Goal: Task Accomplishment & Management: Use online tool/utility

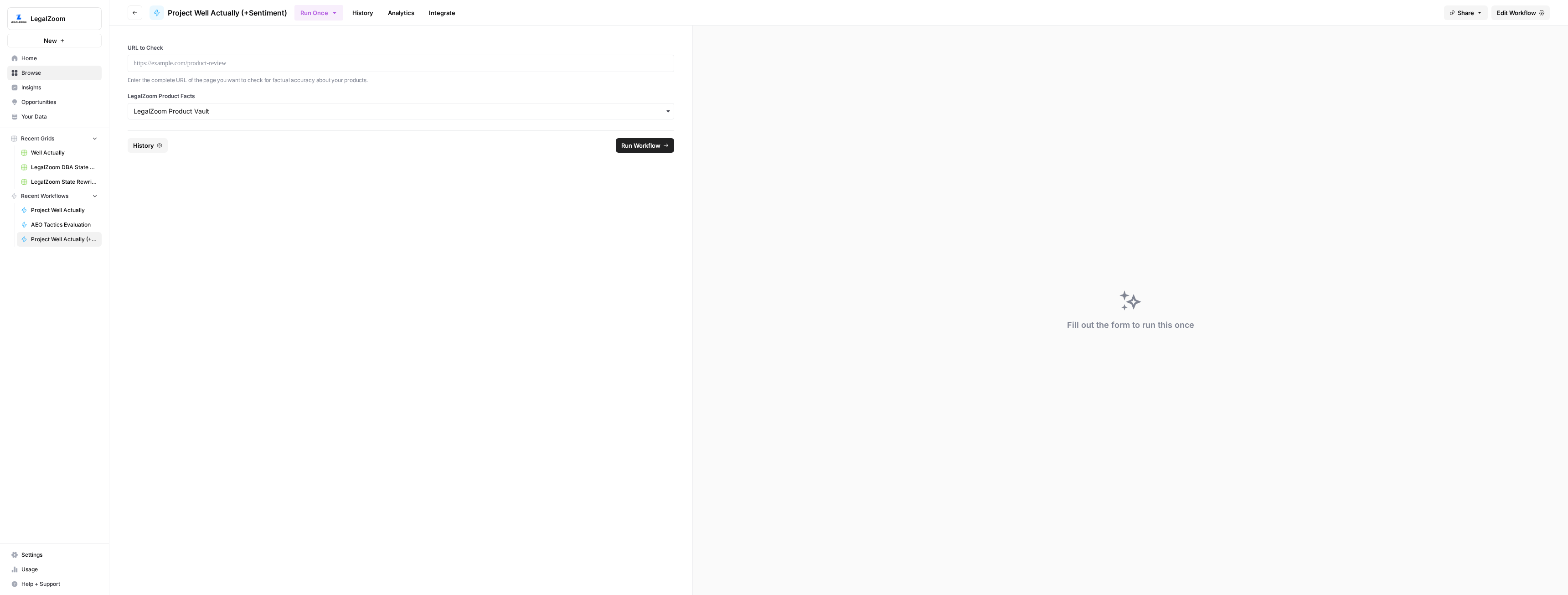
click at [46, 41] on span "New" at bounding box center [50, 41] width 13 height 9
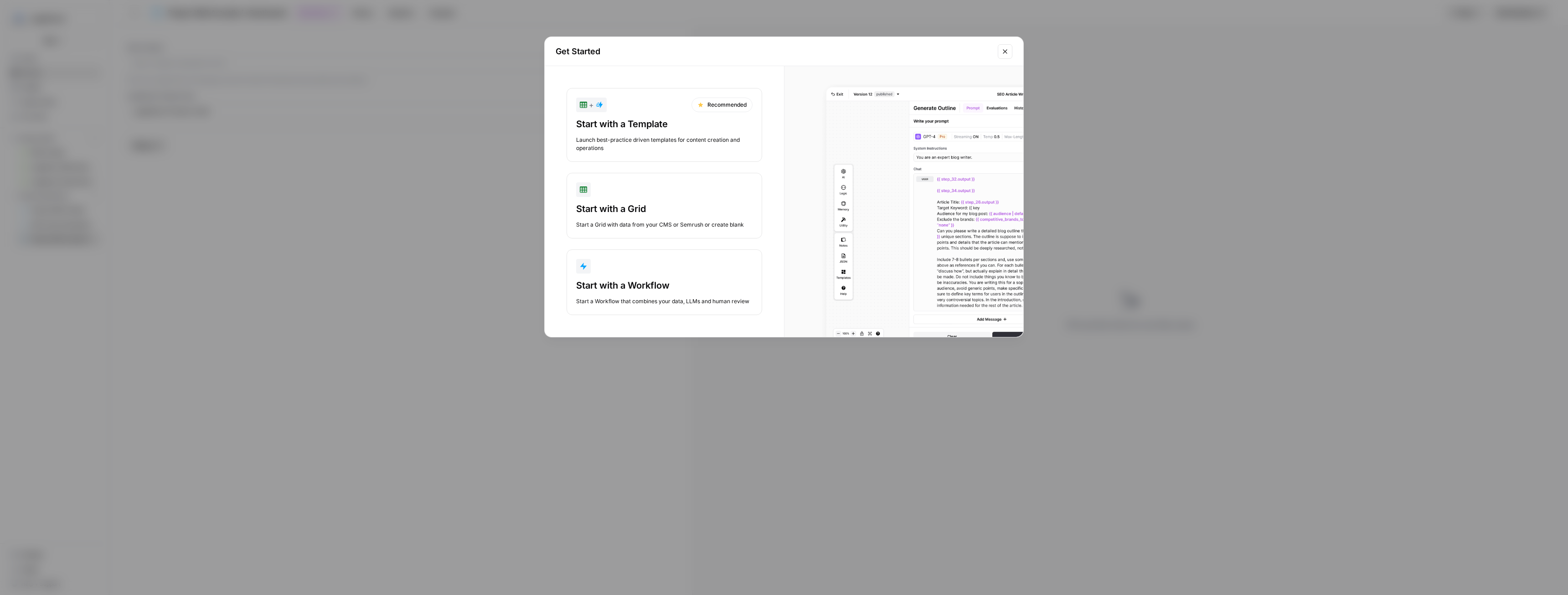
click at [621, 292] on div "Start with a Workflow Start a Workflow that combines your data, LLMs and human …" at bounding box center [665, 292] width 177 height 26
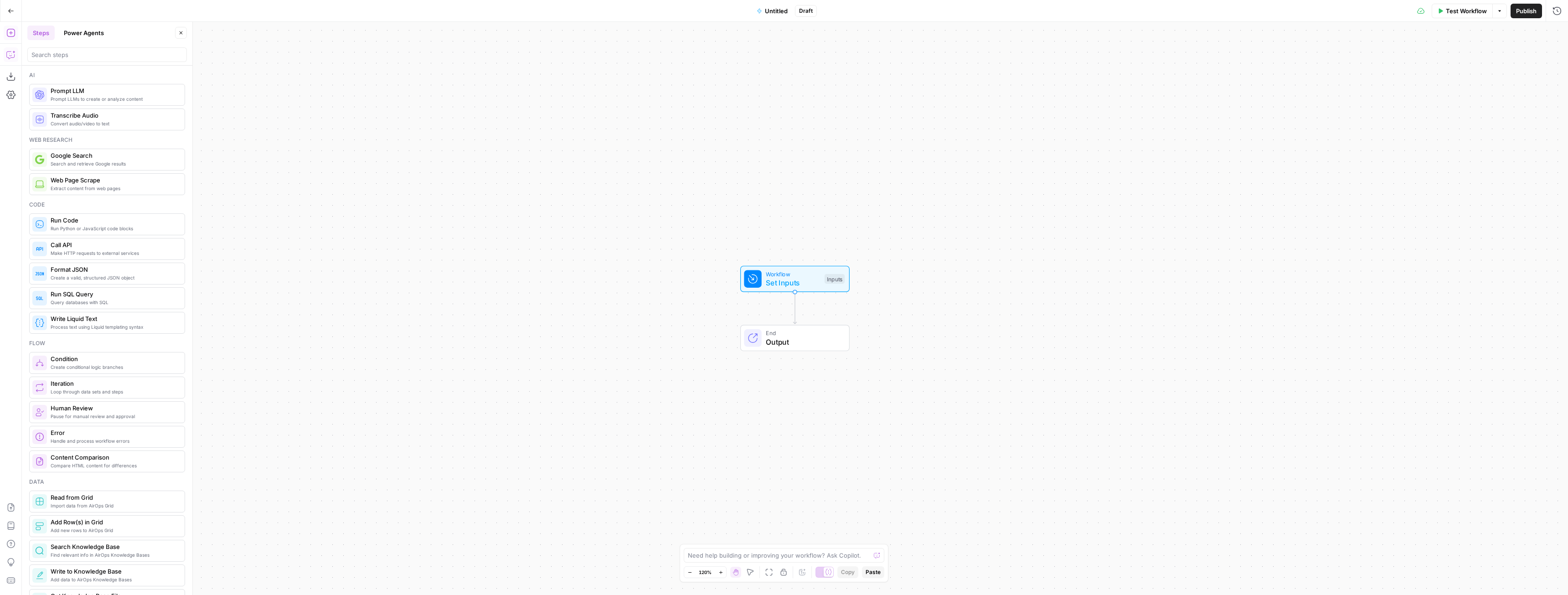
click at [11, 55] on icon "button" at bounding box center [11, 55] width 9 height 9
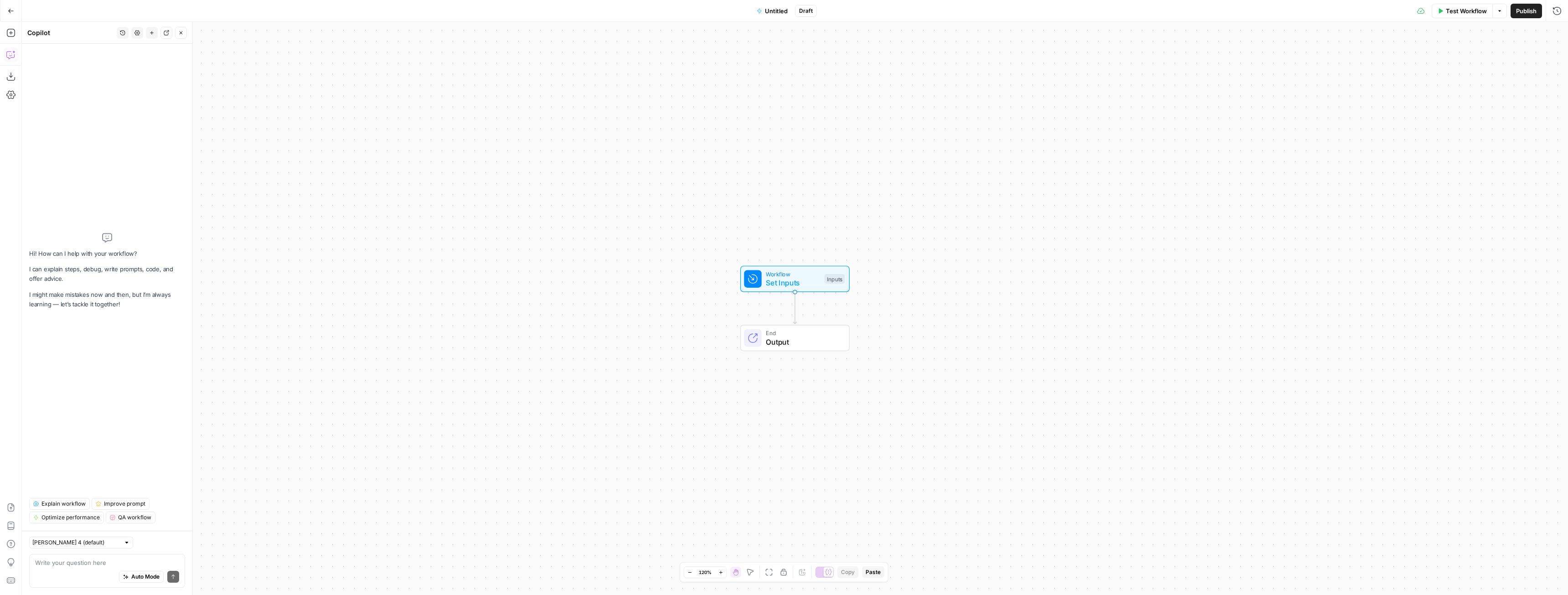
click at [141, 563] on textarea at bounding box center [107, 562] width 144 height 9
click at [34, 563] on div "Alright, let's do something crazy. I want to build a version of the topical aut…" at bounding box center [107, 553] width 156 height 71
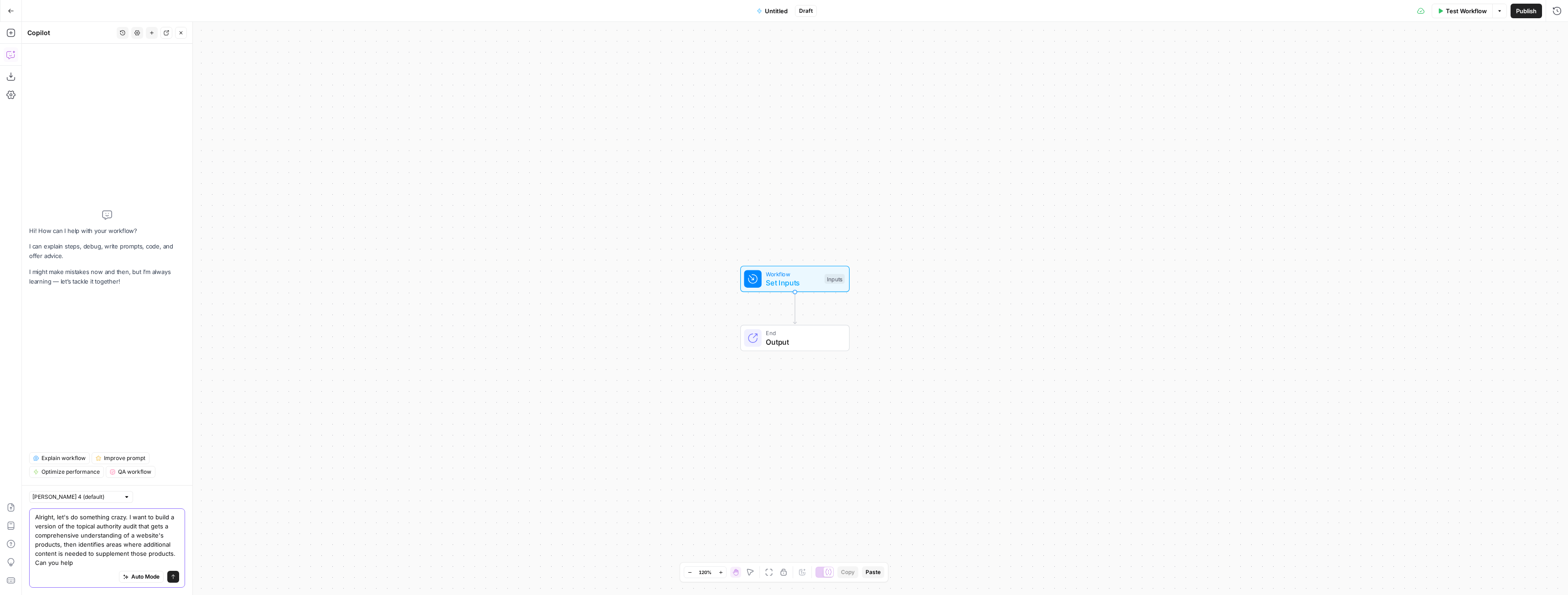
type textarea "Alright, let's do something crazy. I want to build a version of the topical aut…"
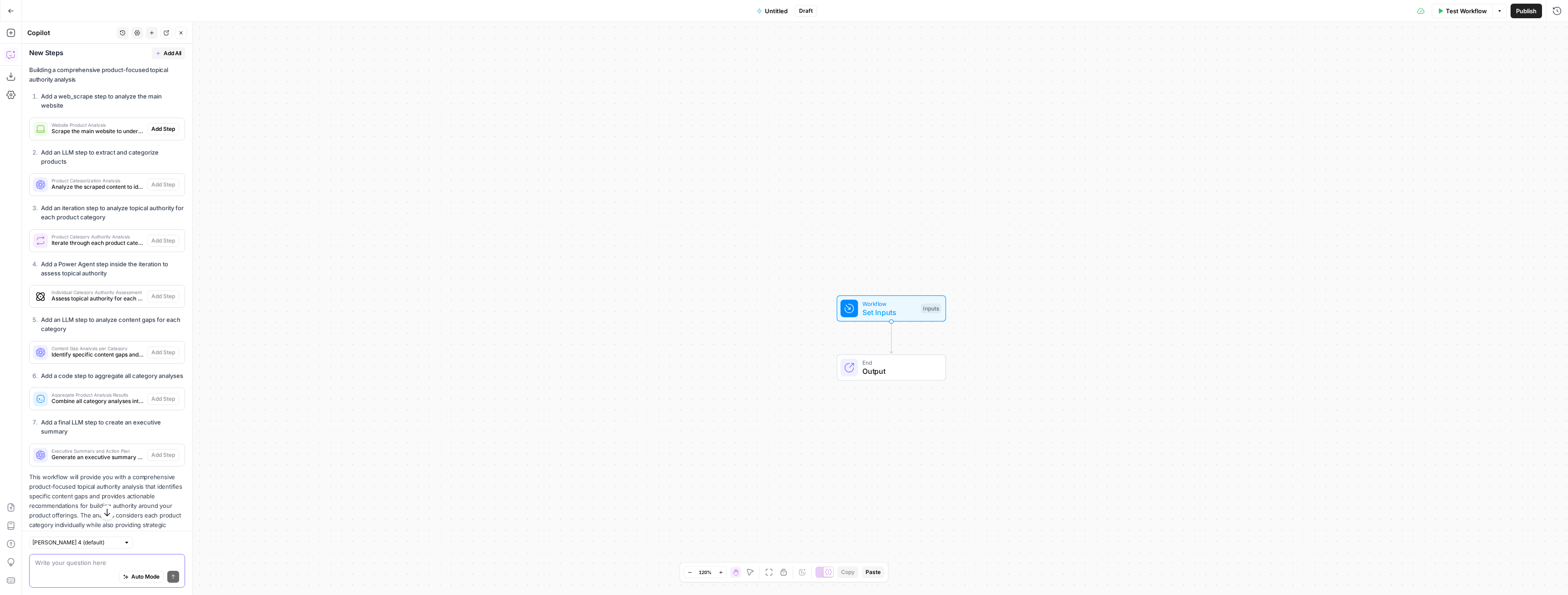
scroll to position [484, 0]
click at [84, 561] on textarea at bounding box center [107, 562] width 144 height 9
type textarea "how is the proposed flow properly analyzing all existing content on the site to…"
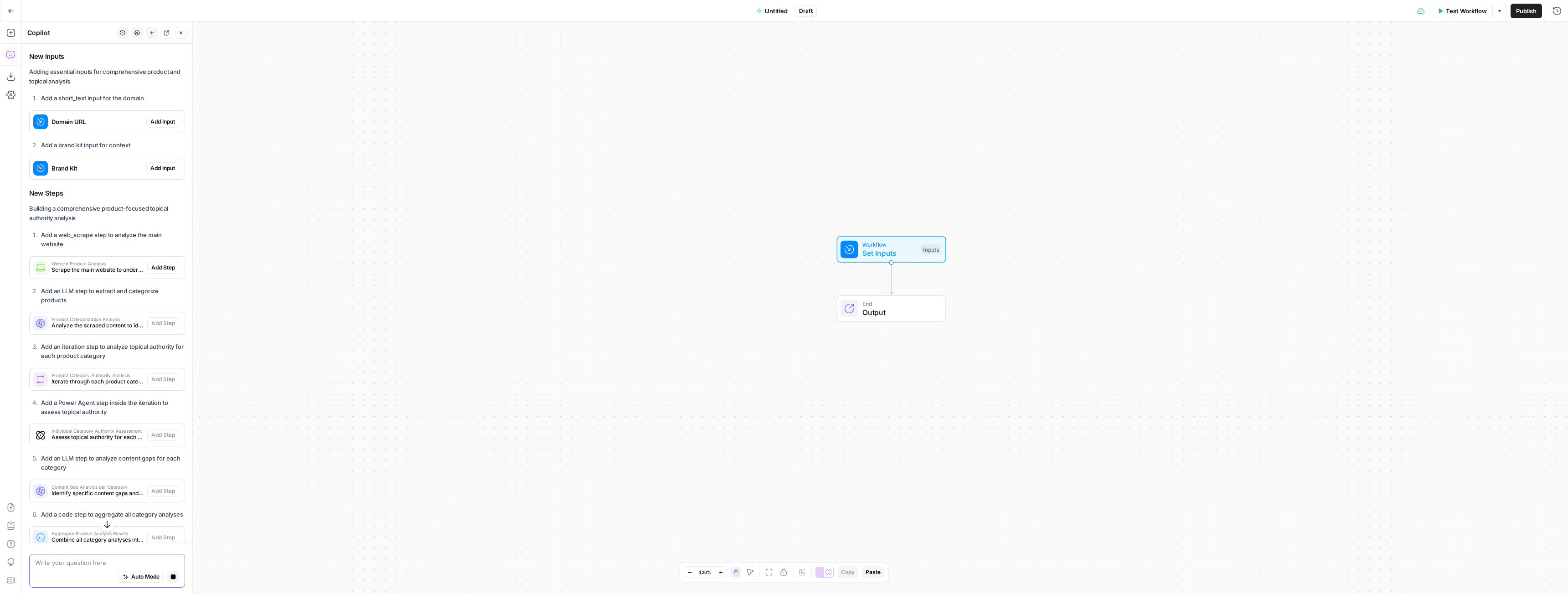
scroll to position [286, 0]
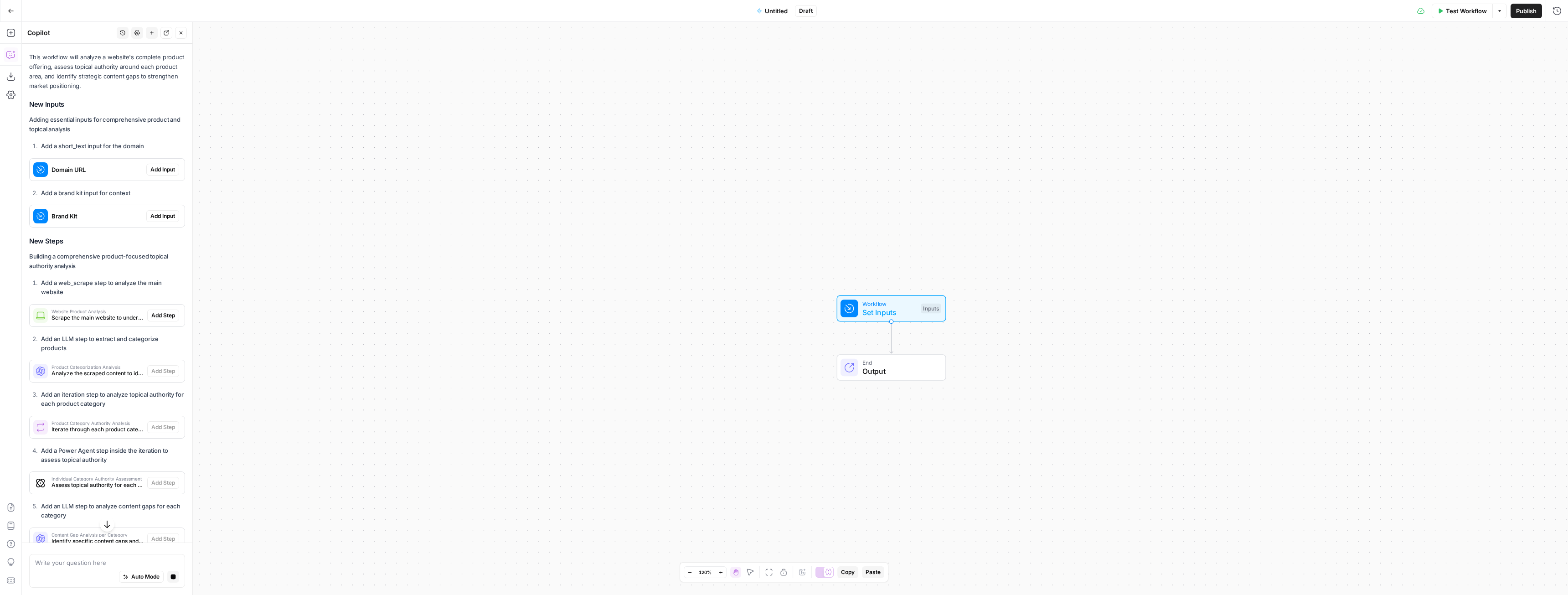
click at [157, 171] on span "Add Input" at bounding box center [163, 169] width 24 height 8
click at [157, 317] on span "Add Step" at bounding box center [164, 315] width 24 height 8
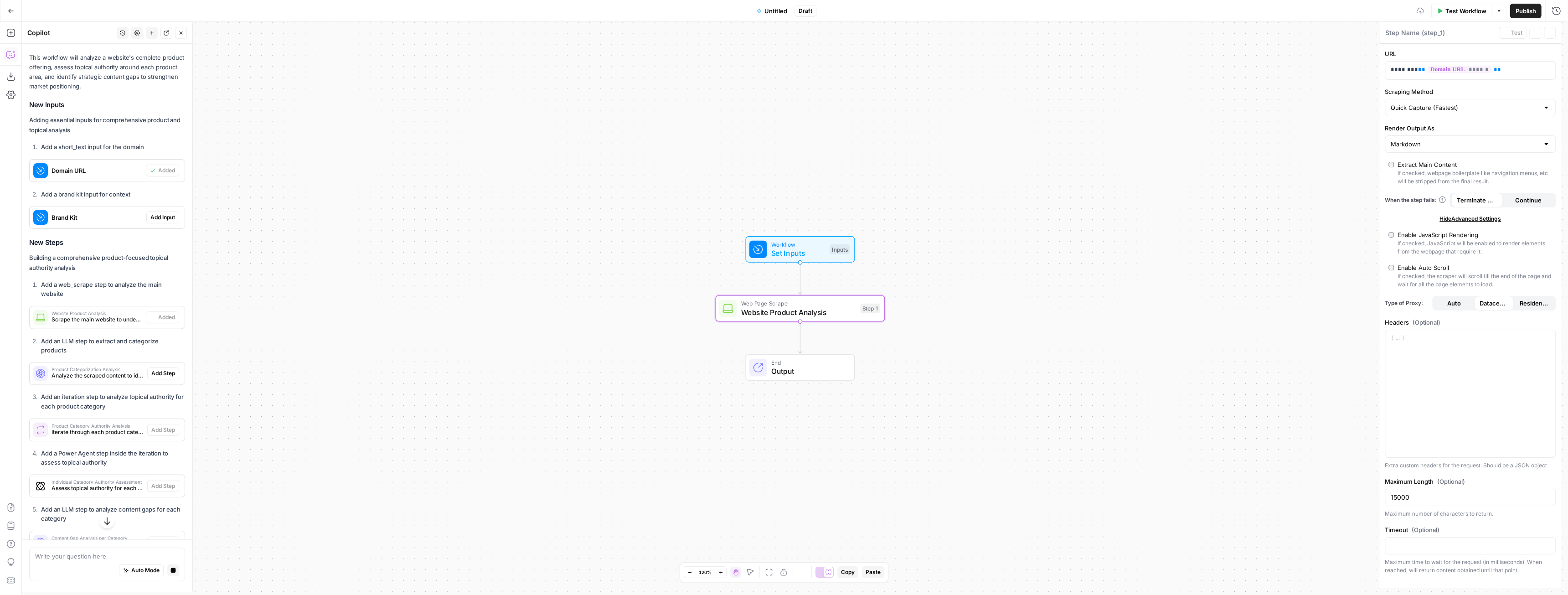
type textarea "Website Product Analysis"
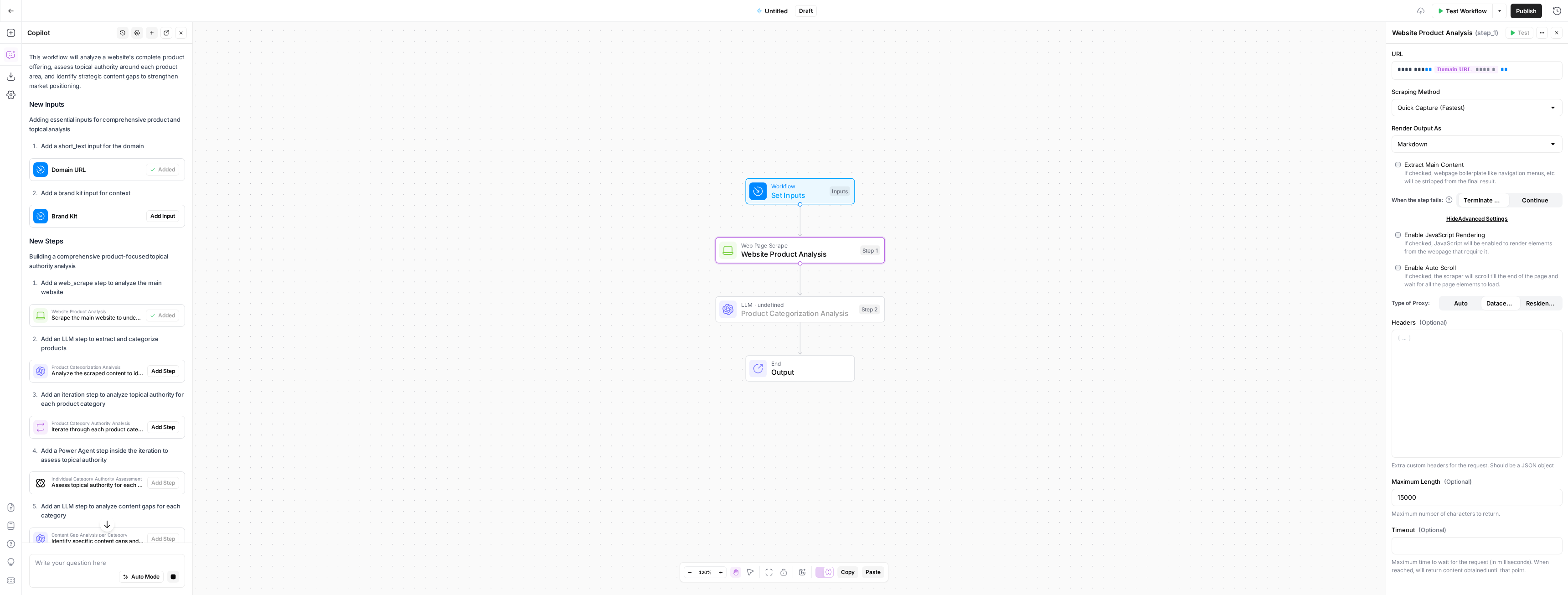
click at [164, 368] on span "Add Step" at bounding box center [164, 371] width 24 height 8
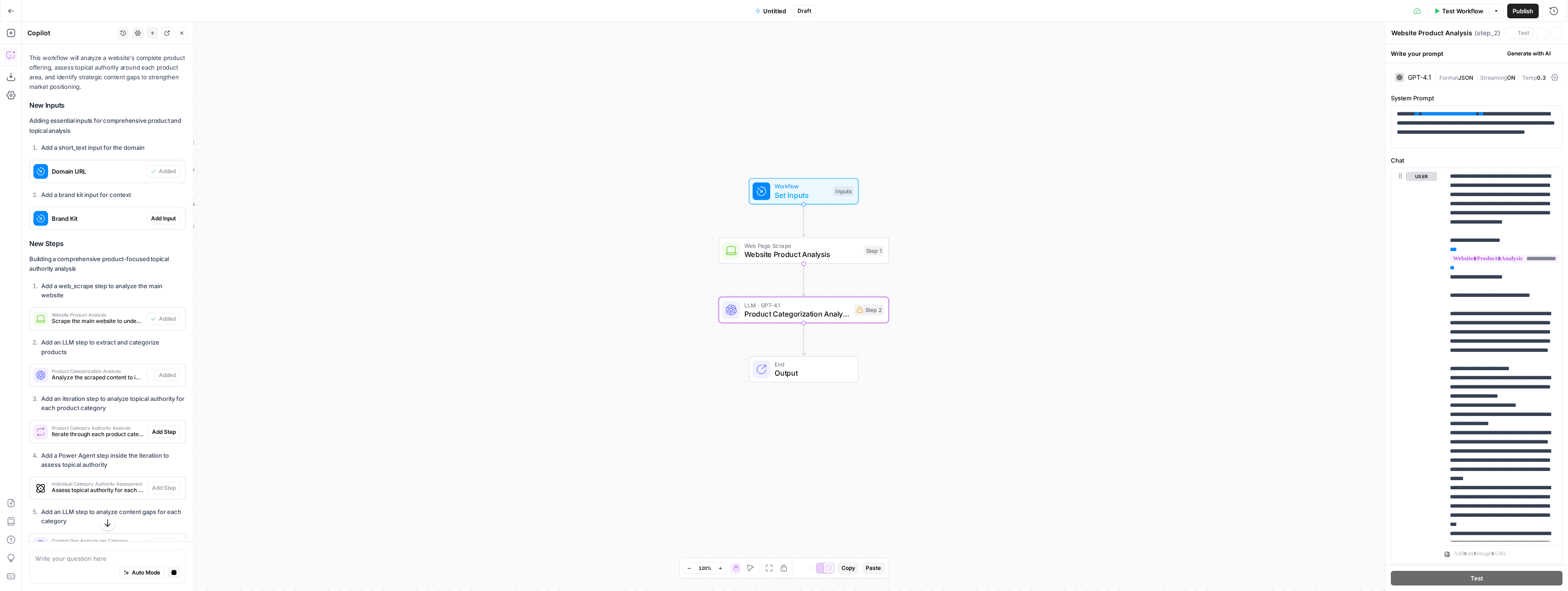
type textarea "Product Categorization Analysis"
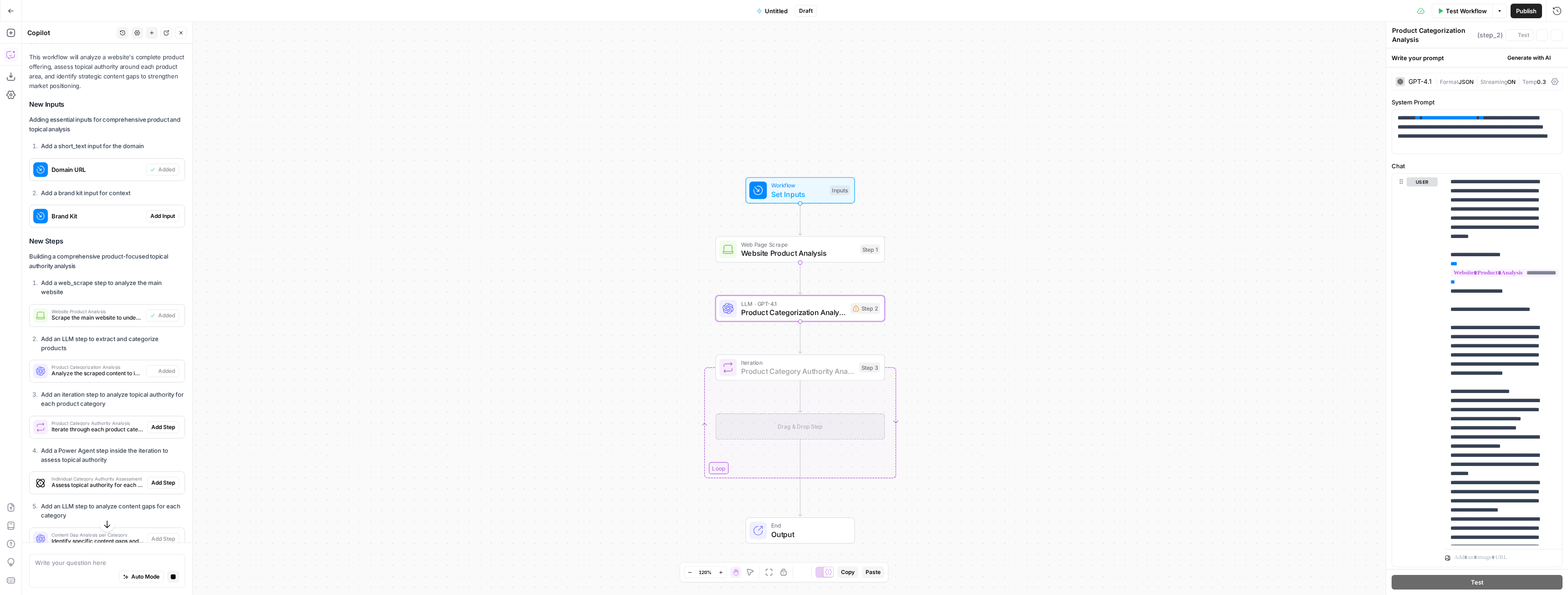
click at [160, 426] on span "Add Step" at bounding box center [164, 427] width 24 height 8
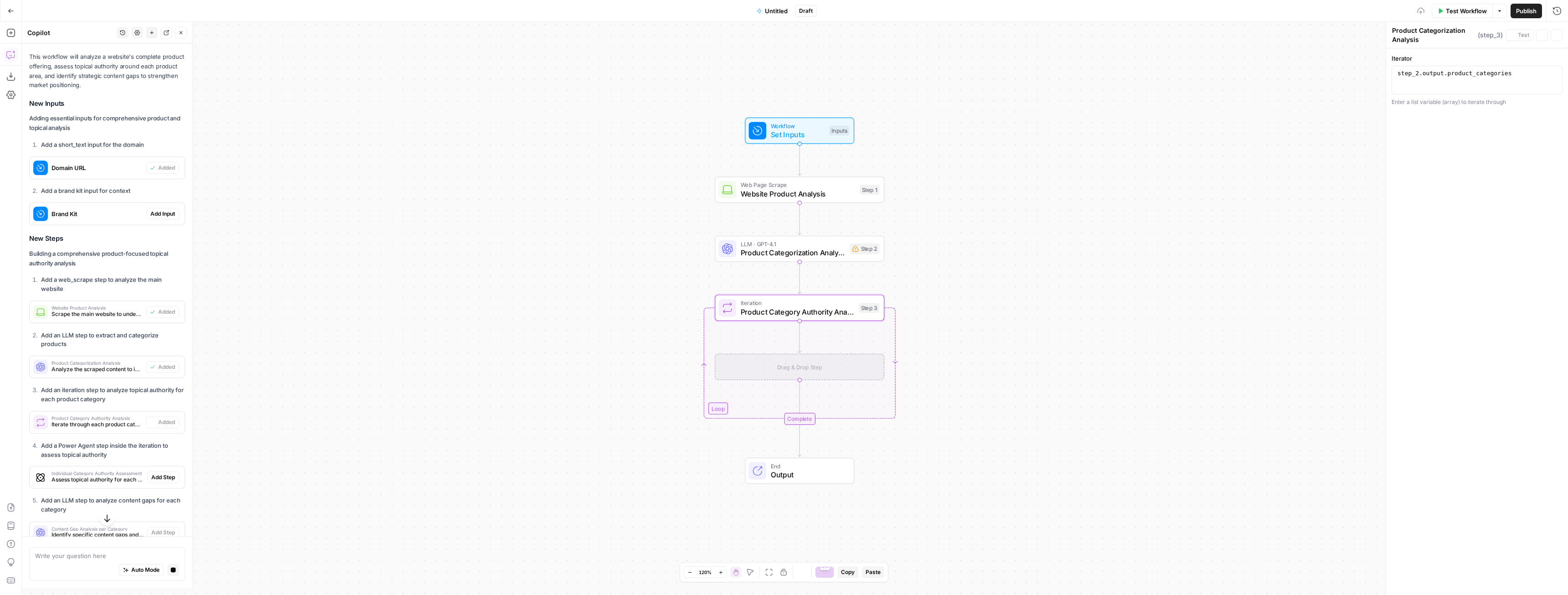
type textarea "Product Category Authority Analysis"
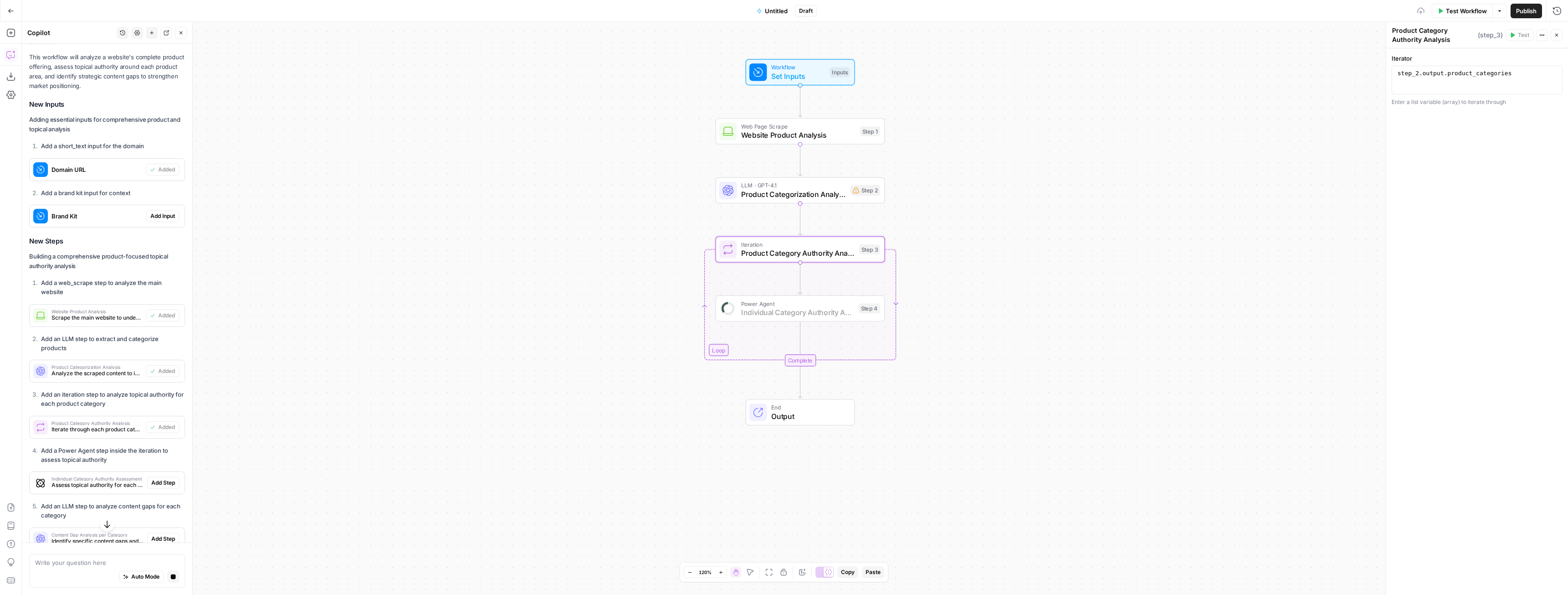
click at [162, 484] on span "Add Step" at bounding box center [164, 483] width 24 height 8
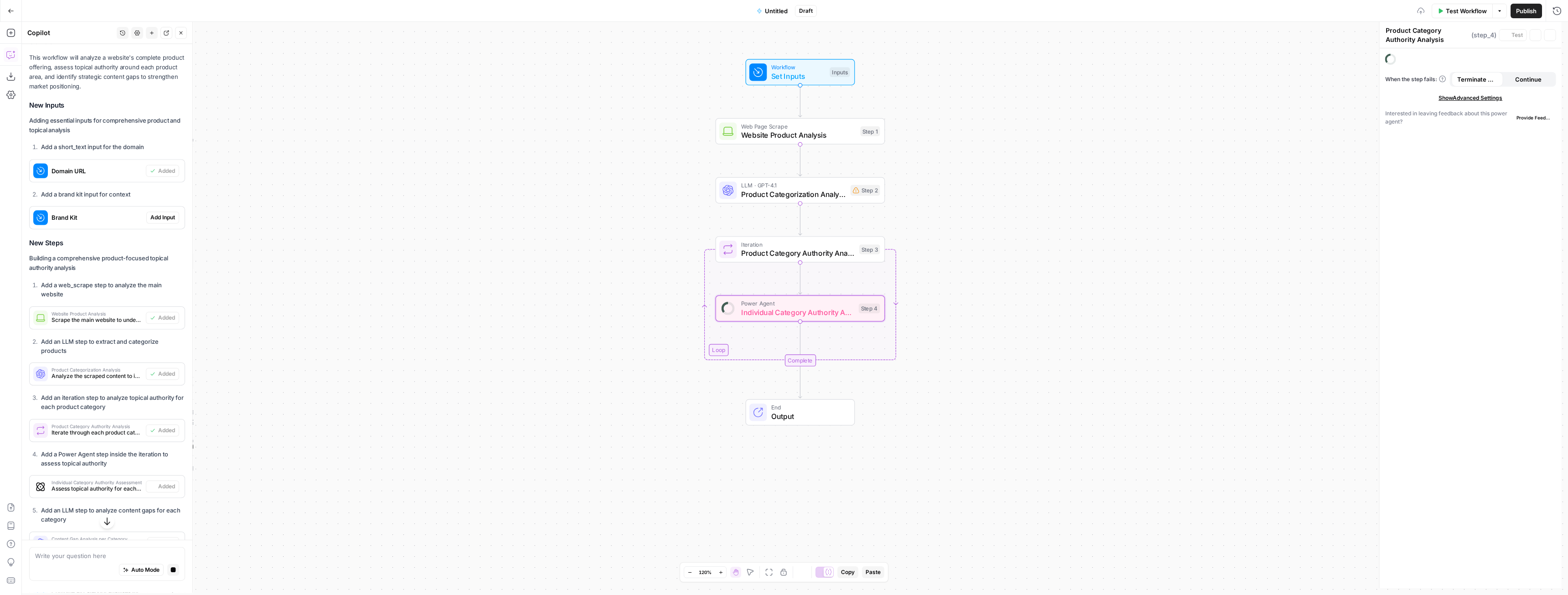
type textarea "Individual Category Authority Assessment"
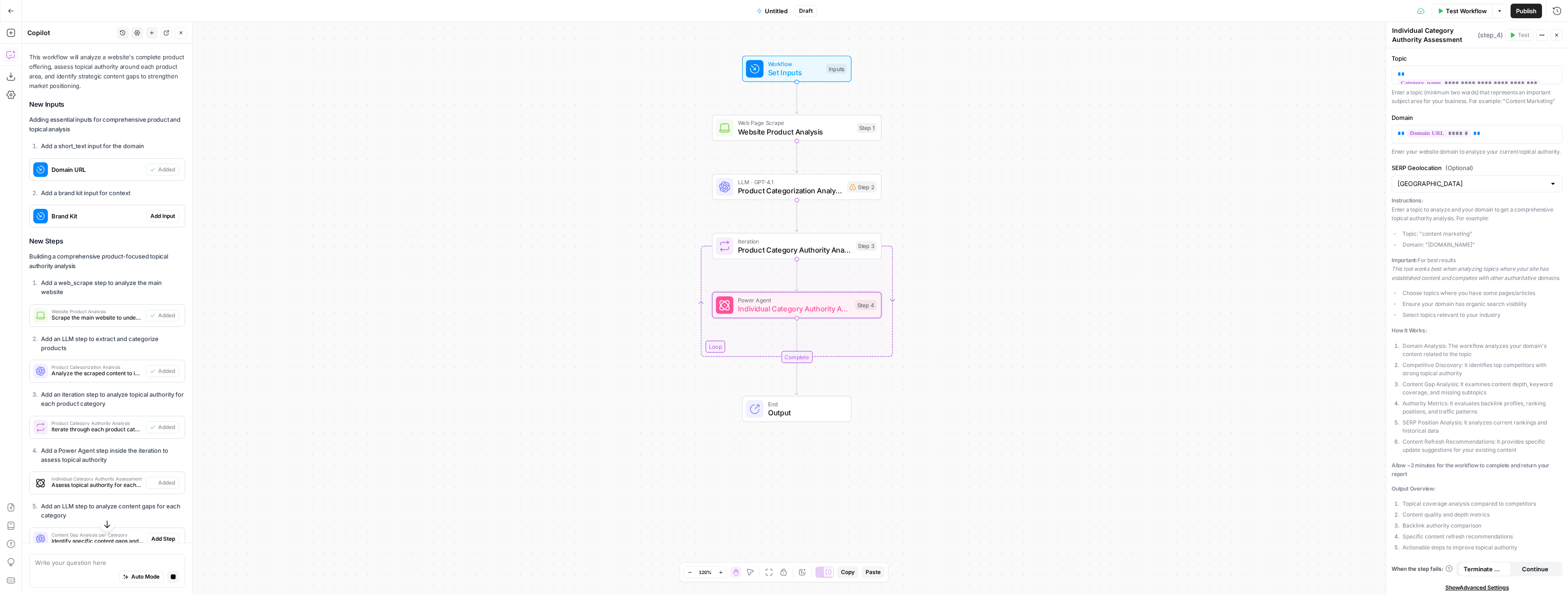
scroll to position [333, 0]
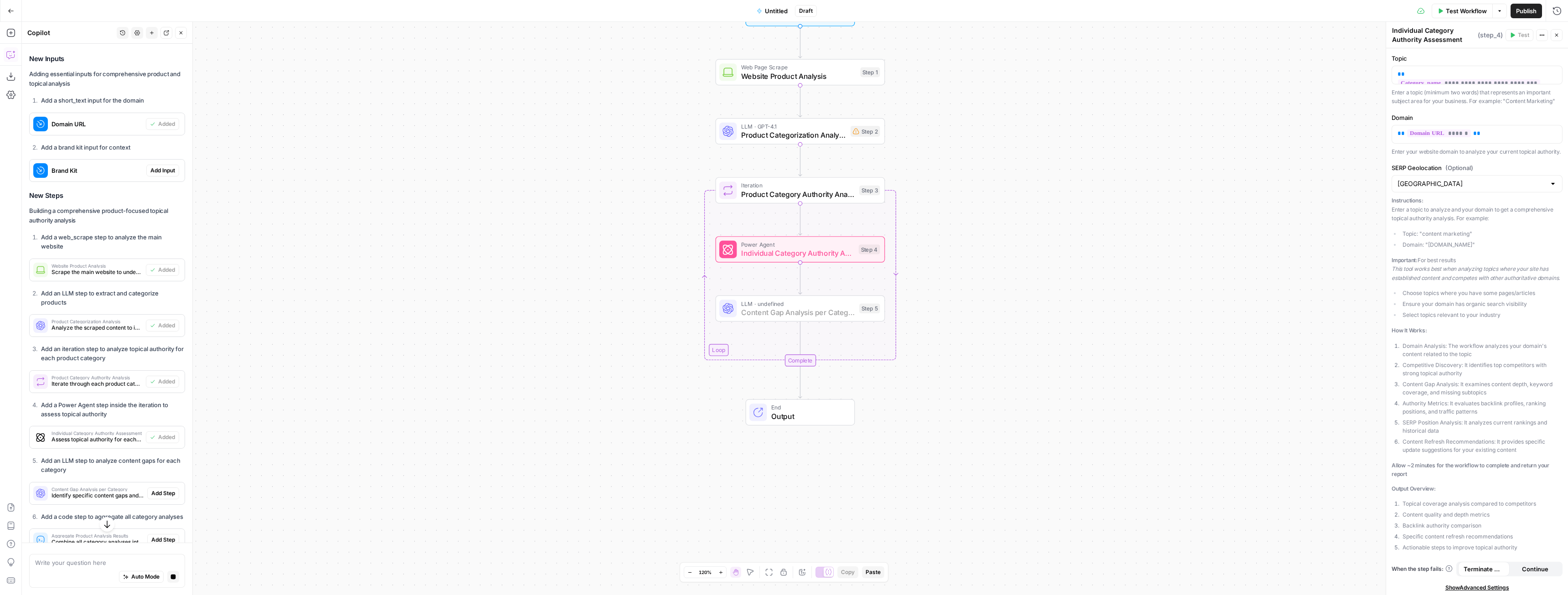
click at [160, 493] on span "Add Step" at bounding box center [164, 493] width 24 height 8
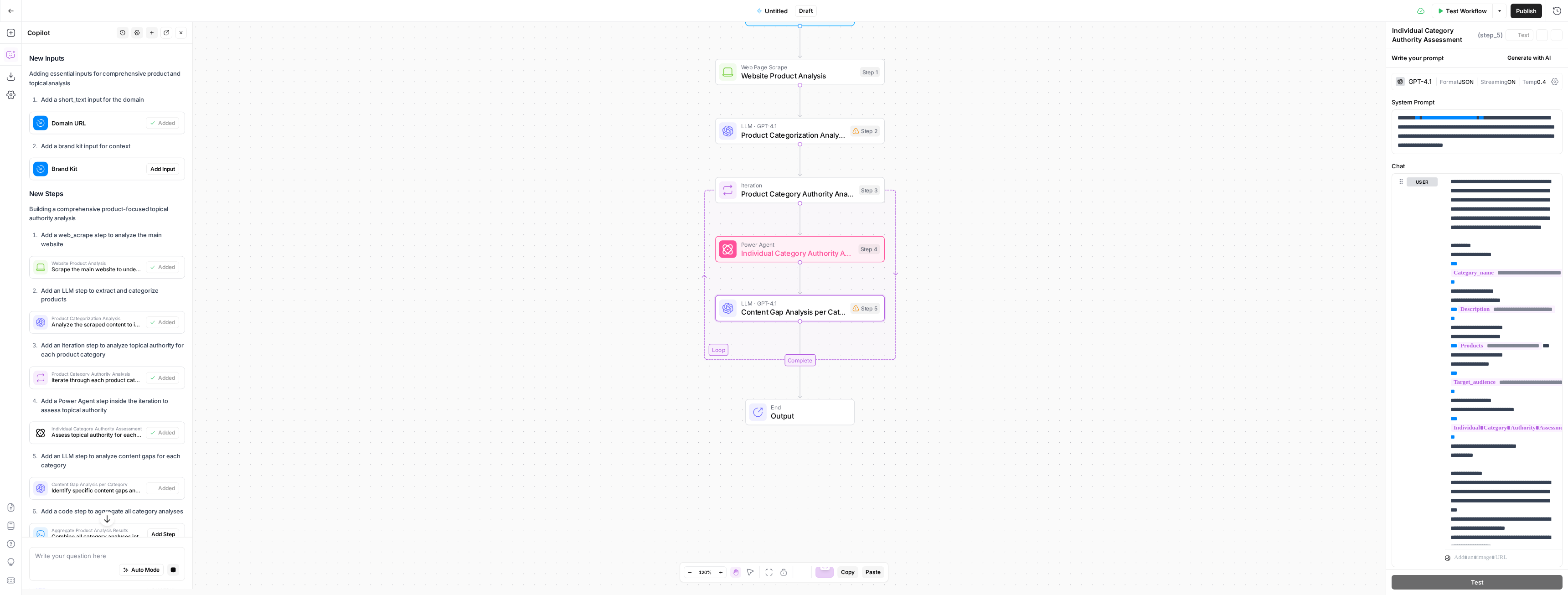
type textarea "Content Gap Analysis per Category"
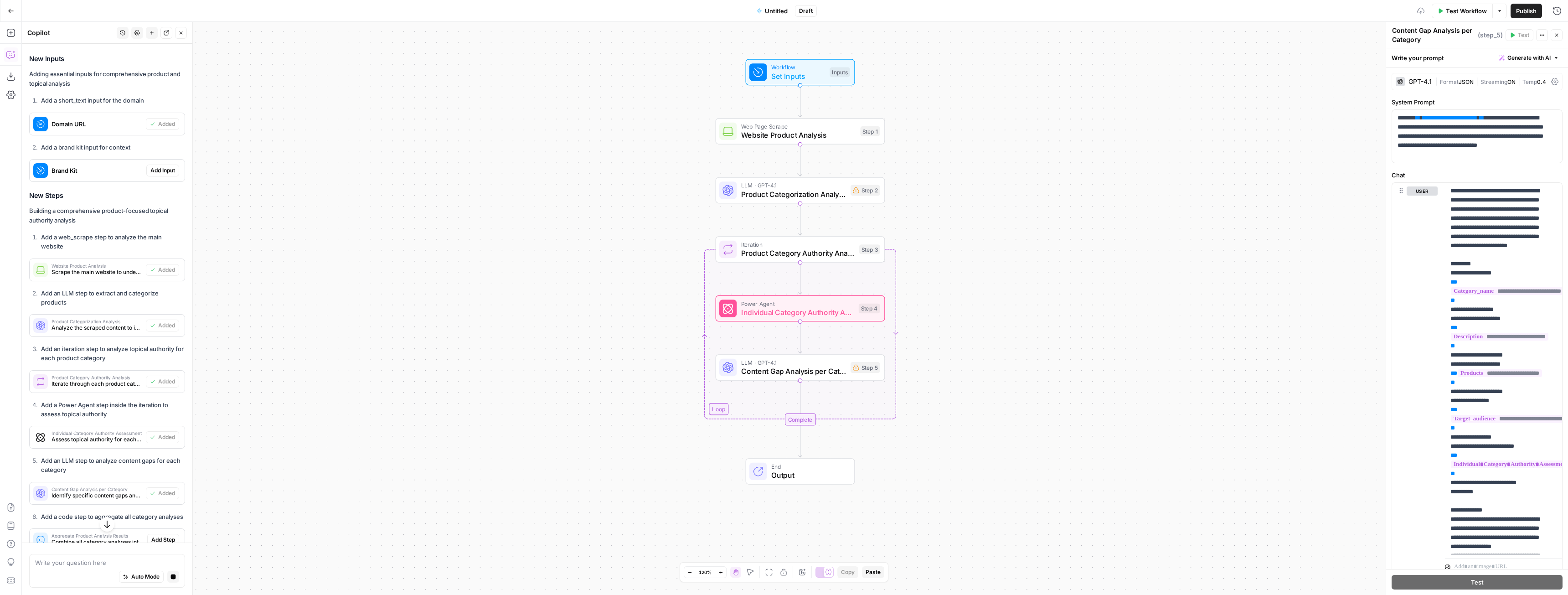
scroll to position [469, 0]
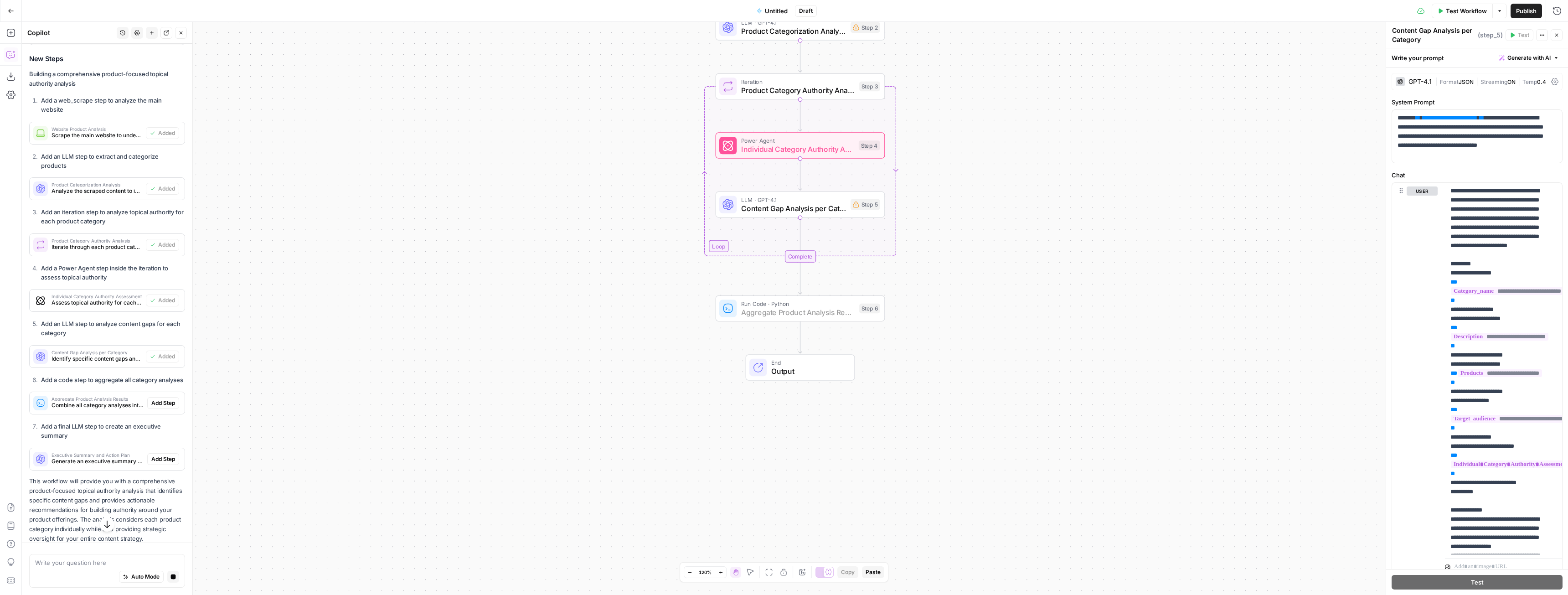
click at [152, 407] on span "Add Step" at bounding box center [164, 403] width 24 height 8
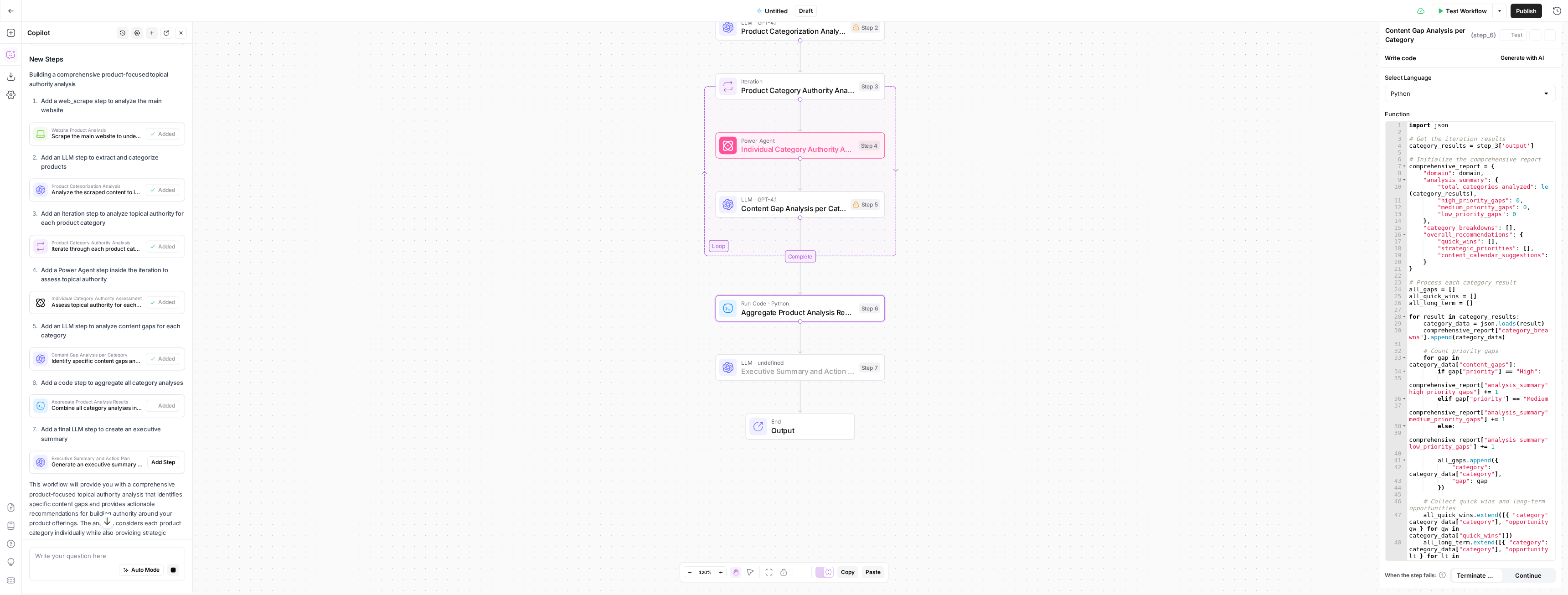
type textarea "Aggregate Product Analysis Results"
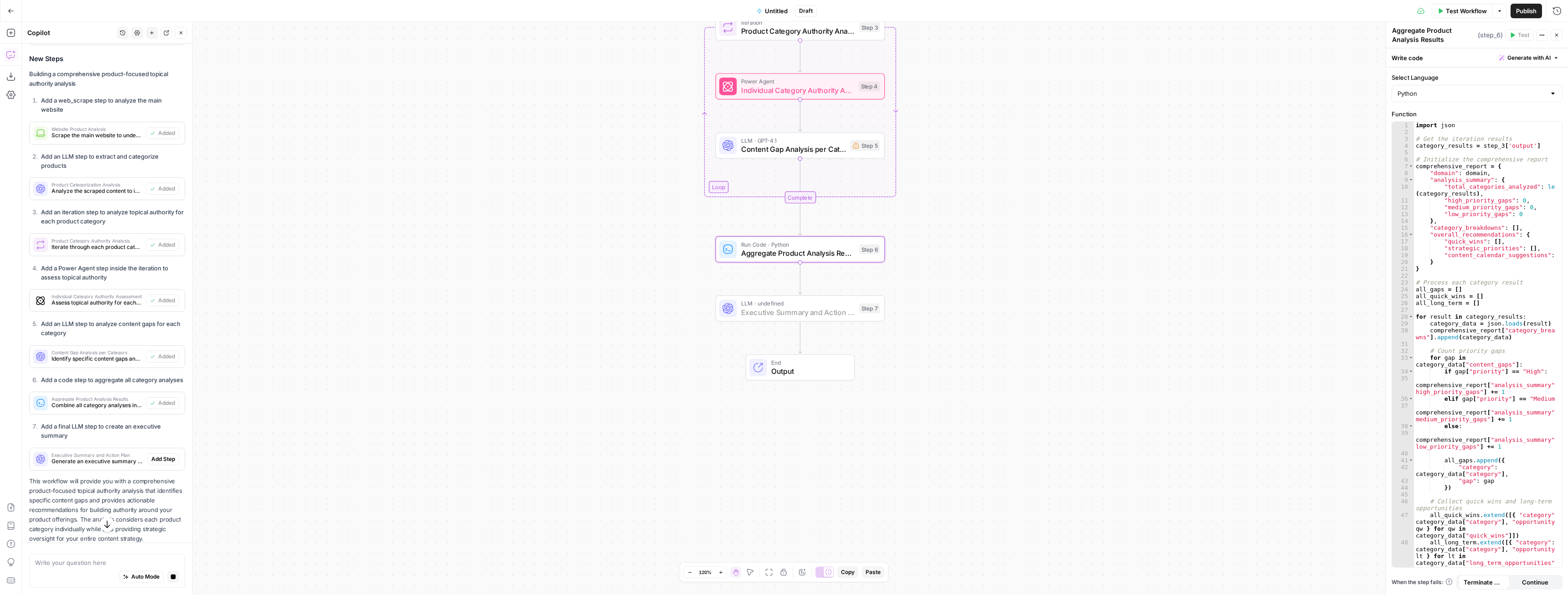
click at [155, 463] on span "Add Step" at bounding box center [164, 458] width 24 height 8
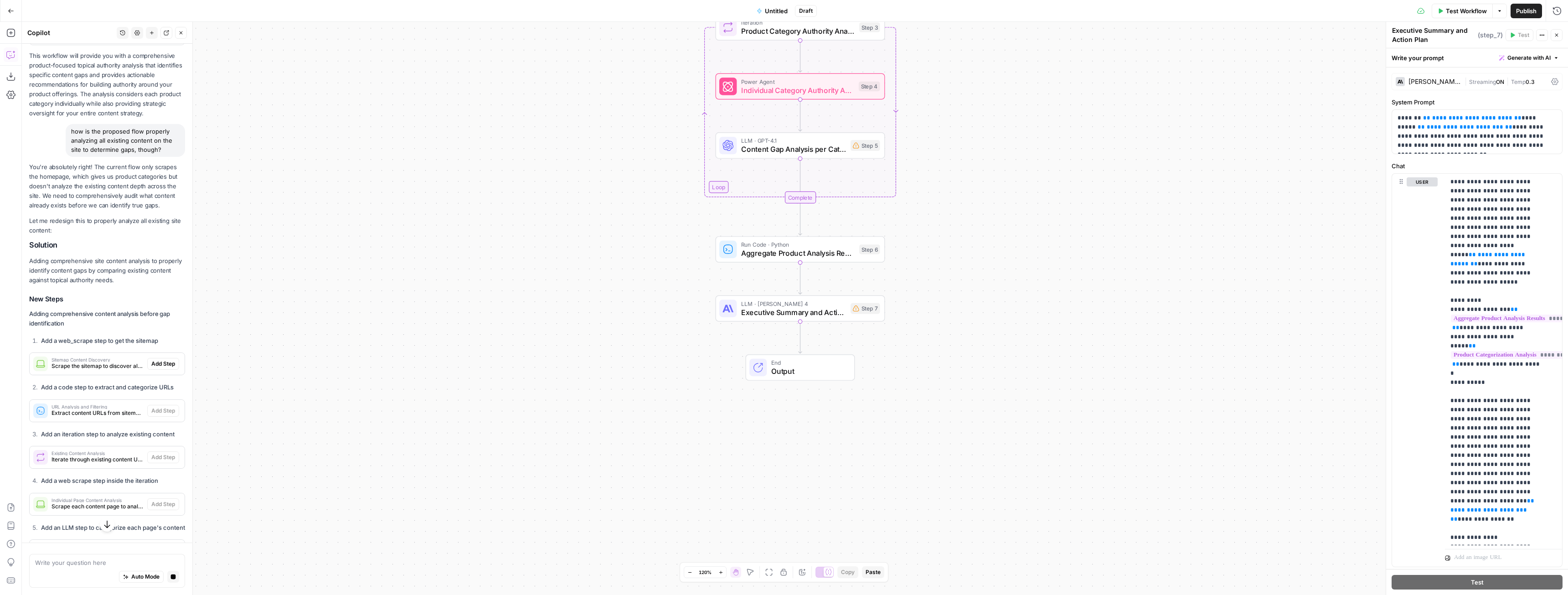
scroll to position [925, 0]
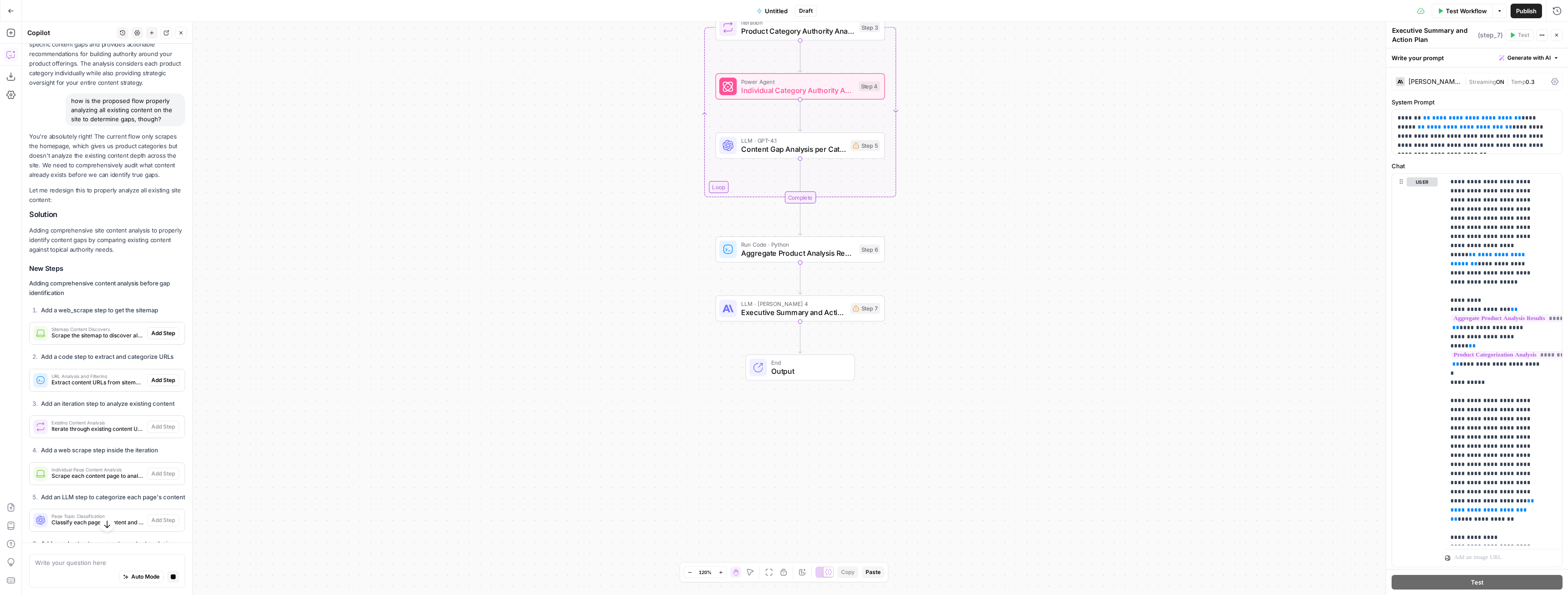
click at [165, 337] on span "Add Step" at bounding box center [164, 333] width 24 height 8
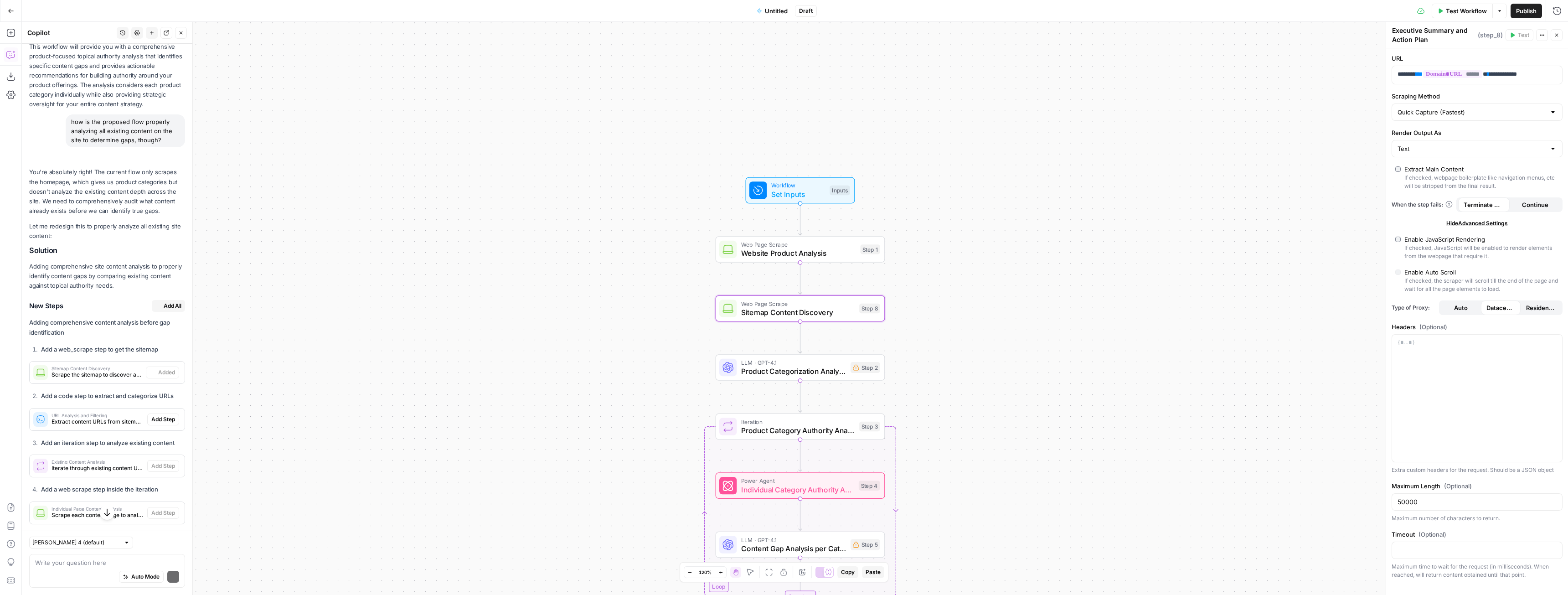
type textarea "Sitemap Content Discovery"
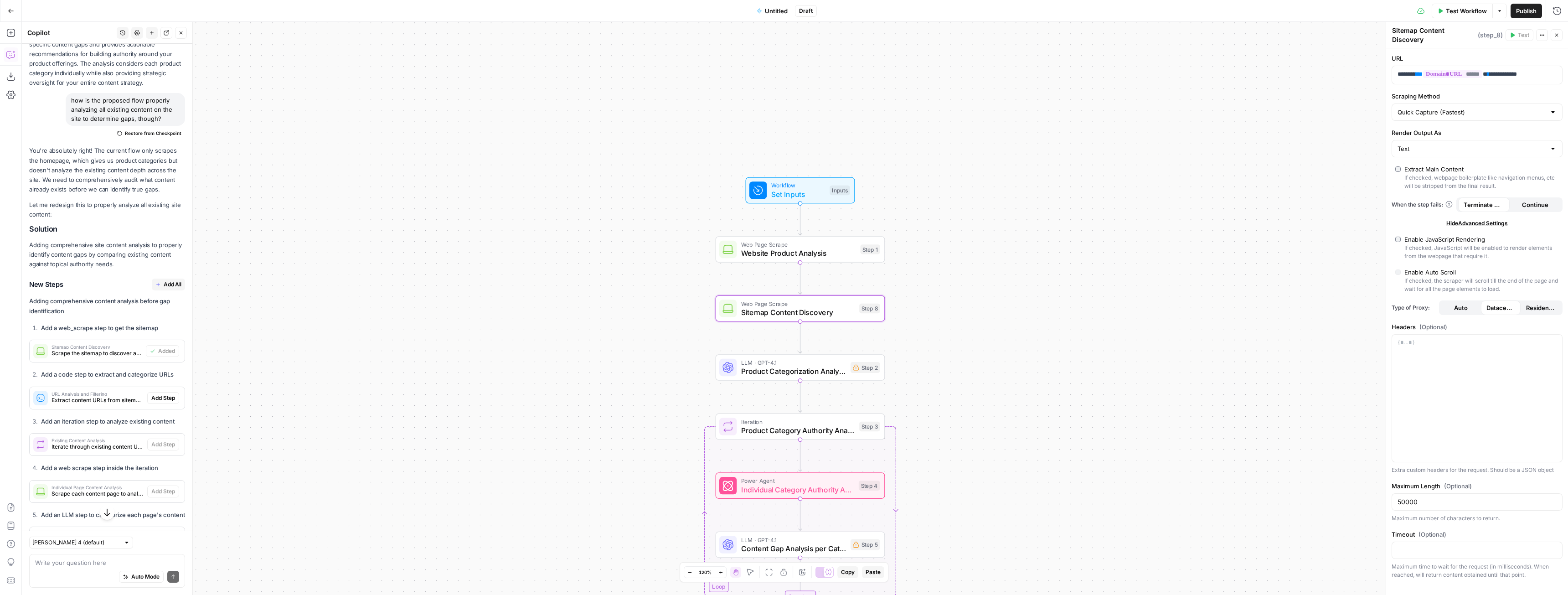
click at [164, 288] on span "Add All" at bounding box center [172, 284] width 18 height 8
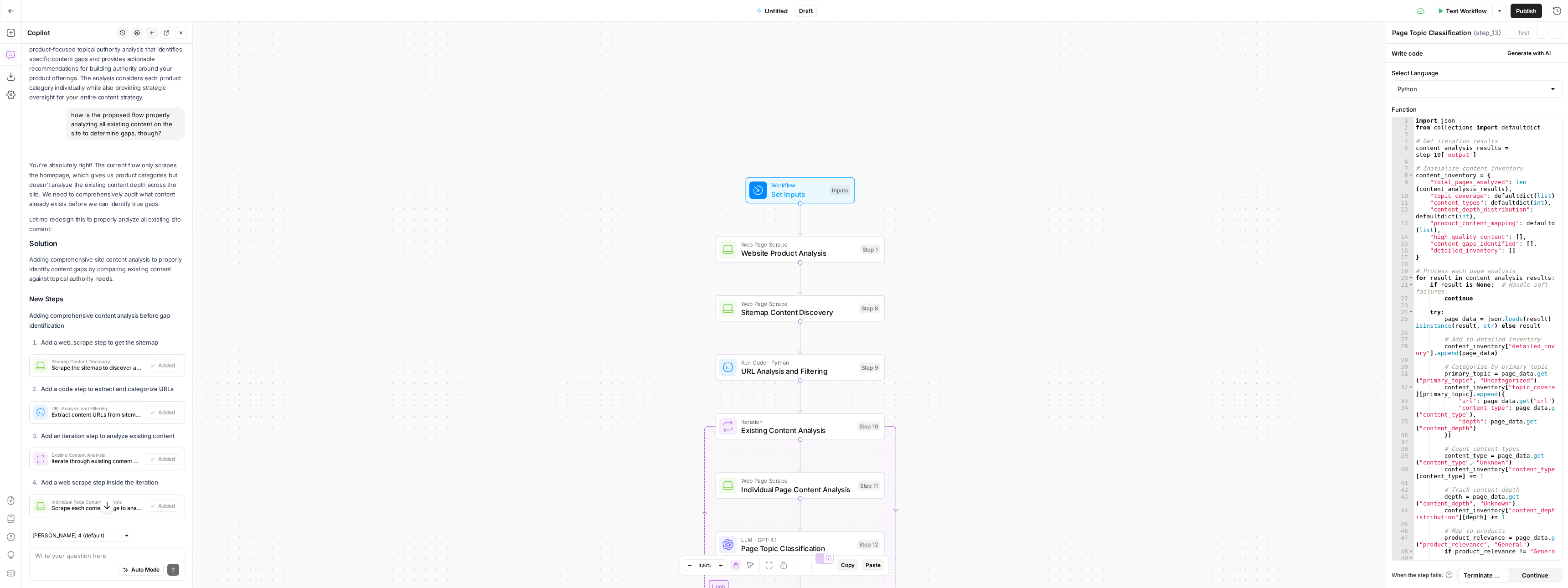
type textarea "Content Inventory Aggregation"
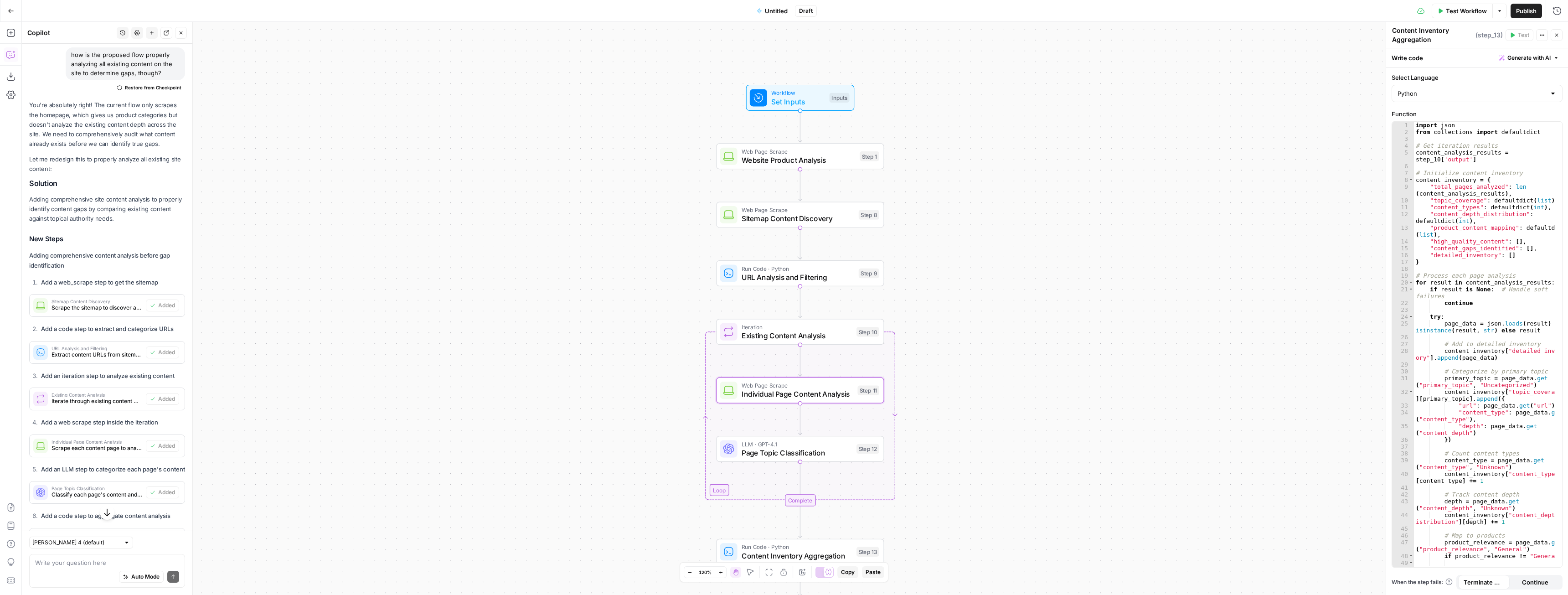
scroll to position [1154, 0]
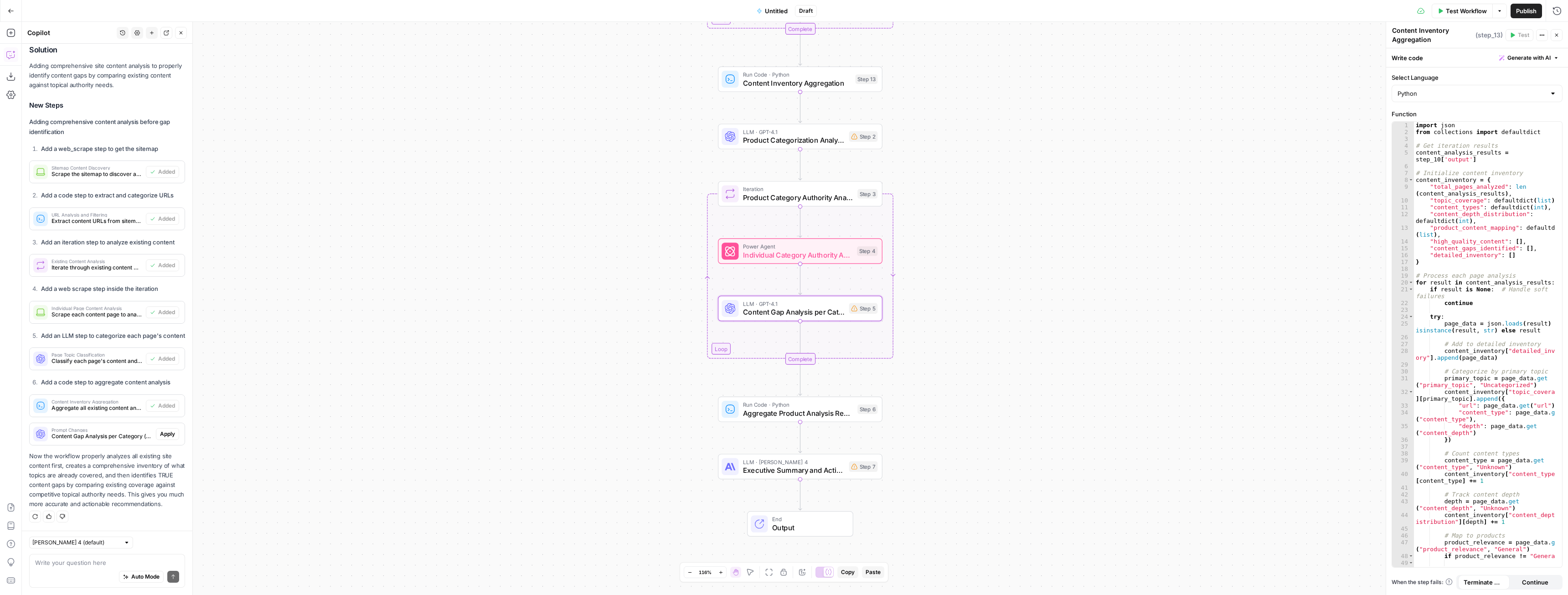
click at [162, 430] on span "Apply" at bounding box center [167, 433] width 15 height 8
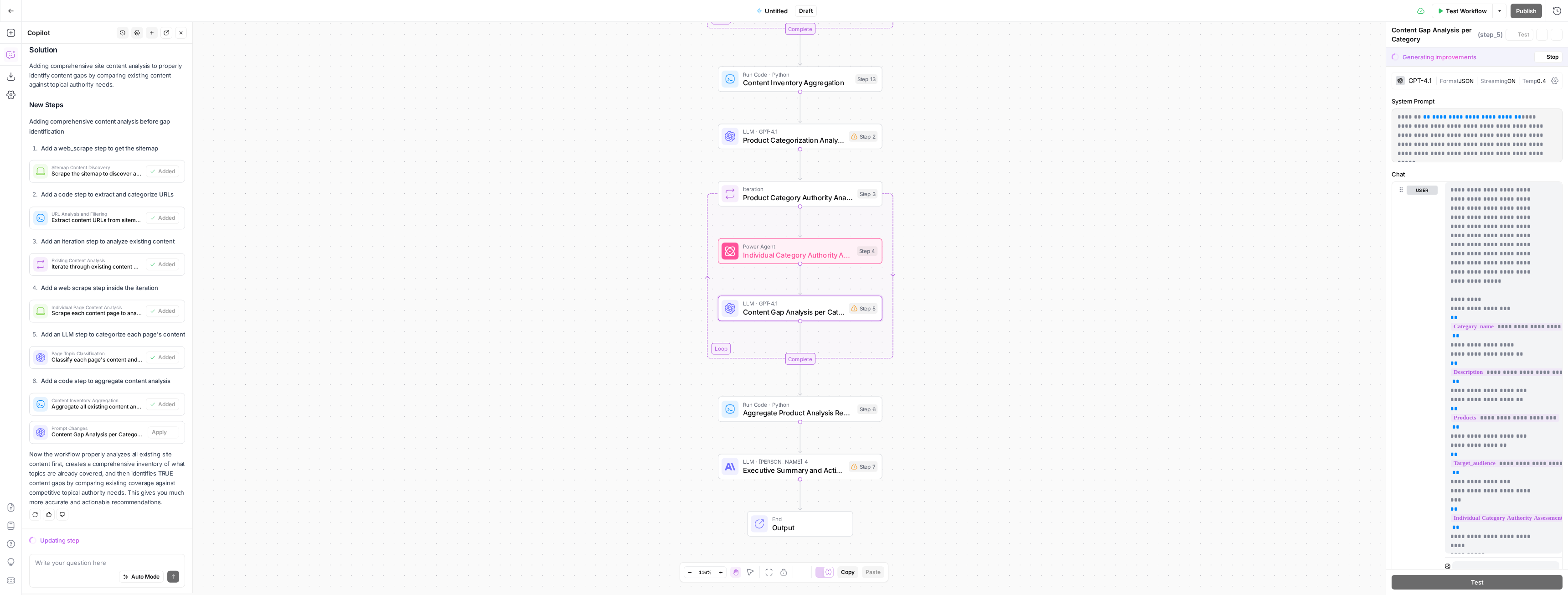
scroll to position [1125, 0]
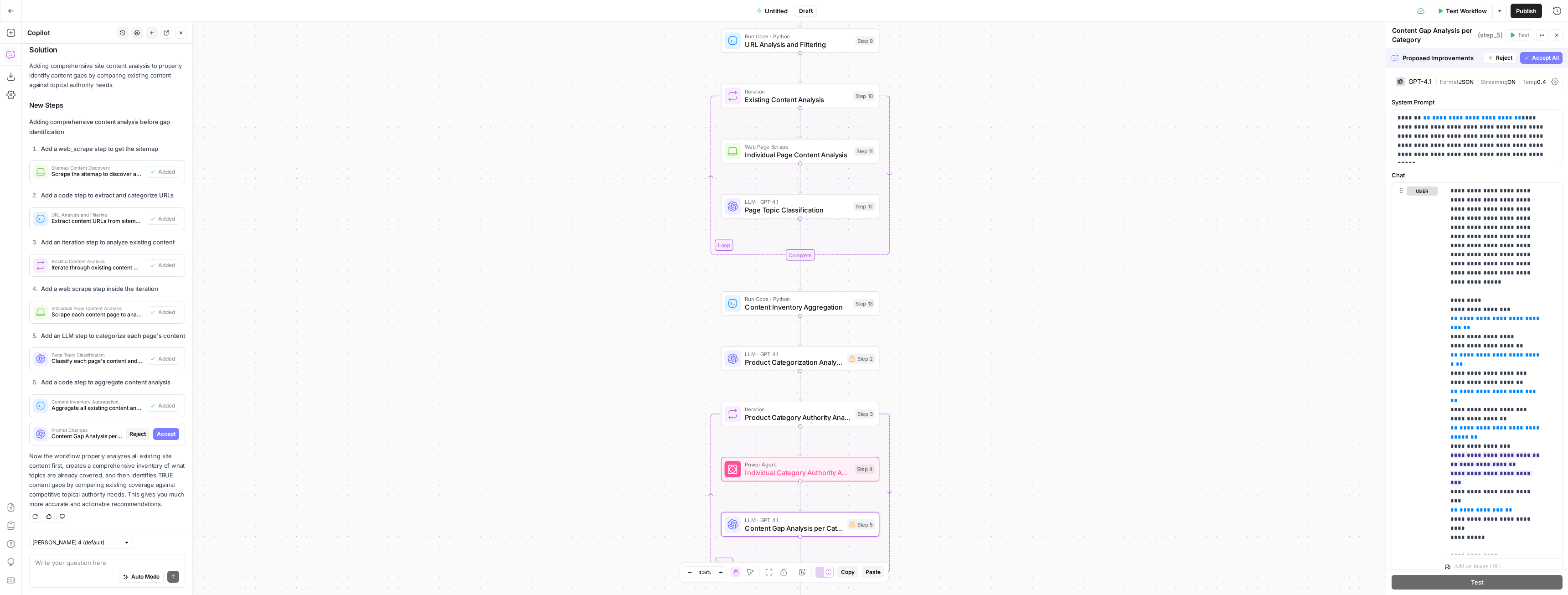
click at [157, 430] on span "Accept" at bounding box center [166, 433] width 19 height 8
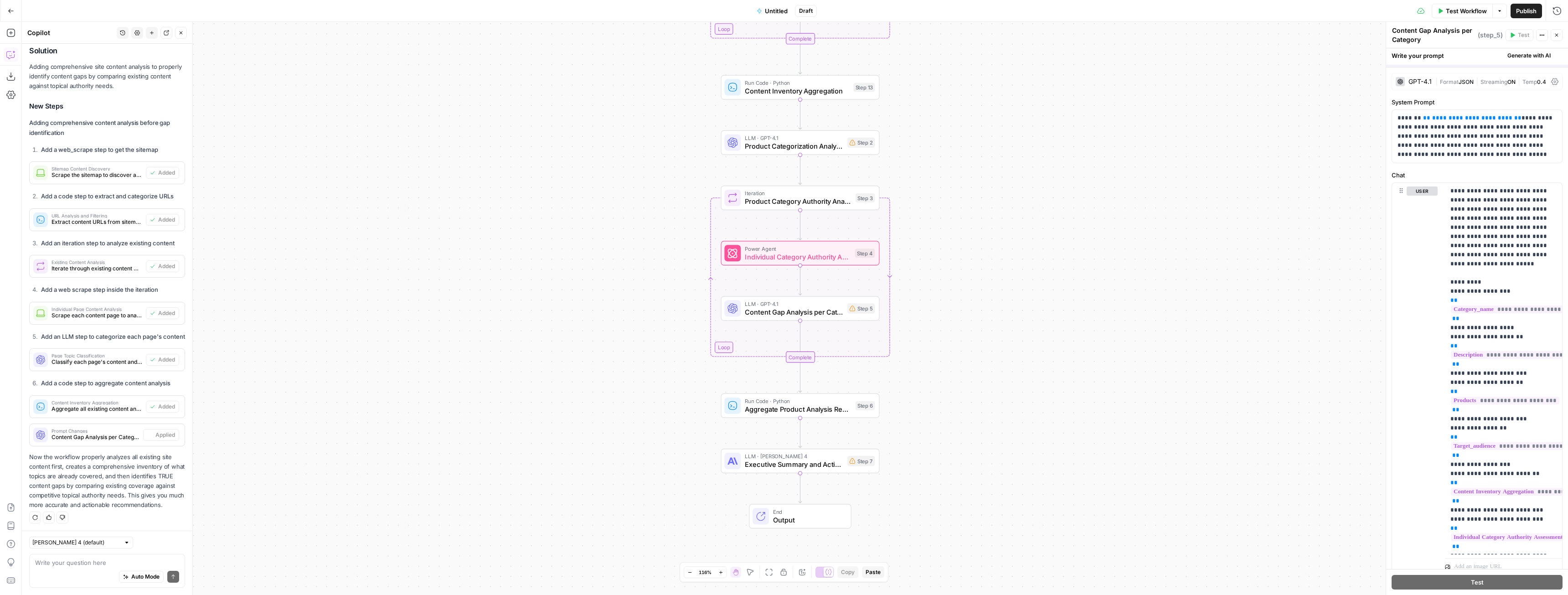
scroll to position [1154, 0]
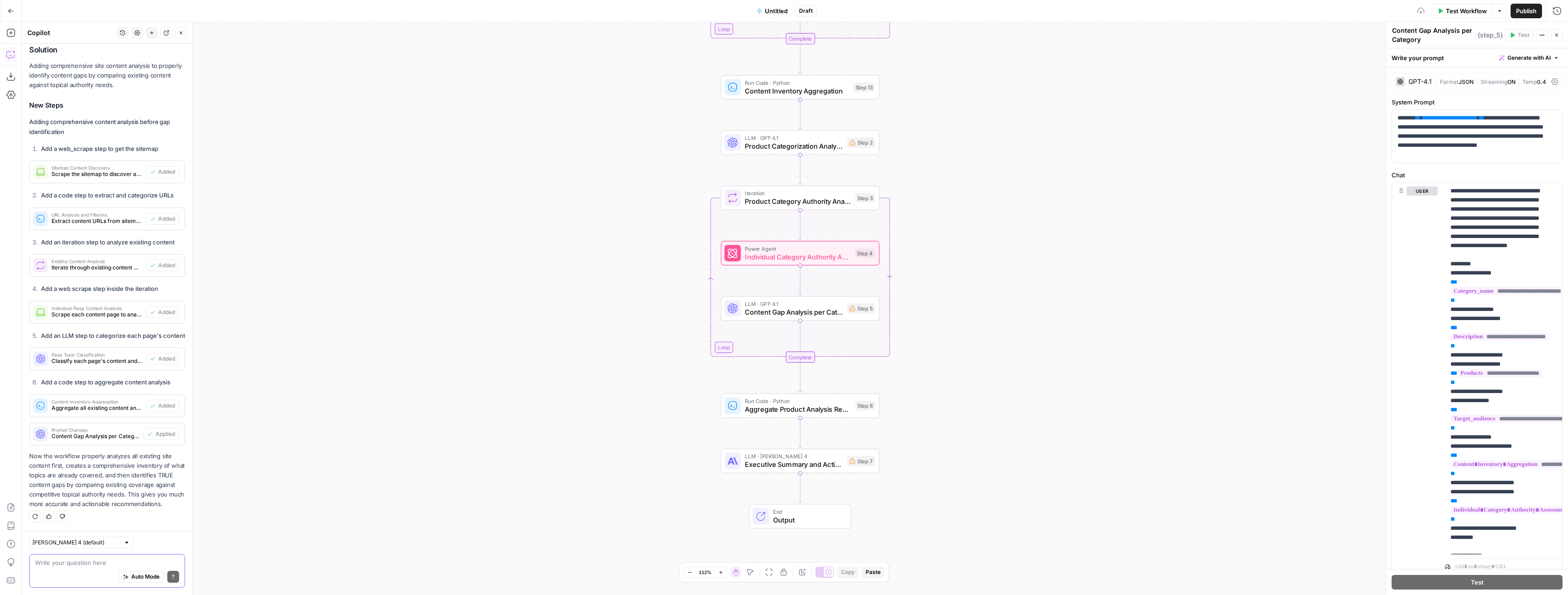
click at [125, 559] on textarea at bounding box center [107, 562] width 144 height 9
type textarea "Okay, let's remove the brand kit input and all mentions of it throughout the"
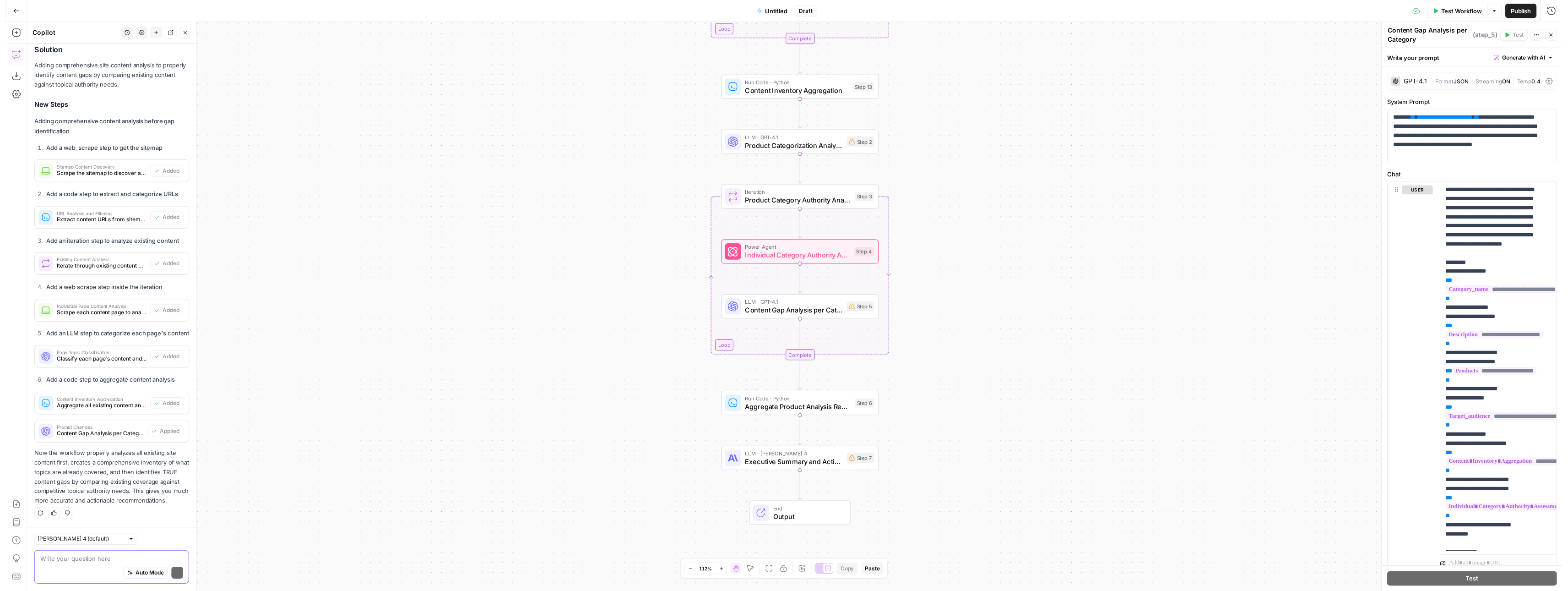
scroll to position [1159, 0]
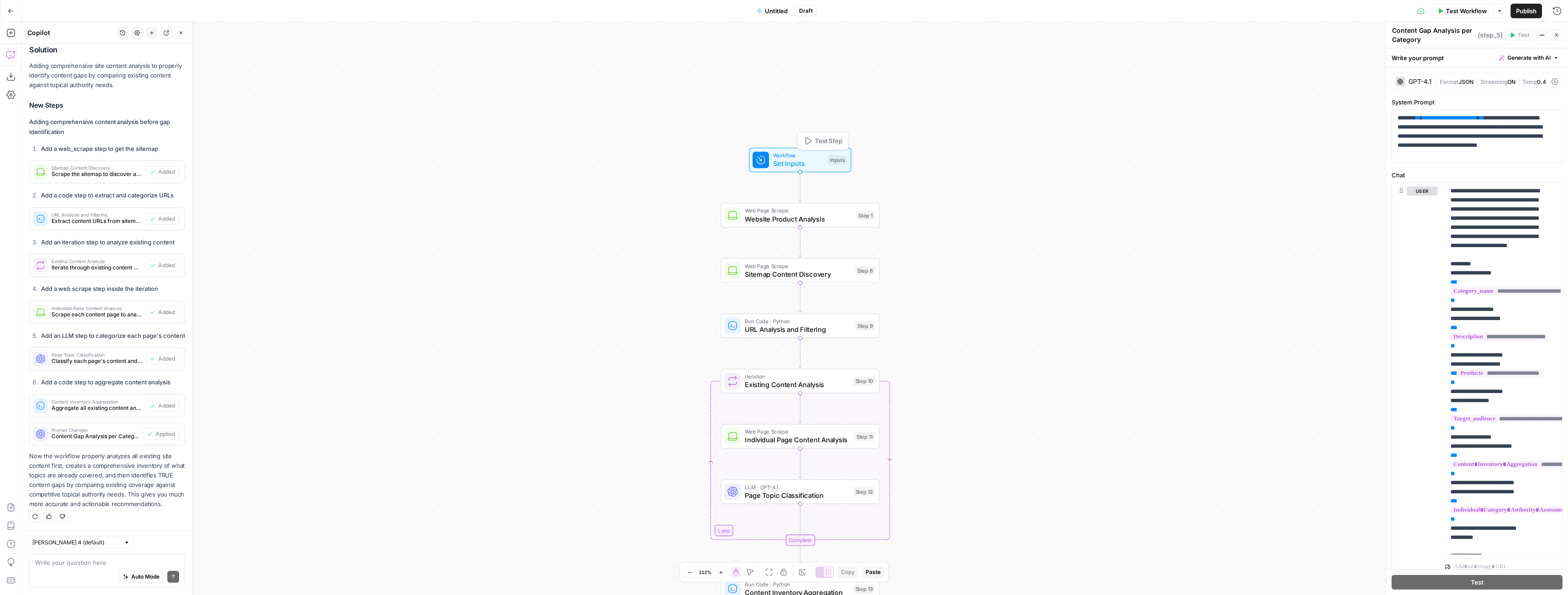
click at [799, 157] on span "Workflow" at bounding box center [798, 155] width 50 height 8
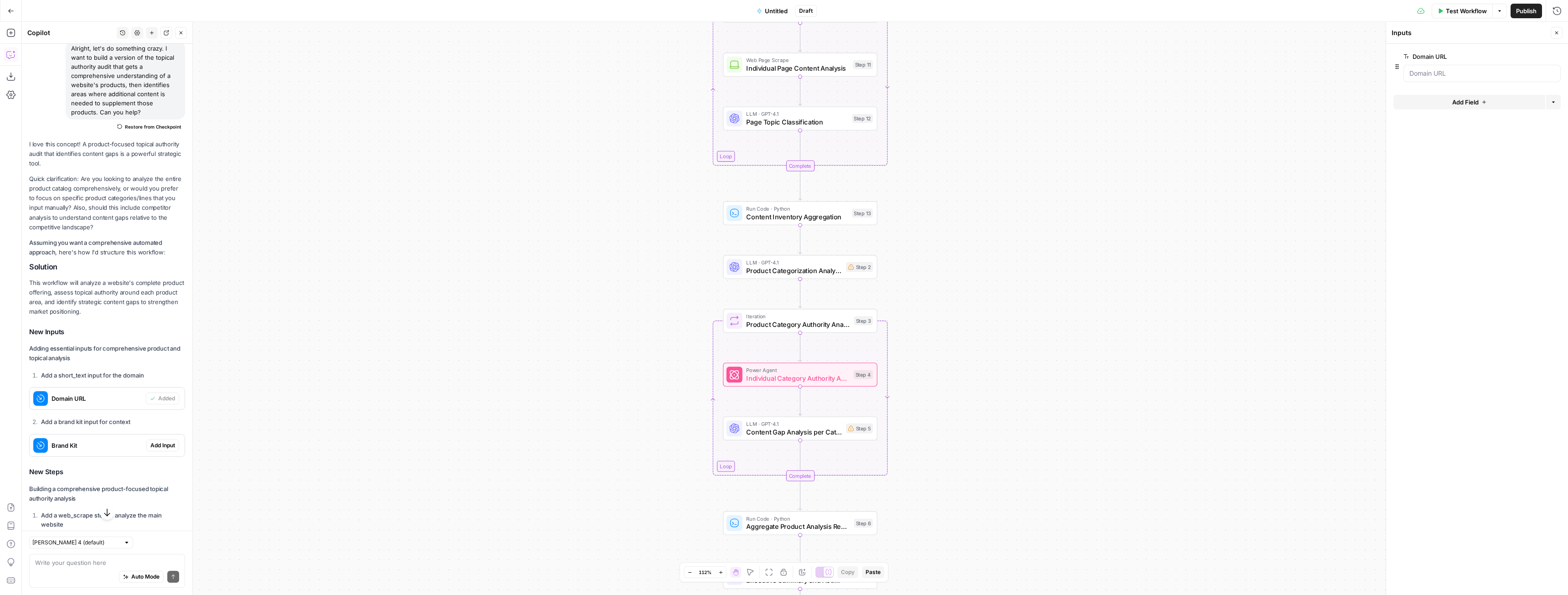
scroll to position [68, 0]
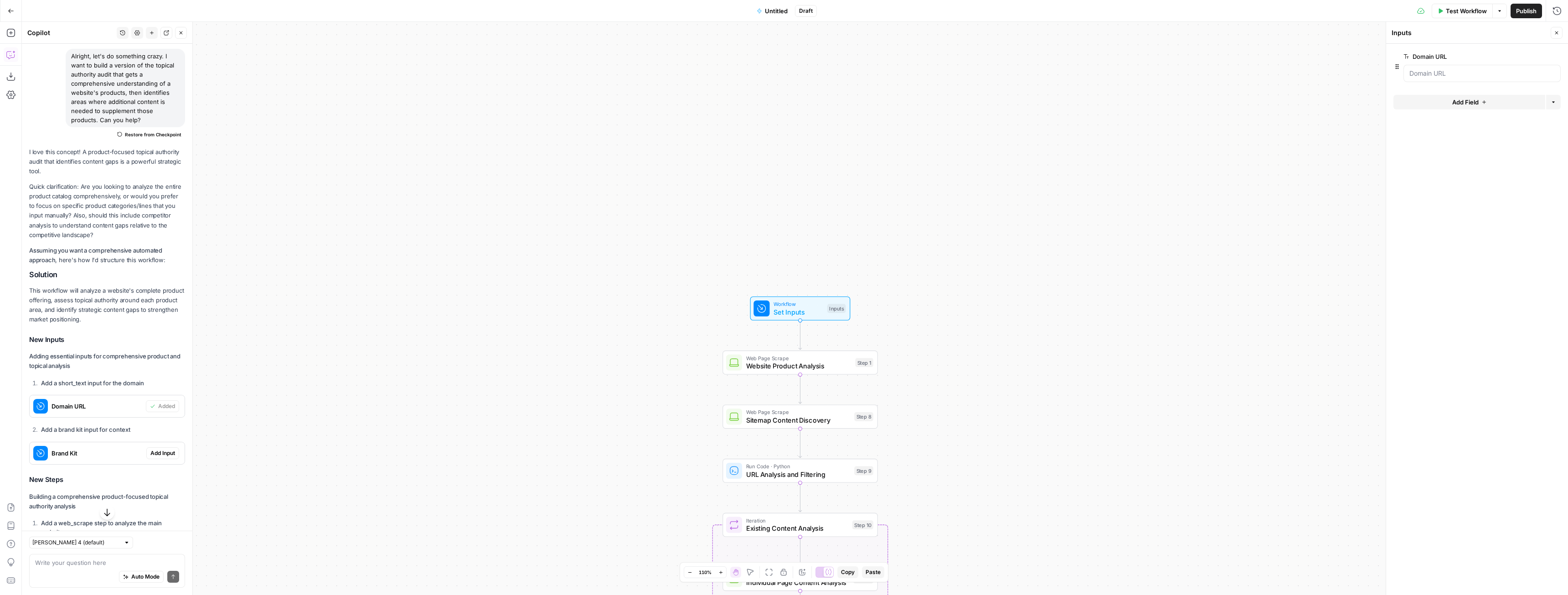
click at [157, 455] on span "Add Input" at bounding box center [163, 453] width 24 height 8
click at [1456, 109] on Kit "Brand Kit" at bounding box center [1482, 110] width 145 height 9
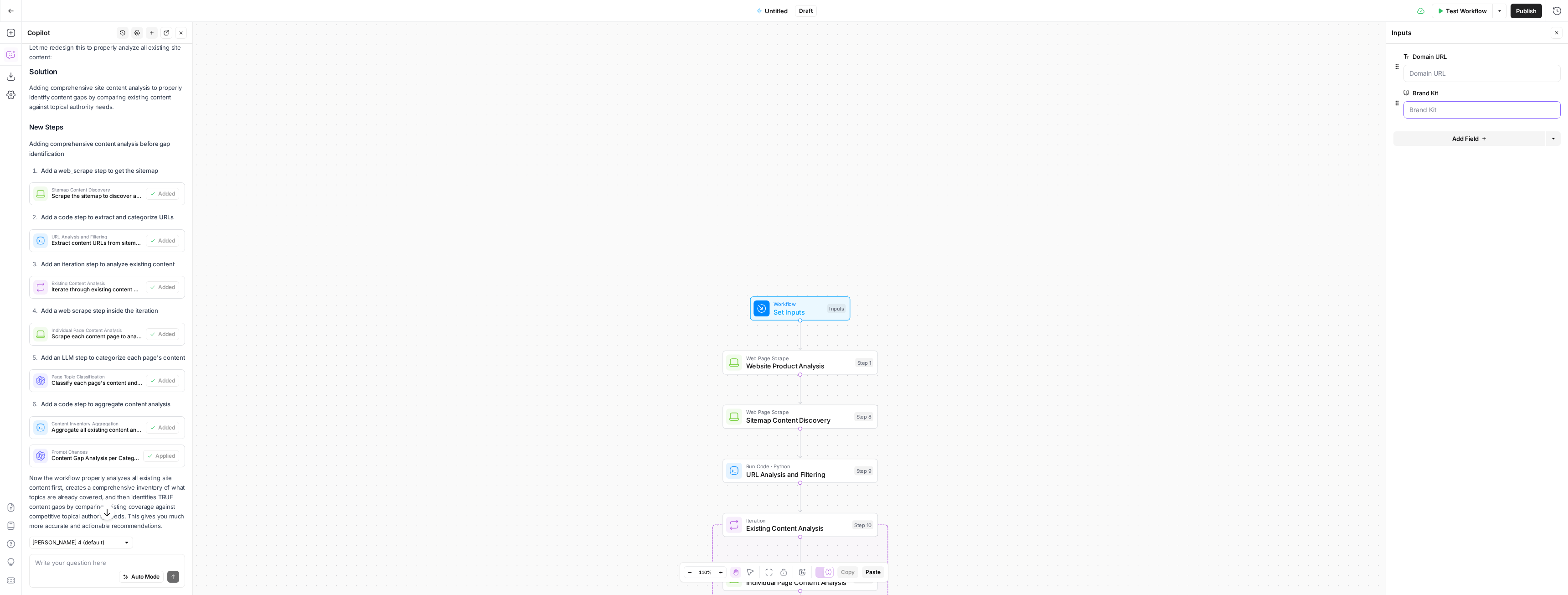
scroll to position [1154, 0]
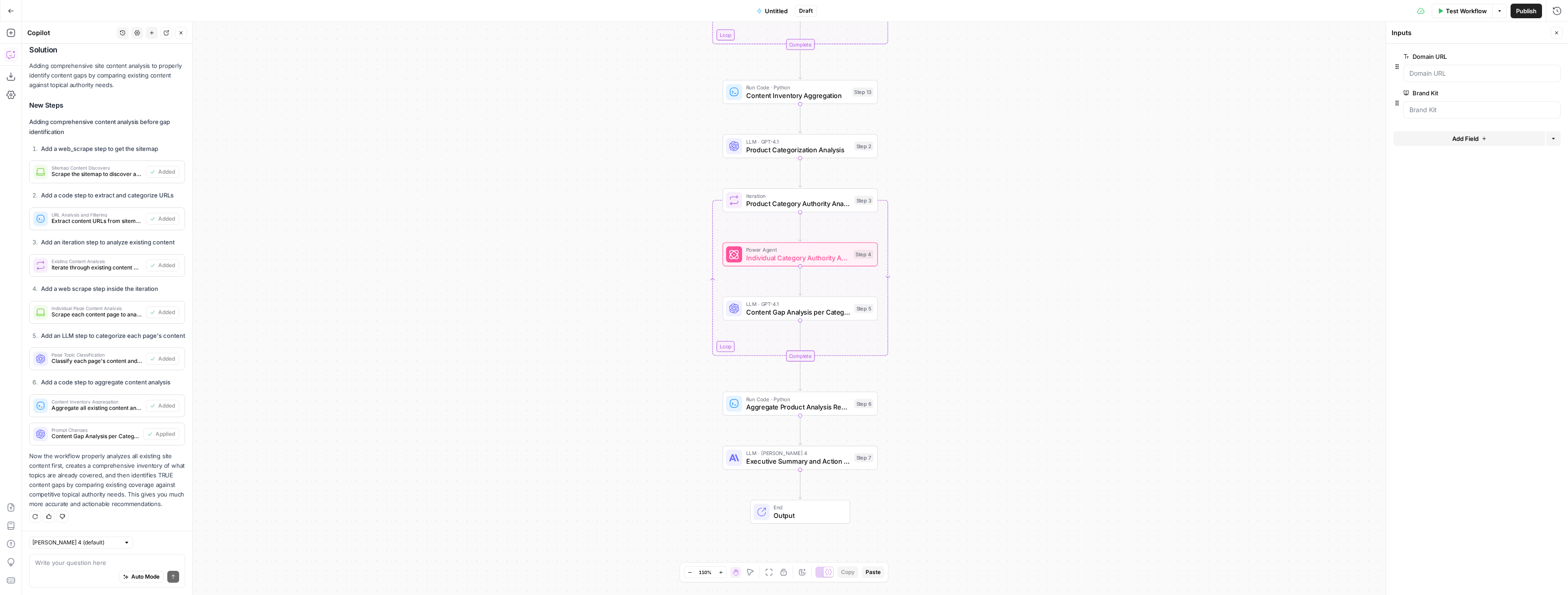
click at [74, 570] on div "Auto Mode Send" at bounding box center [107, 577] width 144 height 20
type textarea "Okay, let's do a quick retro. What is everything the workflow currently does?"
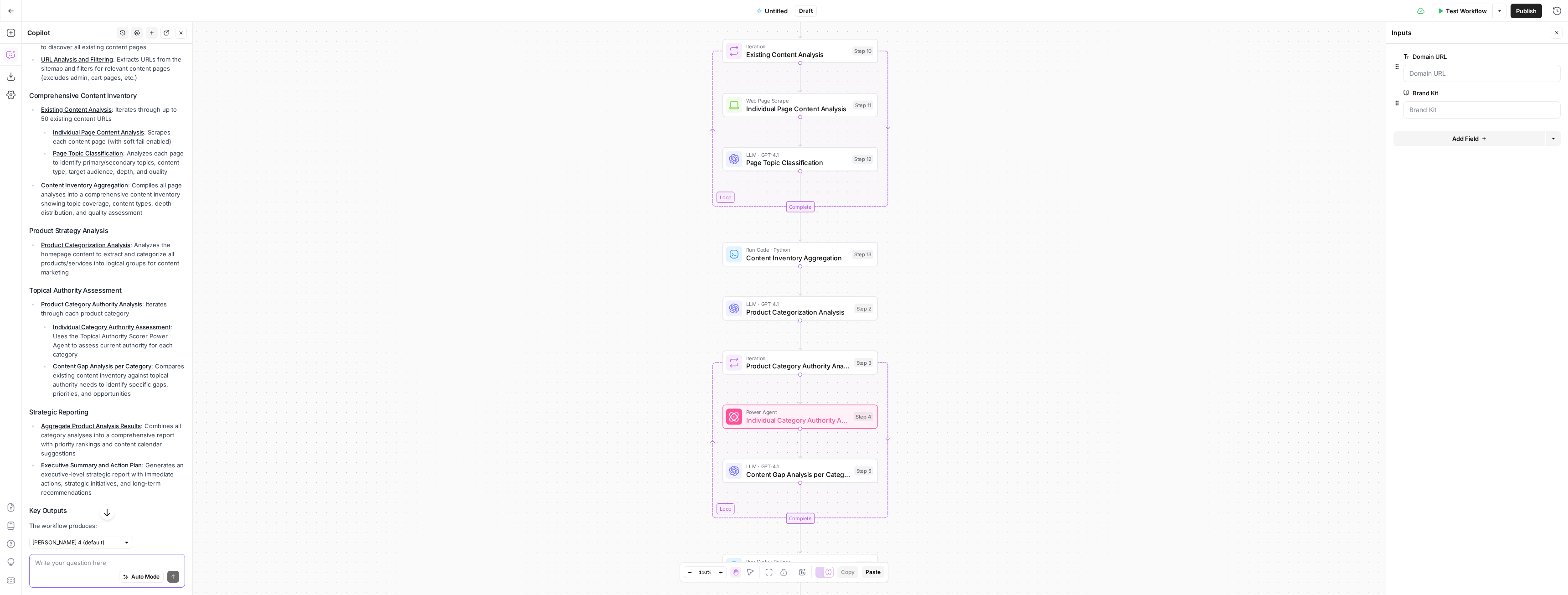
scroll to position [1960, 0]
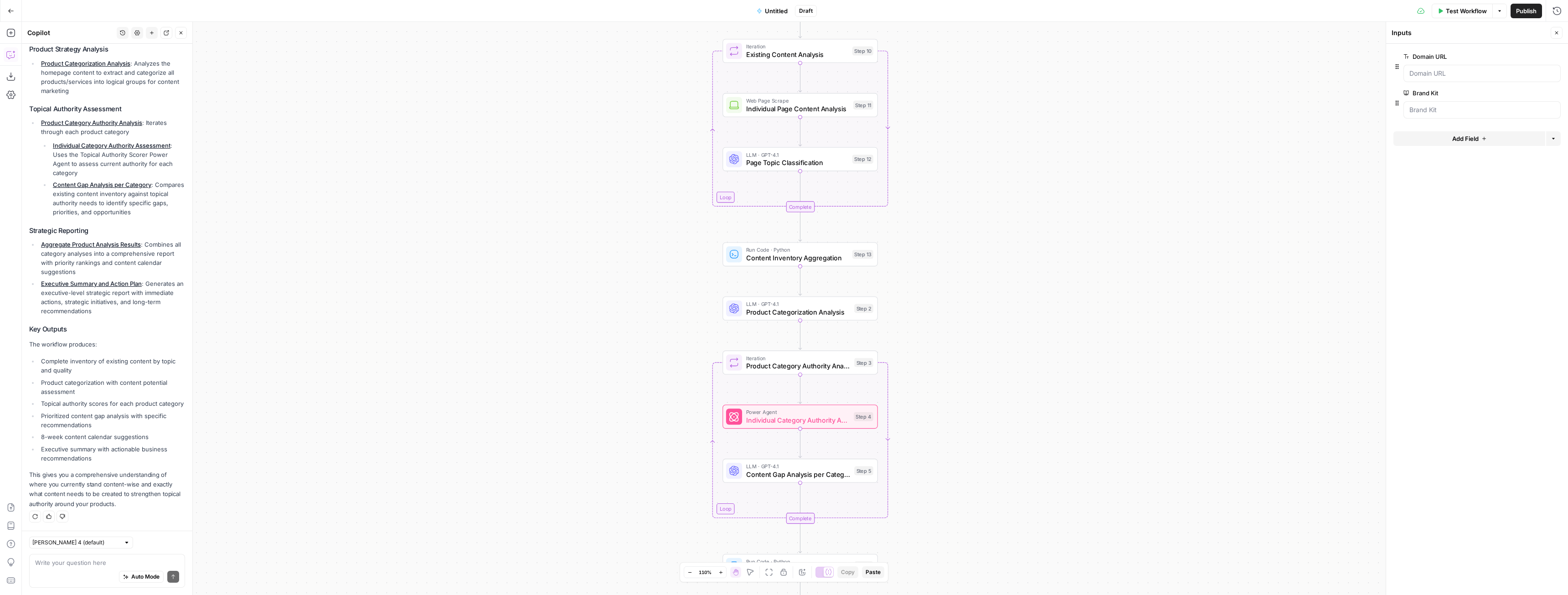
click at [93, 567] on div "Auto Mode Send" at bounding box center [107, 577] width 144 height 20
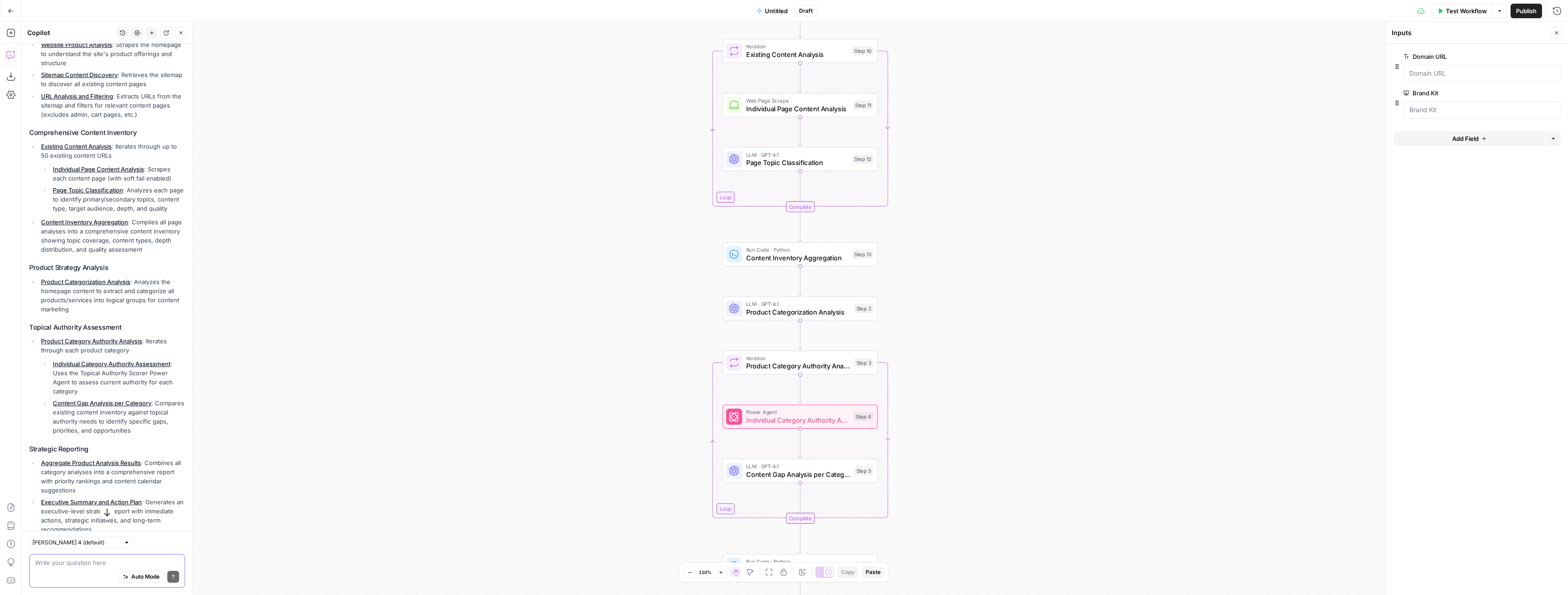
scroll to position [1595, 0]
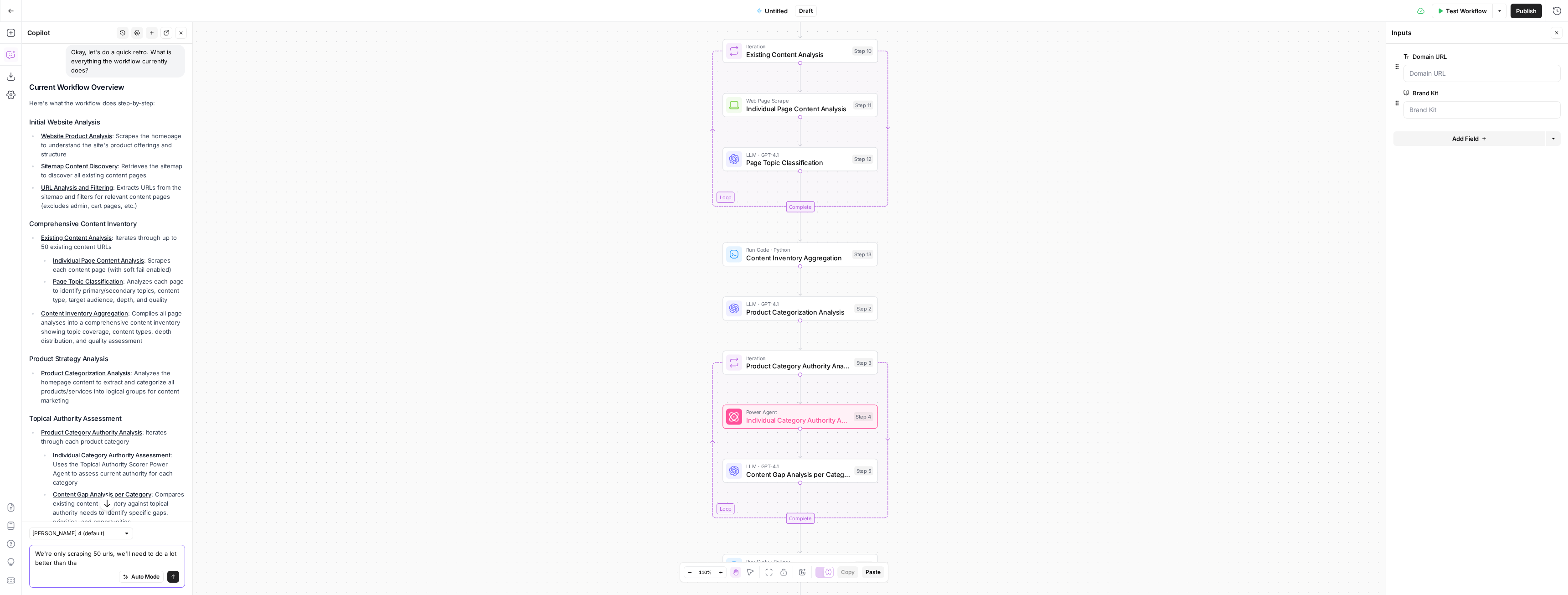
type textarea "We're only scraping 50 urls, we'll need to do a lot better than that"
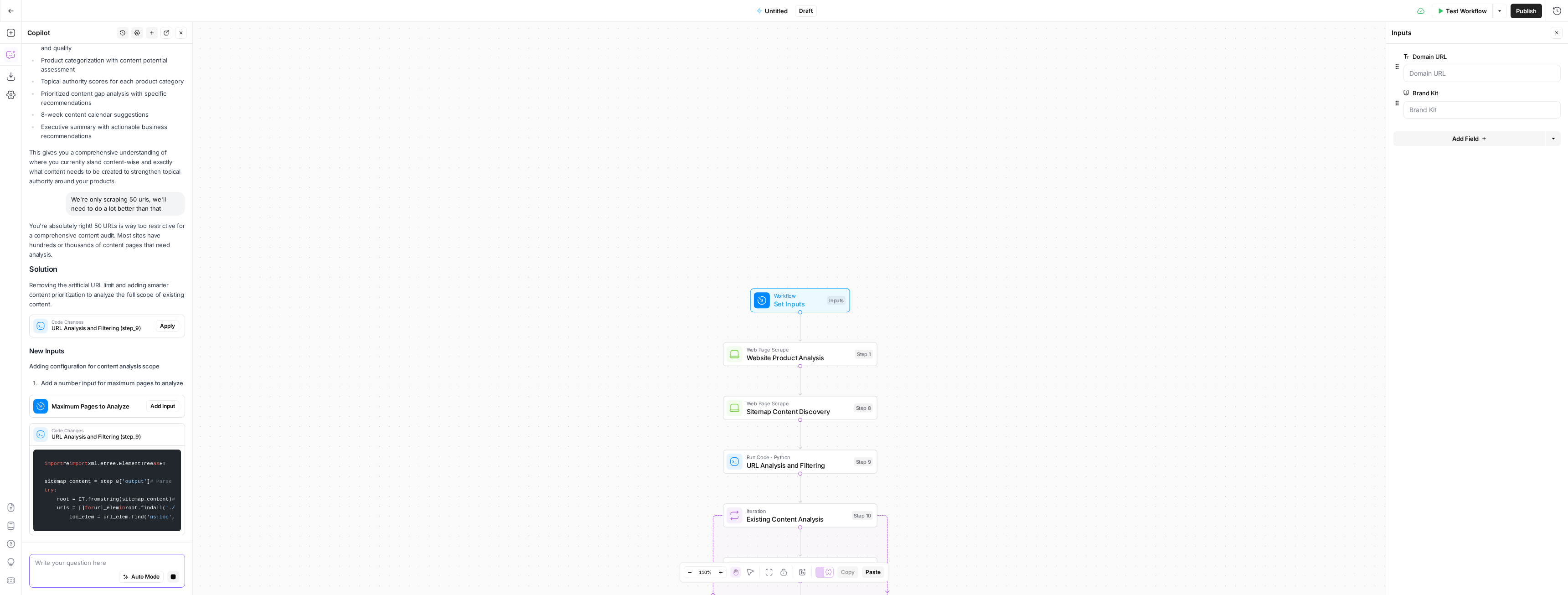
scroll to position [2124, 0]
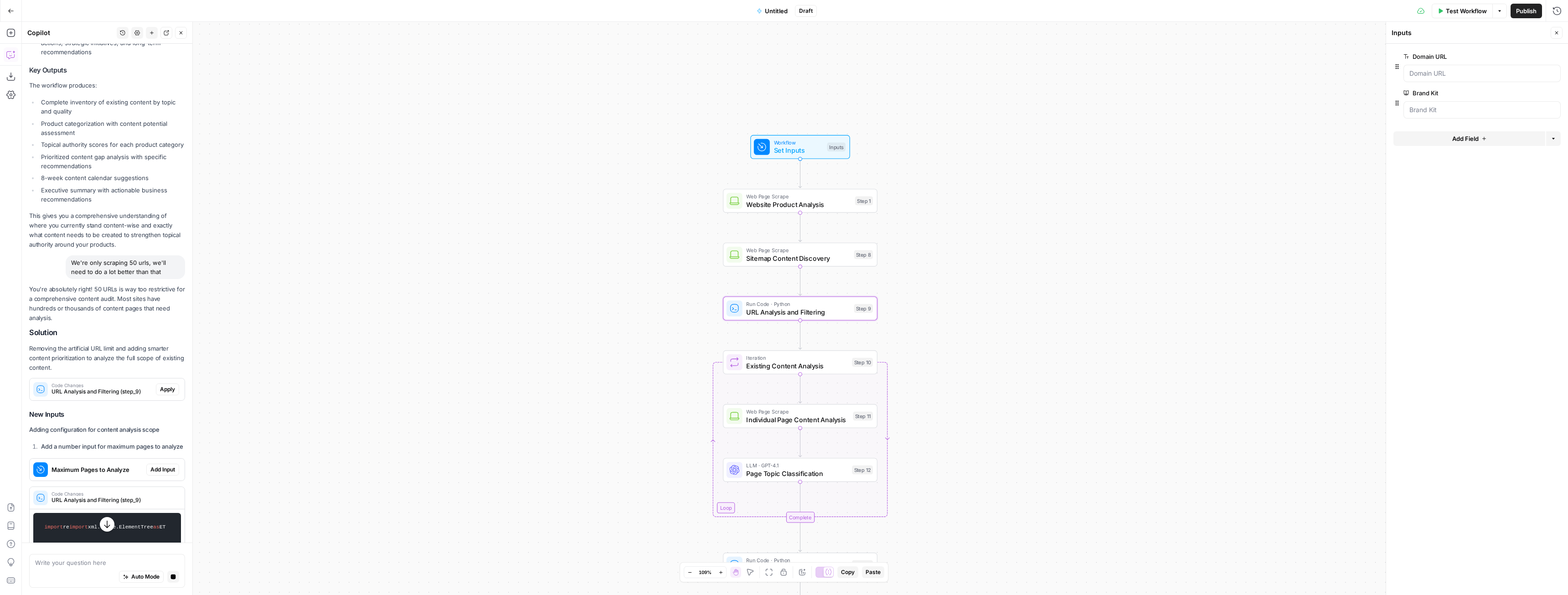
click at [160, 393] on span "Apply" at bounding box center [167, 389] width 15 height 8
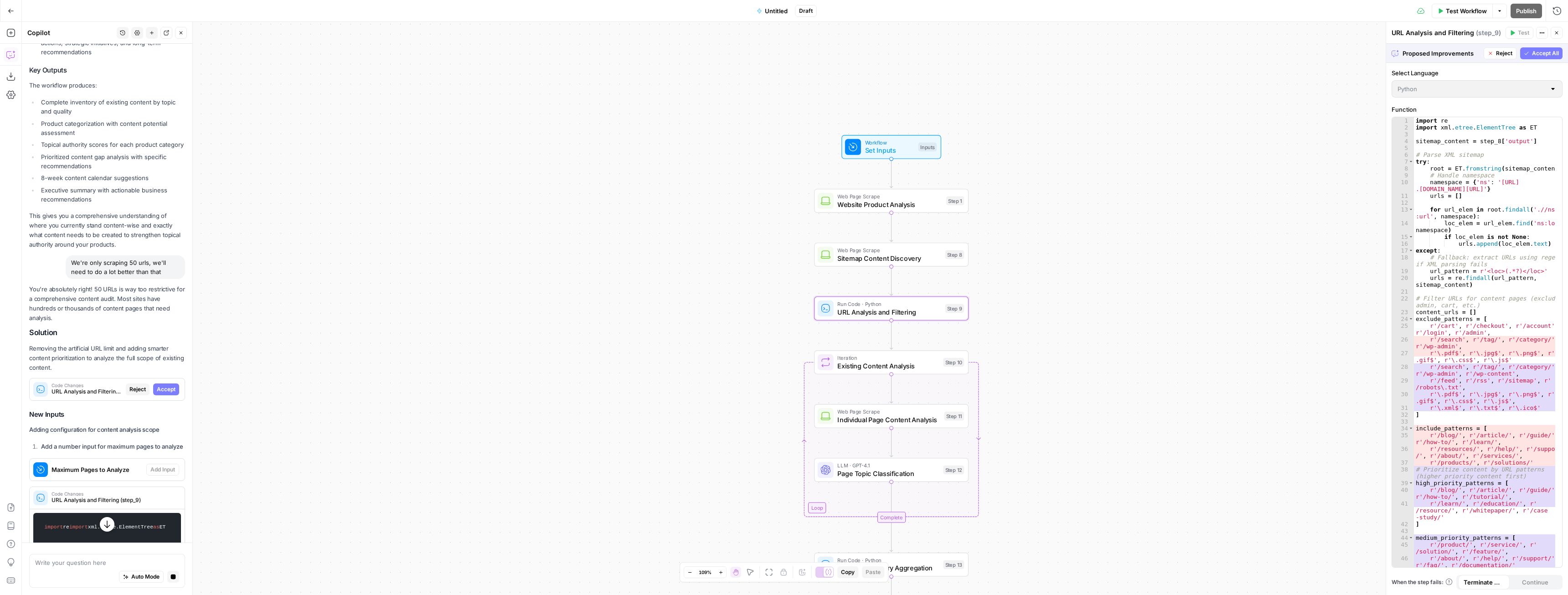
click at [160, 393] on span "Accept" at bounding box center [166, 389] width 19 height 8
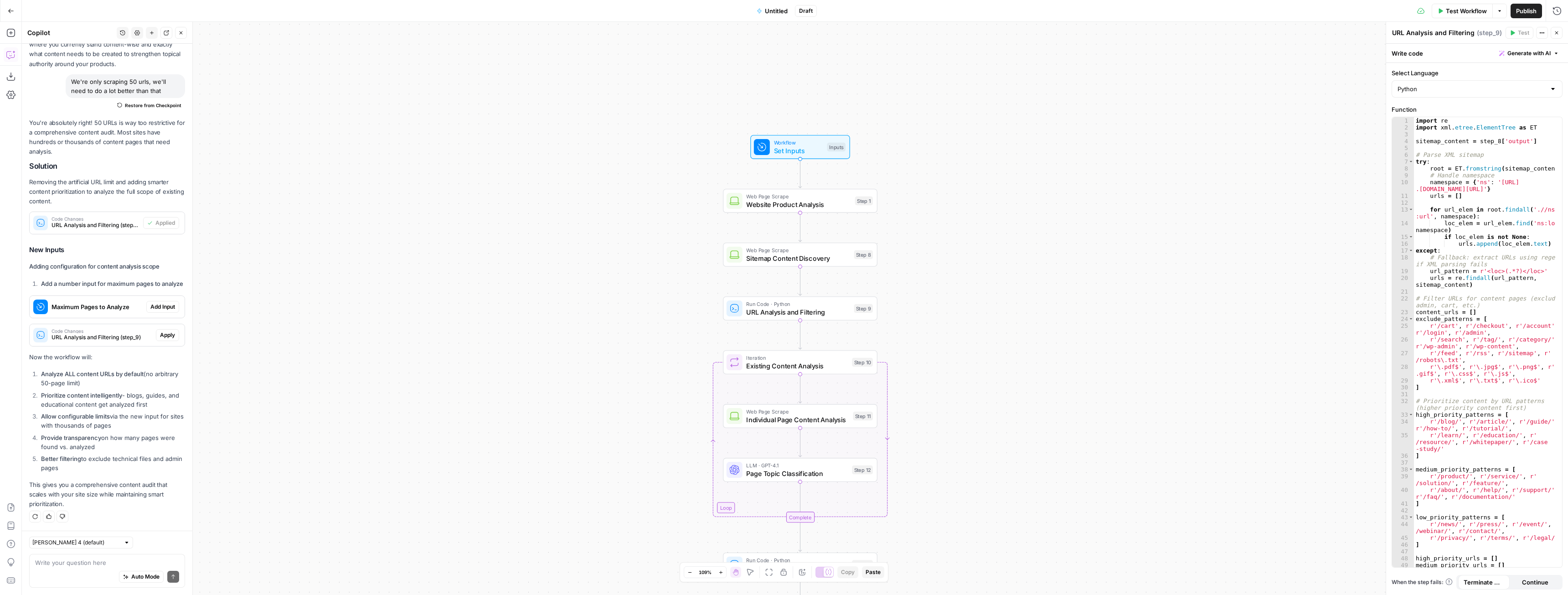
scroll to position [2378, 0]
click at [160, 339] on span "Apply" at bounding box center [167, 335] width 15 height 8
click at [164, 339] on span "Accept" at bounding box center [166, 335] width 19 height 8
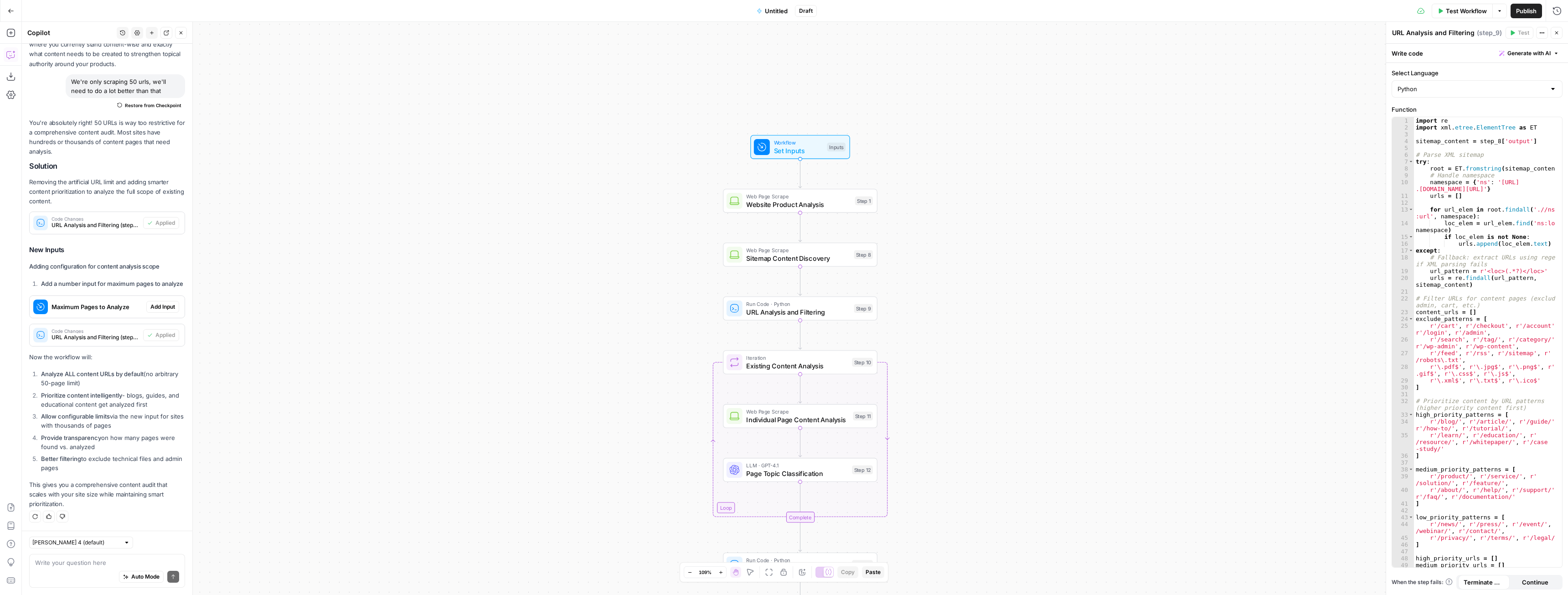
click at [771, 158] on div "Workflow Set Inputs Inputs Test Step" at bounding box center [799, 147] width 99 height 24
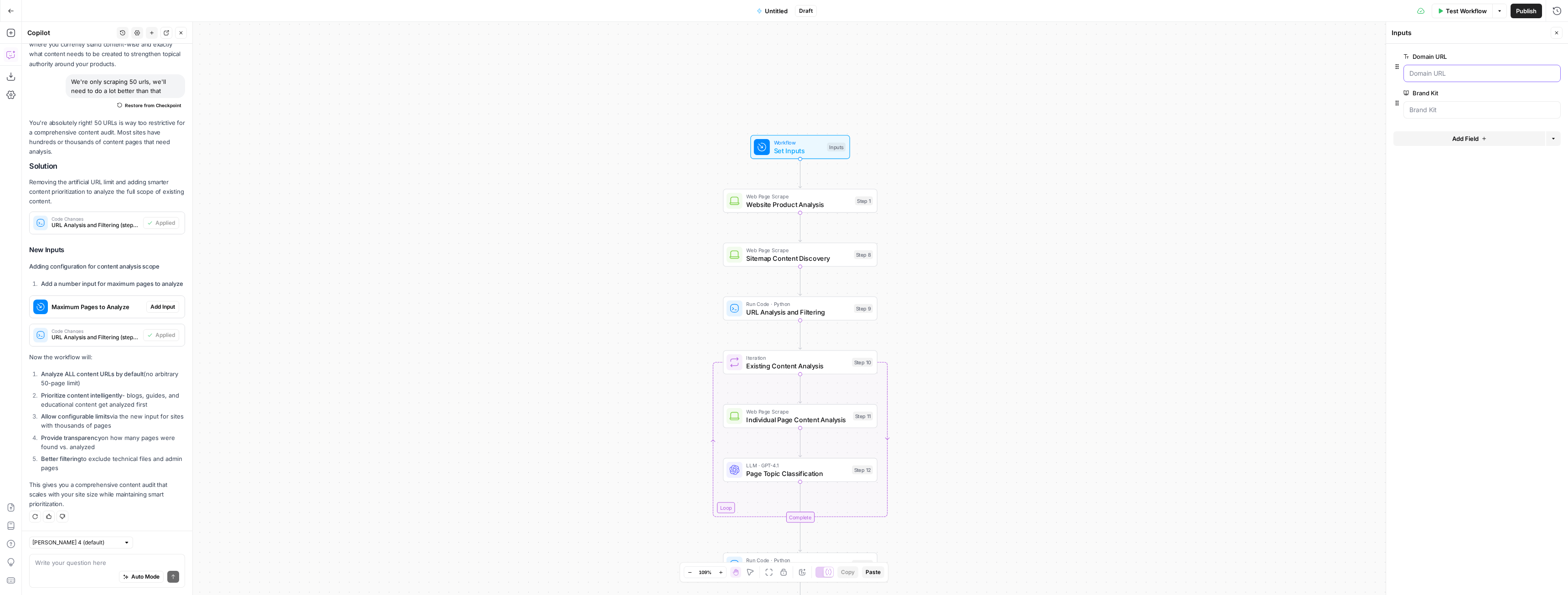
click at [1459, 74] on URL "Domain URL" at bounding box center [1482, 73] width 145 height 9
click at [1197, 165] on div "Workflow Set Inputs Inputs Web Page Scrape Website Product Analysis Step 1 Web …" at bounding box center [796, 309] width 1547 height 573
click at [1461, 11] on span "Test Workflow" at bounding box center [1467, 11] width 41 height 9
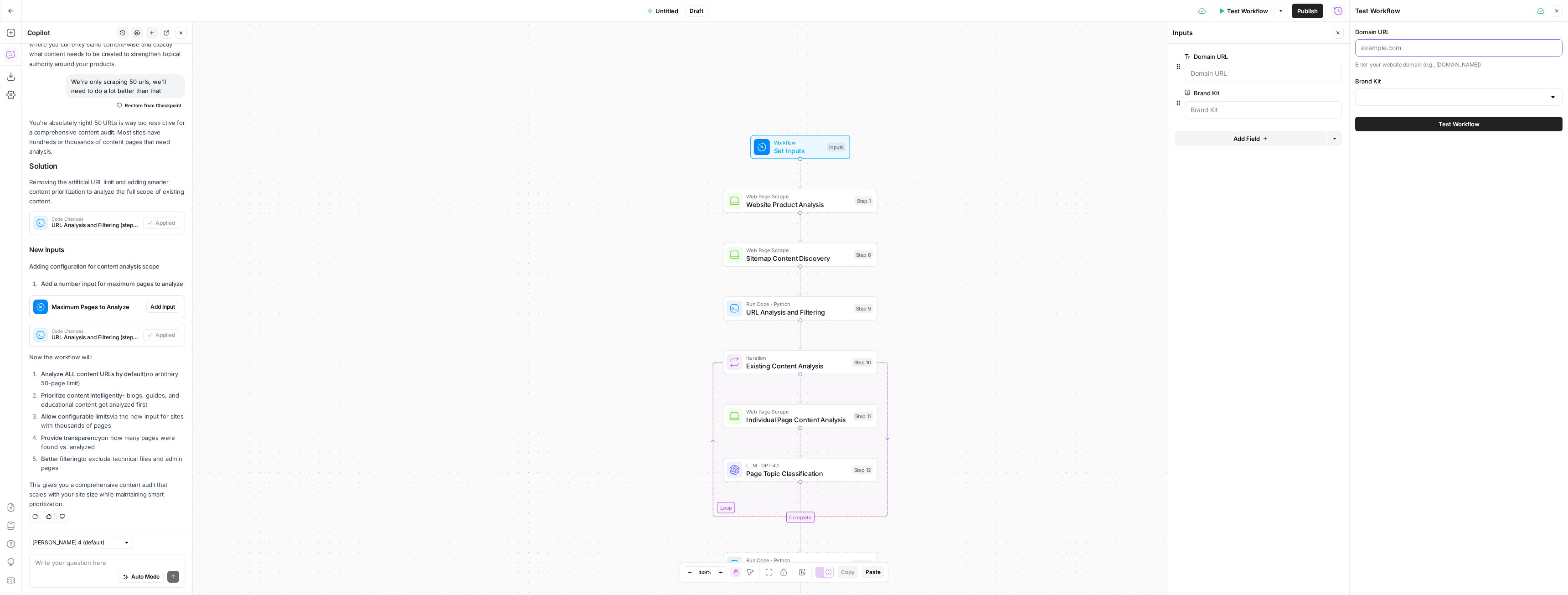
click at [1373, 48] on input "Domain URL" at bounding box center [1458, 48] width 195 height 9
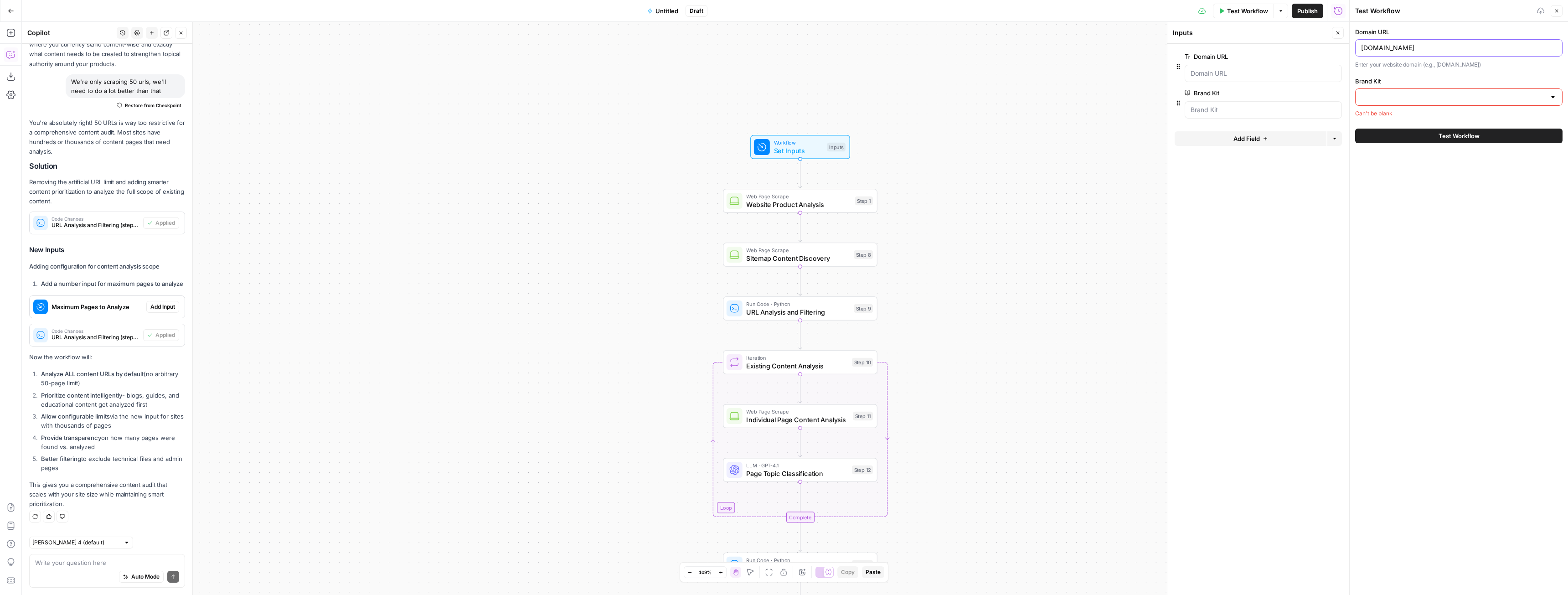
type input "[DOMAIN_NAME]"
click at [1550, 98] on div at bounding box center [1553, 98] width 7 height 9
click at [77, 559] on textarea at bounding box center [107, 562] width 144 height 9
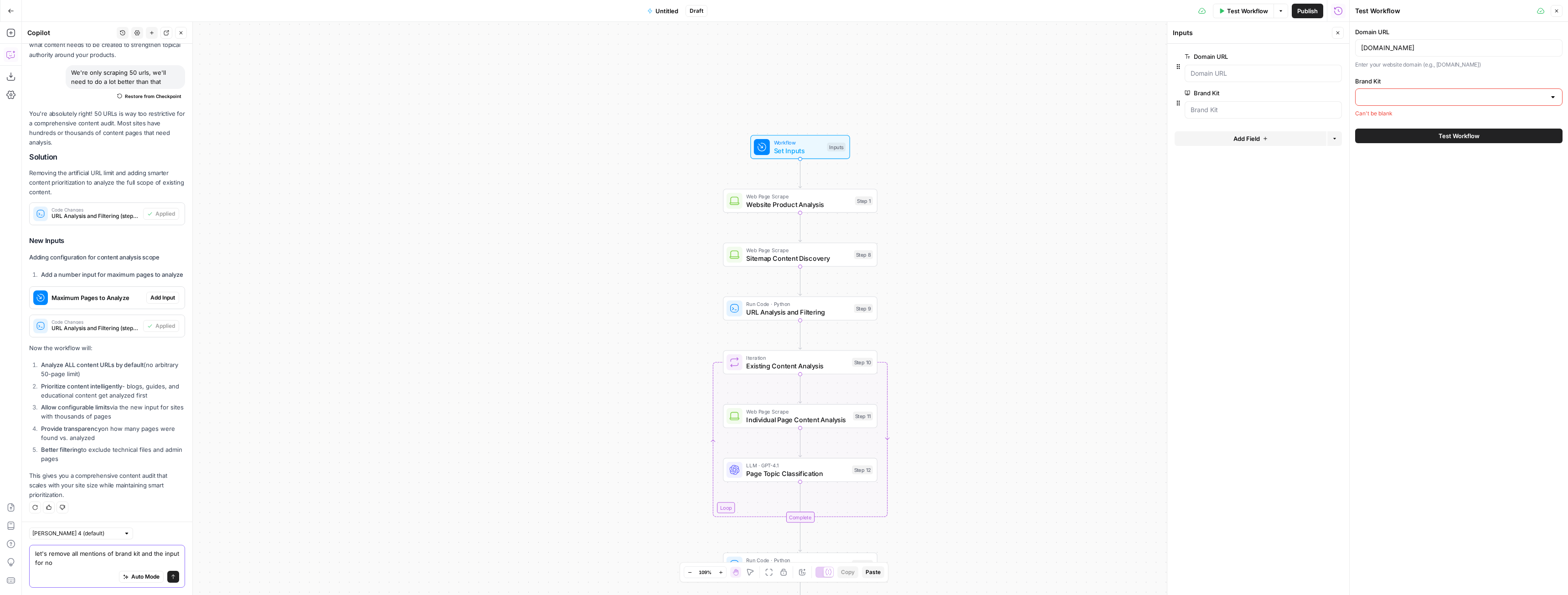
type textarea "let's remove all mentions of brand kit and the input for now"
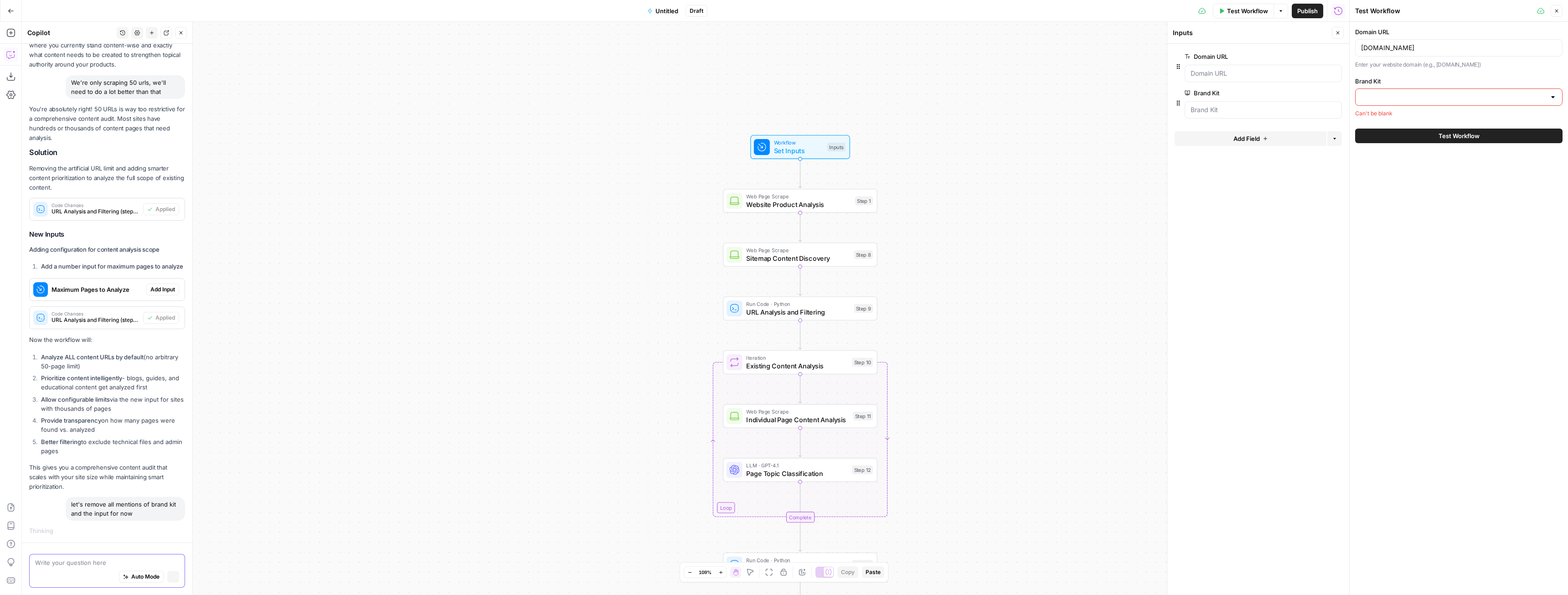
scroll to position [2370, 0]
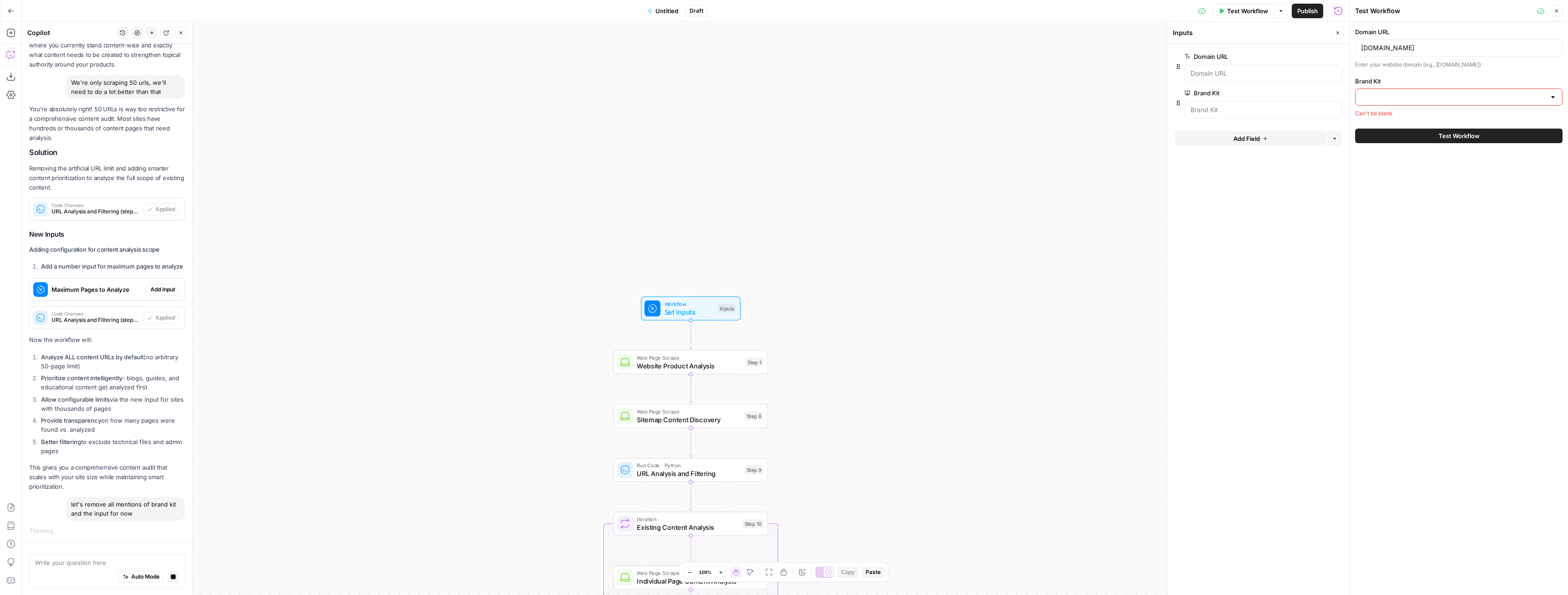
click at [698, 311] on span "Set Inputs" at bounding box center [689, 311] width 49 height 10
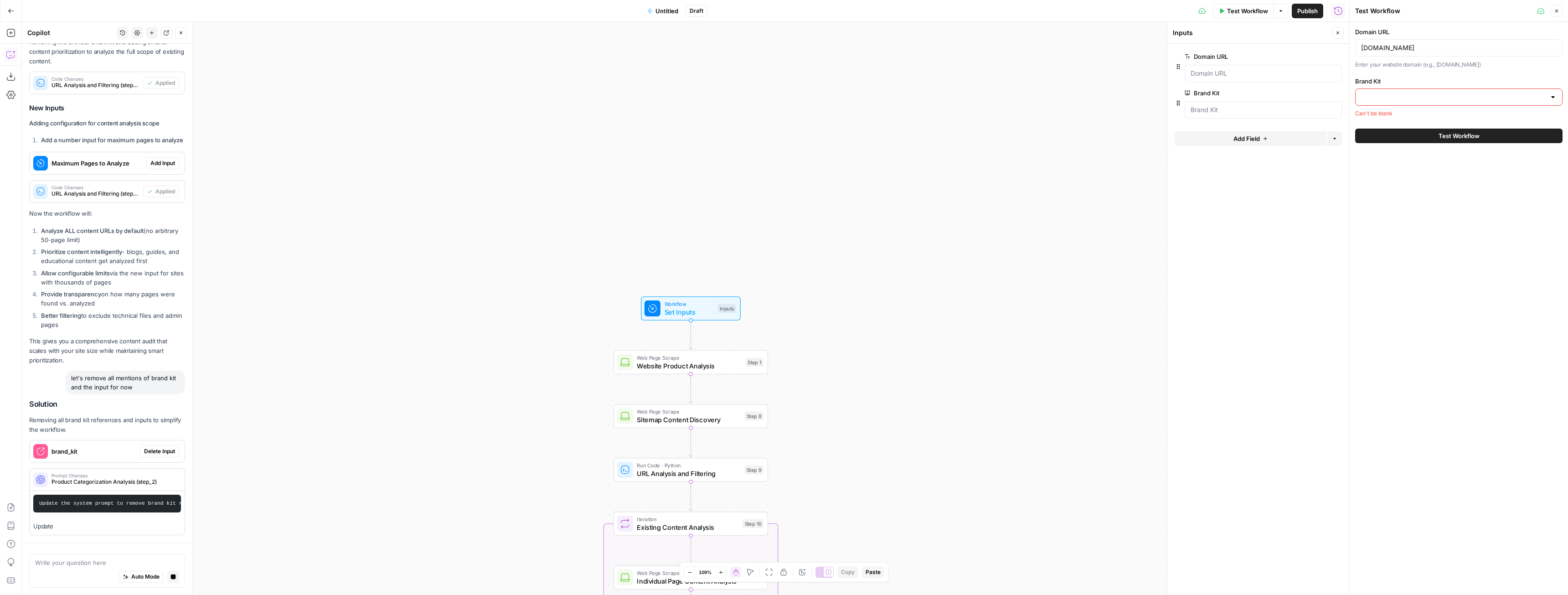
click at [1307, 93] on span "edit field" at bounding box center [1308, 93] width 20 height 7
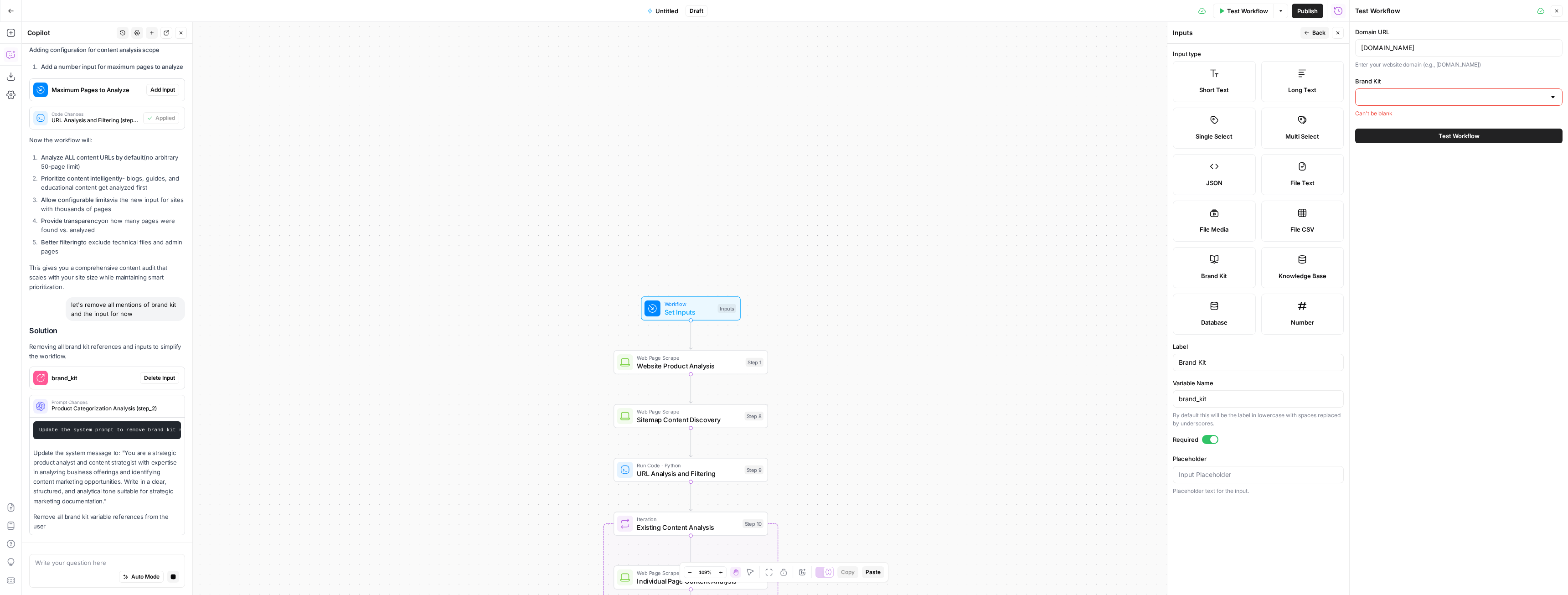
click at [1216, 436] on div at bounding box center [1210, 440] width 17 height 9
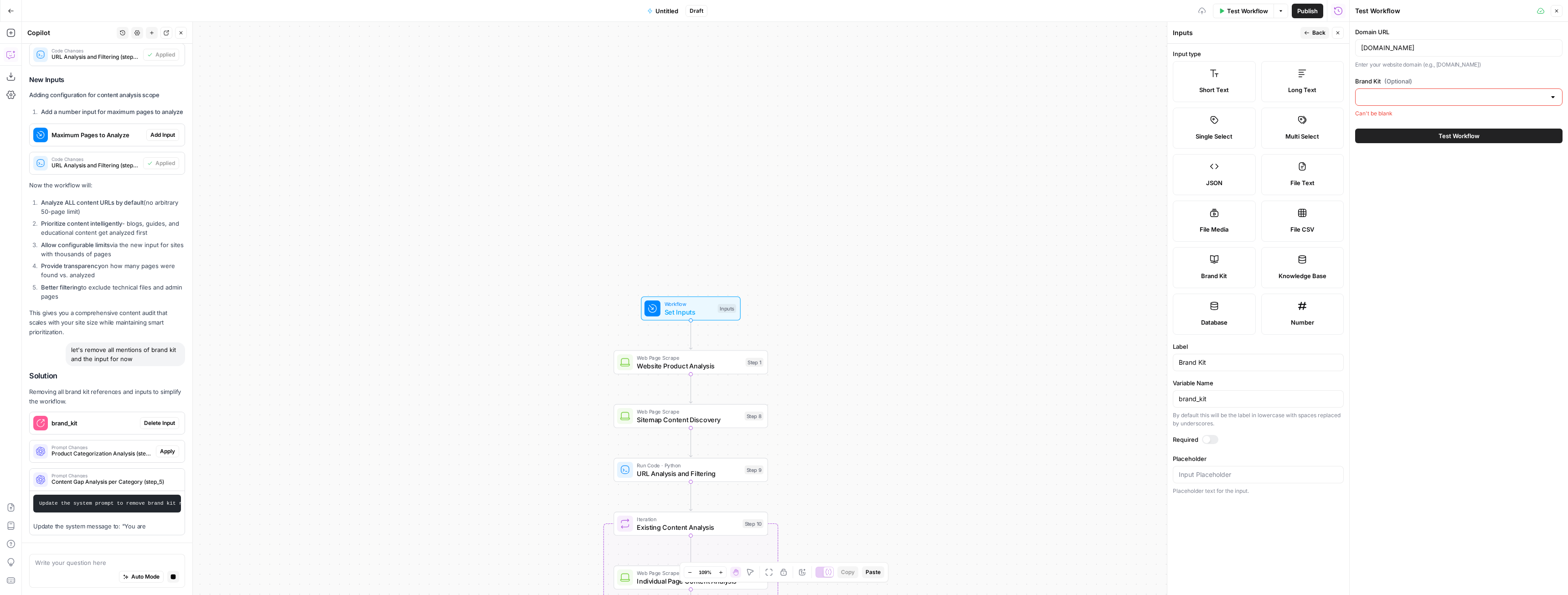
click at [1092, 154] on div "Workflow Set Inputs Inputs Web Page Scrape Website Product Analysis Step 1 Web …" at bounding box center [686, 309] width 1327 height 573
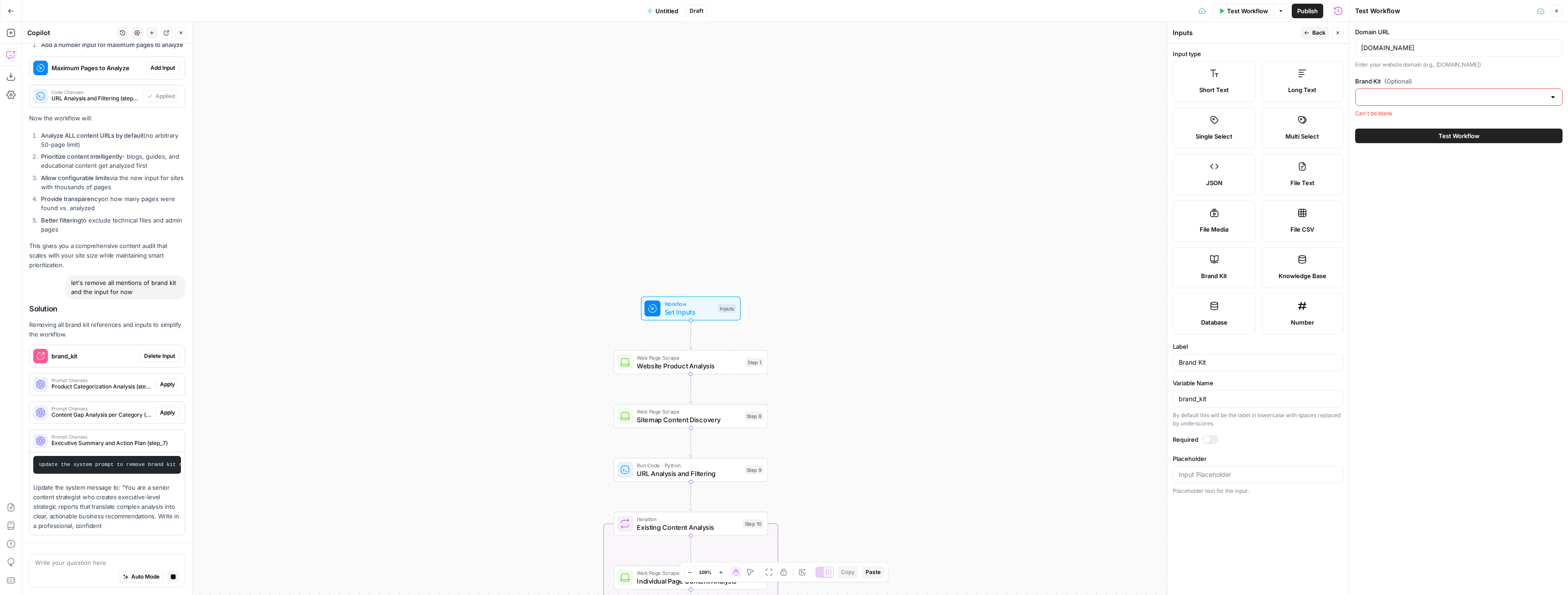
click at [1333, 33] on button "Close" at bounding box center [1337, 33] width 12 height 12
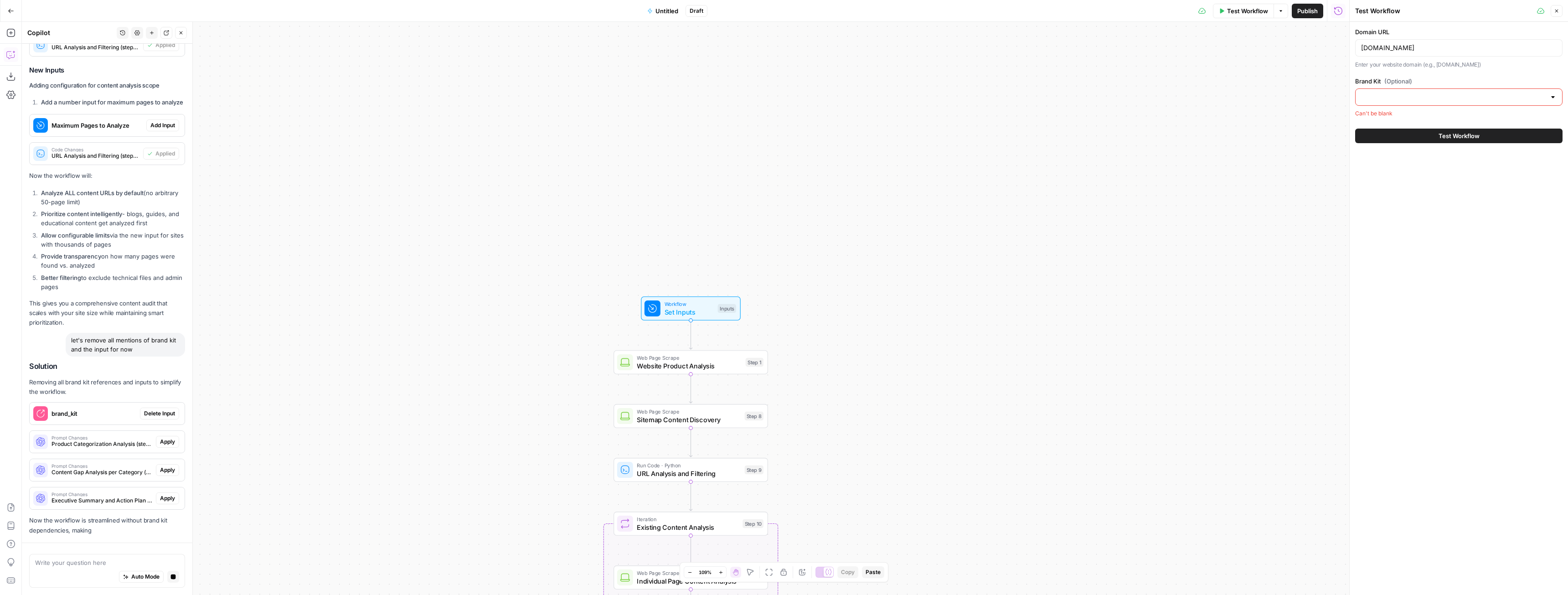
click at [1257, 8] on span "Test Workflow" at bounding box center [1247, 11] width 41 height 9
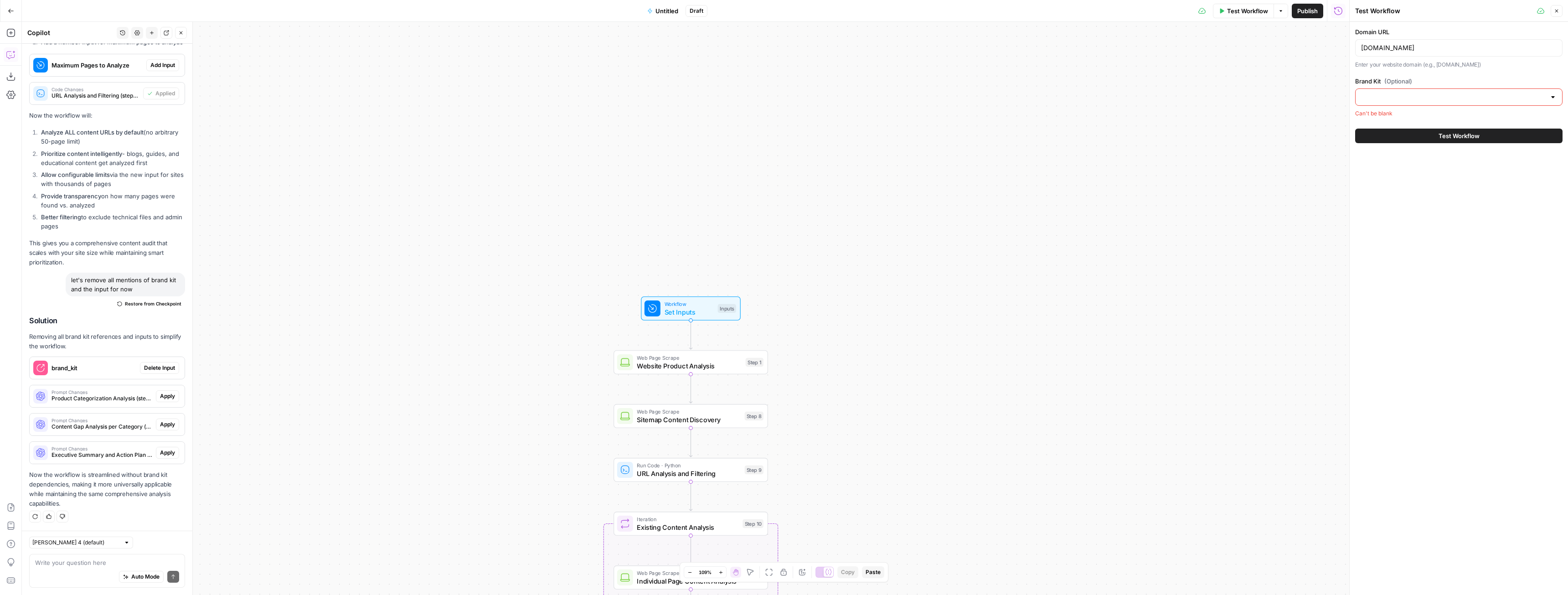
click at [1558, 14] on button "Close" at bounding box center [1557, 10] width 12 height 12
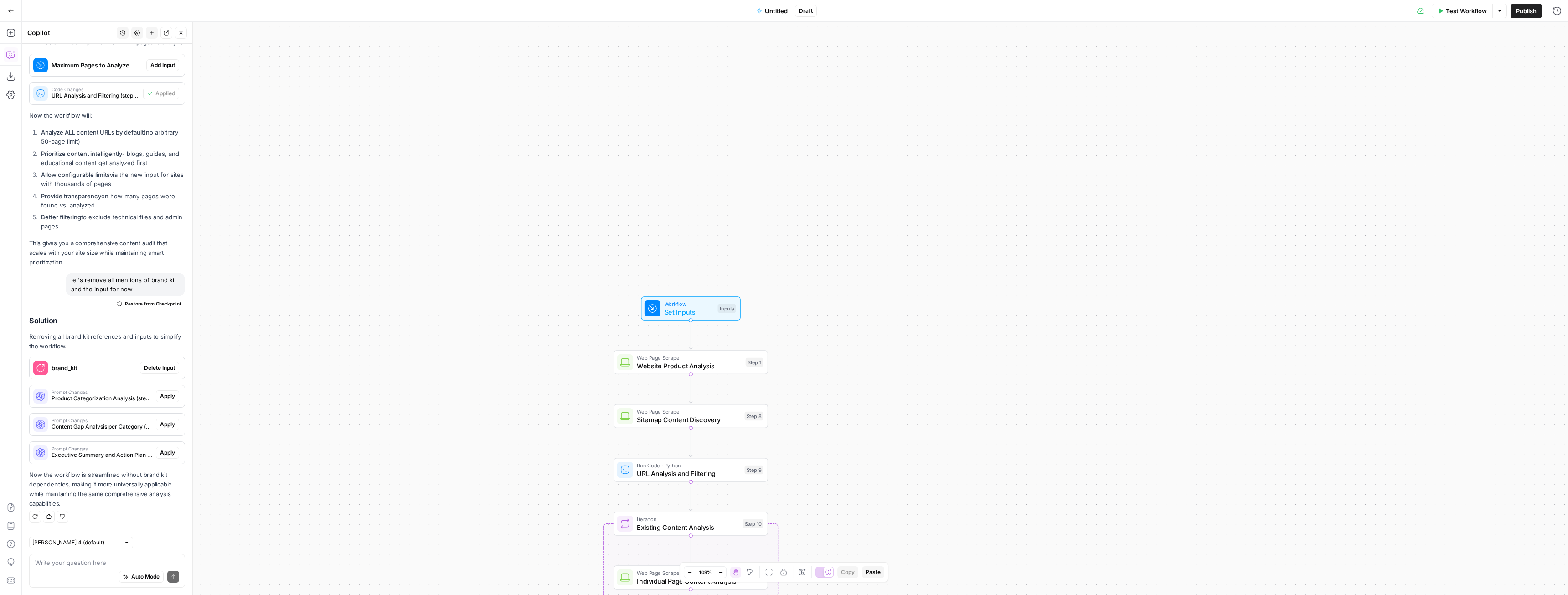
click at [1469, 8] on span "Test Workflow" at bounding box center [1467, 11] width 41 height 9
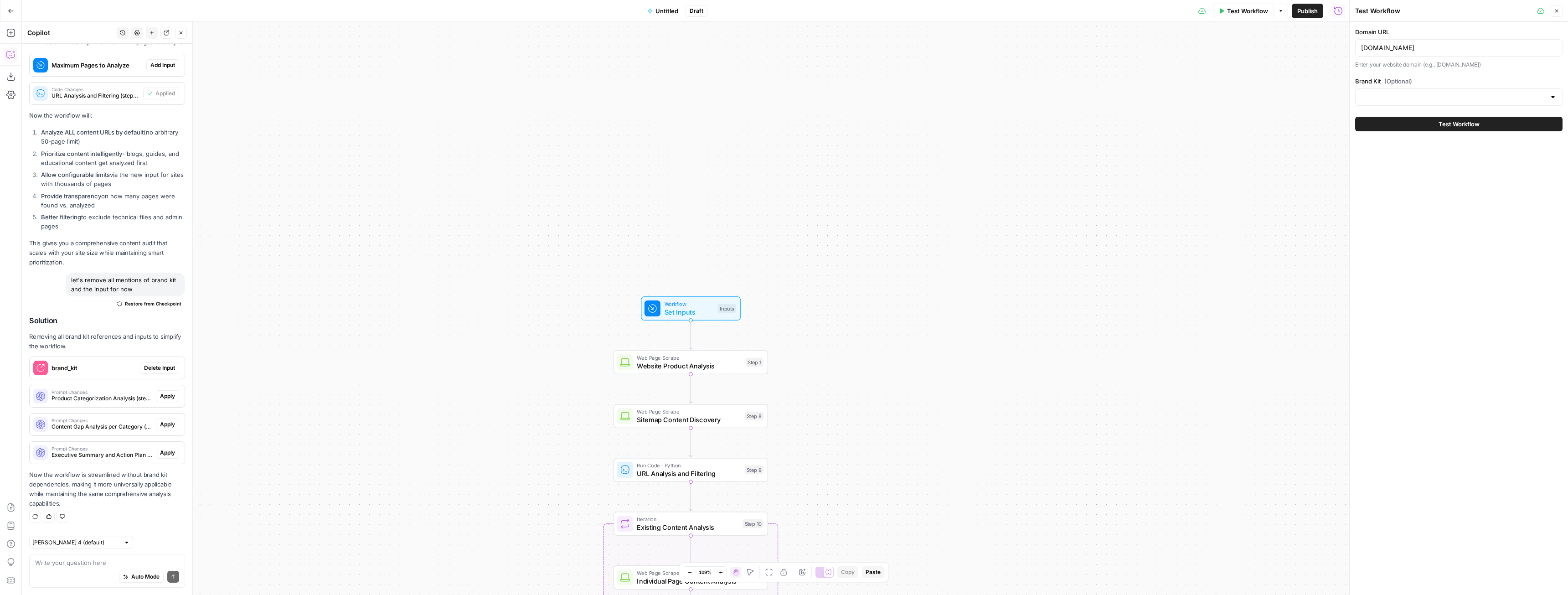
click at [1445, 124] on span "Test Workflow" at bounding box center [1459, 124] width 41 height 9
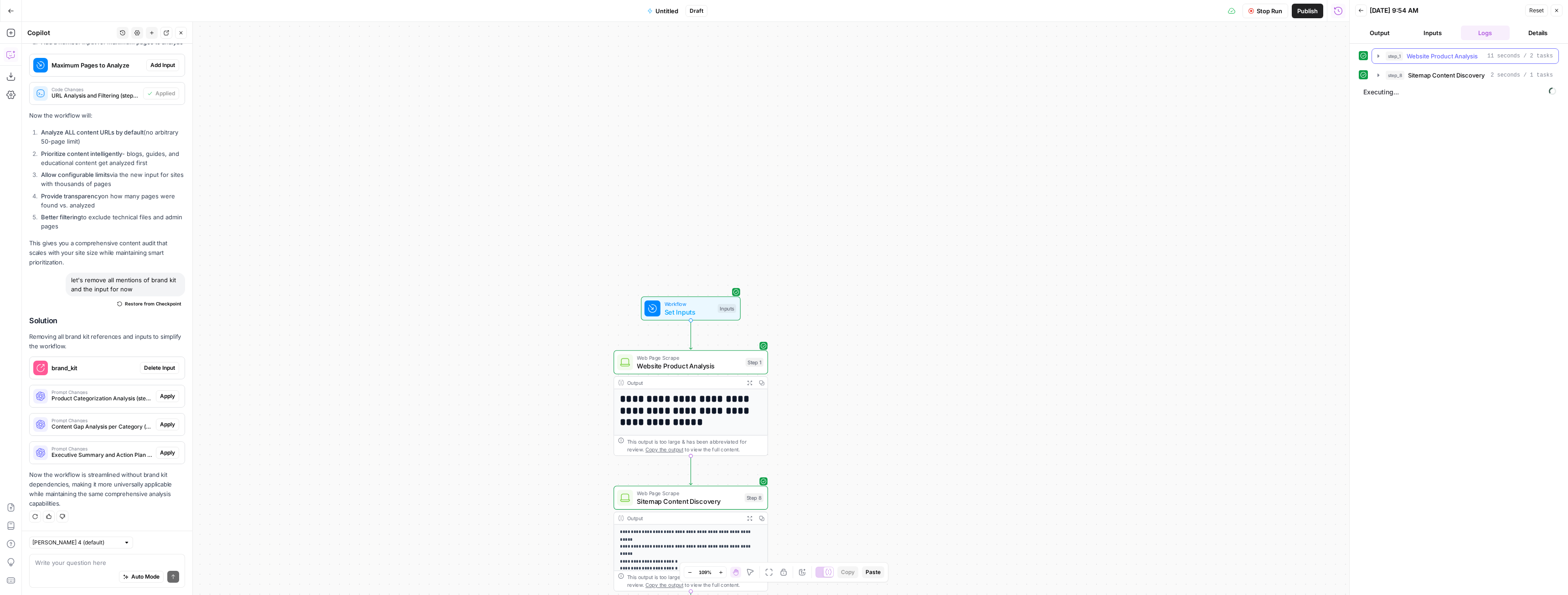
click at [1378, 57] on icon "button" at bounding box center [1378, 55] width 2 height 3
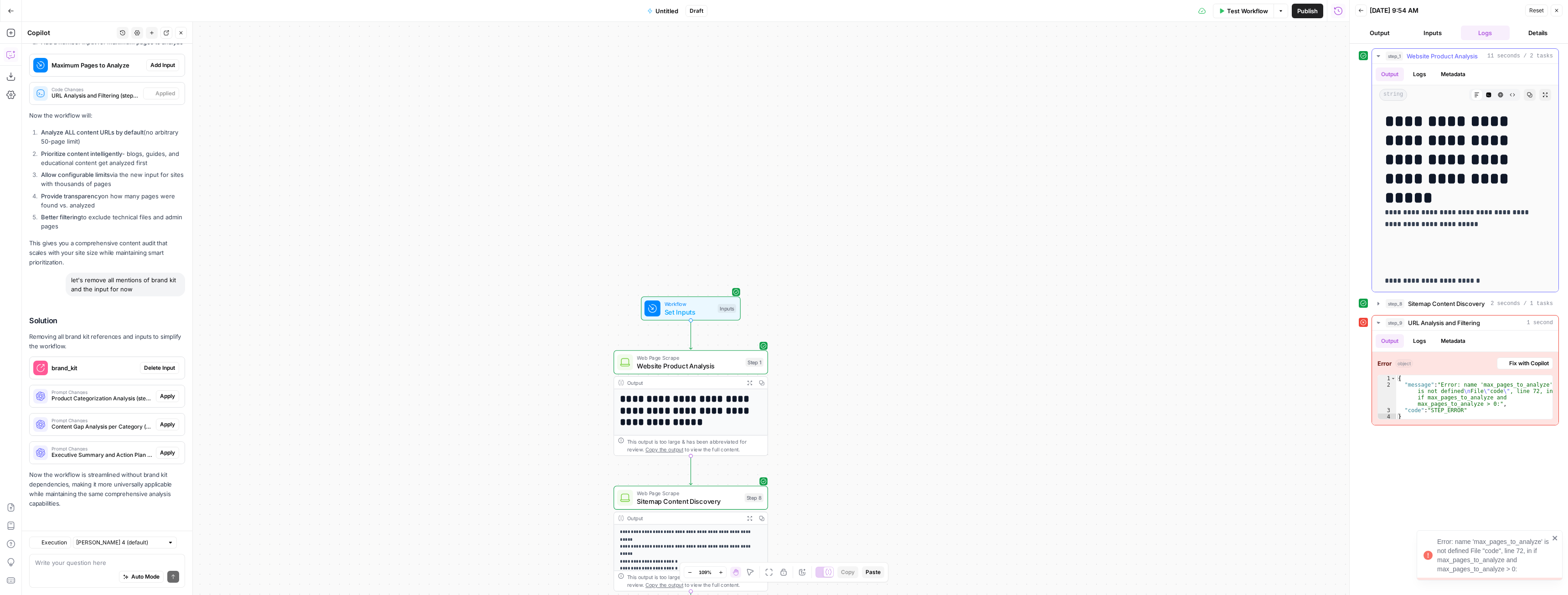
scroll to position [182, 0]
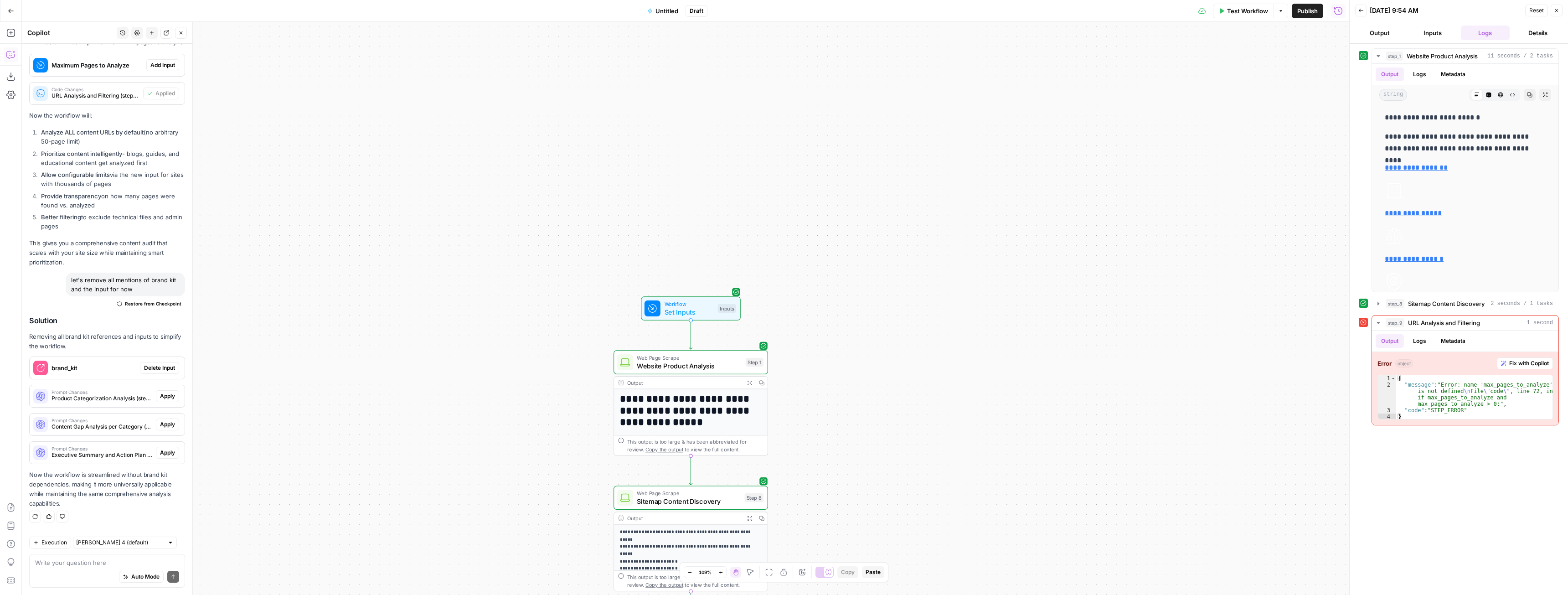
click at [60, 569] on div "Auto Mode Send" at bounding box center [107, 577] width 144 height 20
type textarea "let's remove the max pages to analyze contingency"
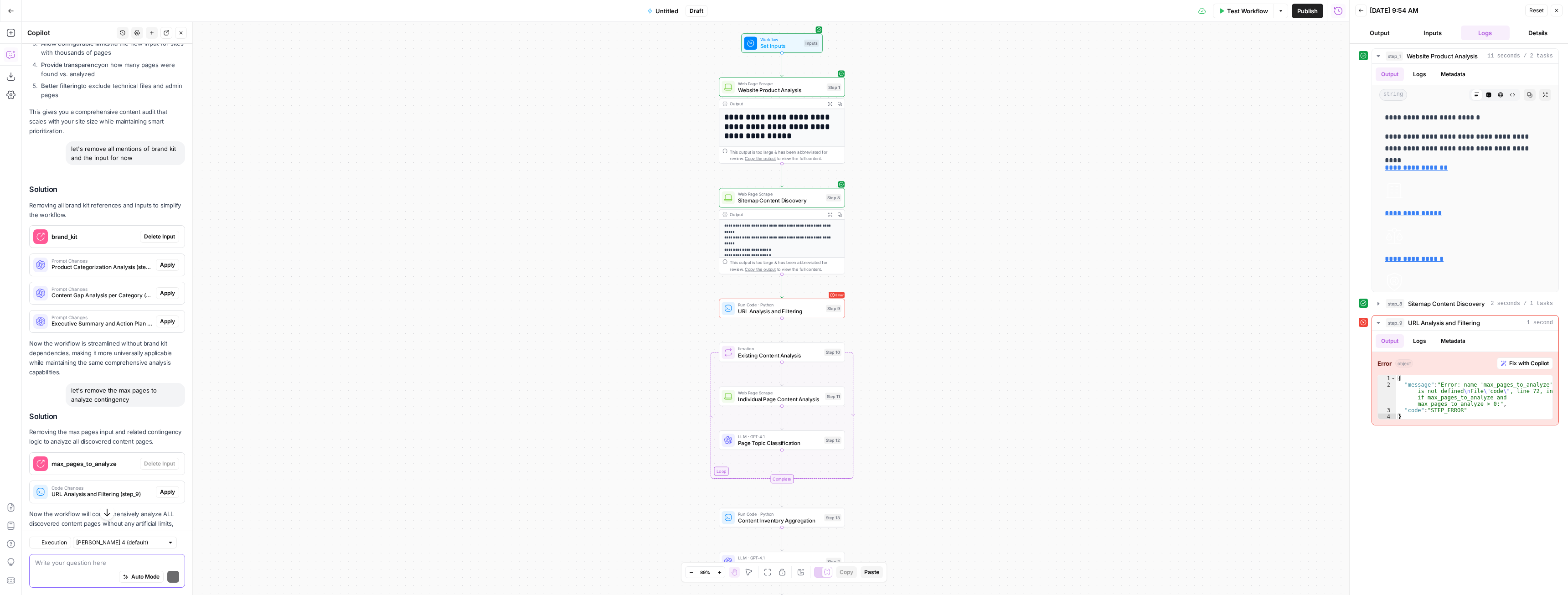
scroll to position [2845, 0]
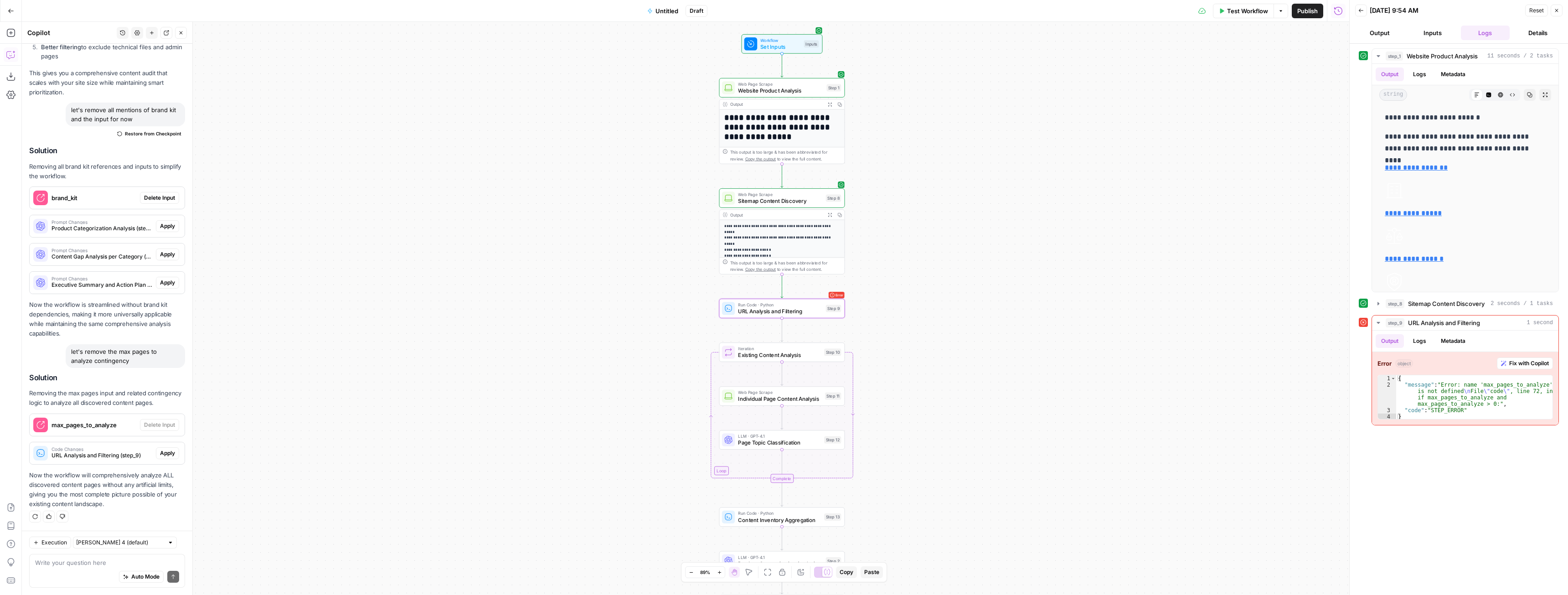
click at [162, 453] on span "Apply" at bounding box center [167, 453] width 15 height 8
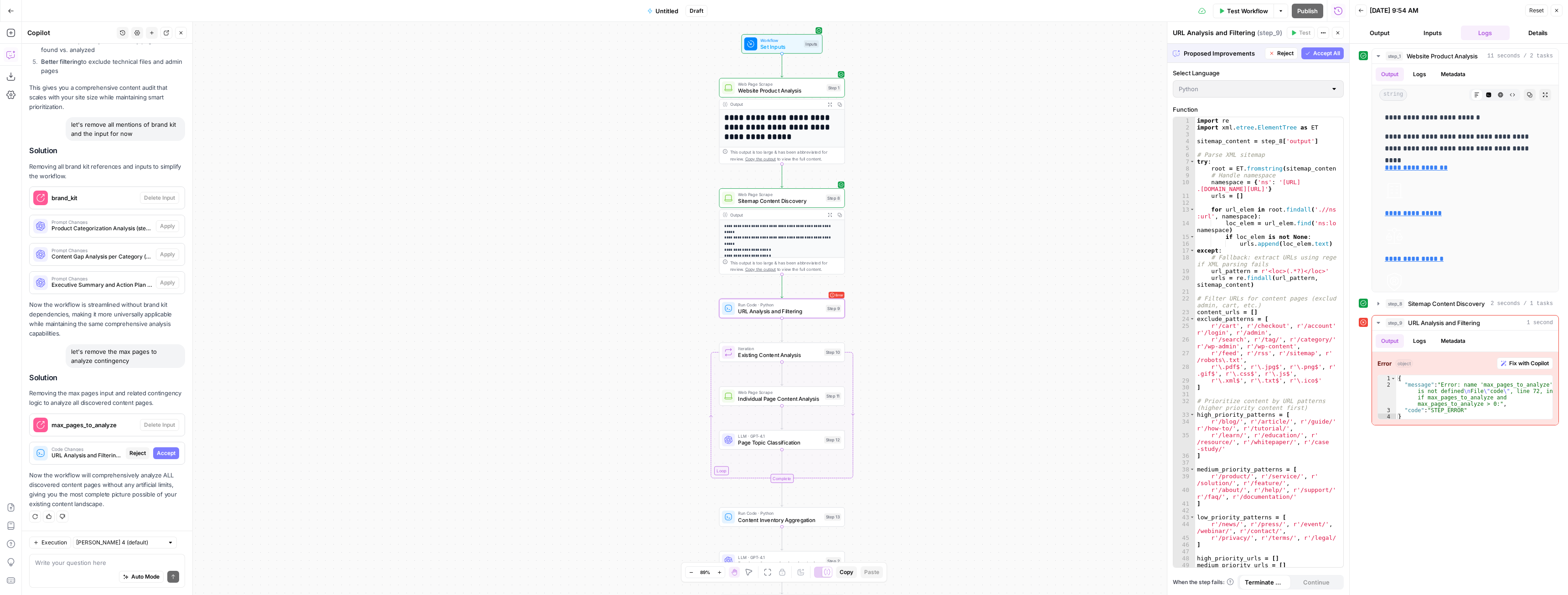
click at [163, 455] on span "Accept" at bounding box center [166, 453] width 19 height 8
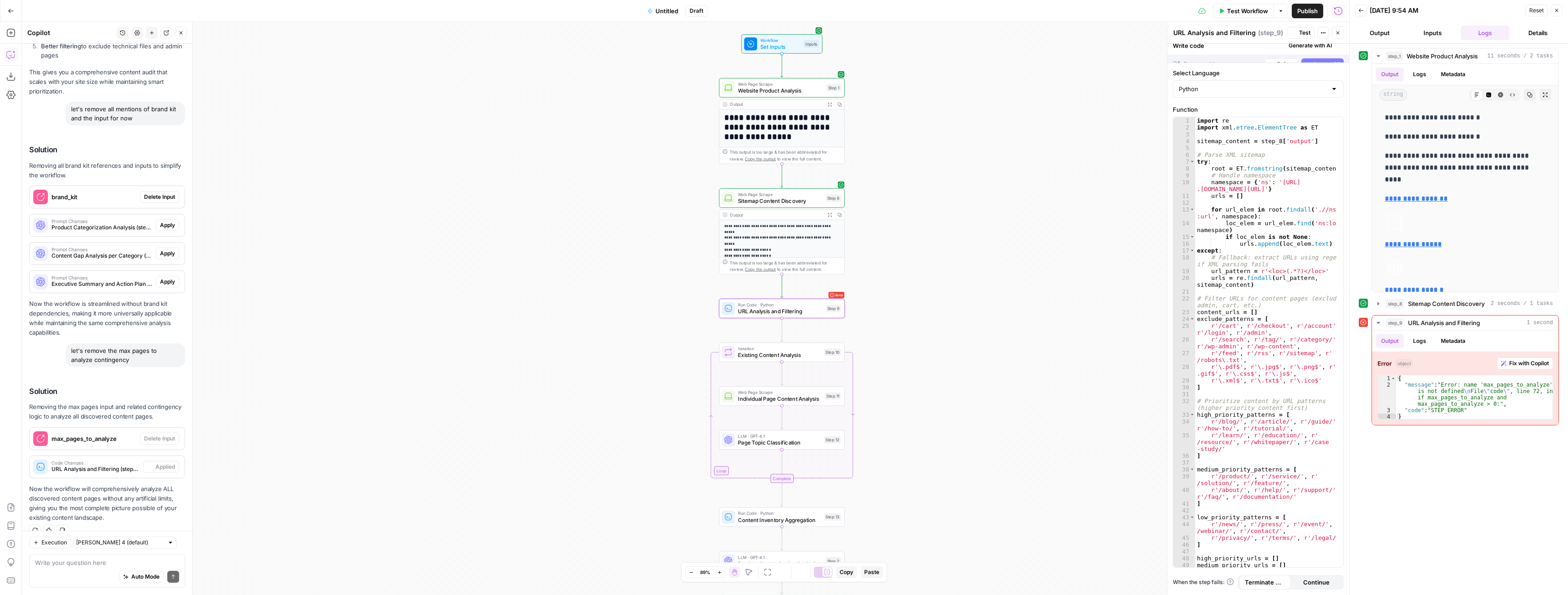
scroll to position [0, 0]
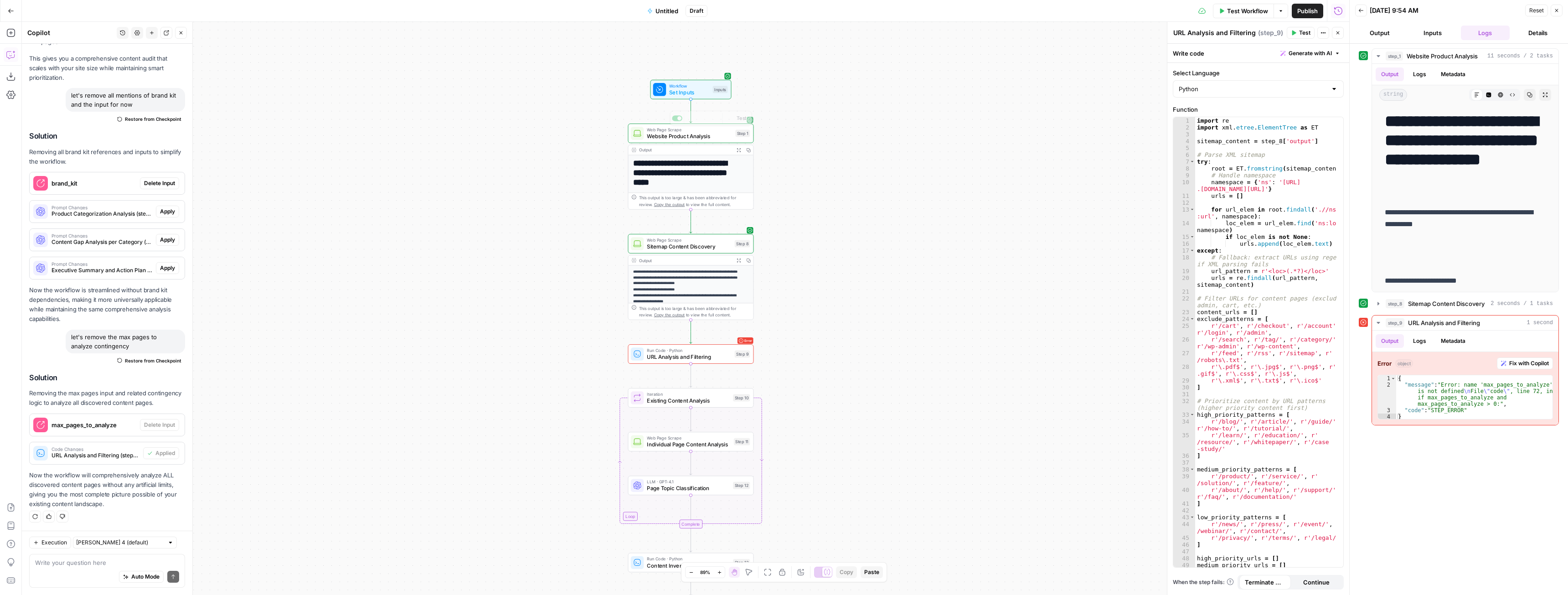
click at [696, 94] on span "Set Inputs" at bounding box center [689, 92] width 40 height 8
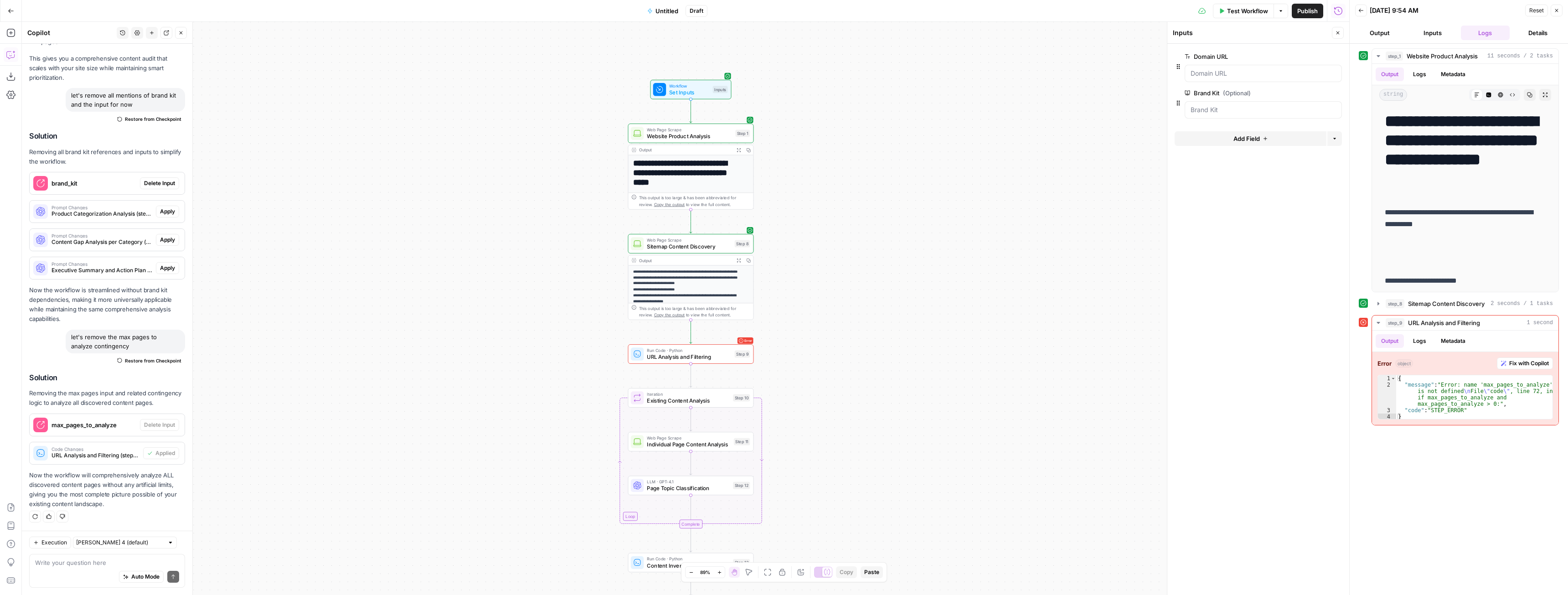
click at [389, 384] on div "**********" at bounding box center [686, 309] width 1327 height 573
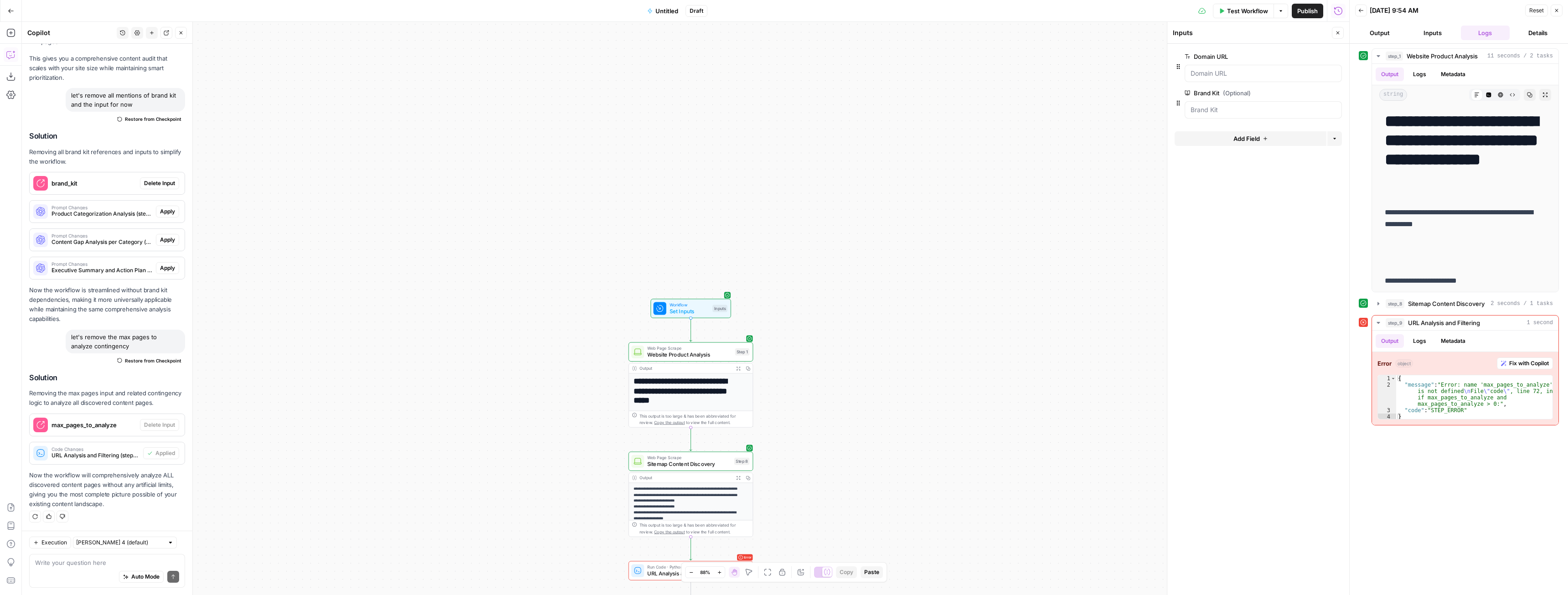
click at [1250, 8] on span "Test Workflow" at bounding box center [1247, 11] width 41 height 9
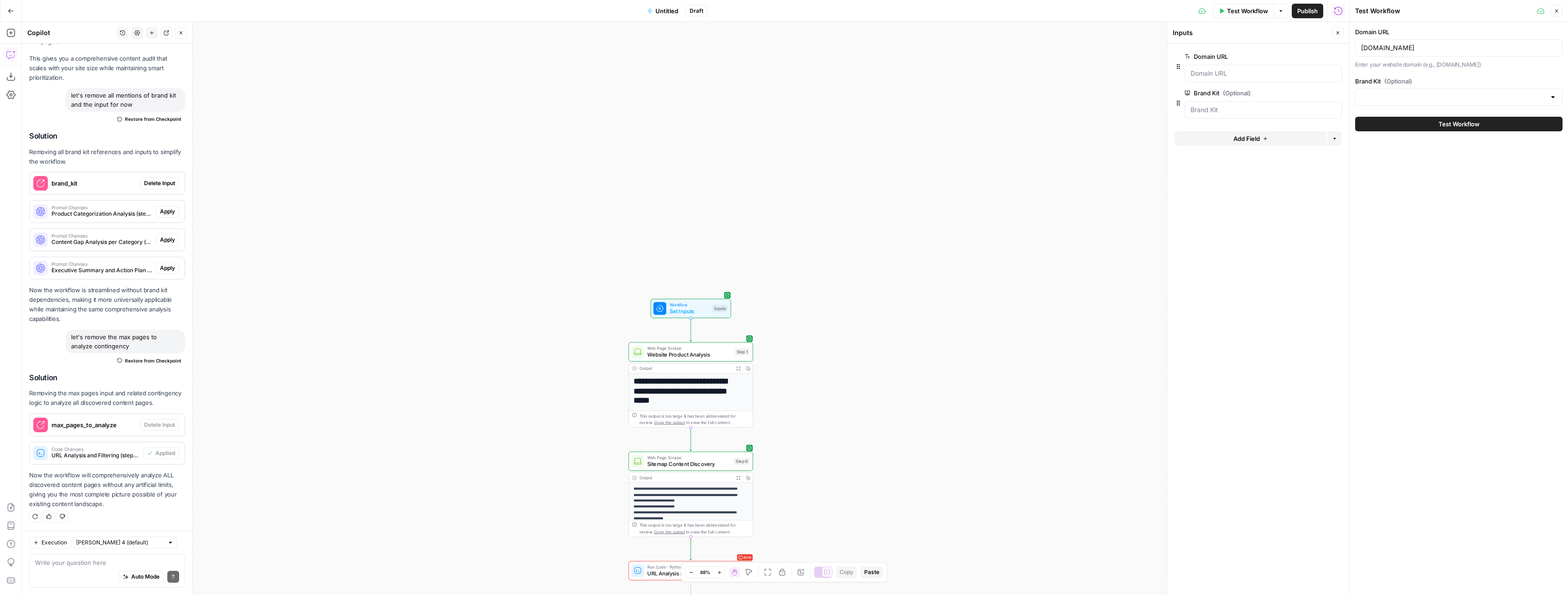
click at [1404, 122] on button "Test Workflow" at bounding box center [1458, 125] width 207 height 15
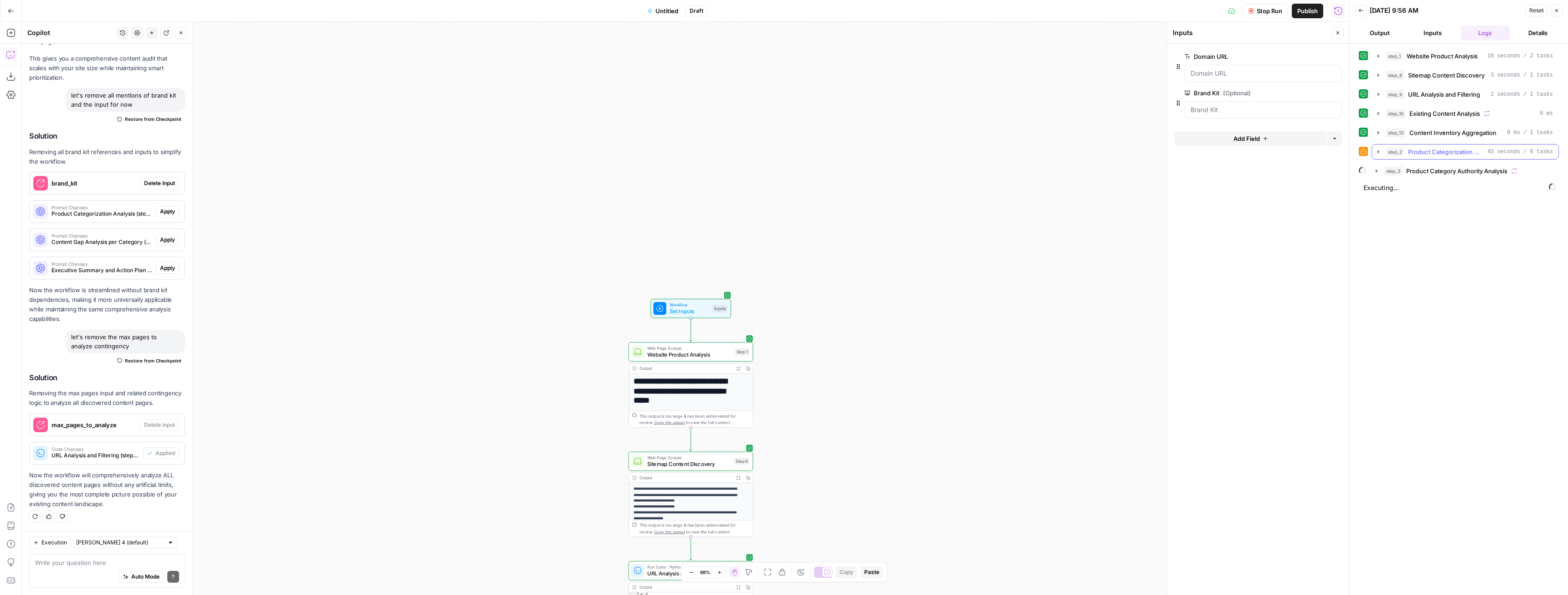
click at [1377, 152] on icon "button" at bounding box center [1378, 152] width 7 height 7
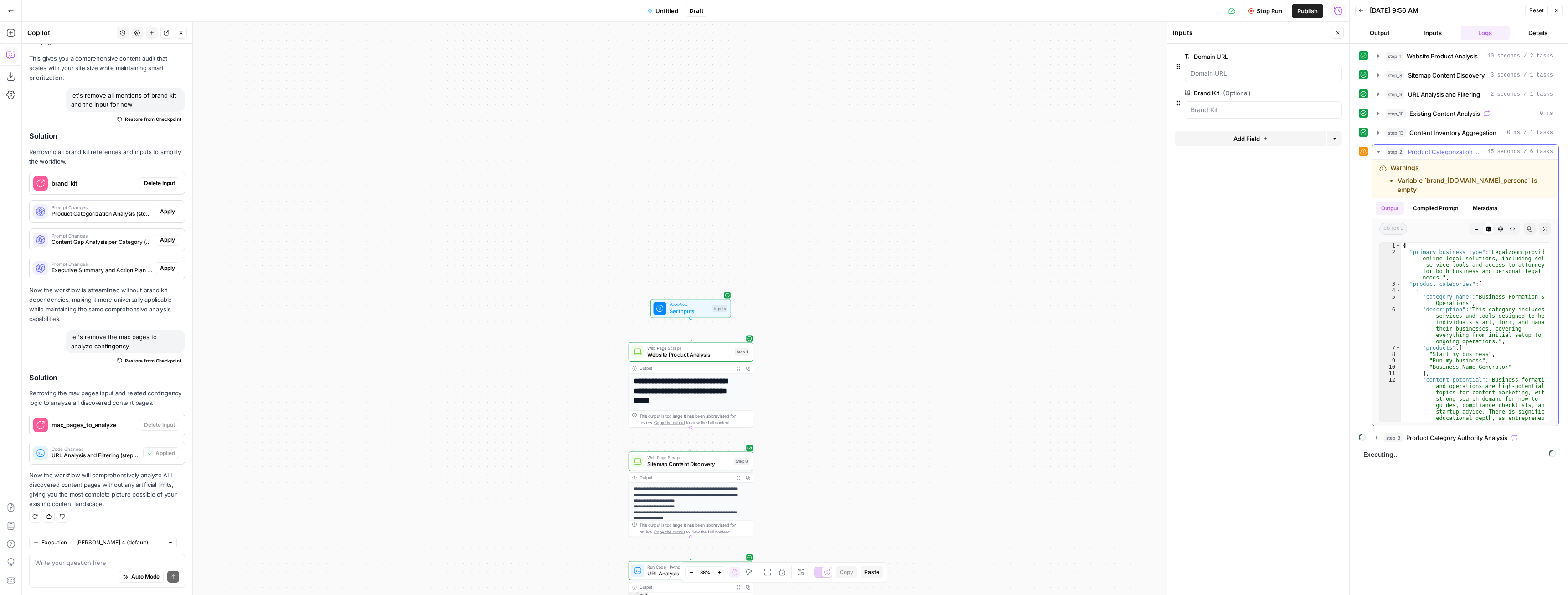
click at [1377, 152] on icon "button" at bounding box center [1378, 152] width 7 height 7
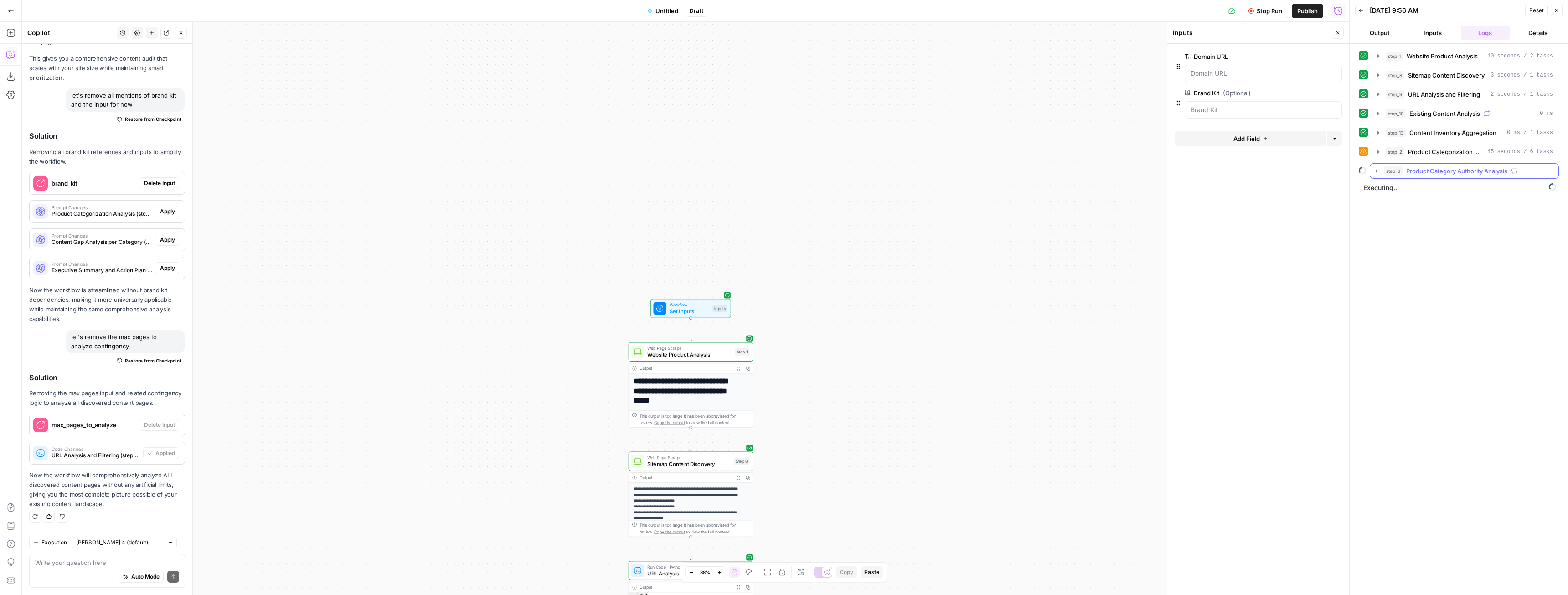
click at [1377, 173] on icon "button" at bounding box center [1377, 171] width 7 height 7
click at [1392, 191] on icon "button" at bounding box center [1395, 191] width 7 height 7
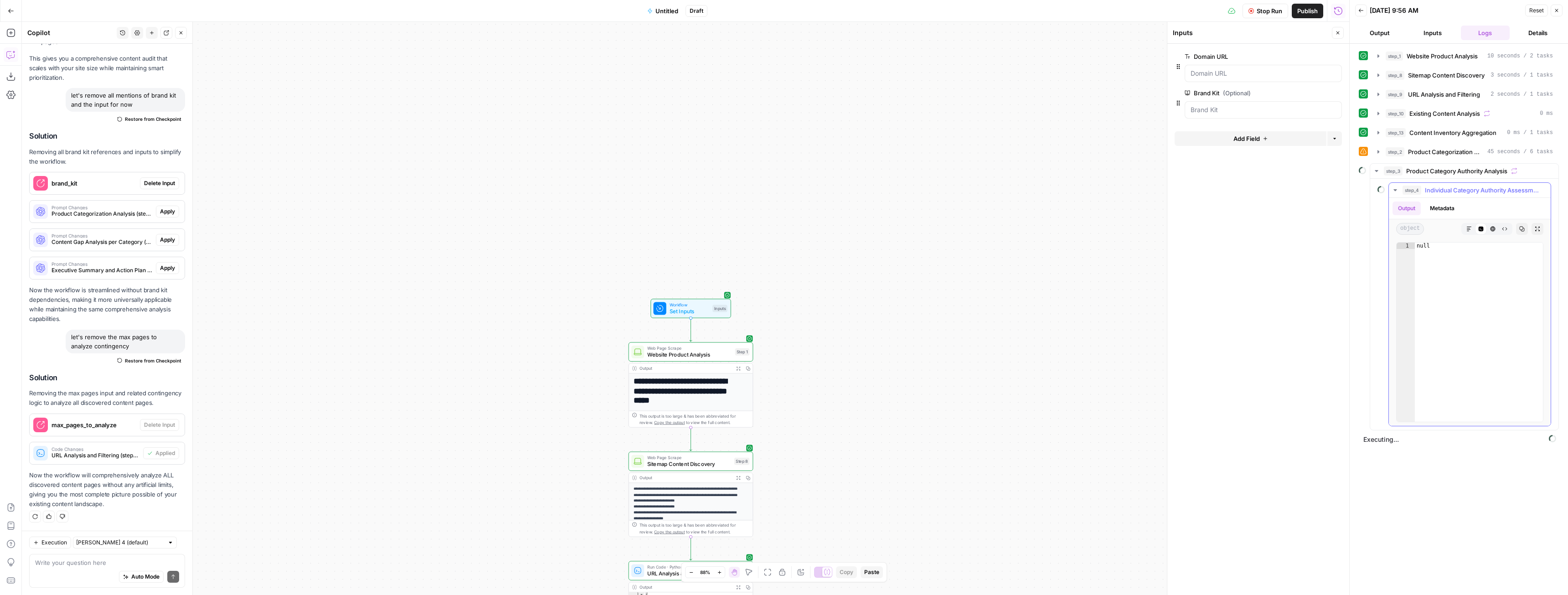
click at [1392, 191] on icon "button" at bounding box center [1395, 191] width 7 height 7
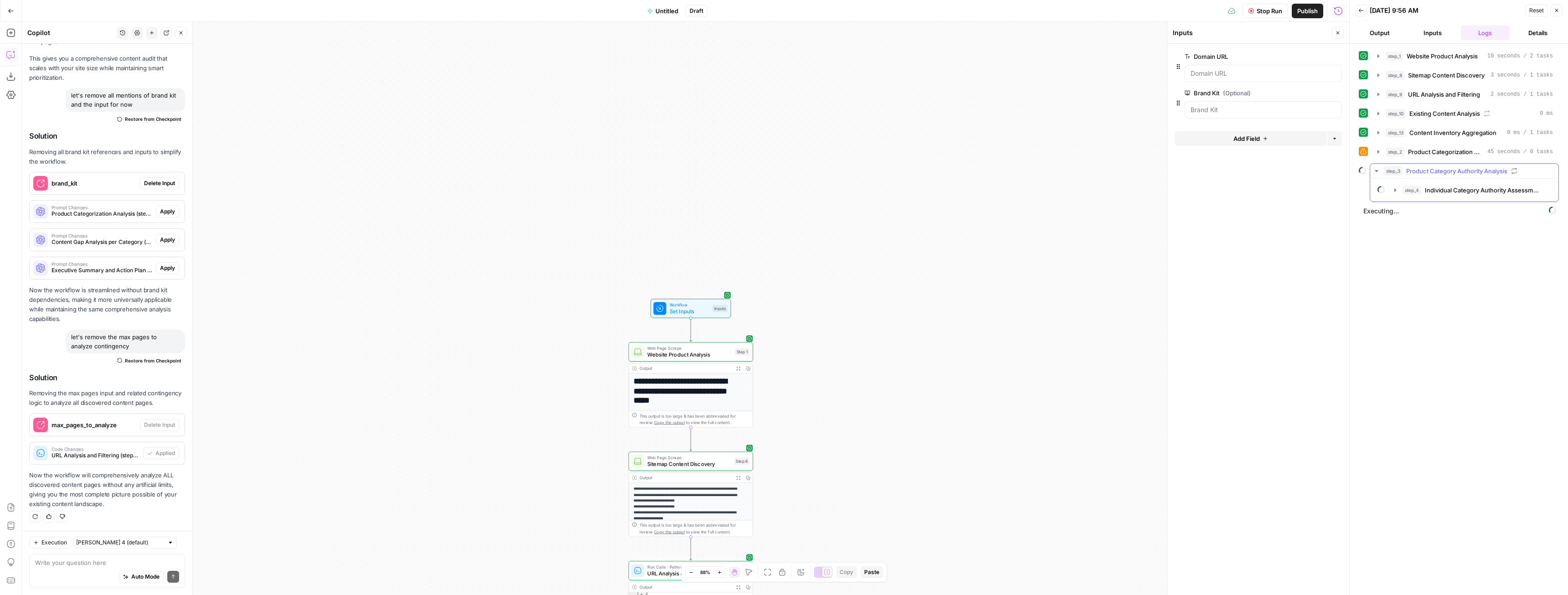
click at [1377, 171] on icon "button" at bounding box center [1376, 171] width 3 height 2
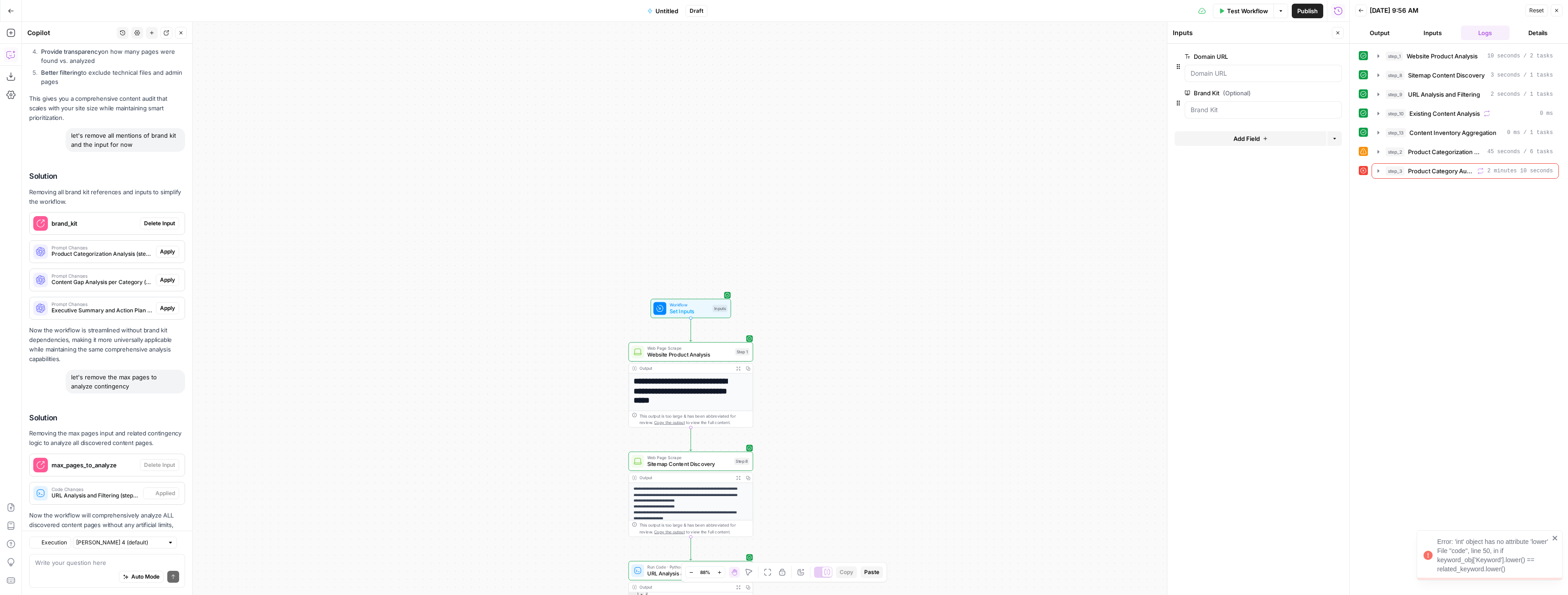
scroll to position [2860, 0]
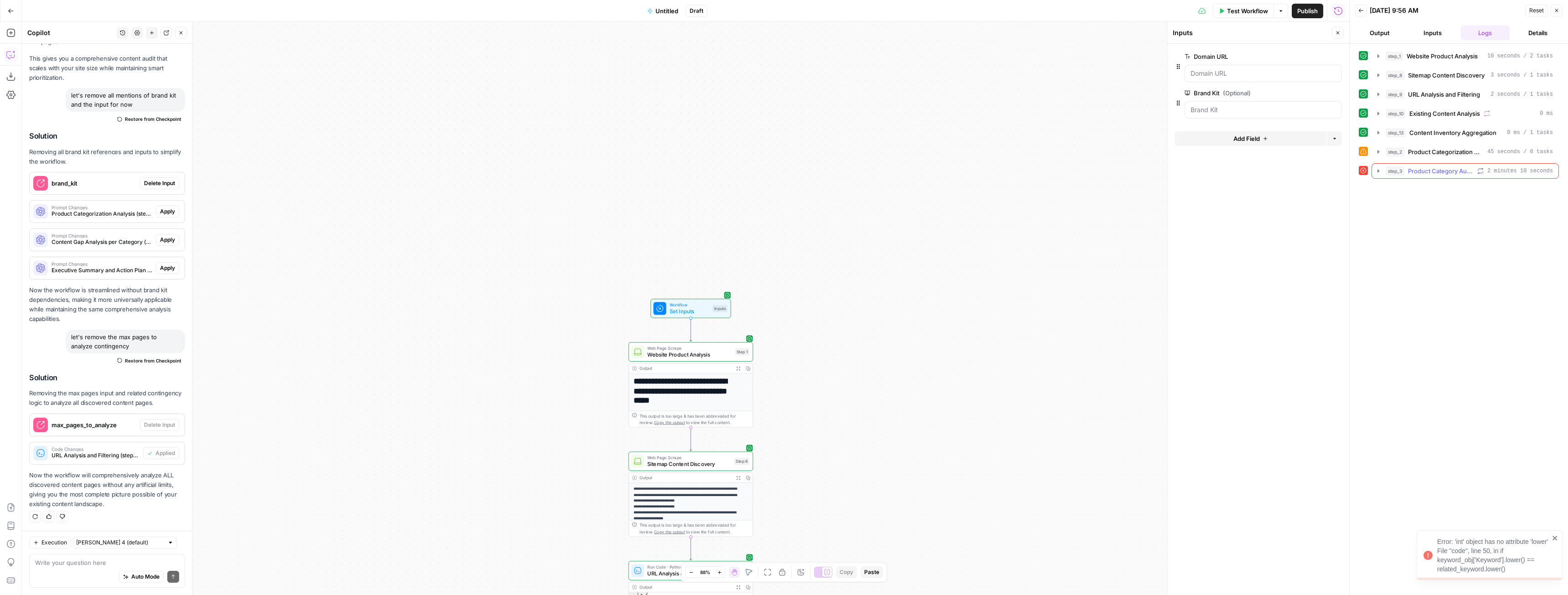
click at [1379, 168] on icon "button" at bounding box center [1378, 171] width 7 height 7
click at [1401, 191] on icon "button" at bounding box center [1399, 191] width 7 height 7
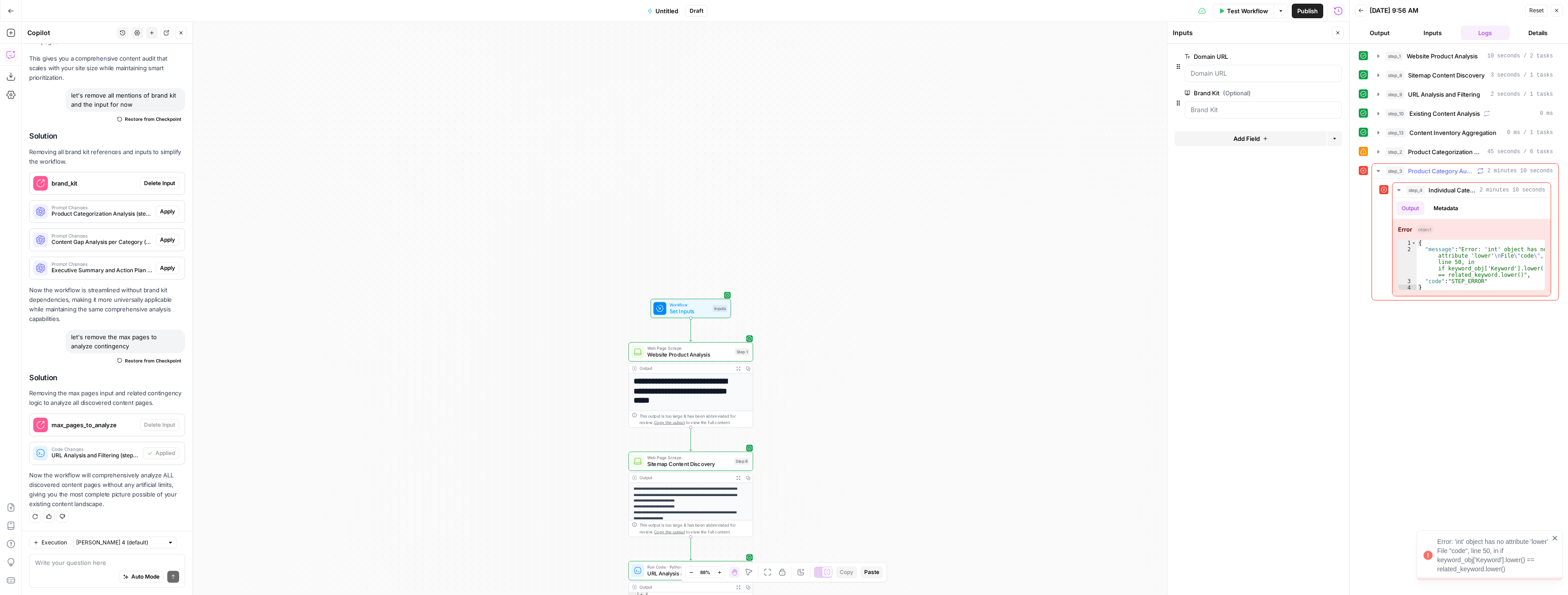
click at [1420, 175] on span "Product Category Authority Analysis" at bounding box center [1441, 171] width 66 height 9
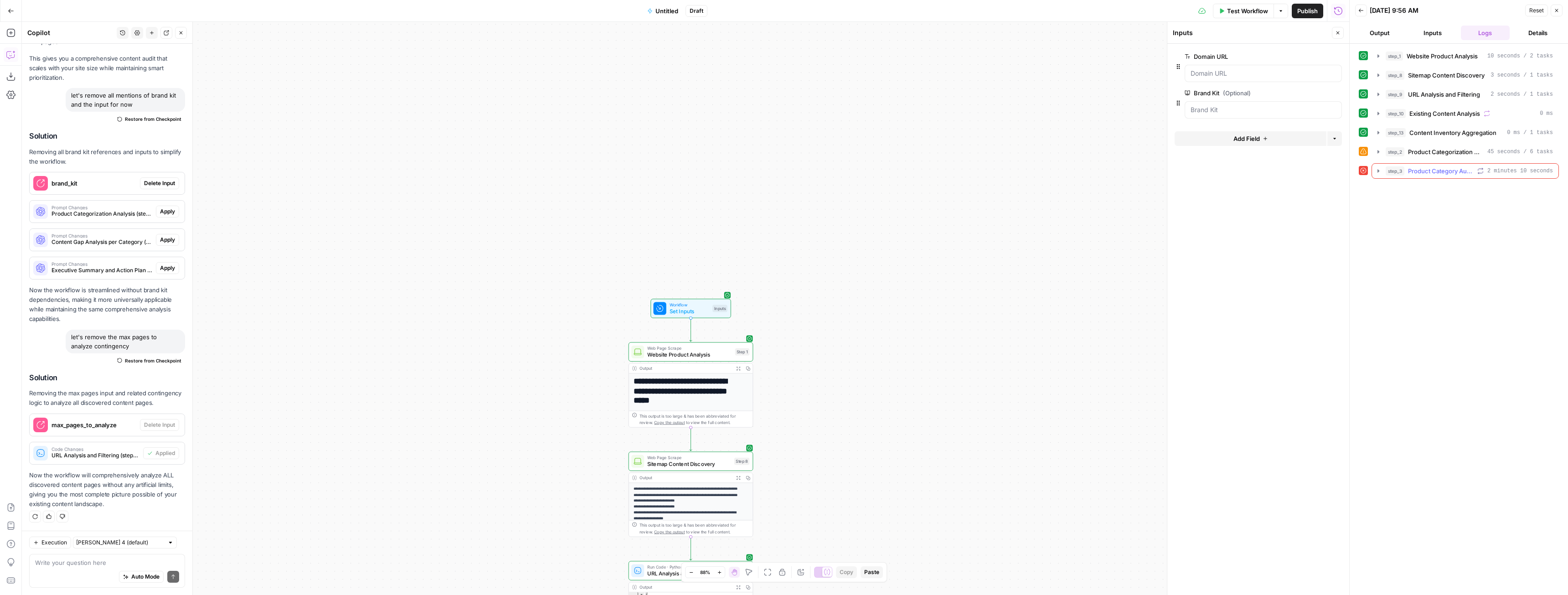
click at [1422, 172] on span "Product Category Authority Analysis" at bounding box center [1441, 171] width 66 height 9
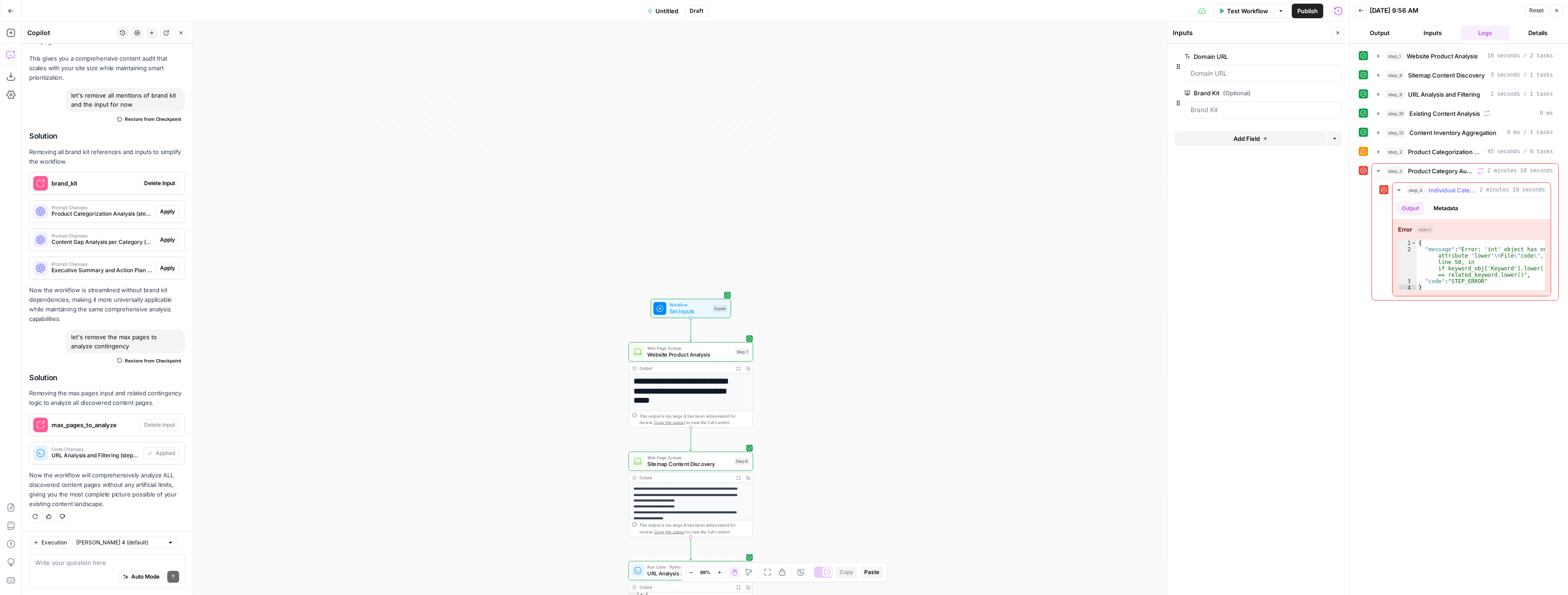
click at [1398, 190] on icon "button" at bounding box center [1398, 191] width 3 height 2
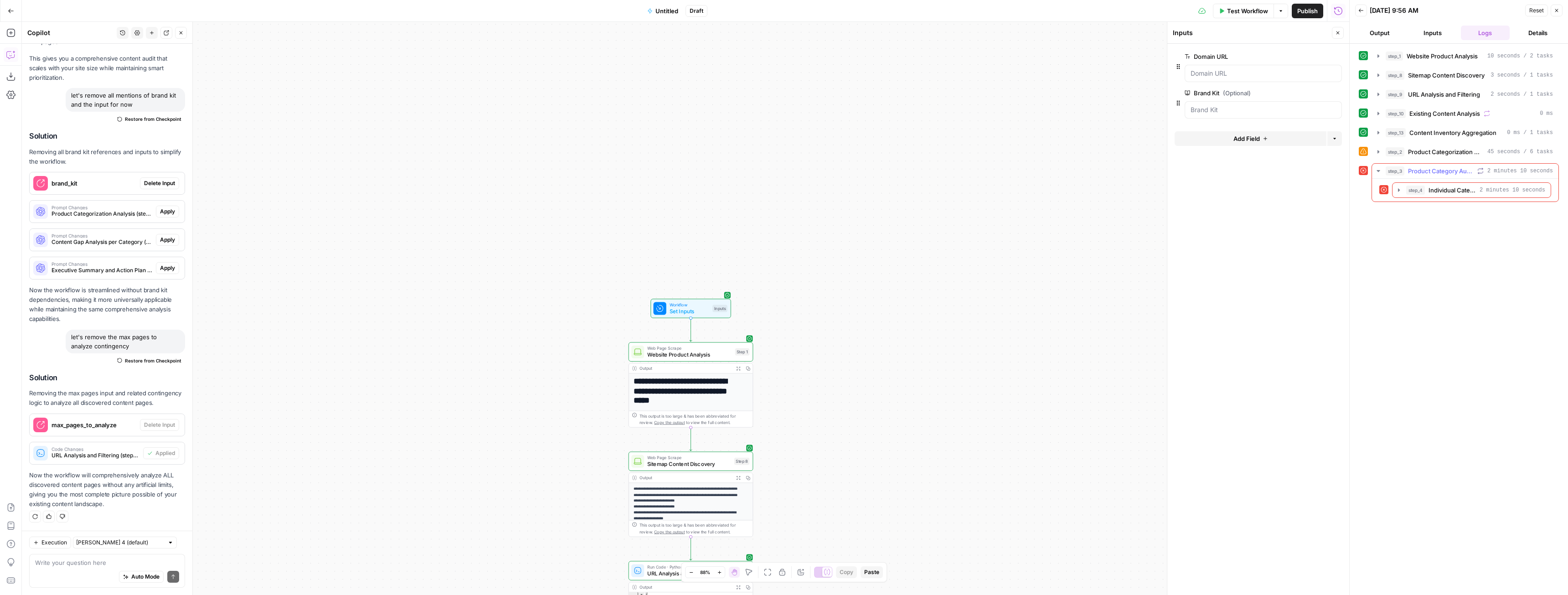
click at [1378, 173] on icon "button" at bounding box center [1378, 171] width 7 height 7
click at [1431, 172] on span "Product Category Authority Analysis" at bounding box center [1441, 171] width 66 height 9
click at [113, 563] on textarea at bounding box center [107, 562] width 144 height 9
type textarea "fix the error in step 3"
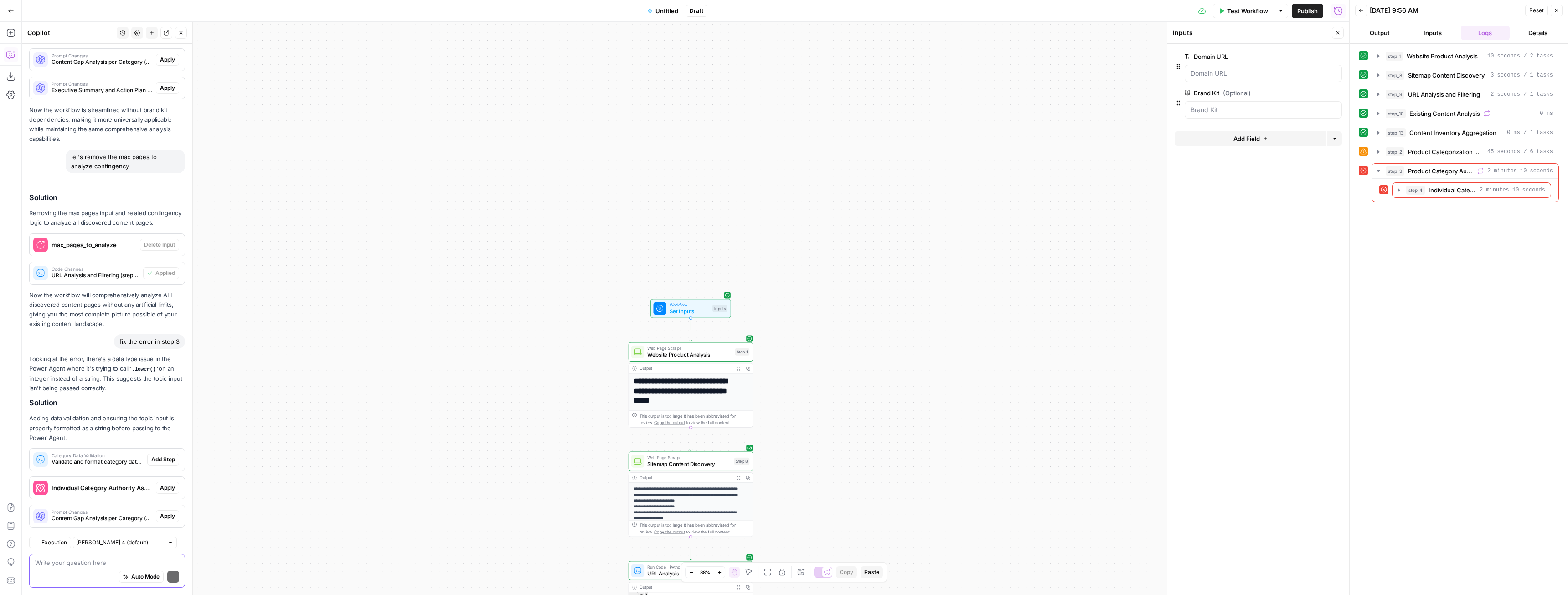
scroll to position [3093, 0]
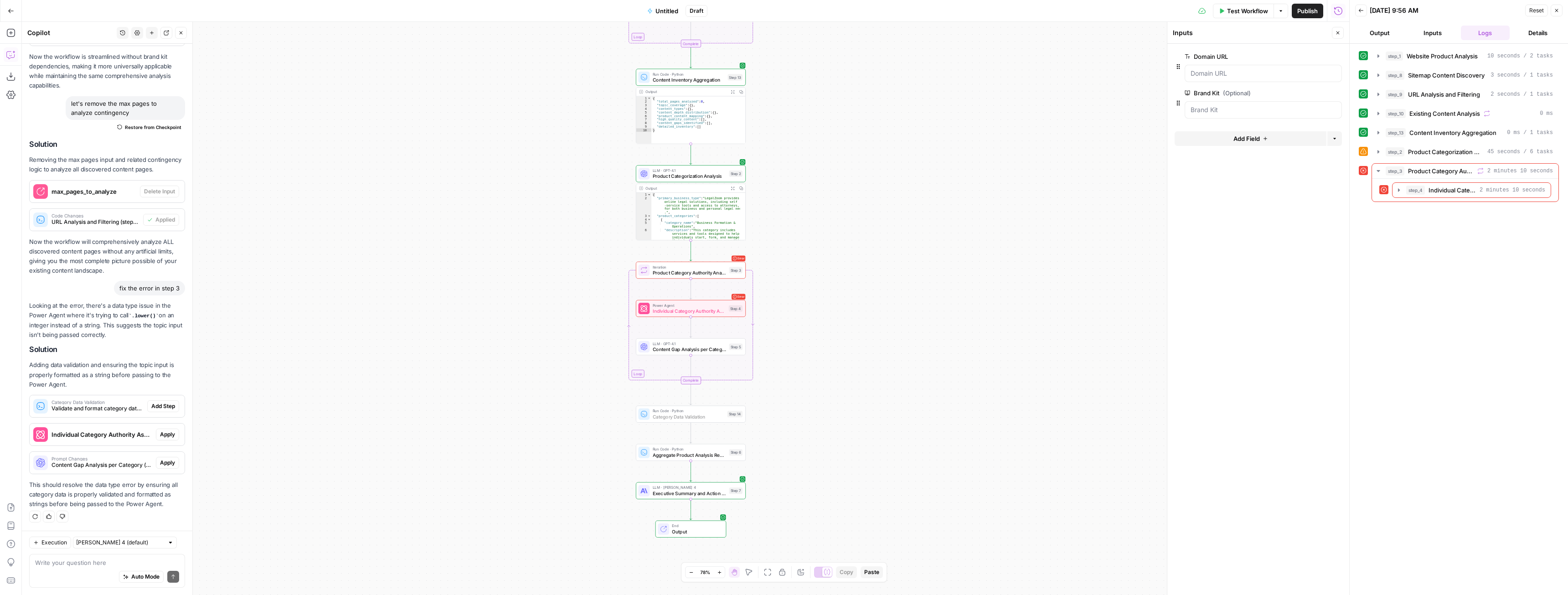
click at [164, 410] on span "Add Step" at bounding box center [164, 406] width 24 height 8
click at [165, 432] on span "Apply" at bounding box center [167, 434] width 15 height 8
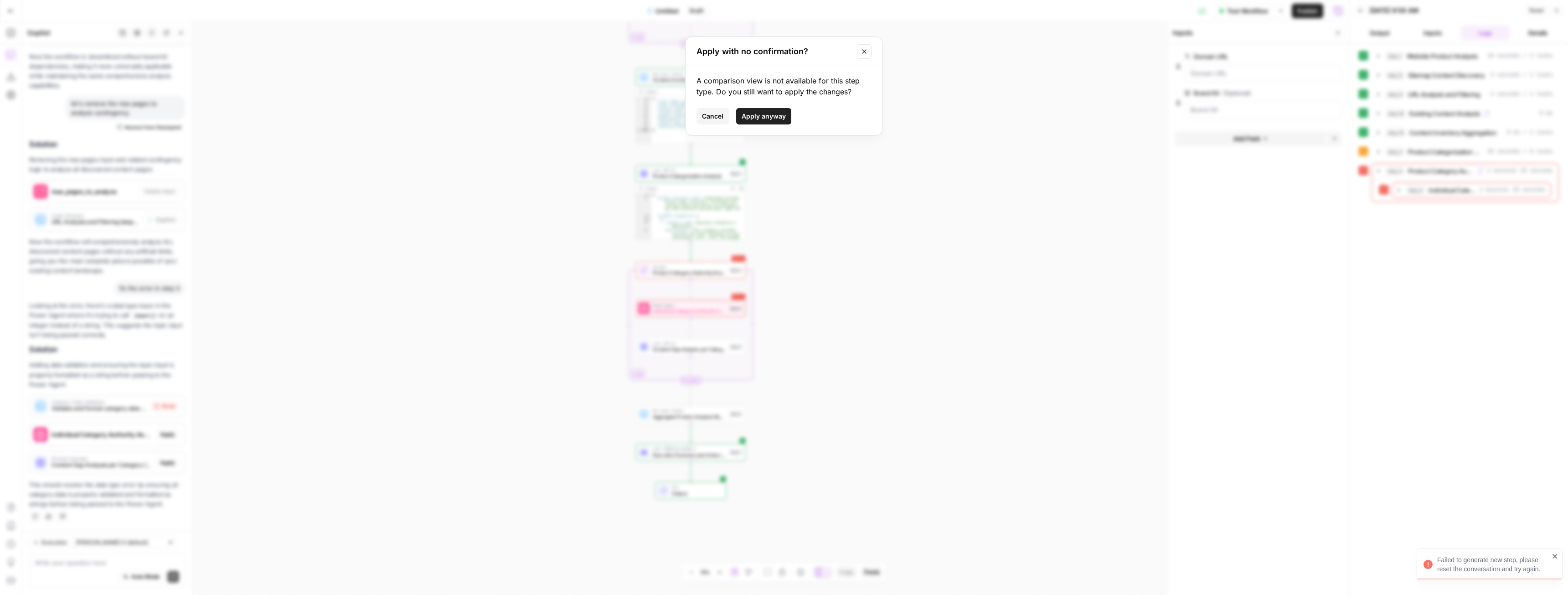
click at [767, 117] on span "Apply anyway" at bounding box center [764, 116] width 45 height 9
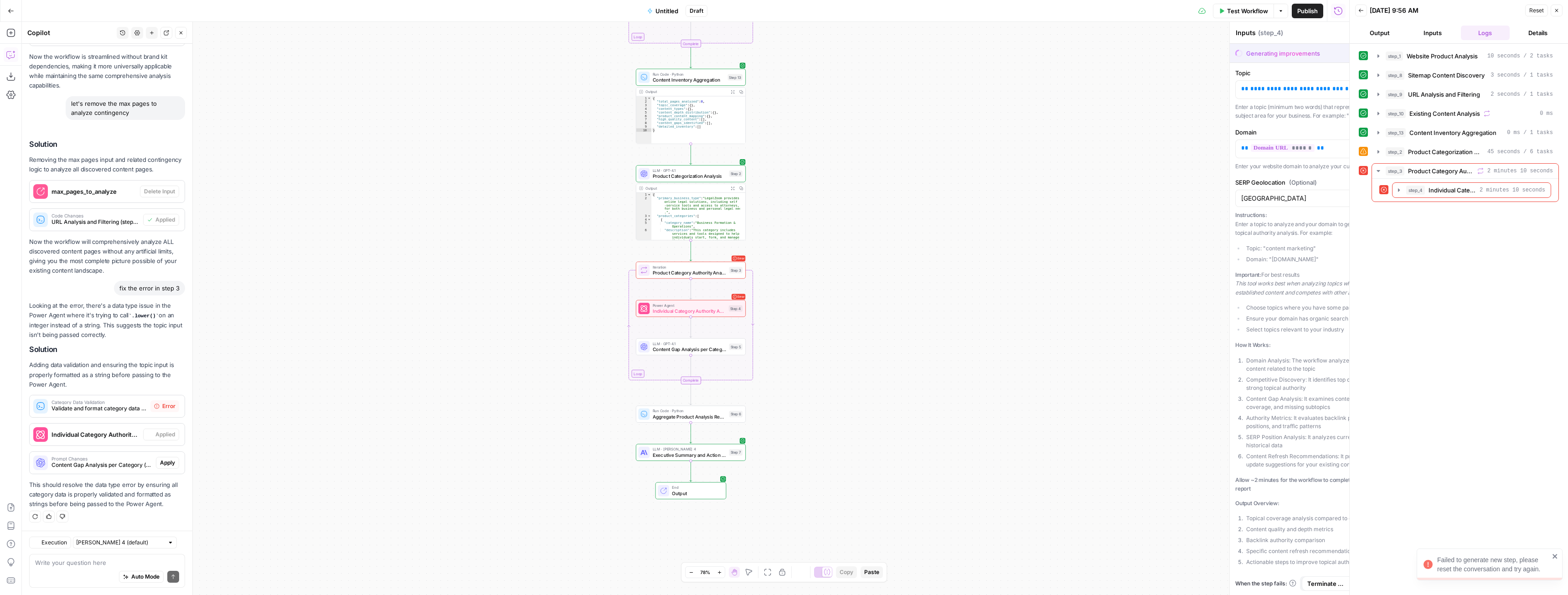
type textarea "Individual Category Authority Assessment"
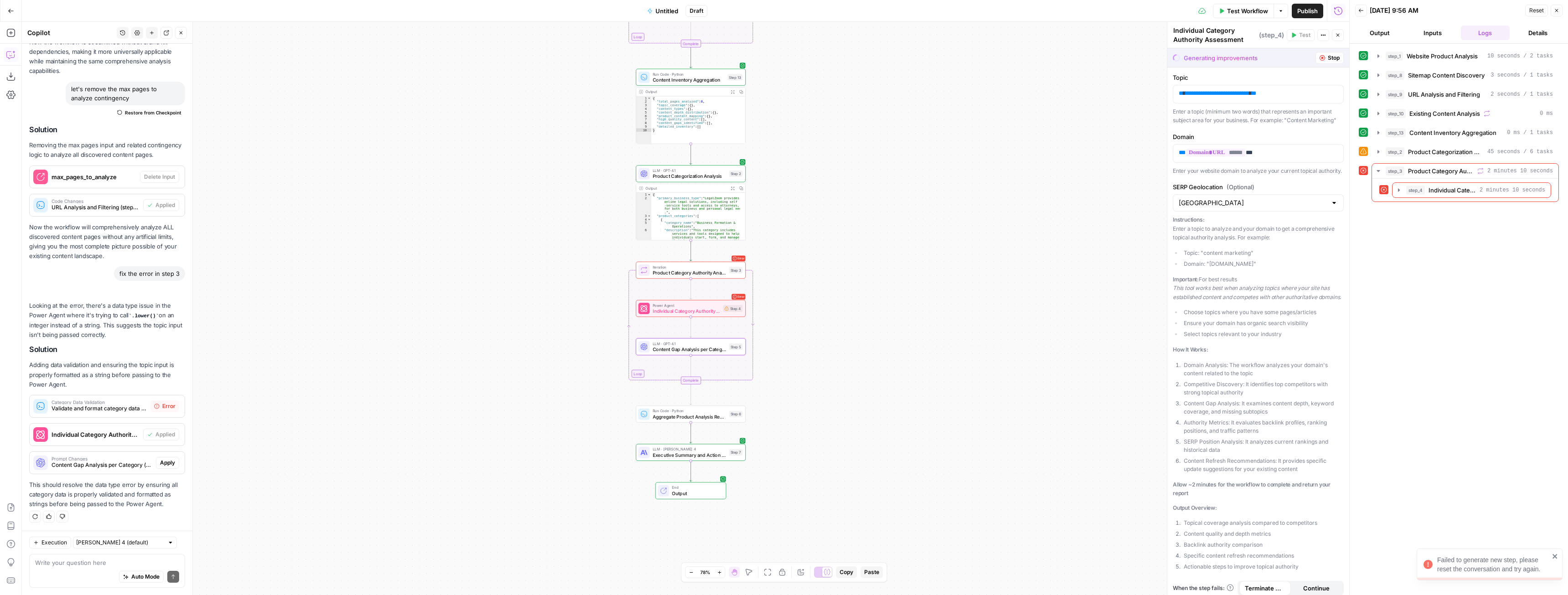
scroll to position [3108, 0]
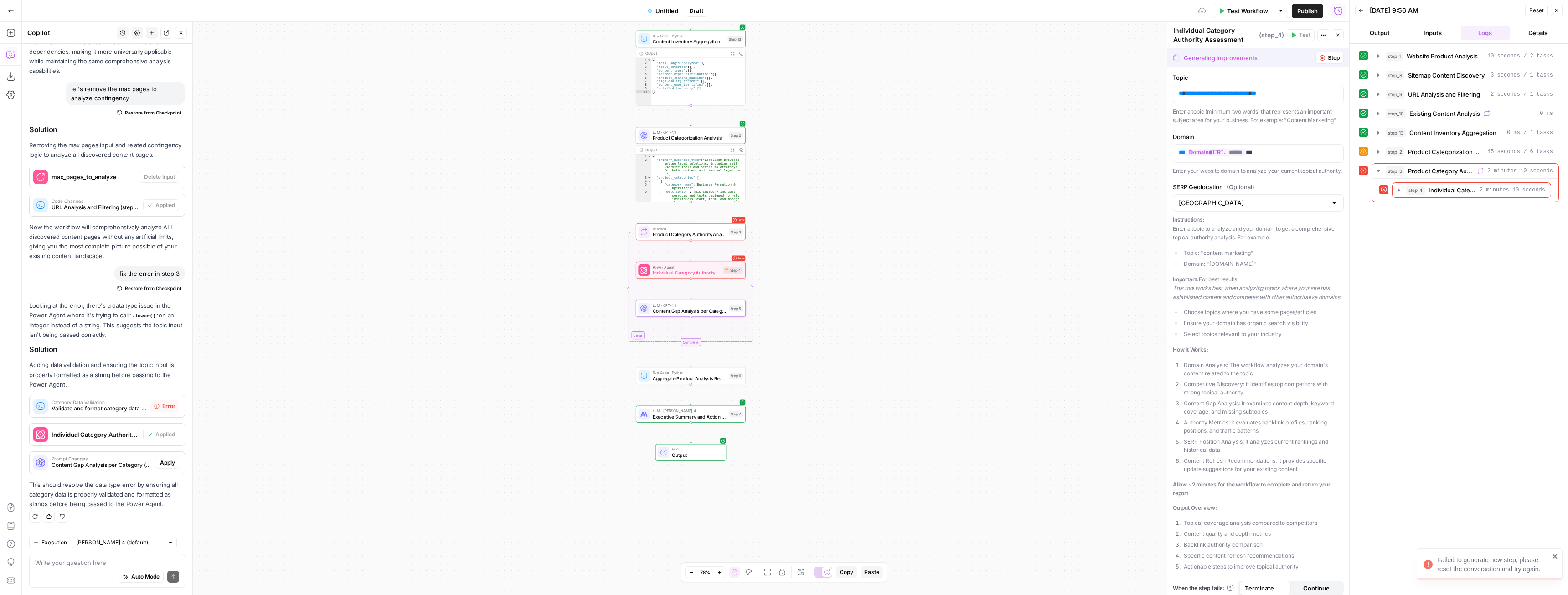
click at [165, 463] on span "Apply" at bounding box center [167, 462] width 15 height 8
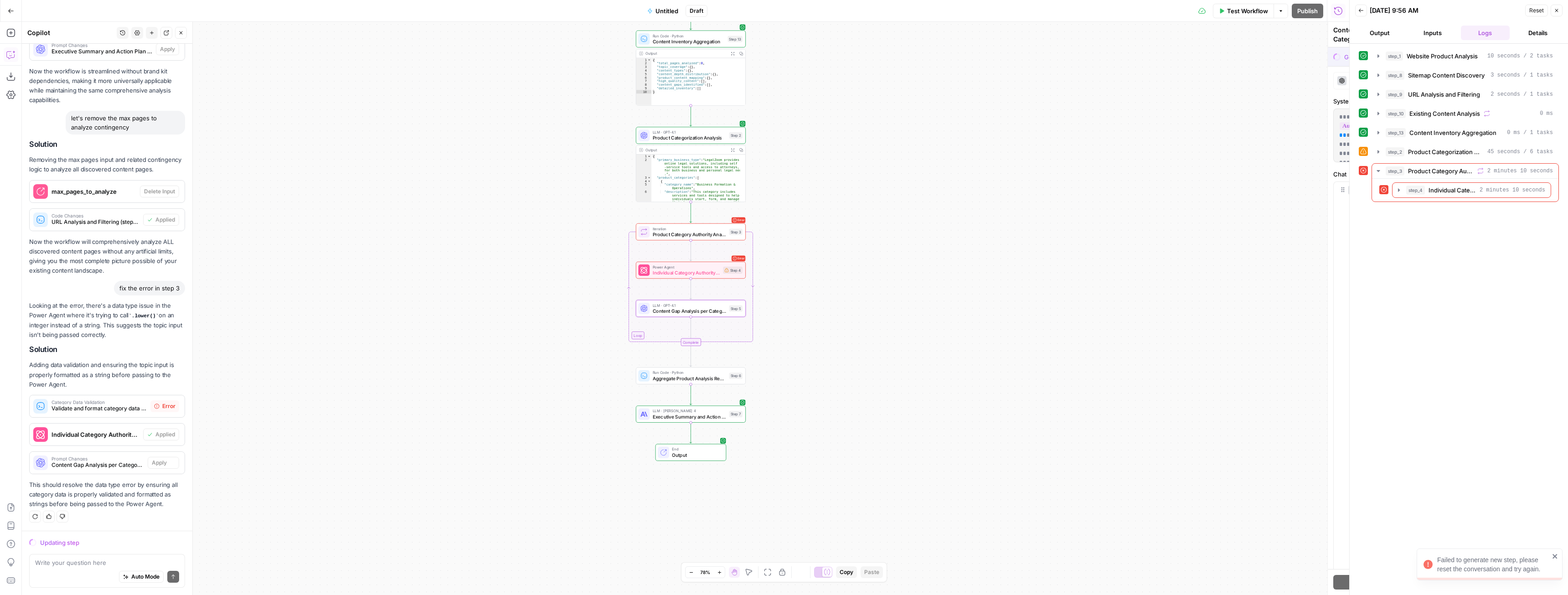
scroll to position [3006, 0]
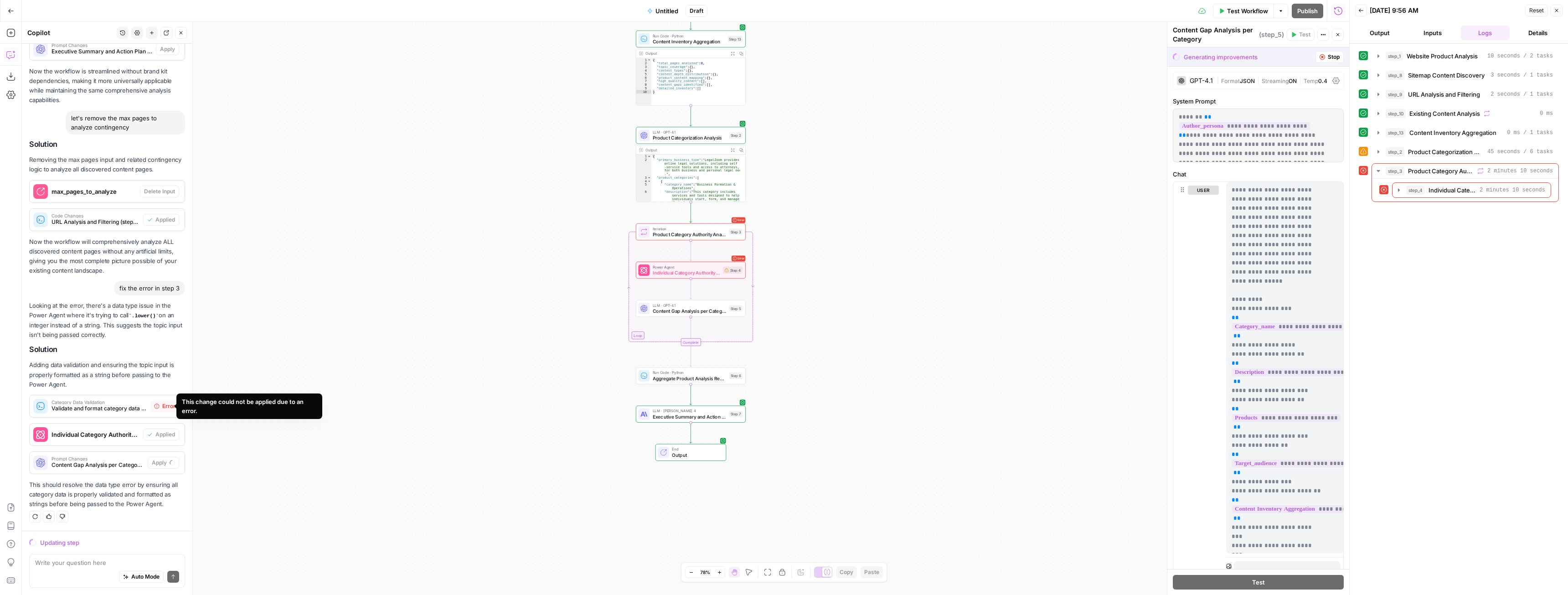
click at [125, 407] on span "Validate and format category data before topical authority analysis" at bounding box center [99, 408] width 96 height 8
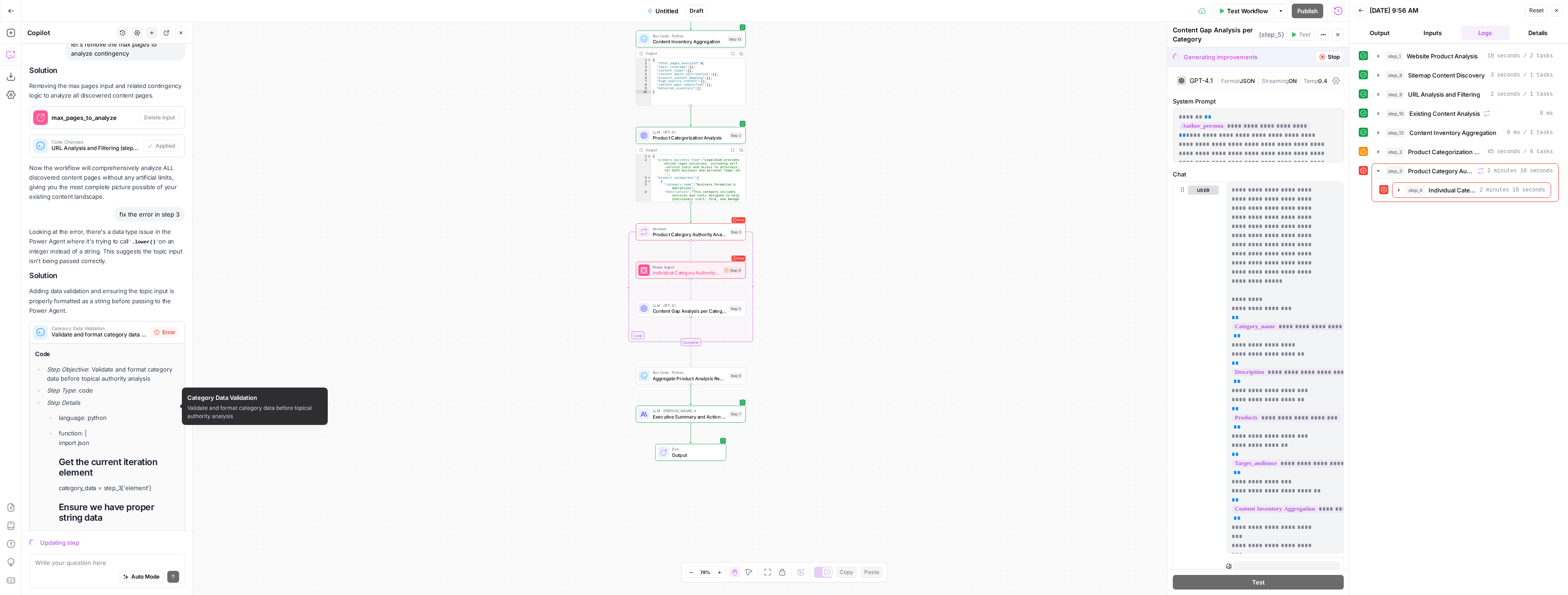
scroll to position [3034, 0]
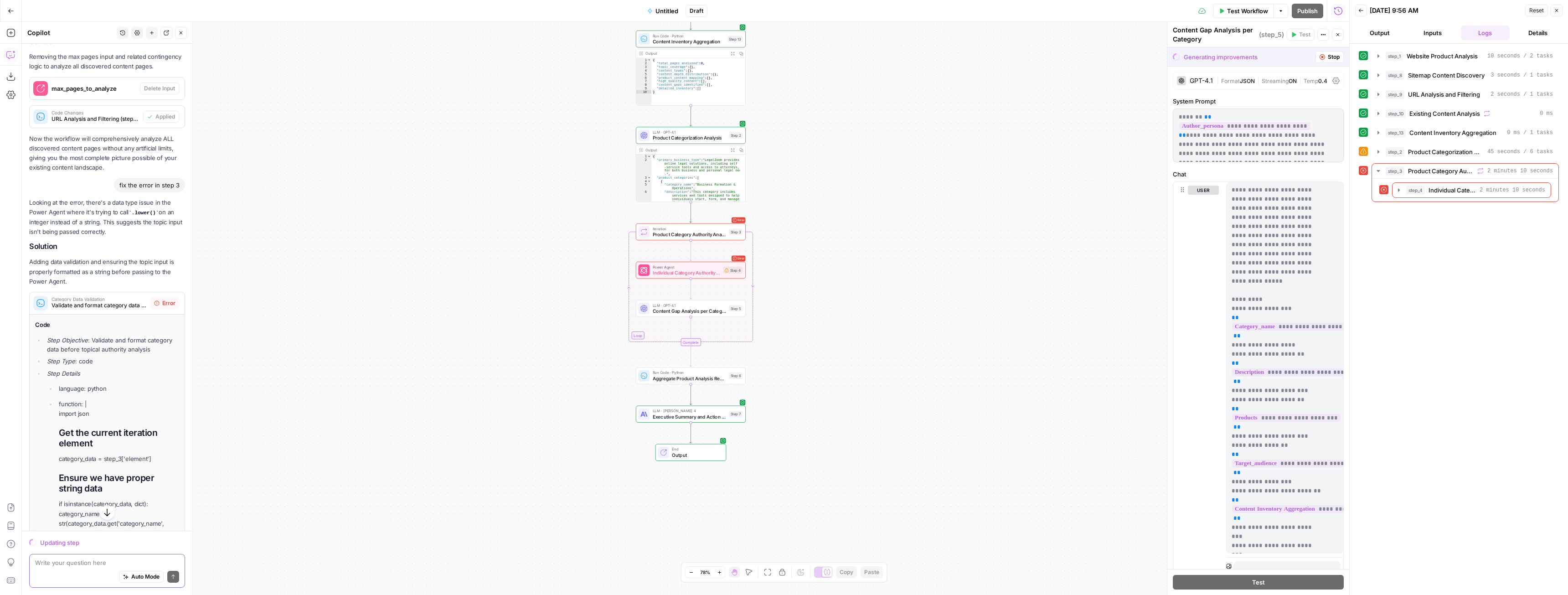
click at [99, 563] on textarea at bounding box center [107, 562] width 144 height 9
click at [75, 558] on div "Write your question here Auto Mode Send" at bounding box center [107, 571] width 156 height 33
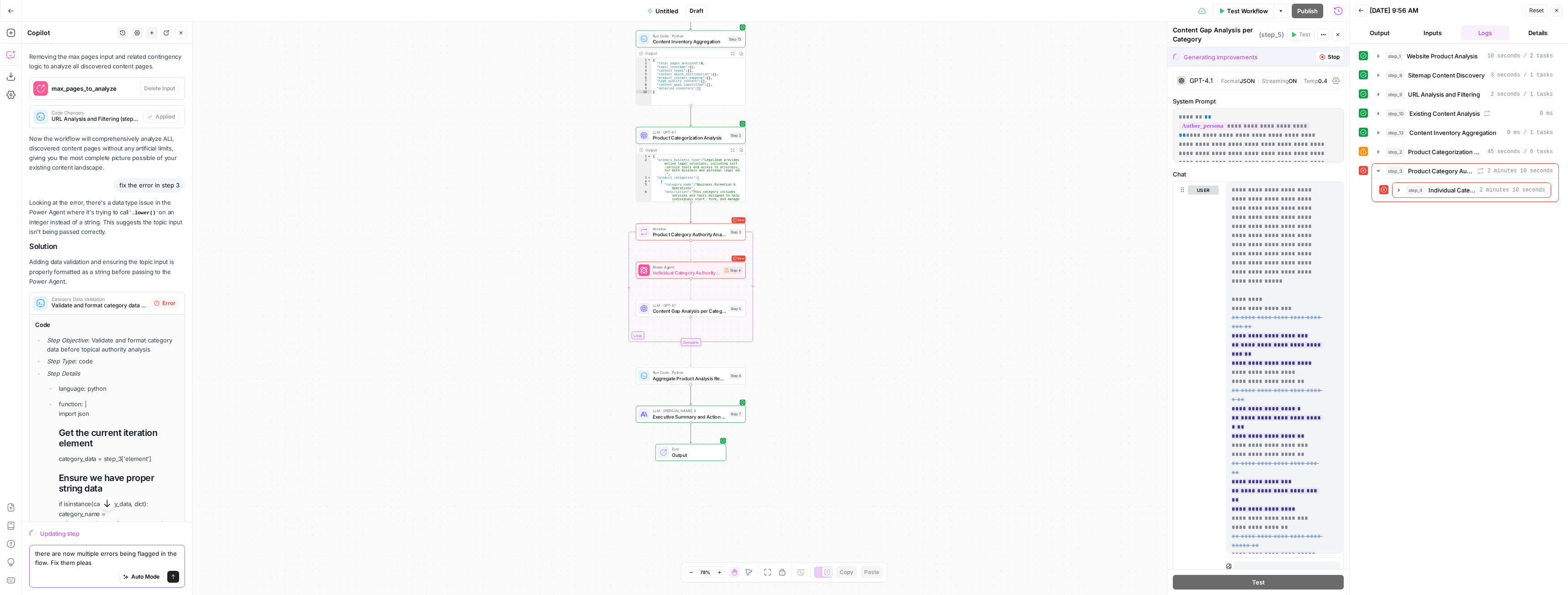
type textarea "there are now multiple errors being flagged in the flow. Fix them please"
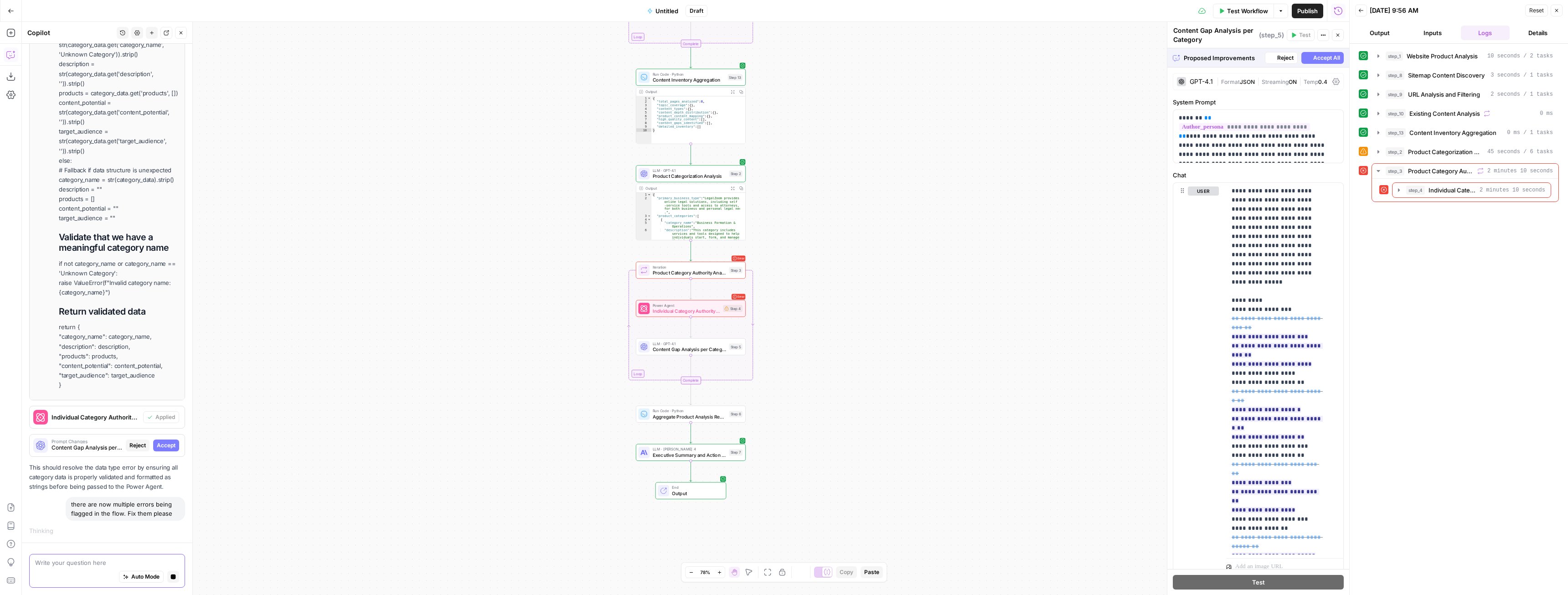
scroll to position [3593, 0]
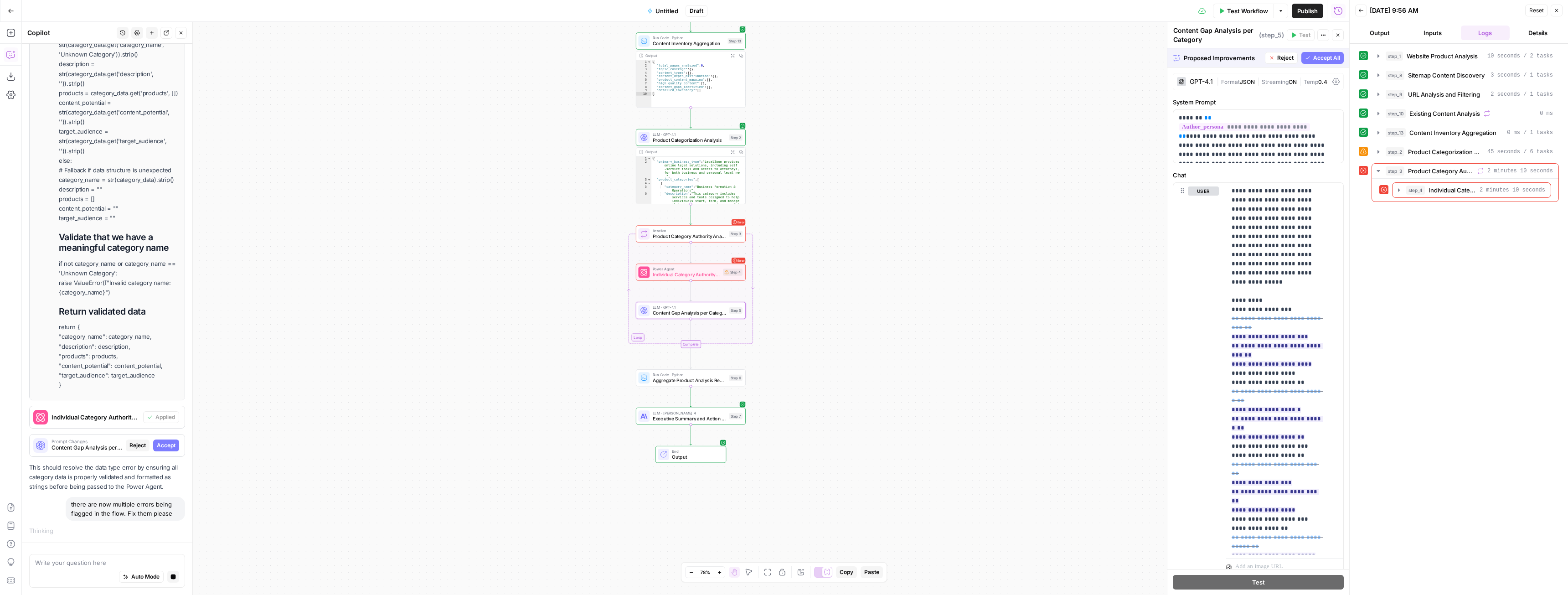
click at [157, 444] on span "Accept" at bounding box center [166, 445] width 19 height 8
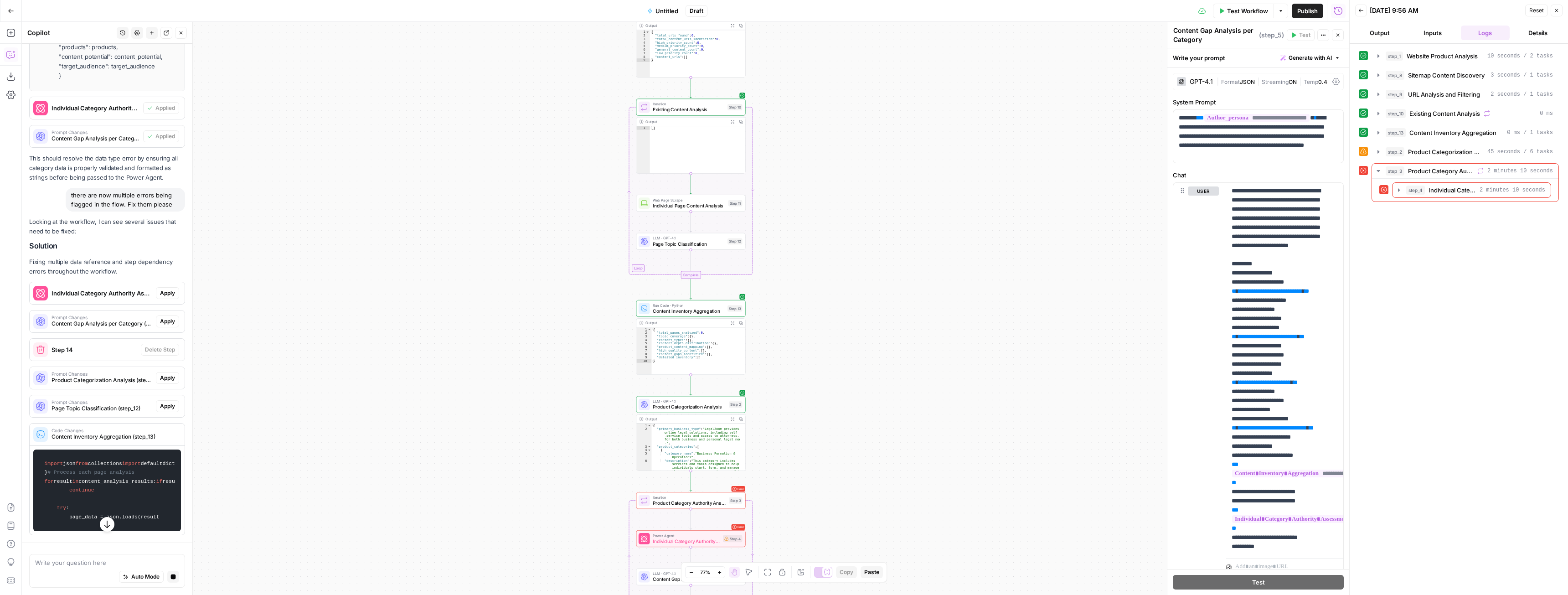
scroll to position [3888, 0]
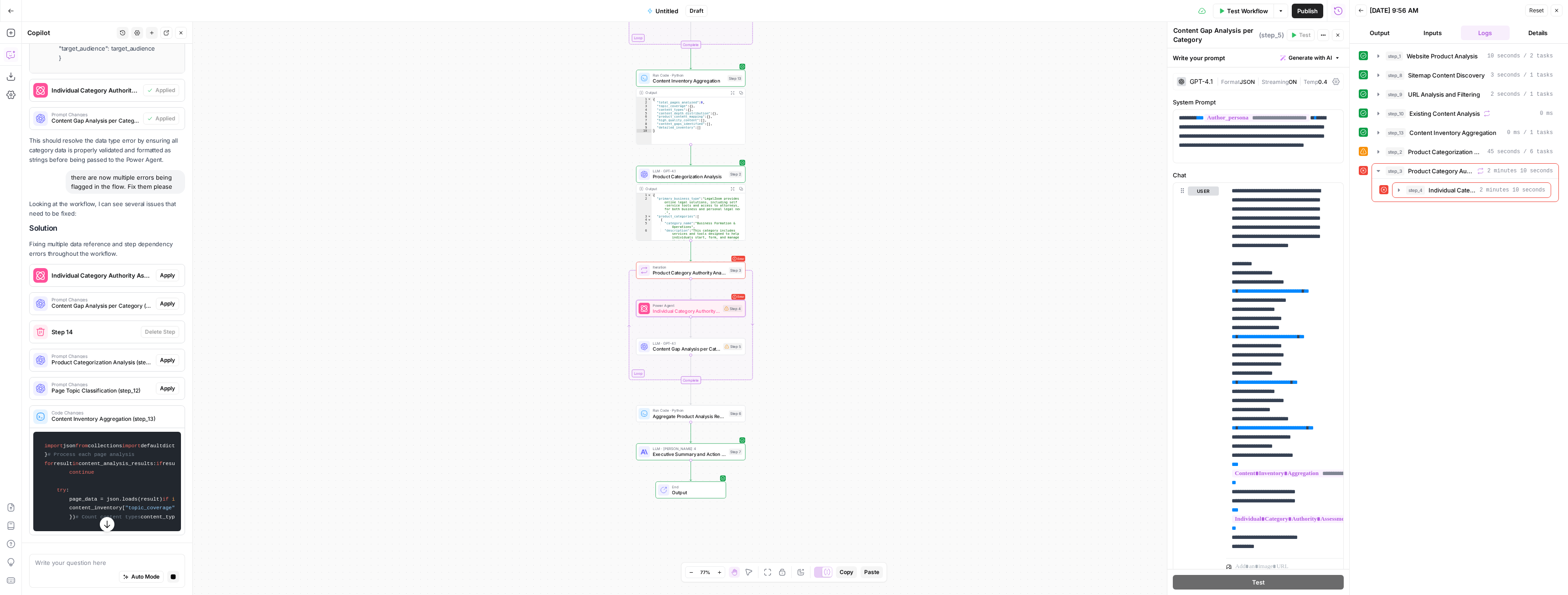
click at [163, 280] on span "Apply" at bounding box center [167, 275] width 15 height 8
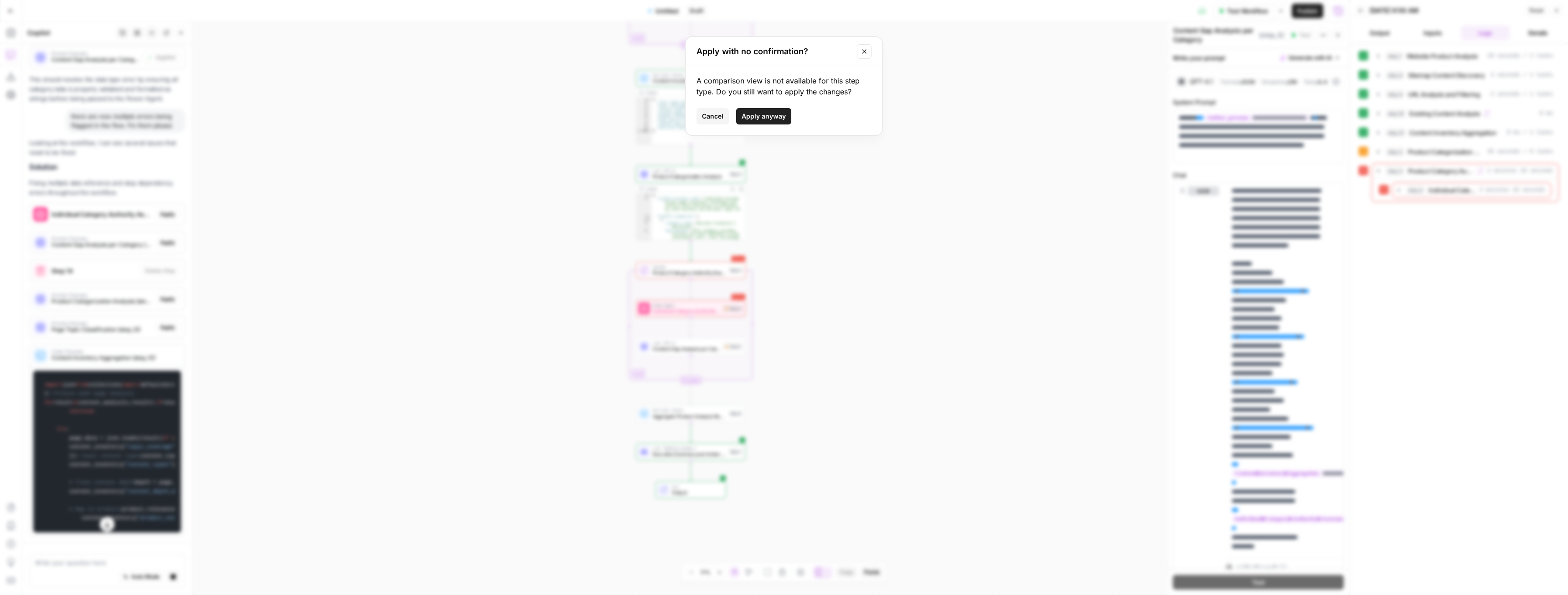
drag, startPoint x: 771, startPoint y: 110, endPoint x: 685, endPoint y: 159, distance: 99.0
click at [772, 110] on button "Apply anyway" at bounding box center [763, 116] width 55 height 17
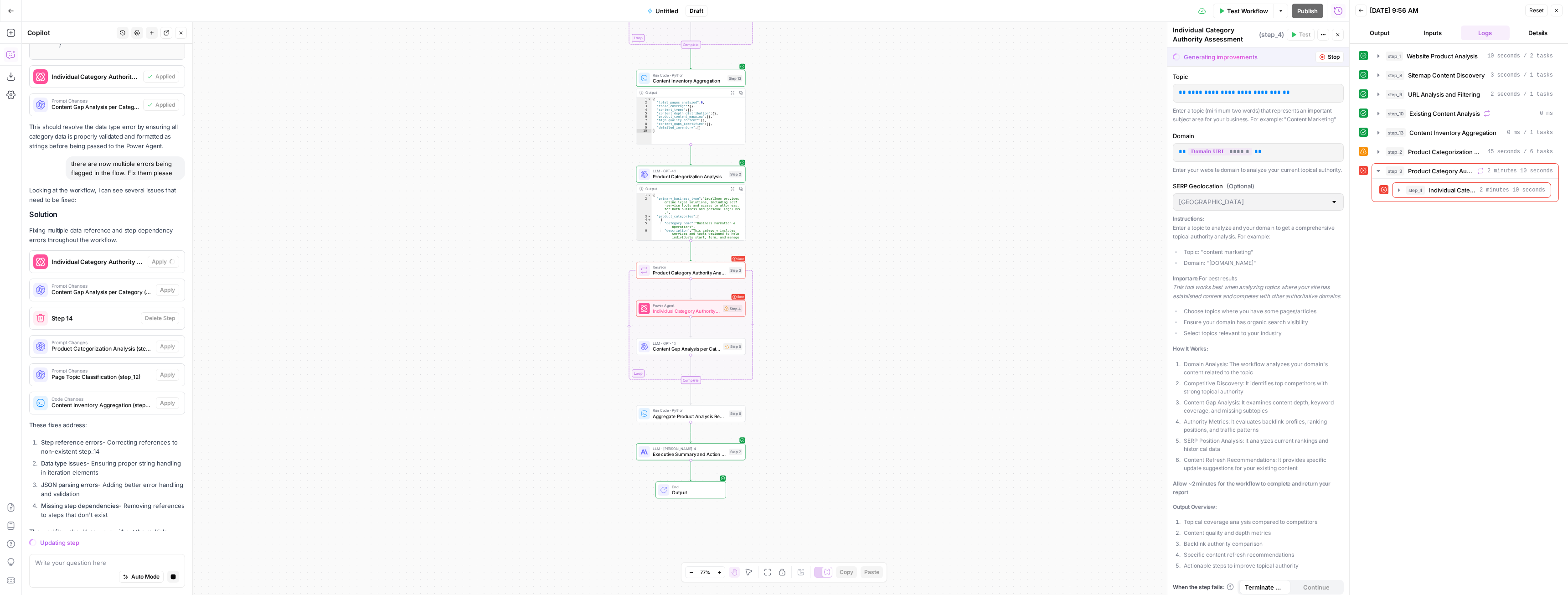
scroll to position [3957, 0]
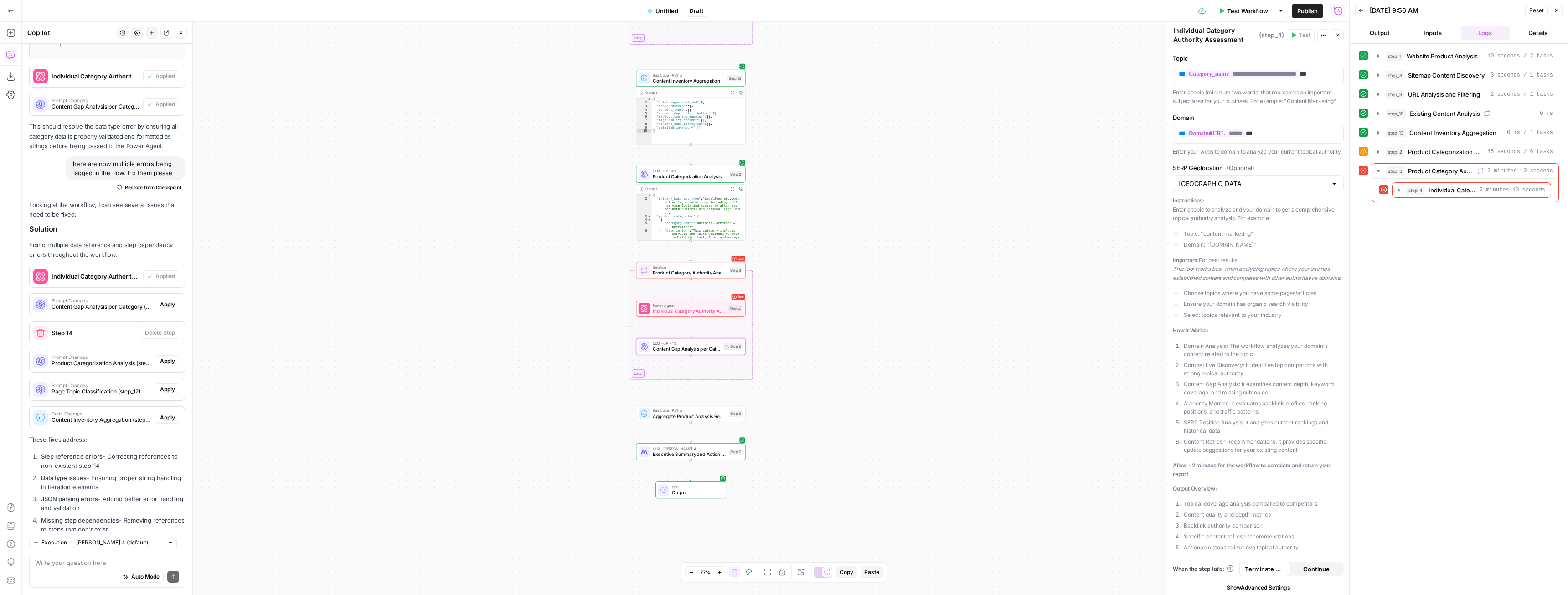
click at [161, 300] on span "Apply" at bounding box center [167, 304] width 15 height 8
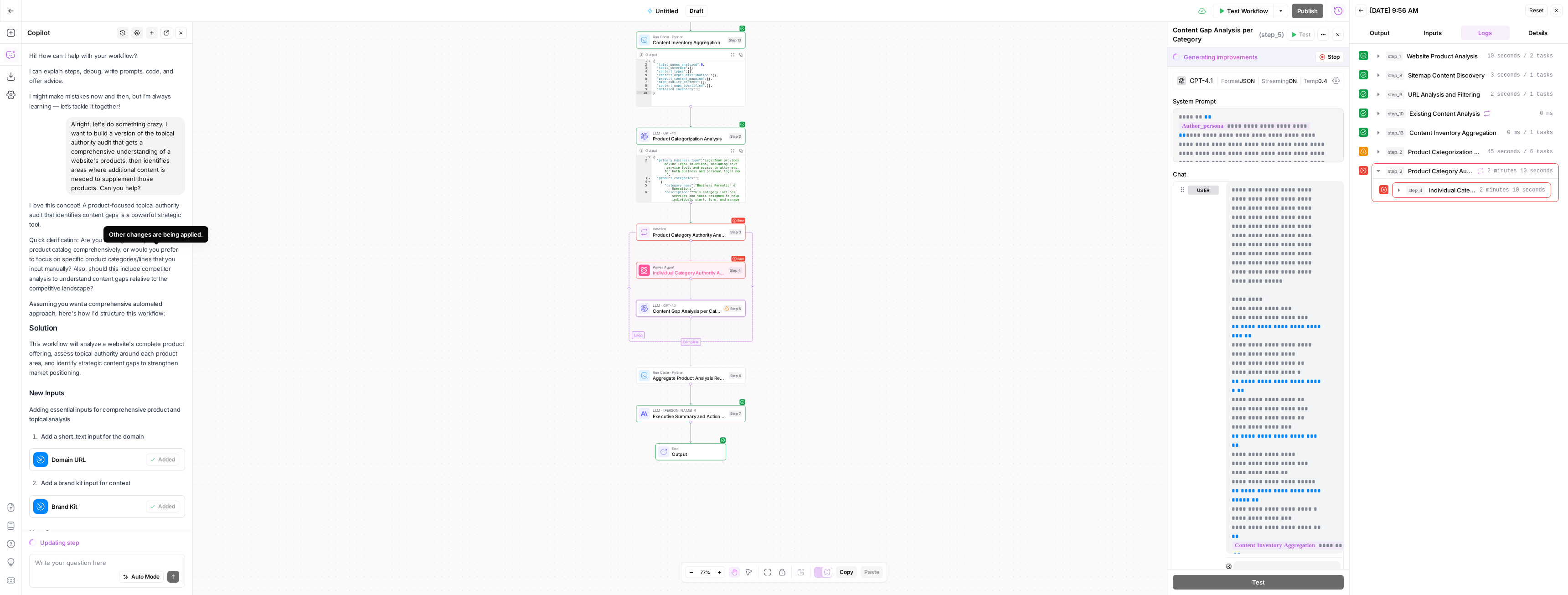
scroll to position [3985, 0]
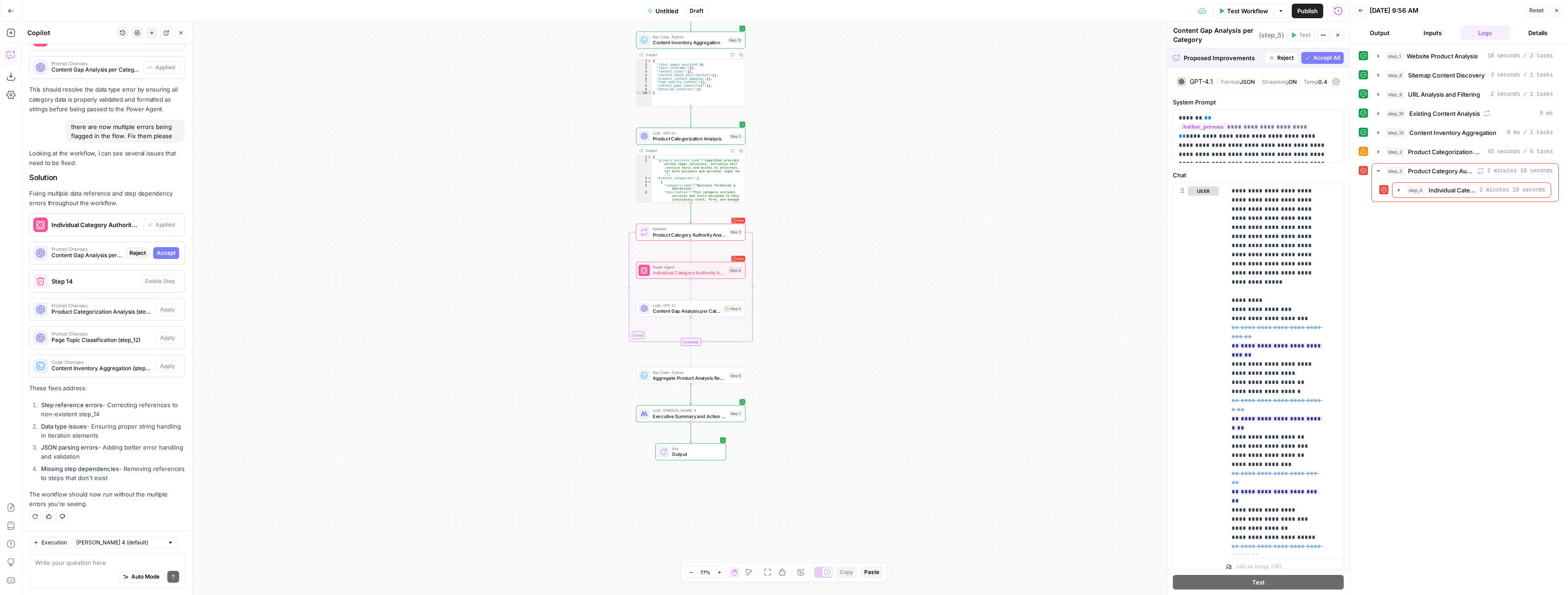
click at [1314, 54] on span "Accept All" at bounding box center [1326, 58] width 27 height 8
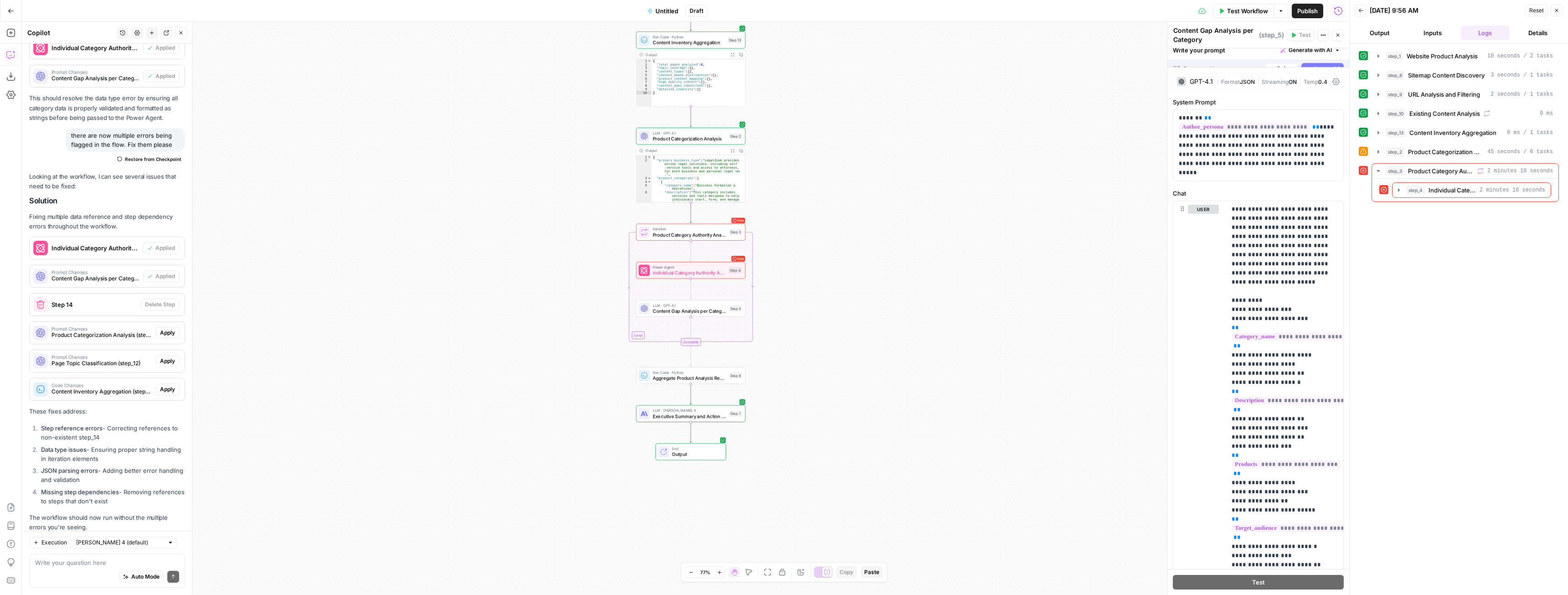
scroll to position [4102, 0]
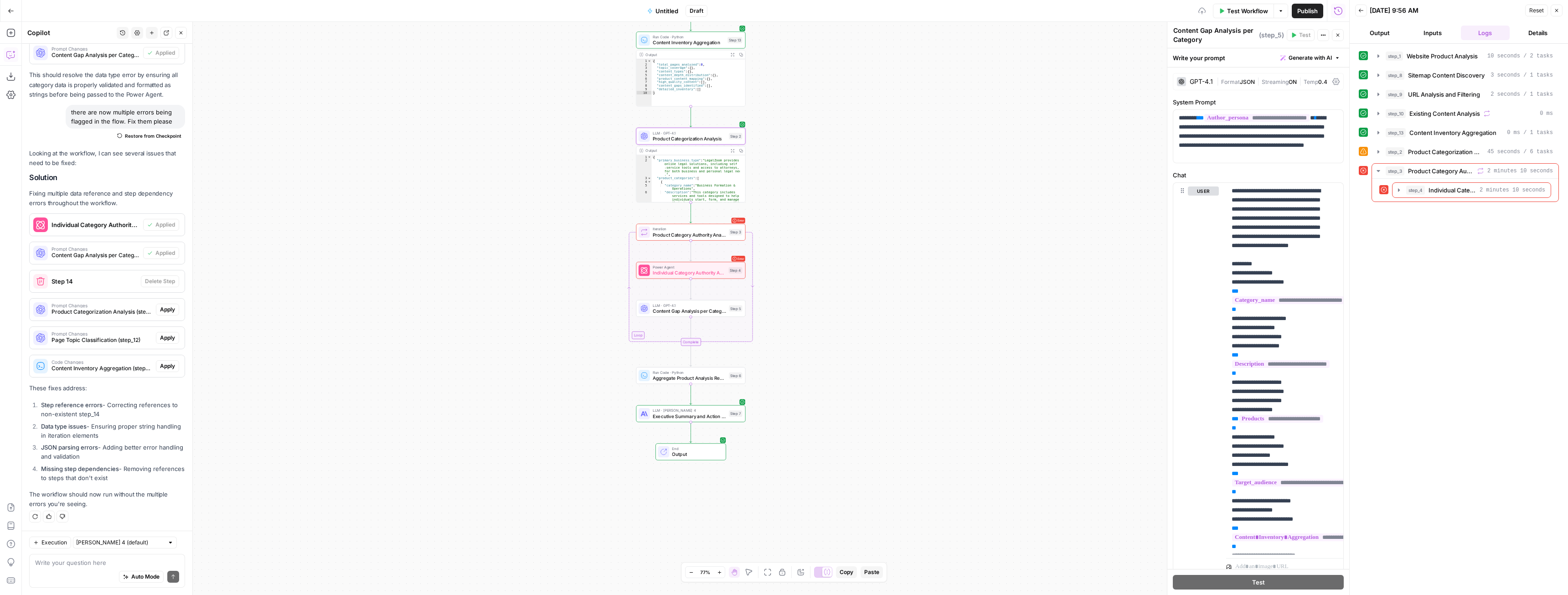
click at [160, 306] on span "Apply" at bounding box center [167, 310] width 15 height 8
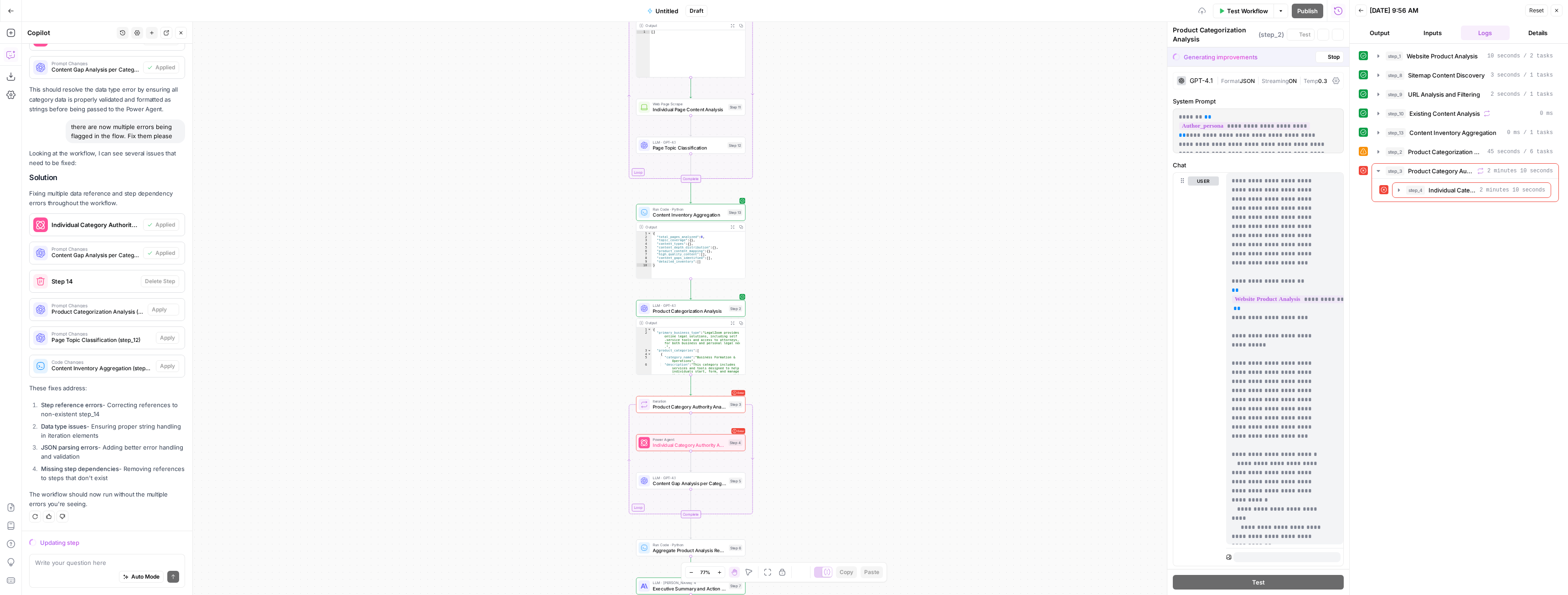
scroll to position [3985, 0]
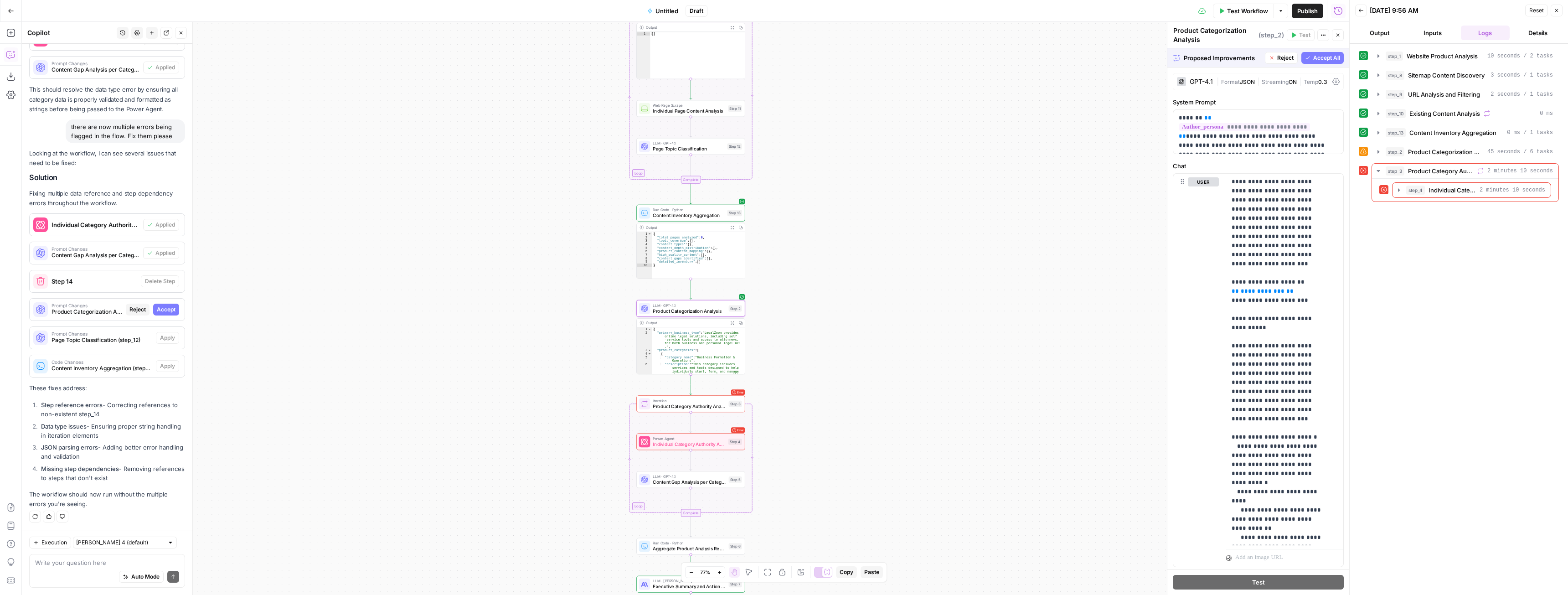
click at [162, 306] on span "Accept" at bounding box center [166, 310] width 19 height 8
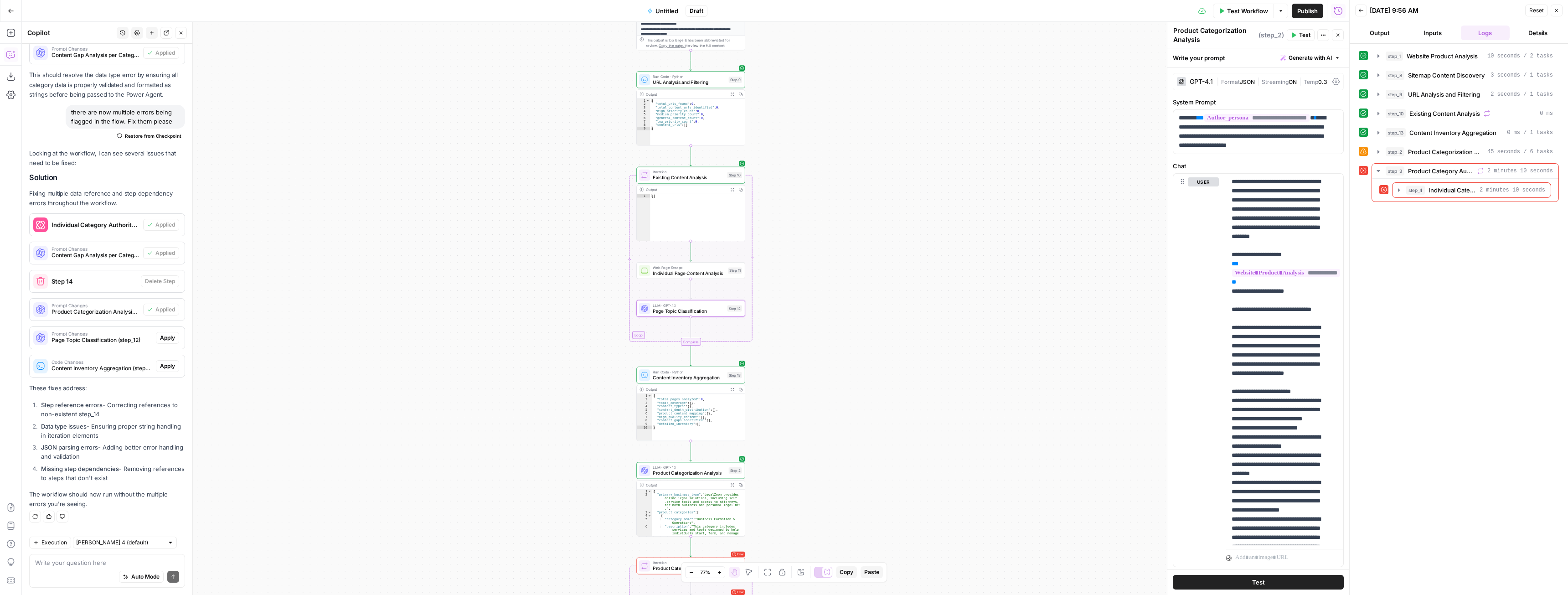
click at [162, 336] on span "Apply" at bounding box center [167, 337] width 15 height 8
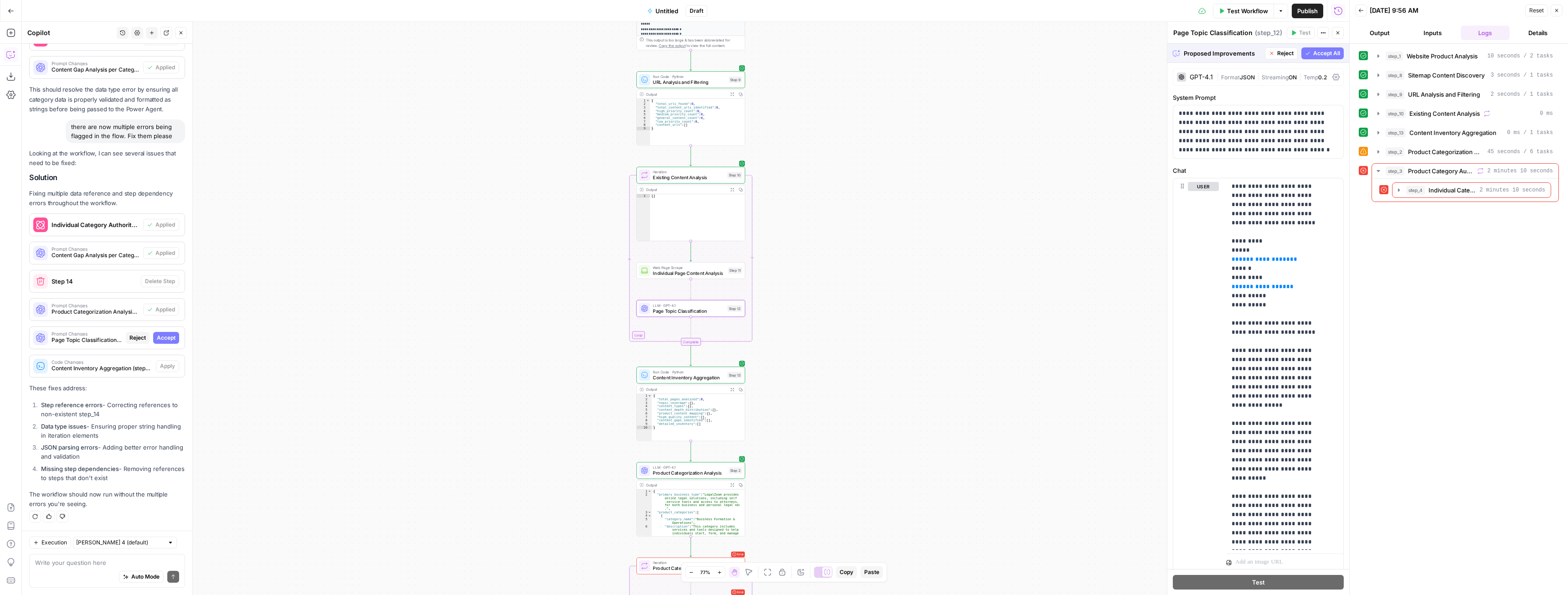
click at [157, 340] on span "Accept" at bounding box center [166, 337] width 19 height 8
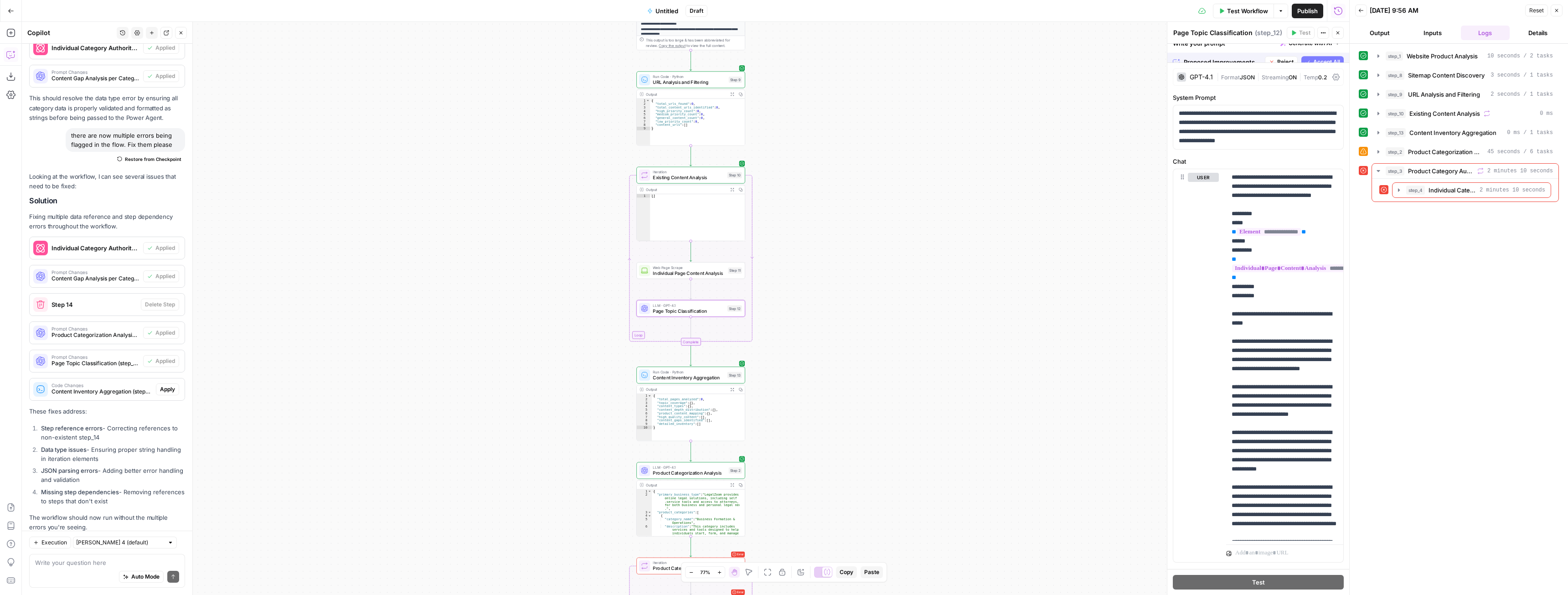
scroll to position [4102, 0]
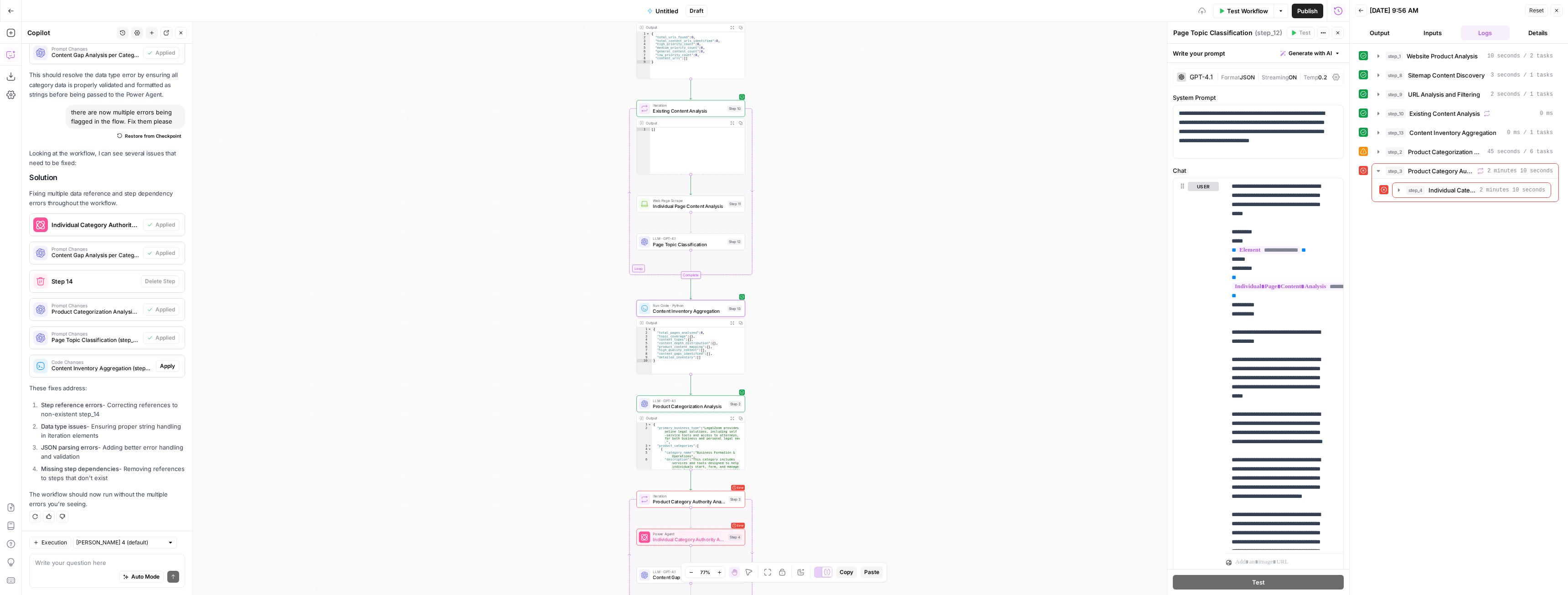
click at [170, 366] on button "Apply" at bounding box center [167, 365] width 23 height 12
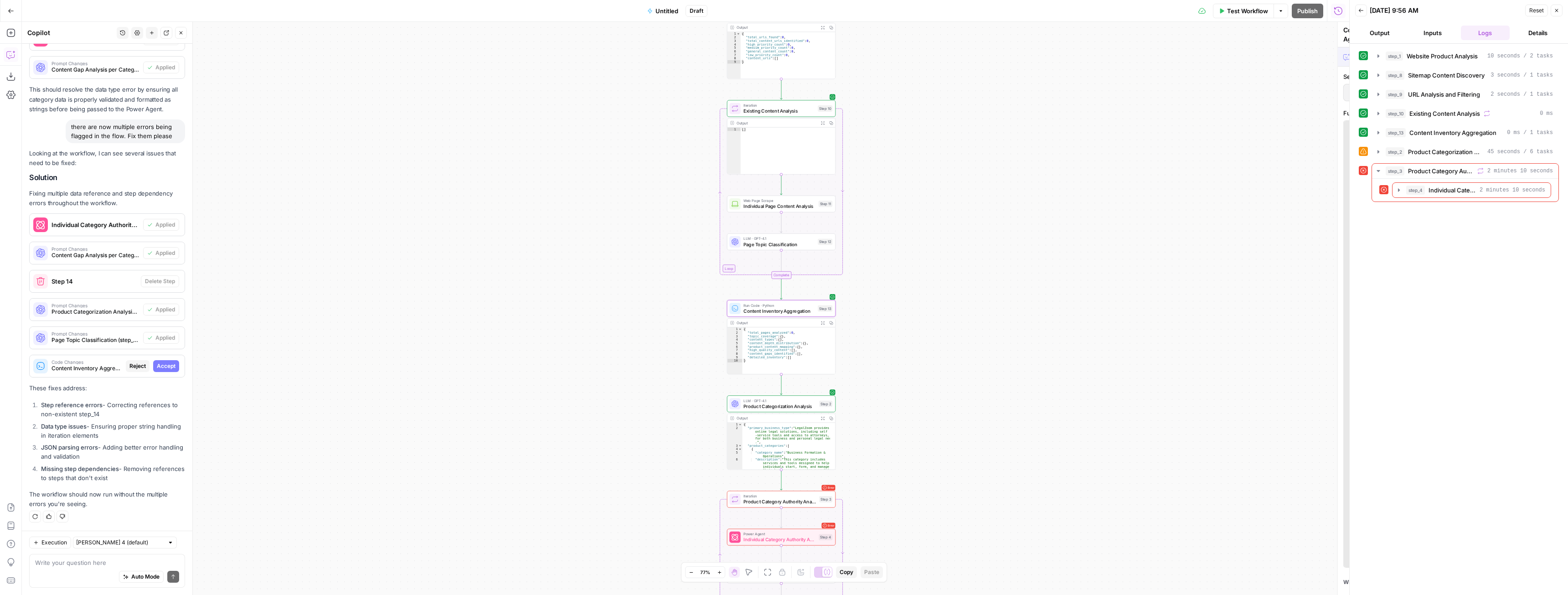
scroll to position [3985, 0]
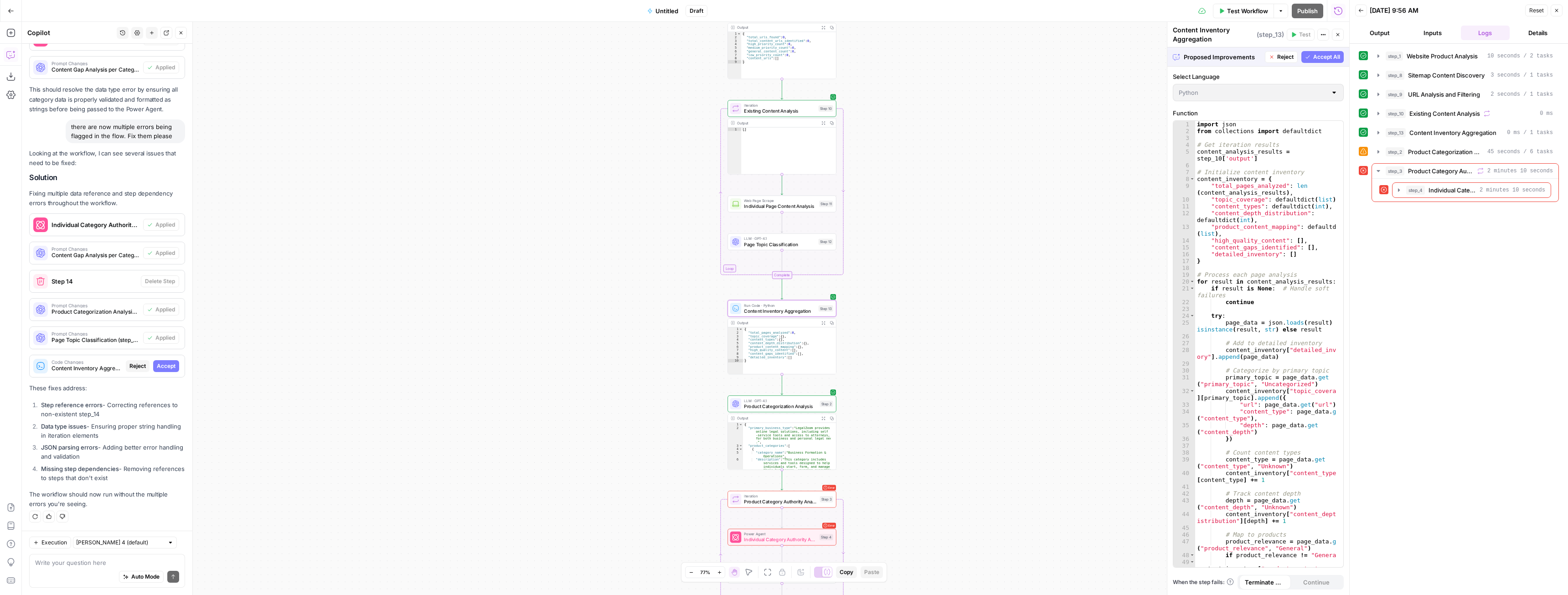
click at [170, 366] on button "Accept" at bounding box center [166, 365] width 26 height 12
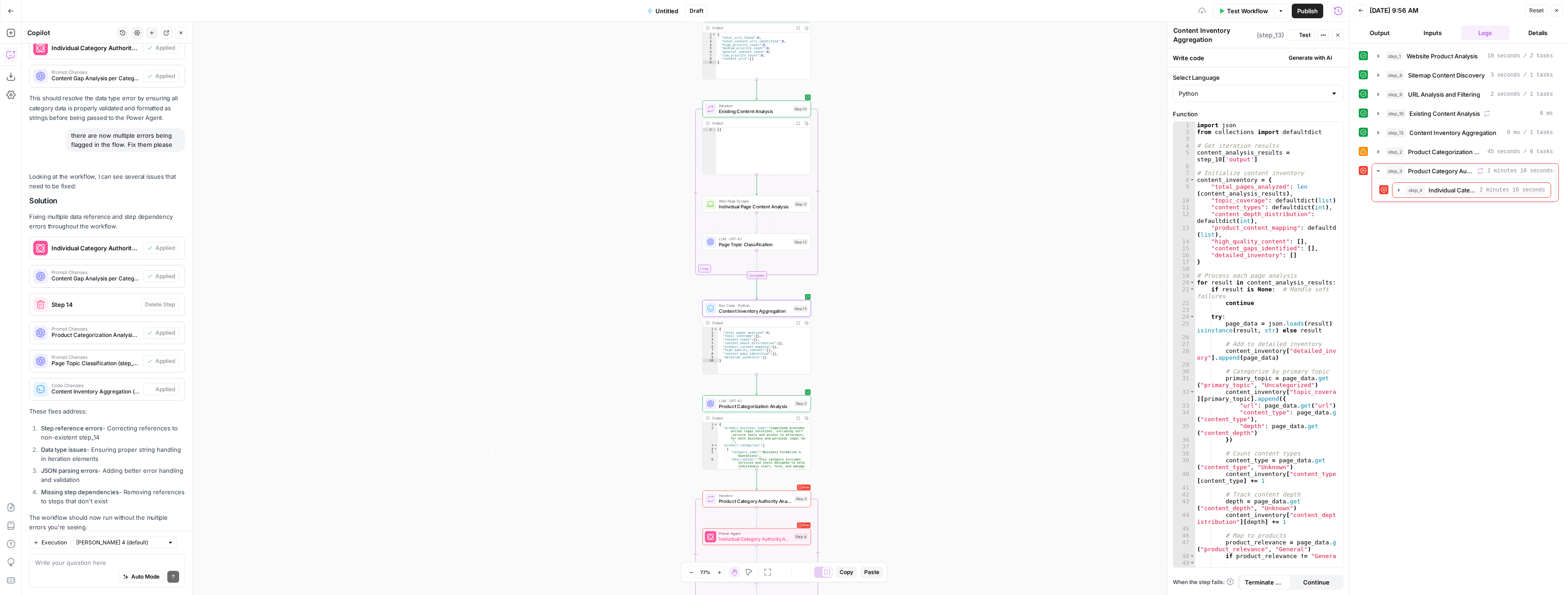
scroll to position [4102, 0]
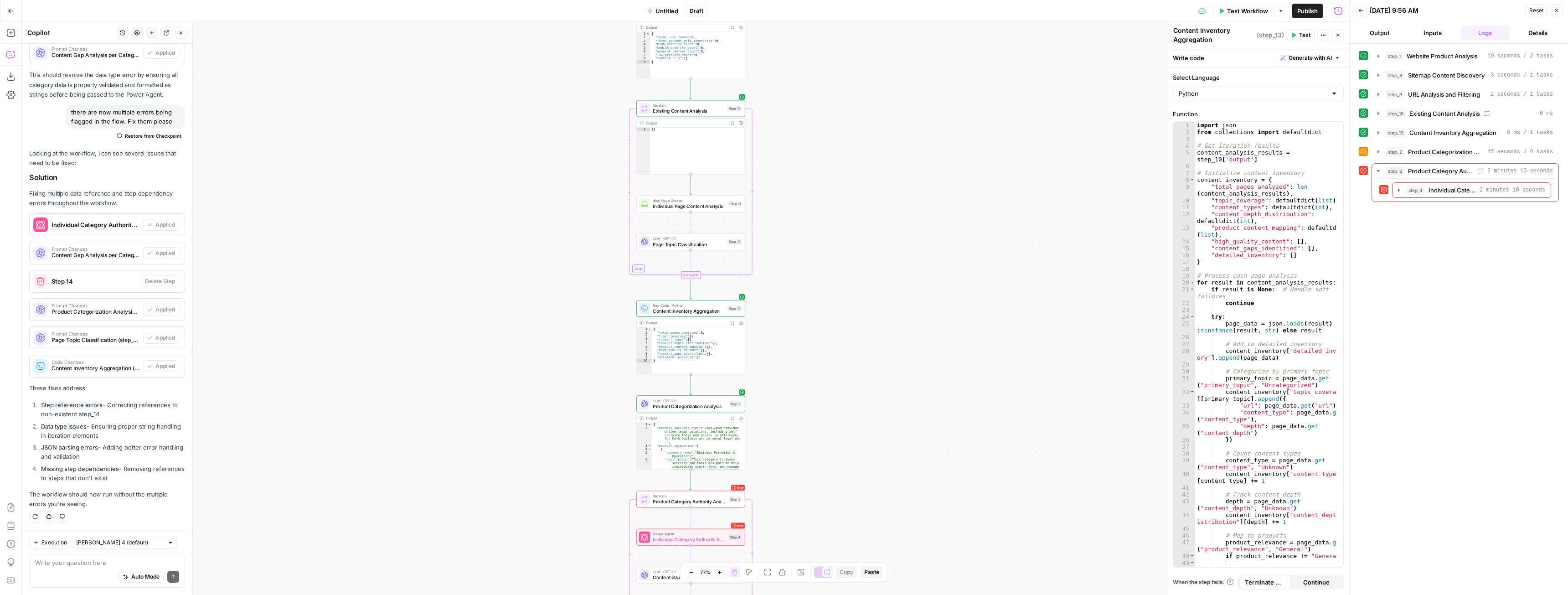
click at [1235, 5] on button "Test Workflow" at bounding box center [1244, 11] width 61 height 15
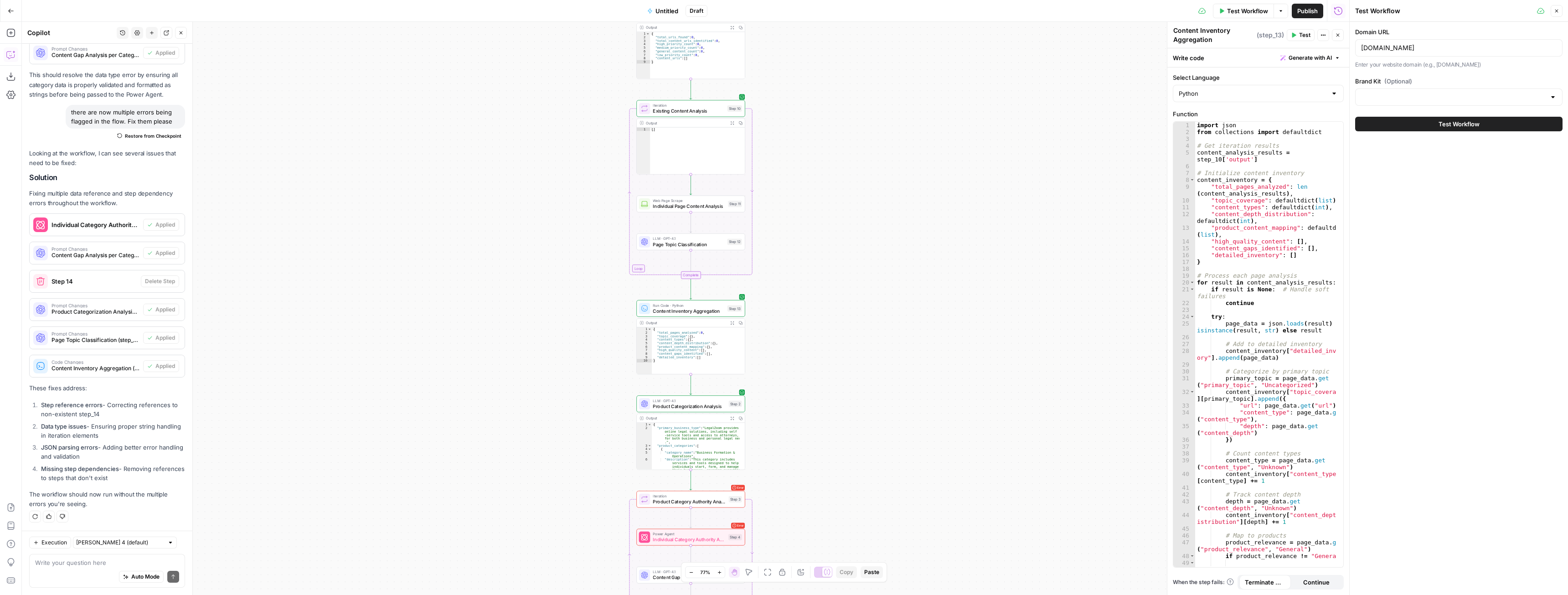
click at [1444, 124] on span "Test Workflow" at bounding box center [1459, 124] width 41 height 9
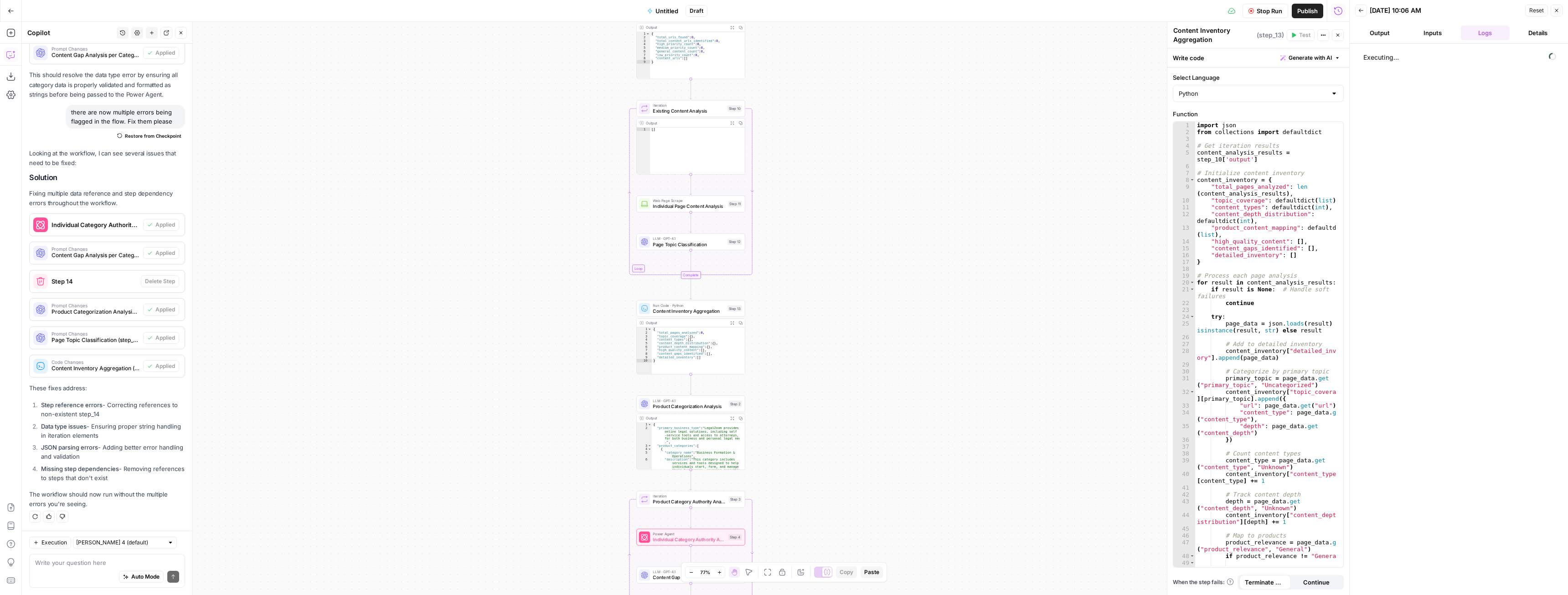
click at [1340, 36] on button "Close" at bounding box center [1337, 34] width 12 height 12
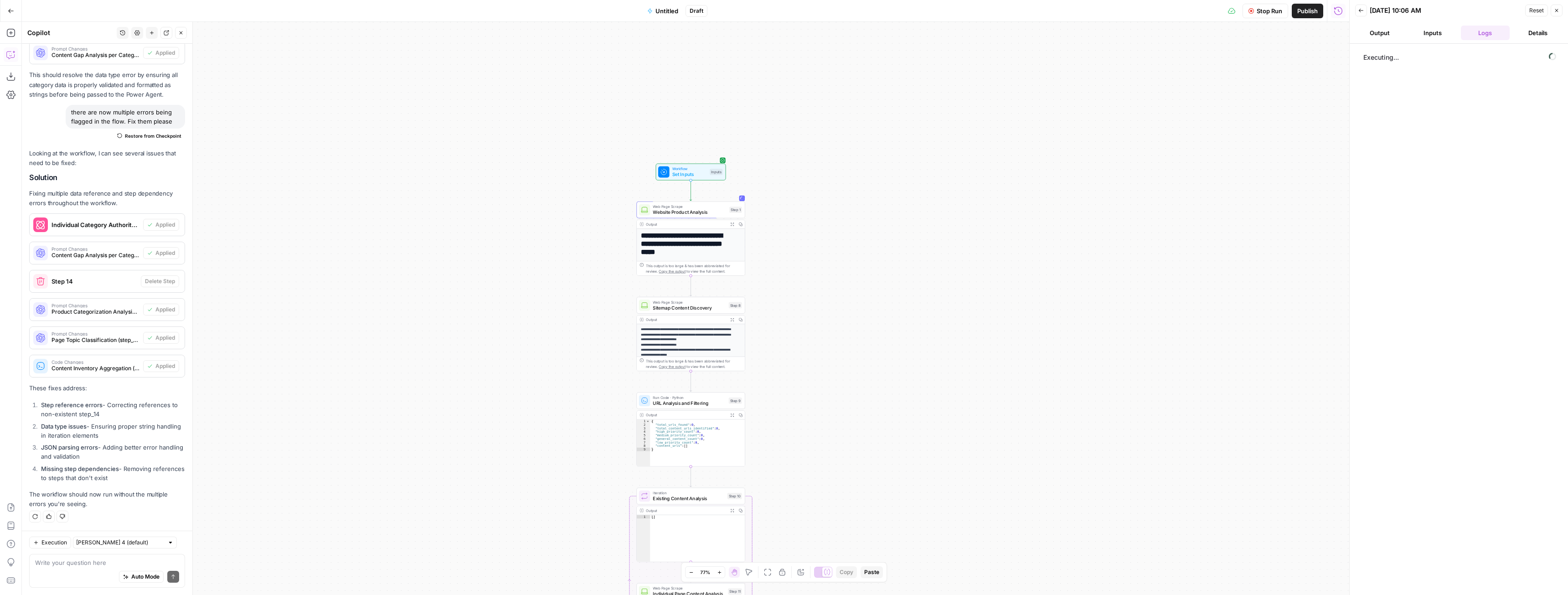
click at [698, 432] on div "{ "total_urls_found" : 0 , "total_content_urls_identified" : 0 , "high_priority…" at bounding box center [697, 446] width 95 height 54
type textarea "**********"
click at [691, 405] on span "URL Analysis and Filtering" at bounding box center [689, 403] width 72 height 7
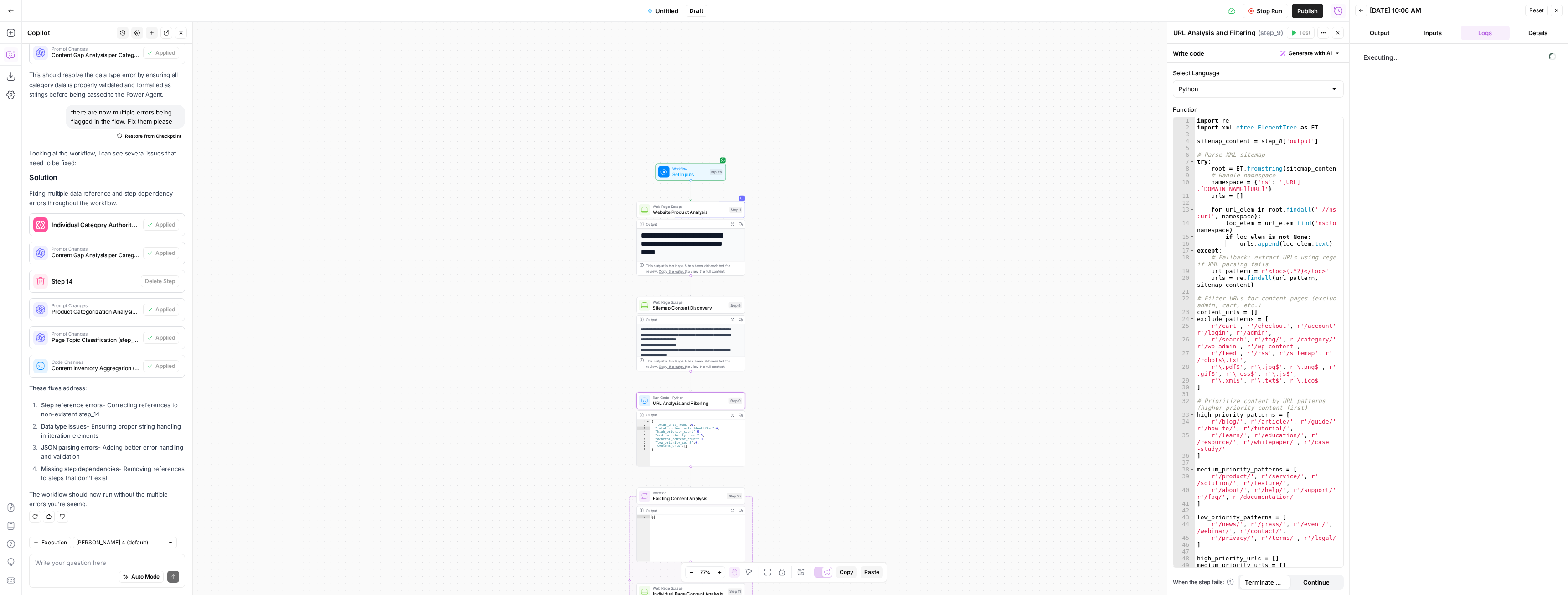
click at [732, 413] on icon "button" at bounding box center [732, 415] width 4 height 4
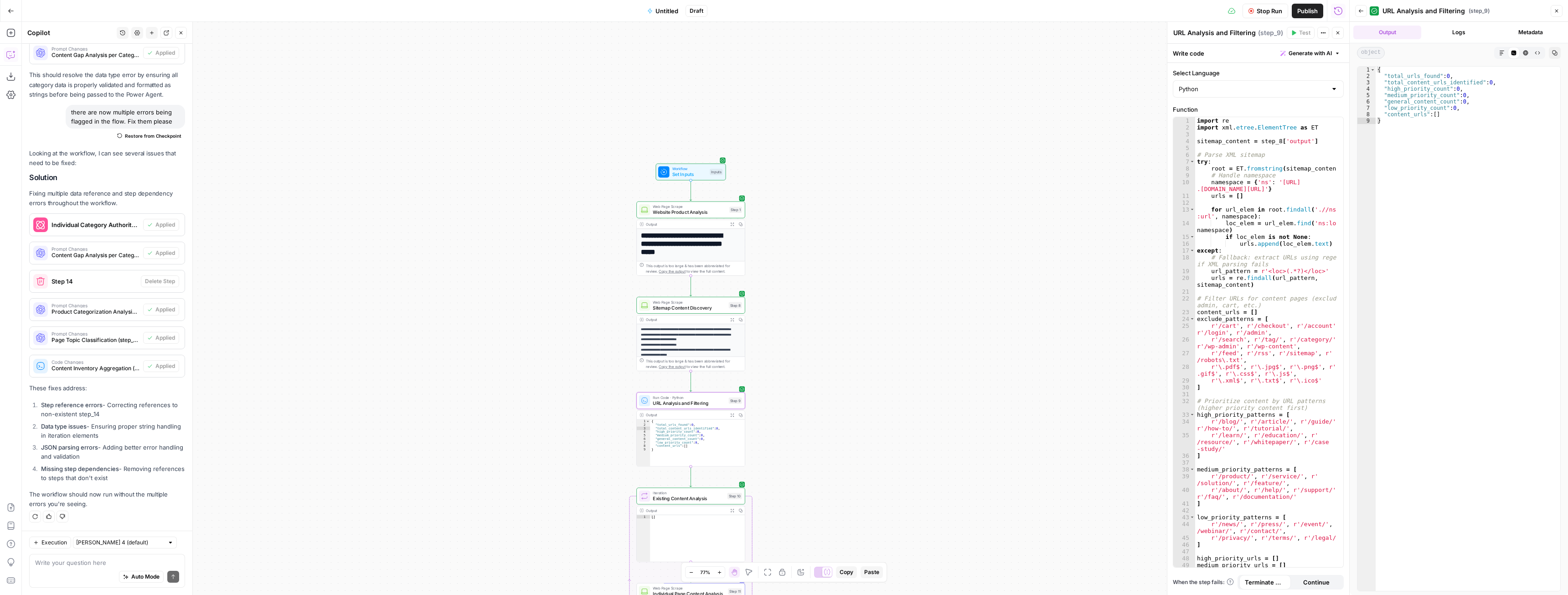
click at [1561, 9] on button "Close" at bounding box center [1557, 10] width 12 height 12
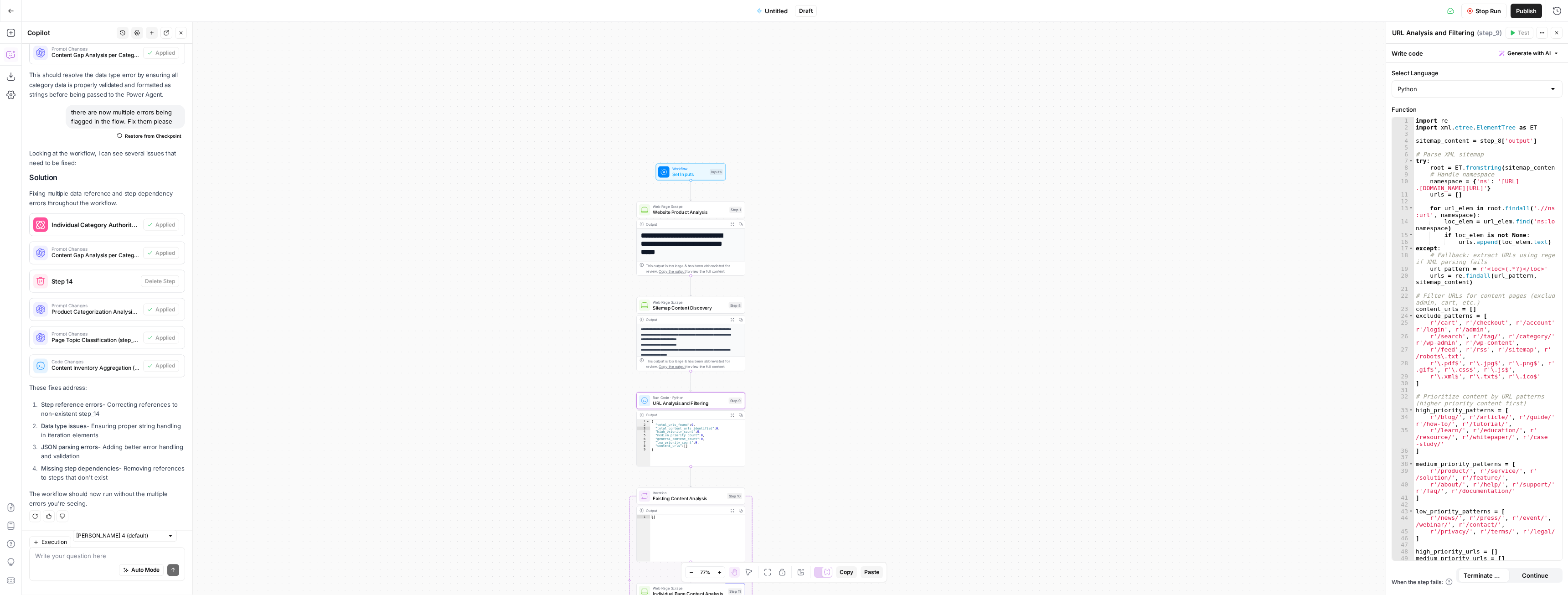
scroll to position [4102, 0]
click at [1480, 10] on span "Stop Run" at bounding box center [1488, 11] width 25 height 9
click at [96, 567] on div "Write your question here Auto Mode Send" at bounding box center [107, 571] width 156 height 33
type textarea "I can see that step 9 isn't actually getting any urls"
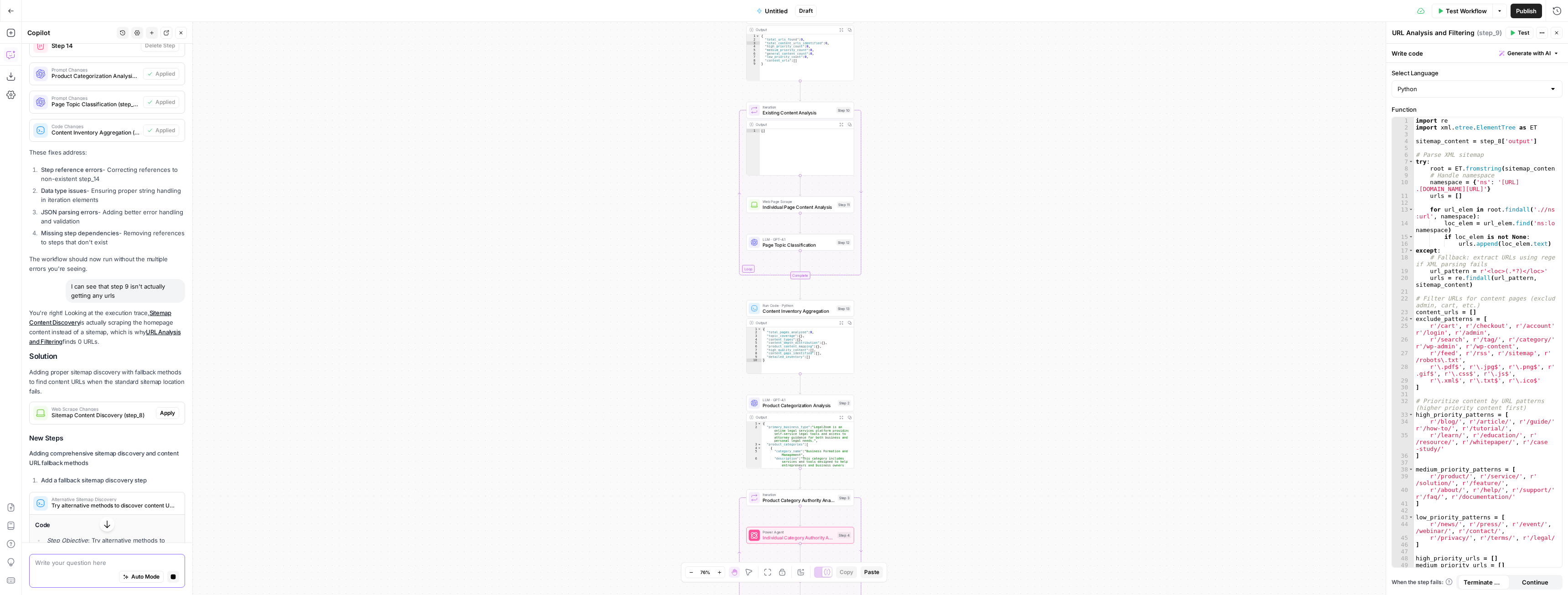
scroll to position [4204, 0]
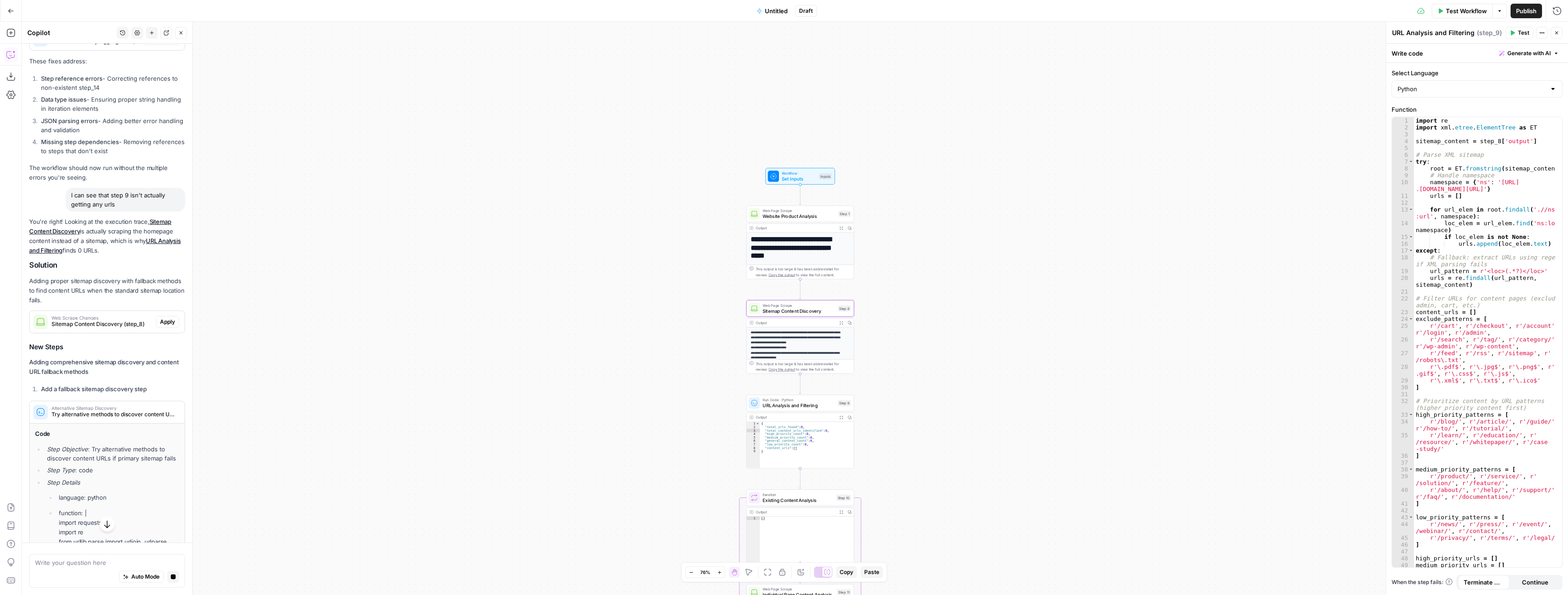
click at [165, 326] on span "Apply" at bounding box center [167, 322] width 15 height 8
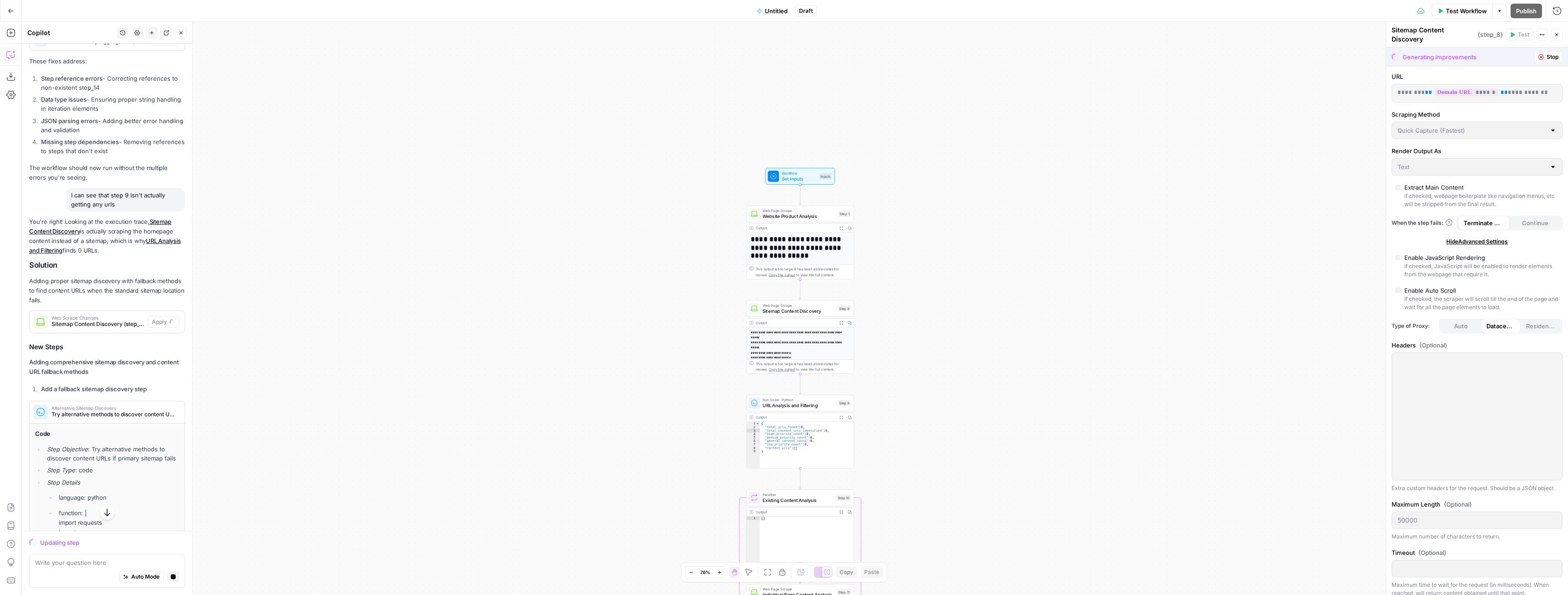
scroll to position [4387, 0]
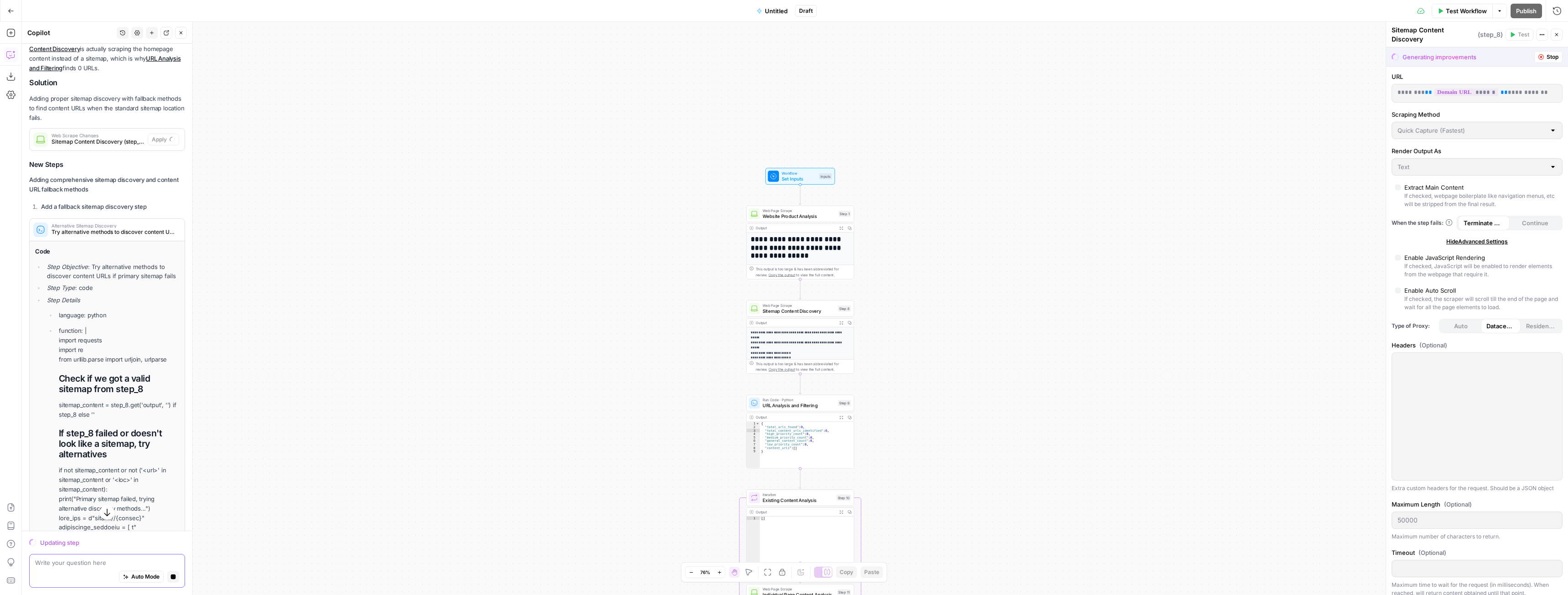
click at [169, 575] on button "Stop generating" at bounding box center [173, 576] width 12 height 12
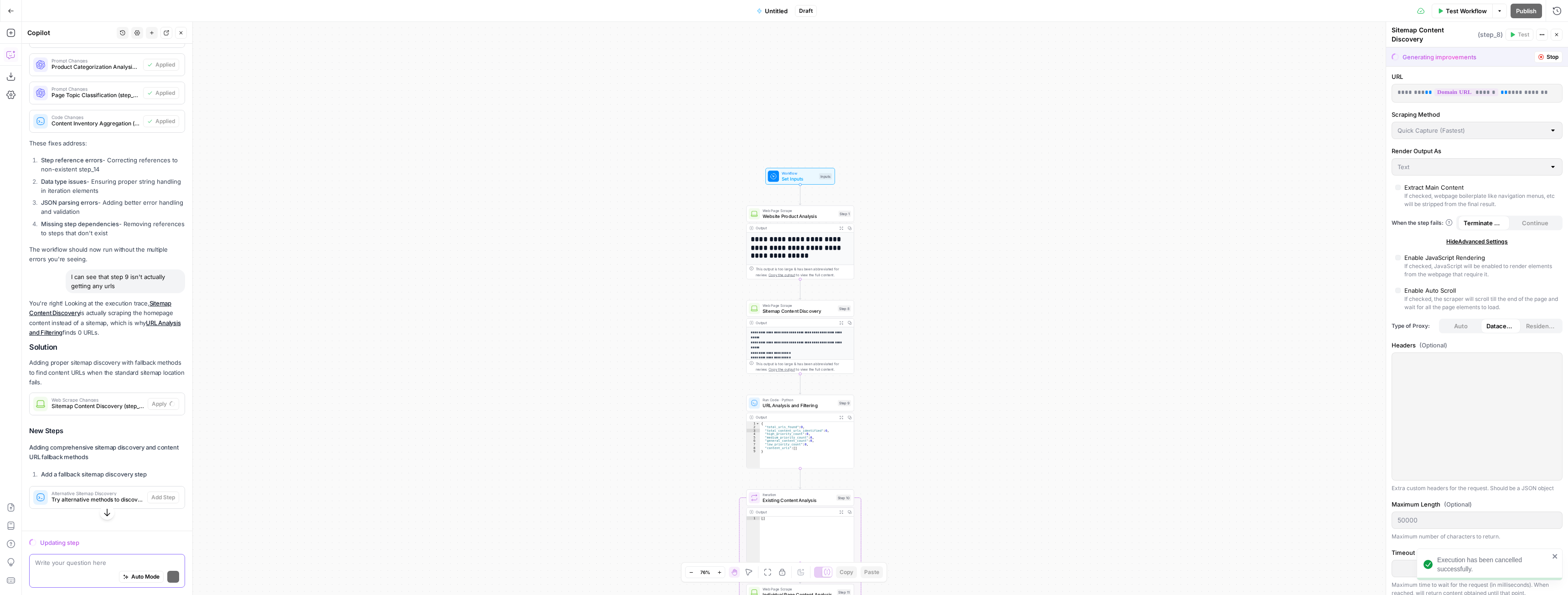
scroll to position [4229, 0]
click at [103, 565] on textarea at bounding box center [107, 562] width 144 height 9
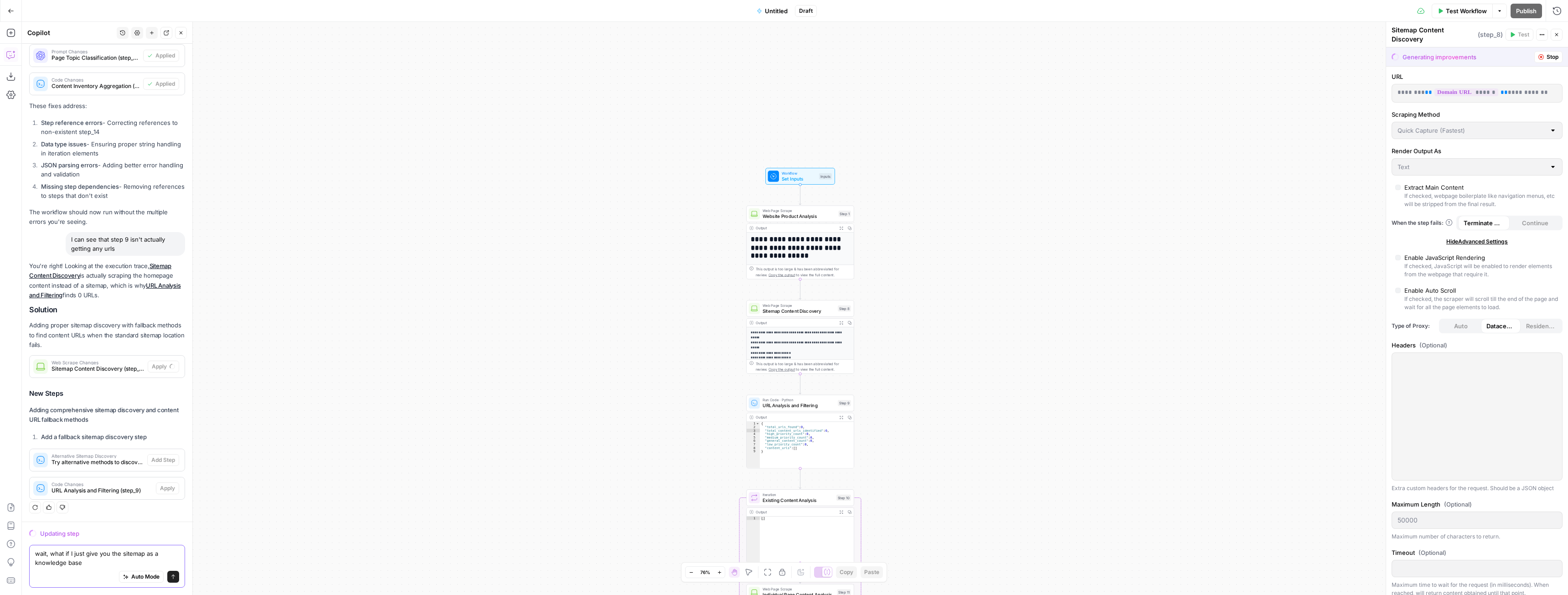
scroll to position [4266, 0]
type textarea "wait, what if I just give you the sitemap as a knowledge base in the inputs?"
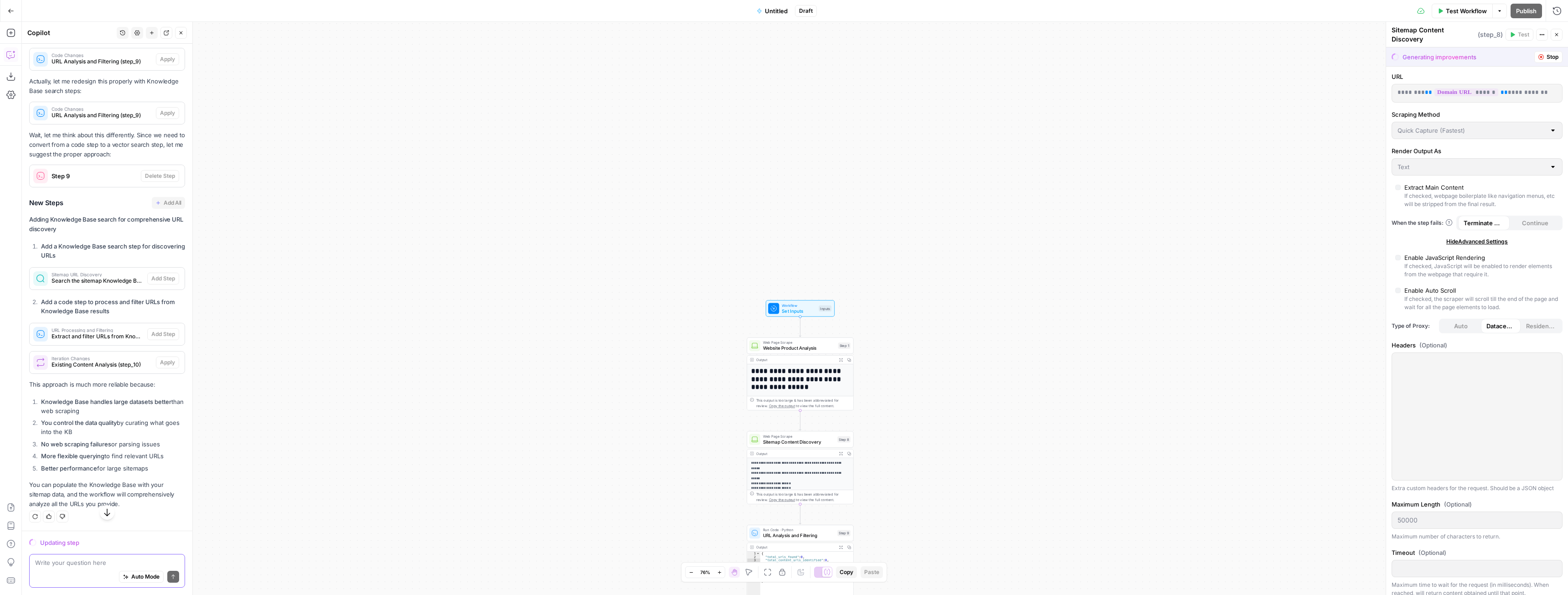
scroll to position [5082, 0]
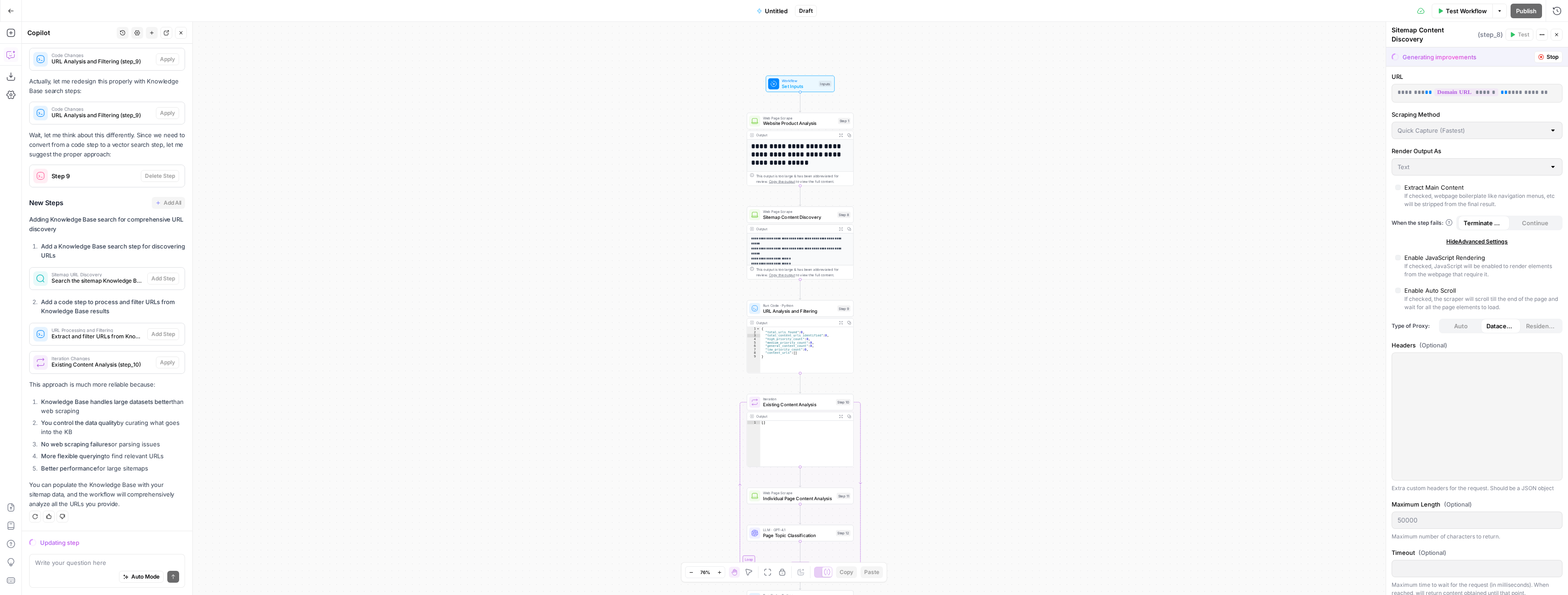
click at [7, 11] on icon "button" at bounding box center [10, 10] width 7 height 7
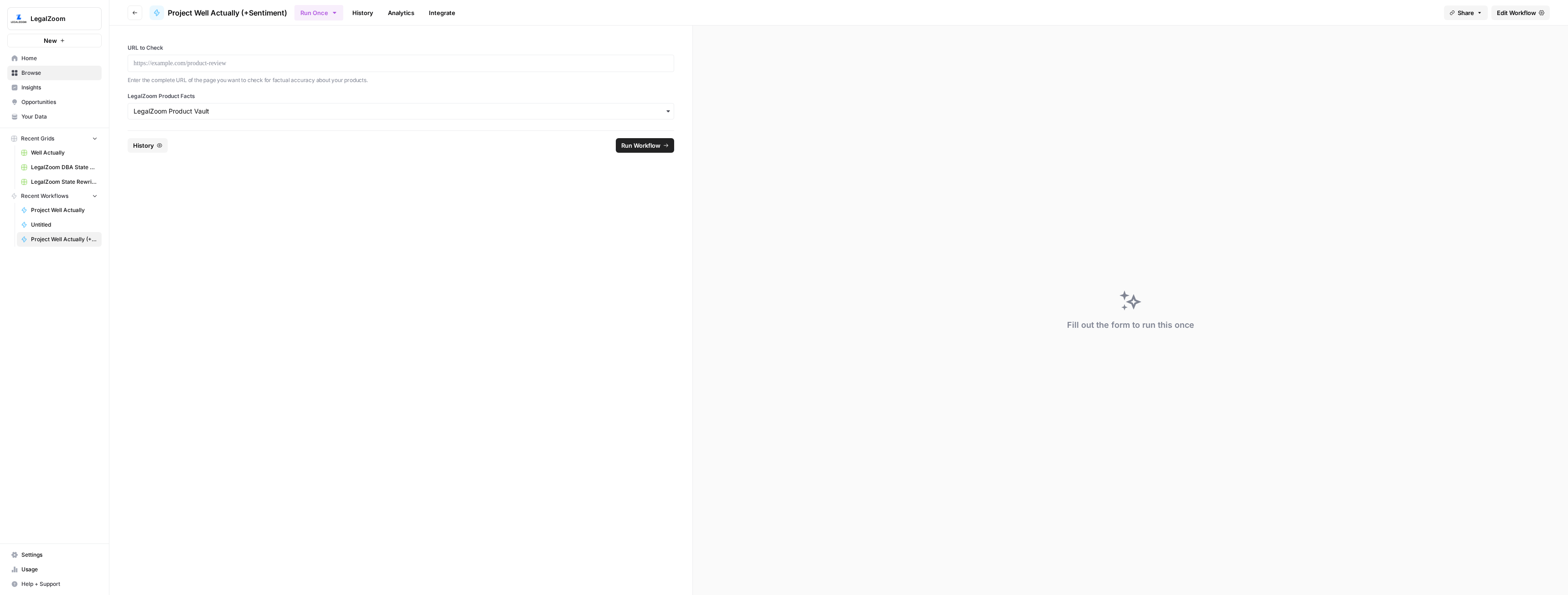
click at [36, 42] on button "New" at bounding box center [55, 40] width 95 height 14
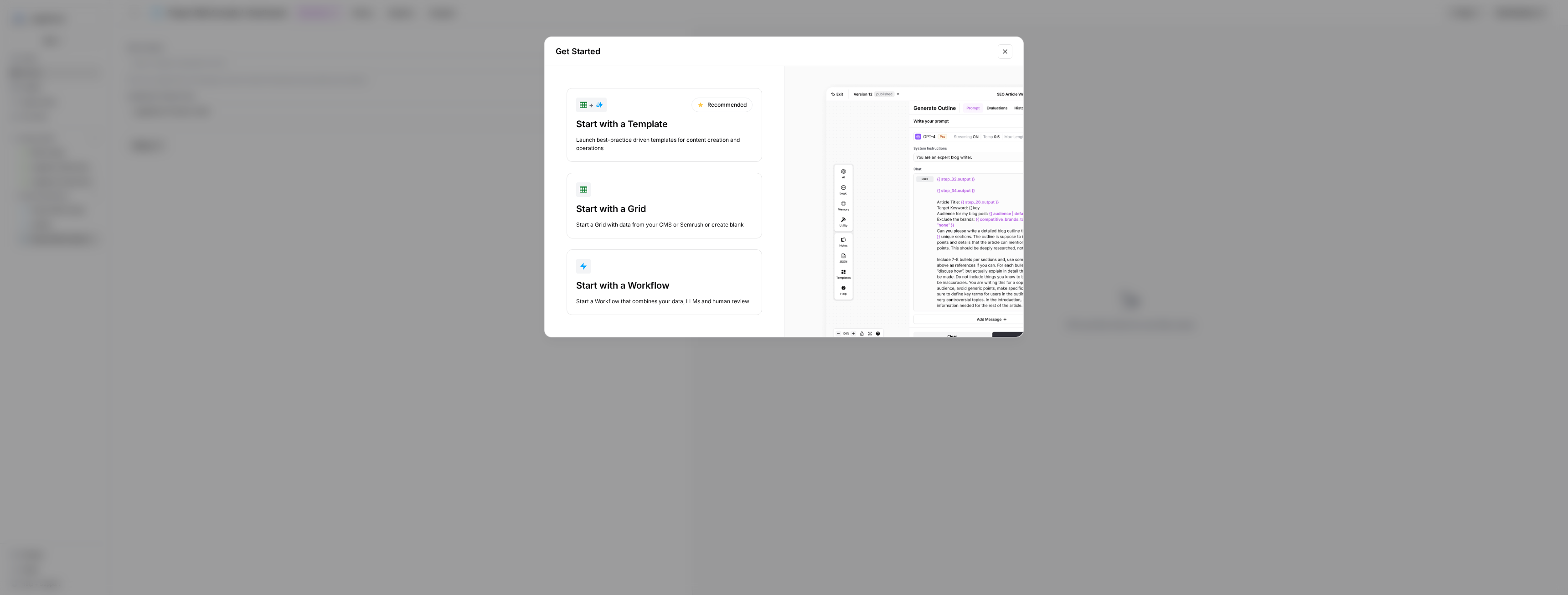
click at [665, 268] on div "button" at bounding box center [665, 267] width 177 height 15
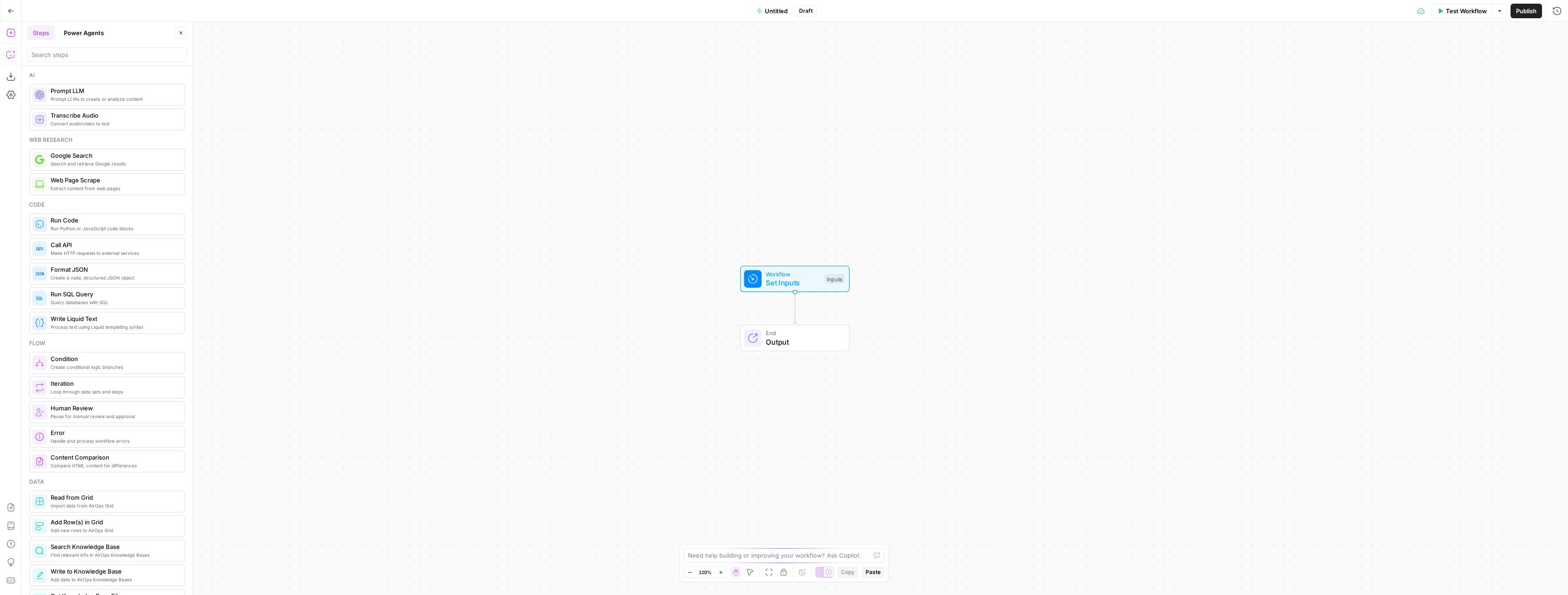
click at [11, 61] on button "Copilot" at bounding box center [11, 55] width 15 height 15
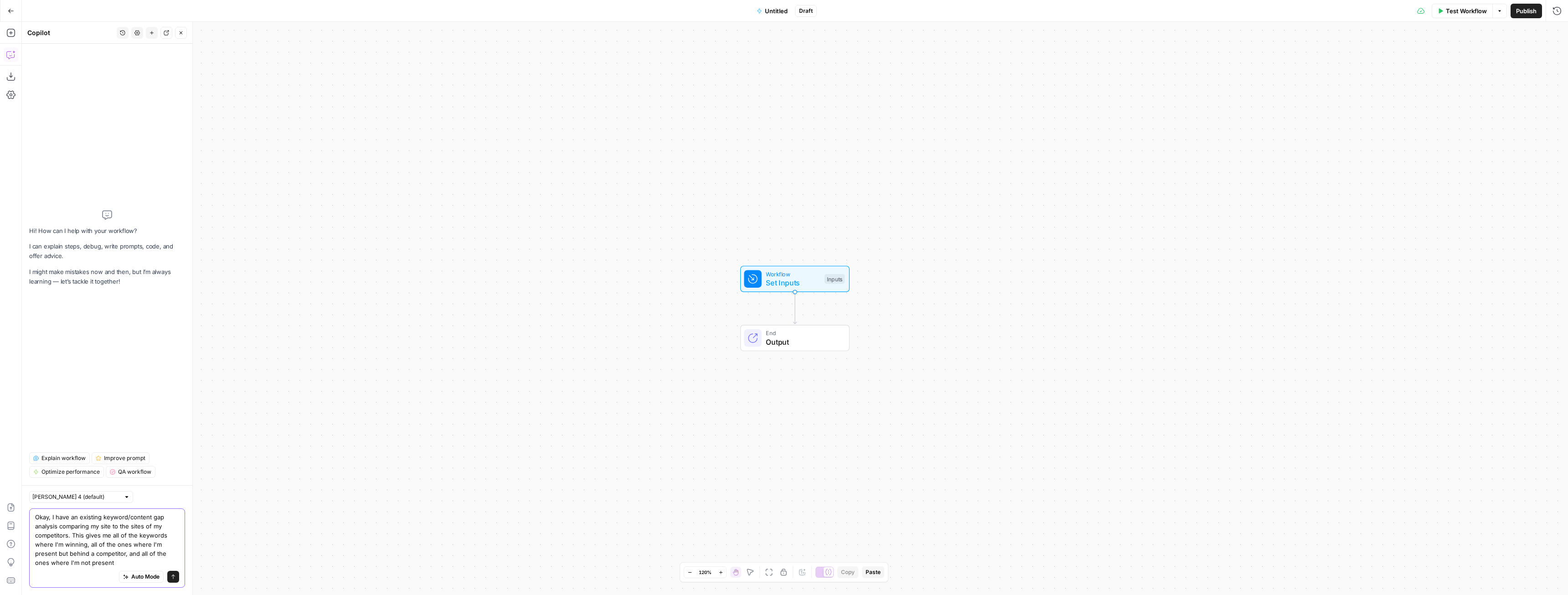
click at [90, 544] on textarea "Okay, I have an existing keyword/content gap analysis comparing my site to the …" at bounding box center [107, 539] width 144 height 55
click at [98, 562] on textarea "Okay, I have an existing keyword/content gap analysis comparing my site to the …" at bounding box center [107, 535] width 144 height 64
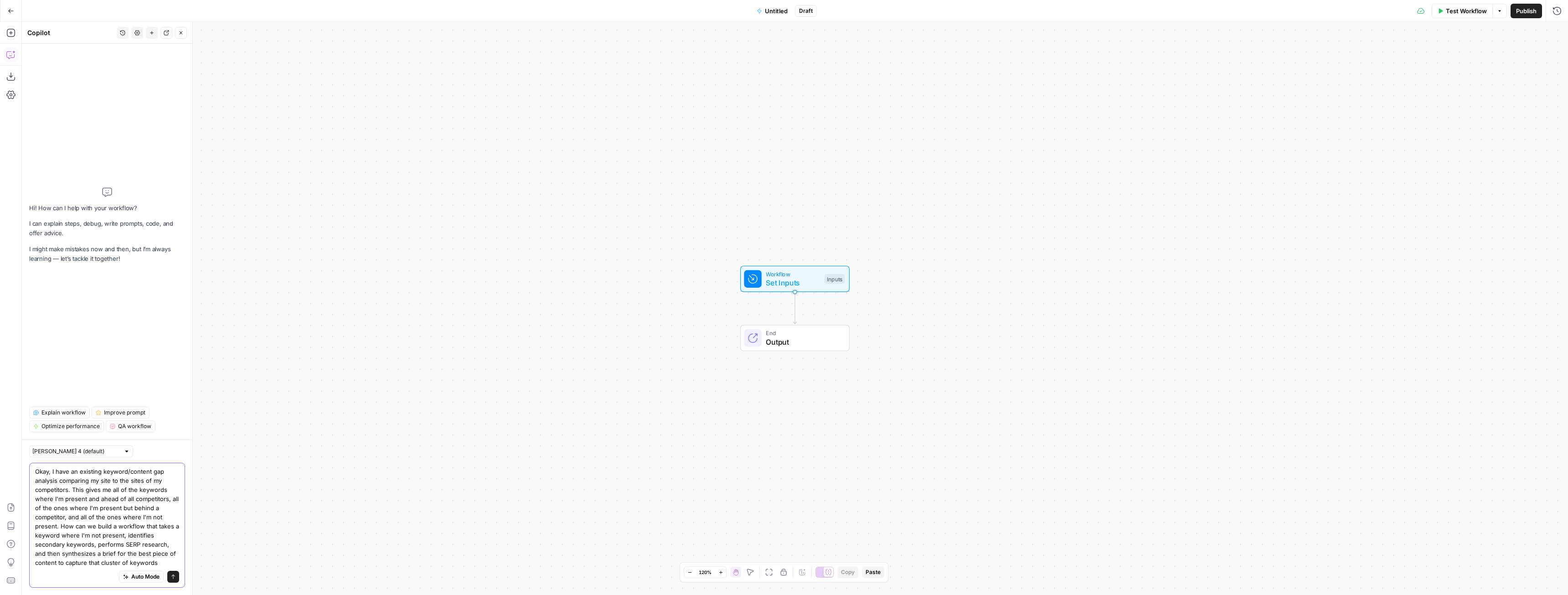
type textarea "Okay, I have an existing keyword/content gap analysis comparing my site to the …"
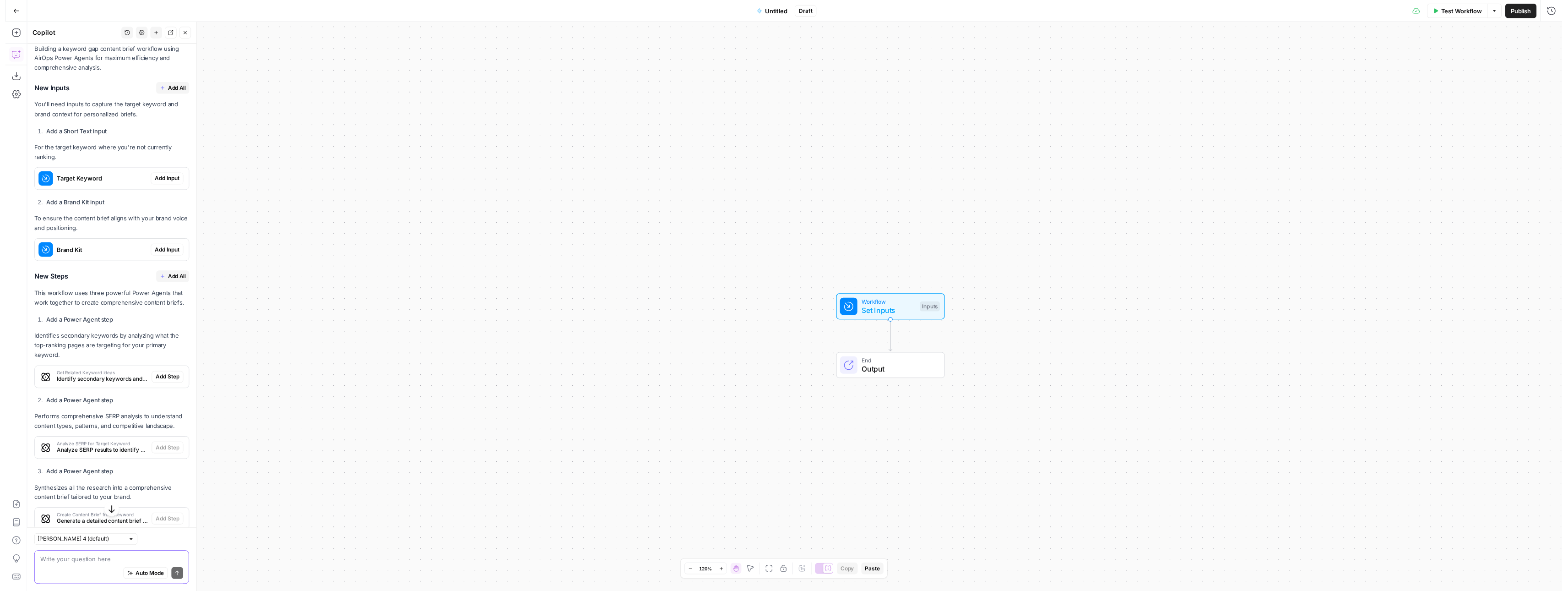
scroll to position [340, 0]
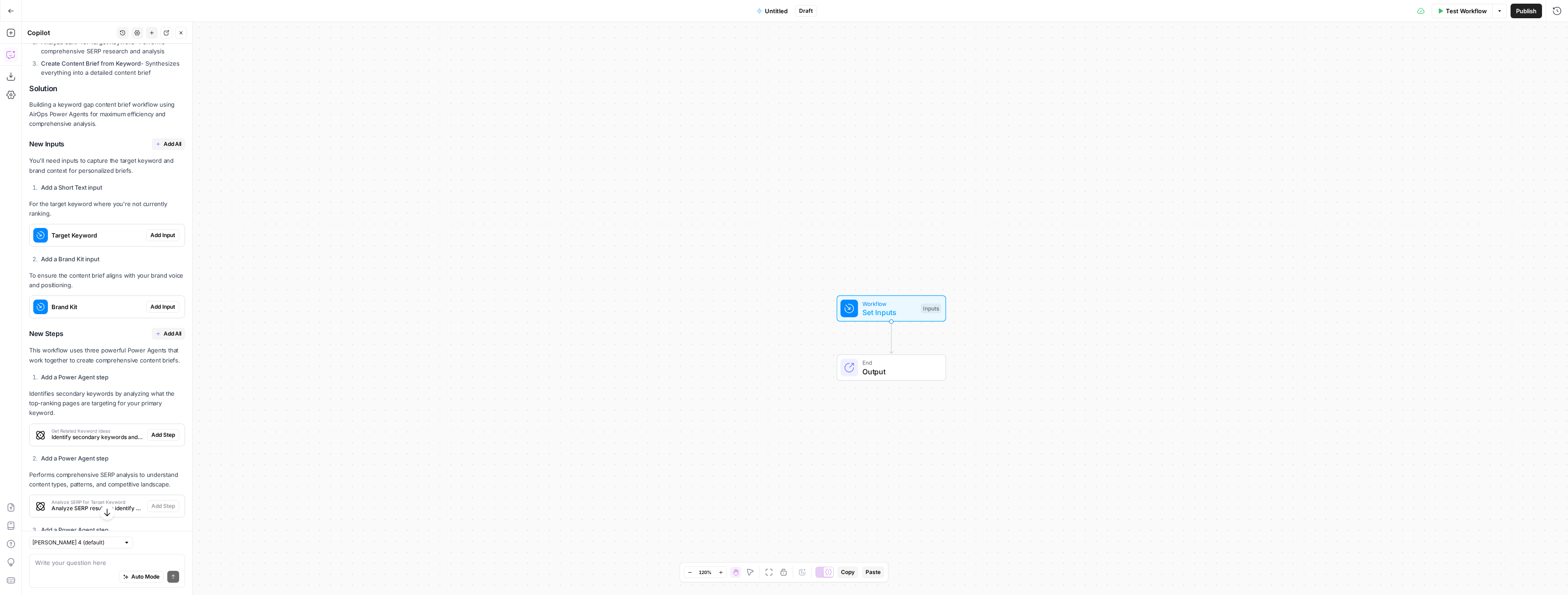
click at [152, 239] on span "Add Input" at bounding box center [163, 235] width 24 height 8
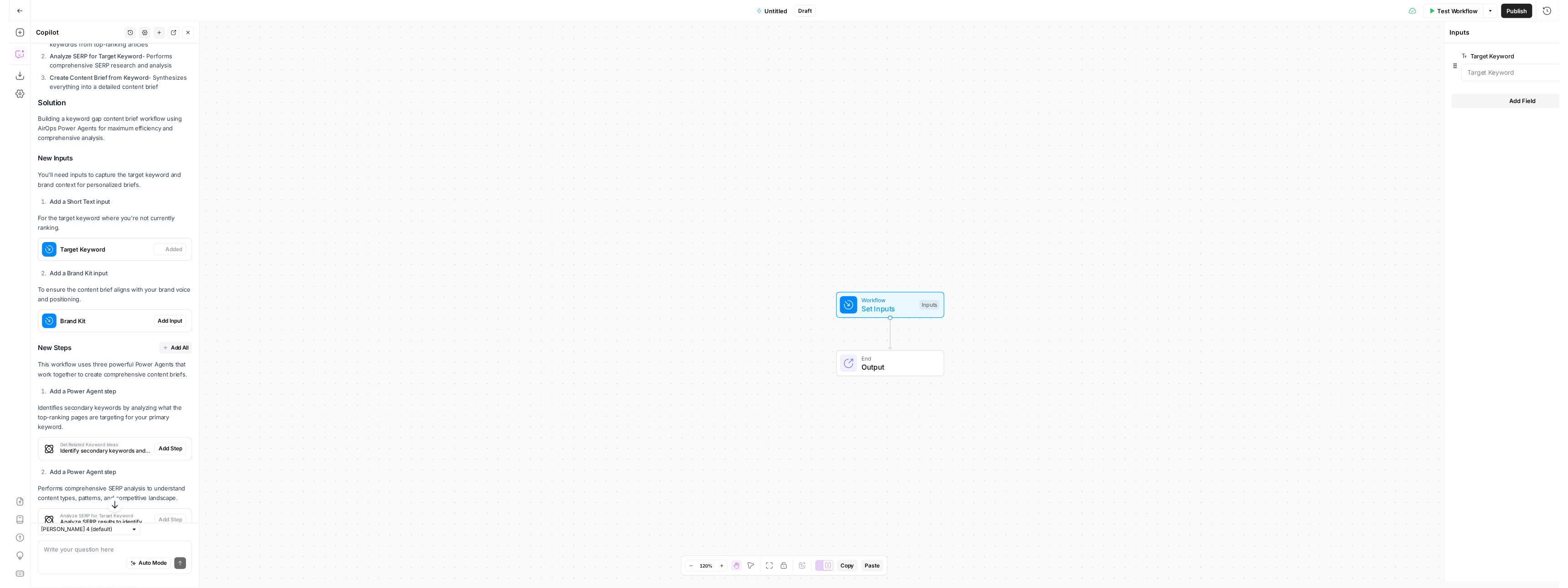
scroll to position [353, 0]
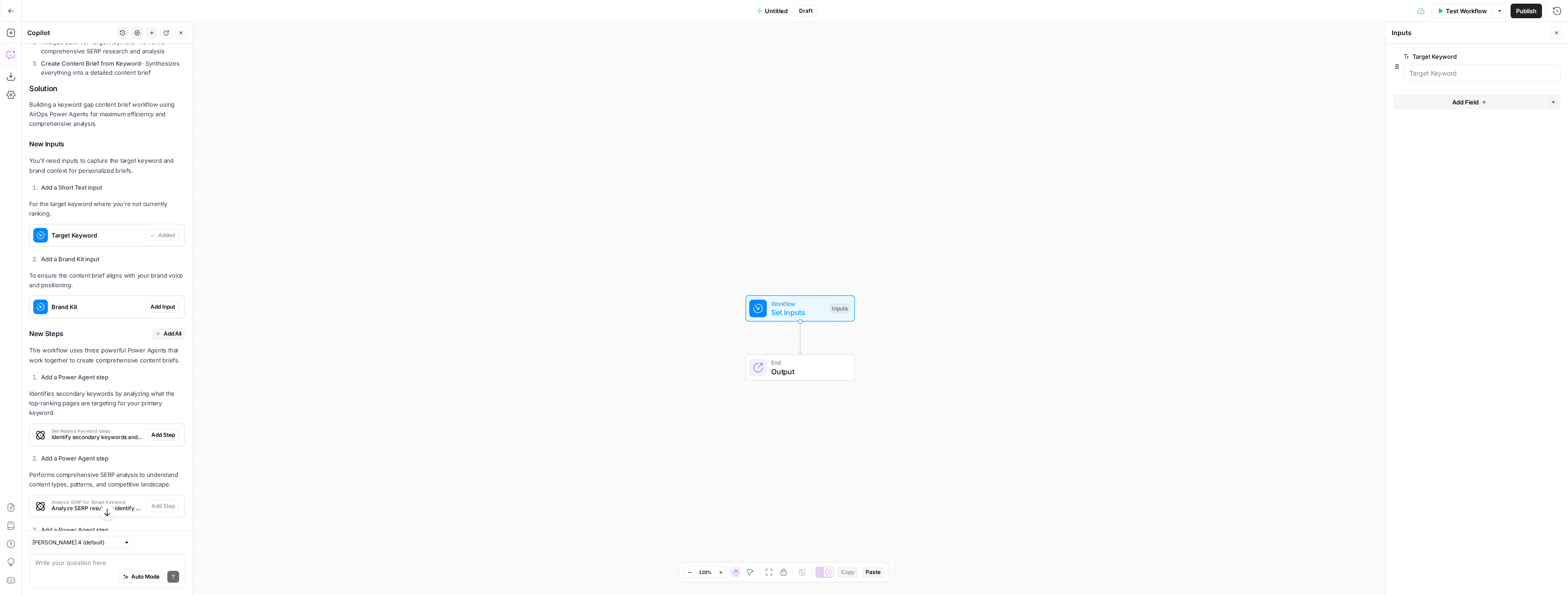
click at [164, 337] on span "Add All" at bounding box center [172, 334] width 18 height 8
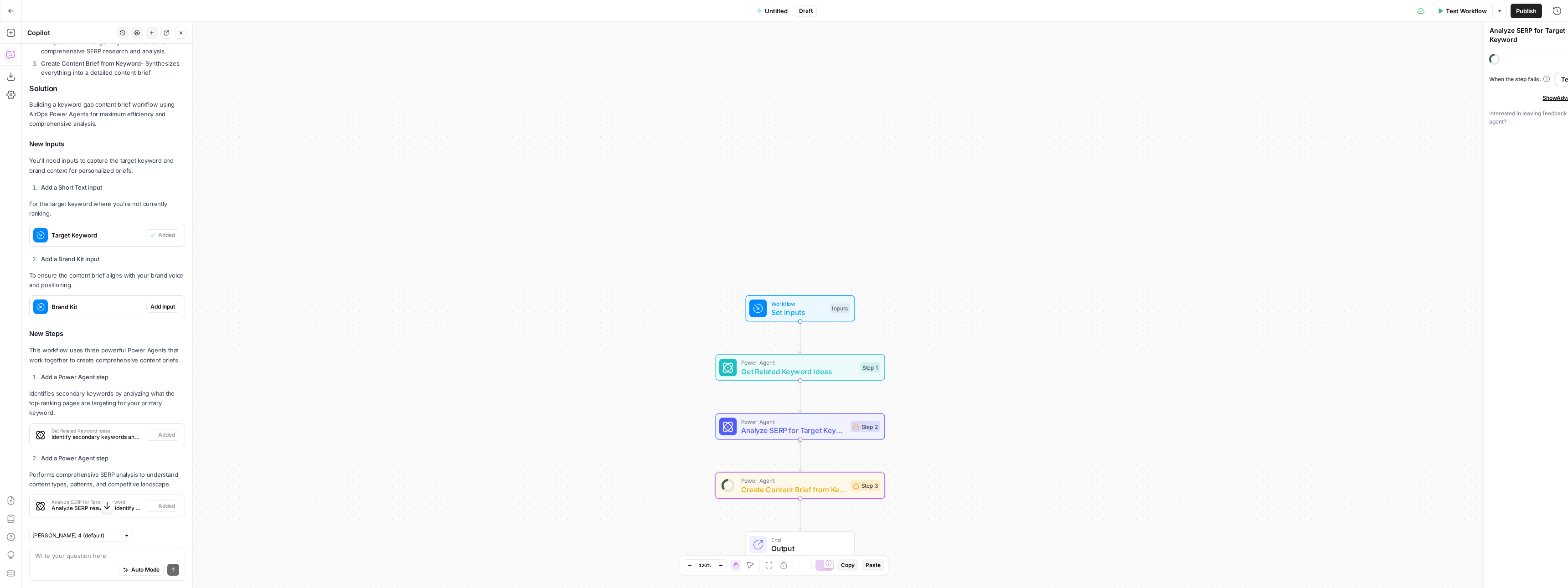
type textarea "Create Content Brief from Keyword"
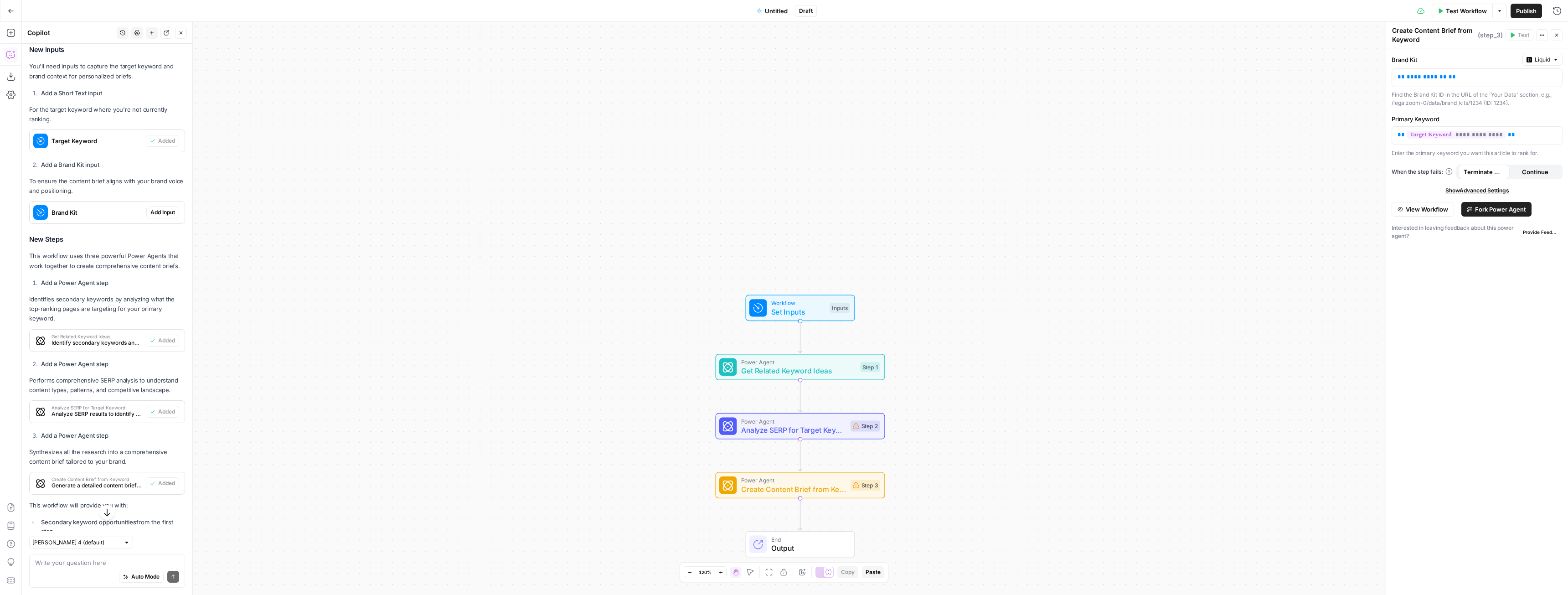
scroll to position [581, 0]
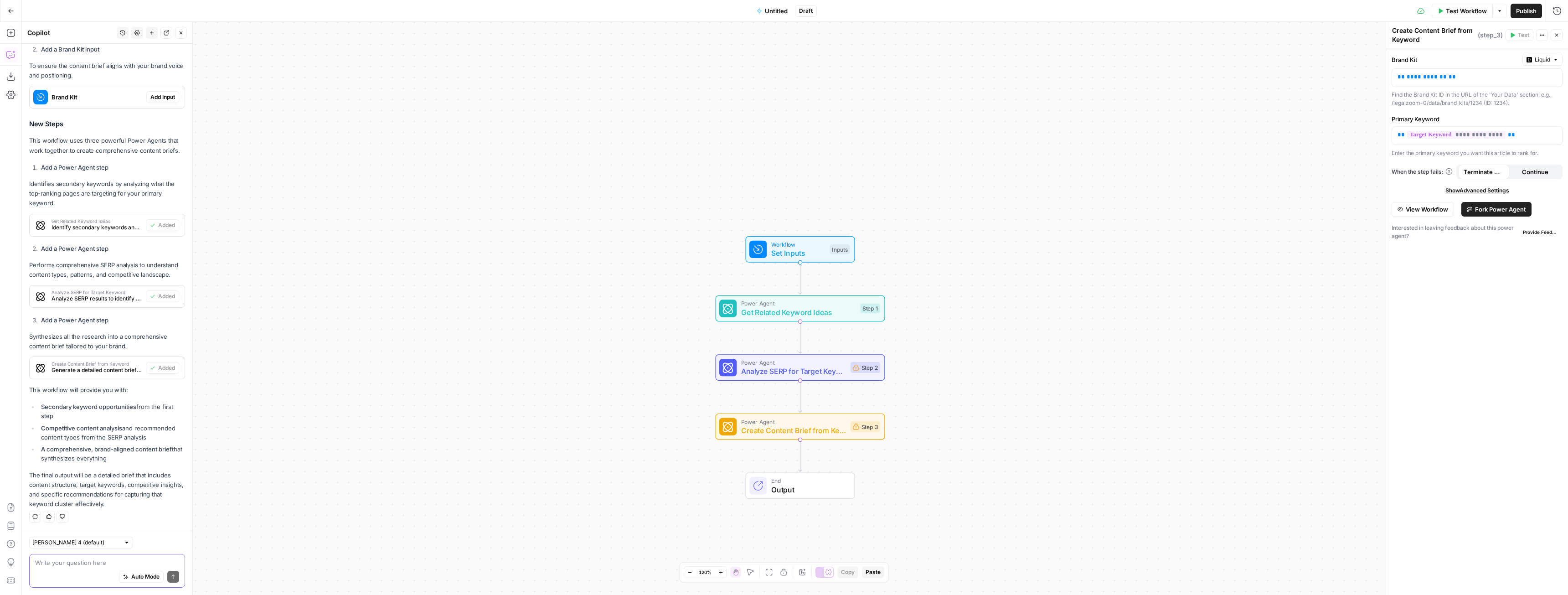
click at [81, 562] on textarea at bounding box center [107, 562] width 144 height 9
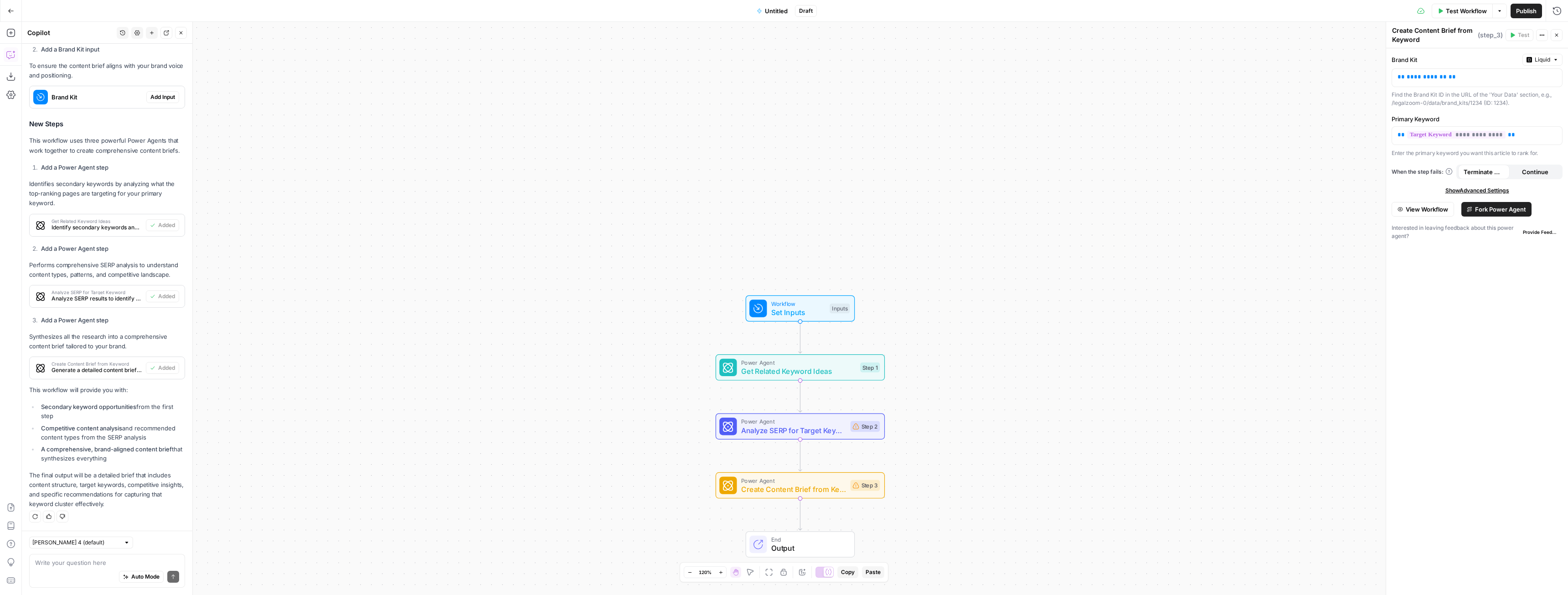
click at [151, 95] on span "Add Input" at bounding box center [163, 97] width 24 height 8
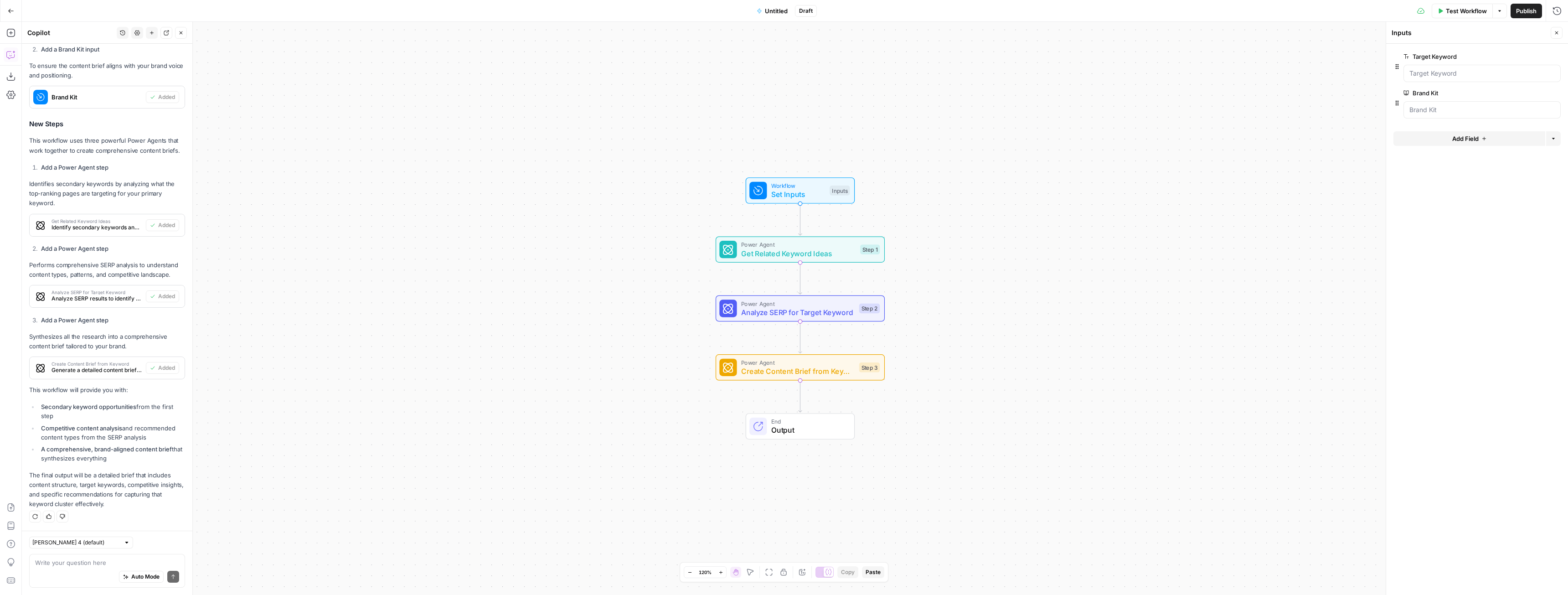
click at [786, 368] on span "Create Content Brief from Keyword" at bounding box center [797, 371] width 113 height 11
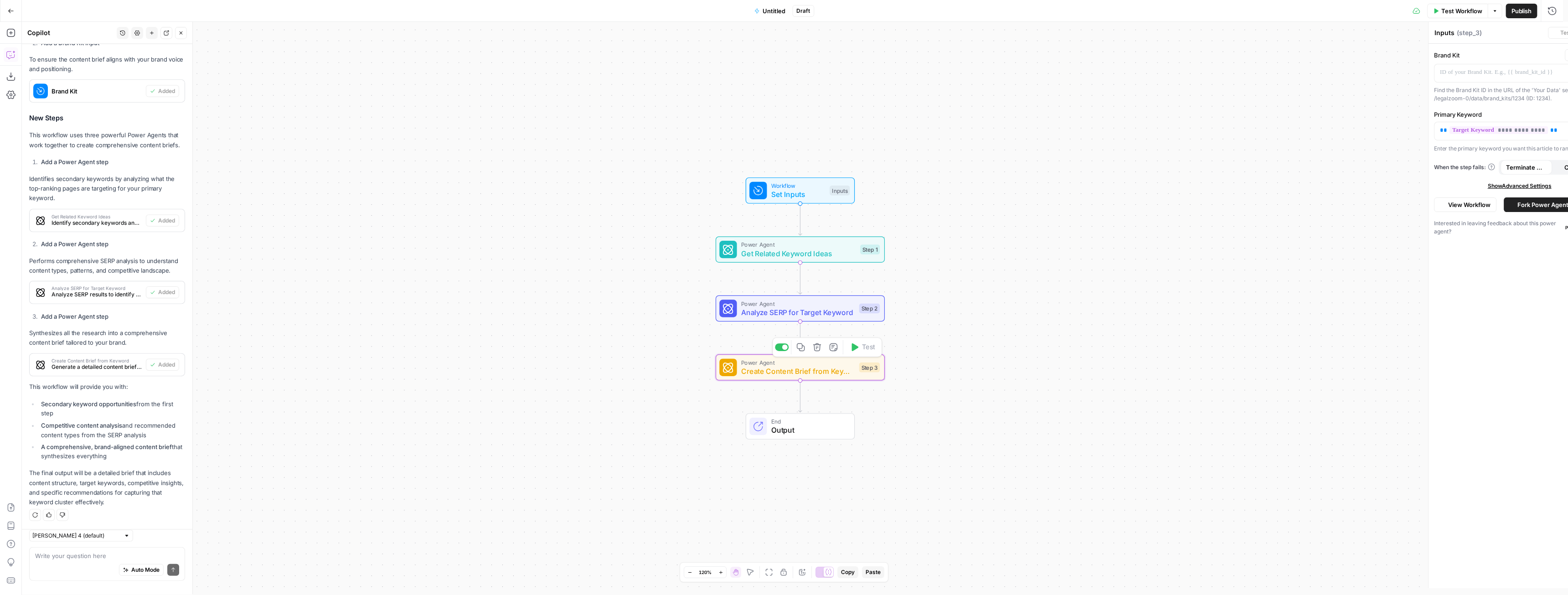
type textarea "Create Content Brief from Keyword"
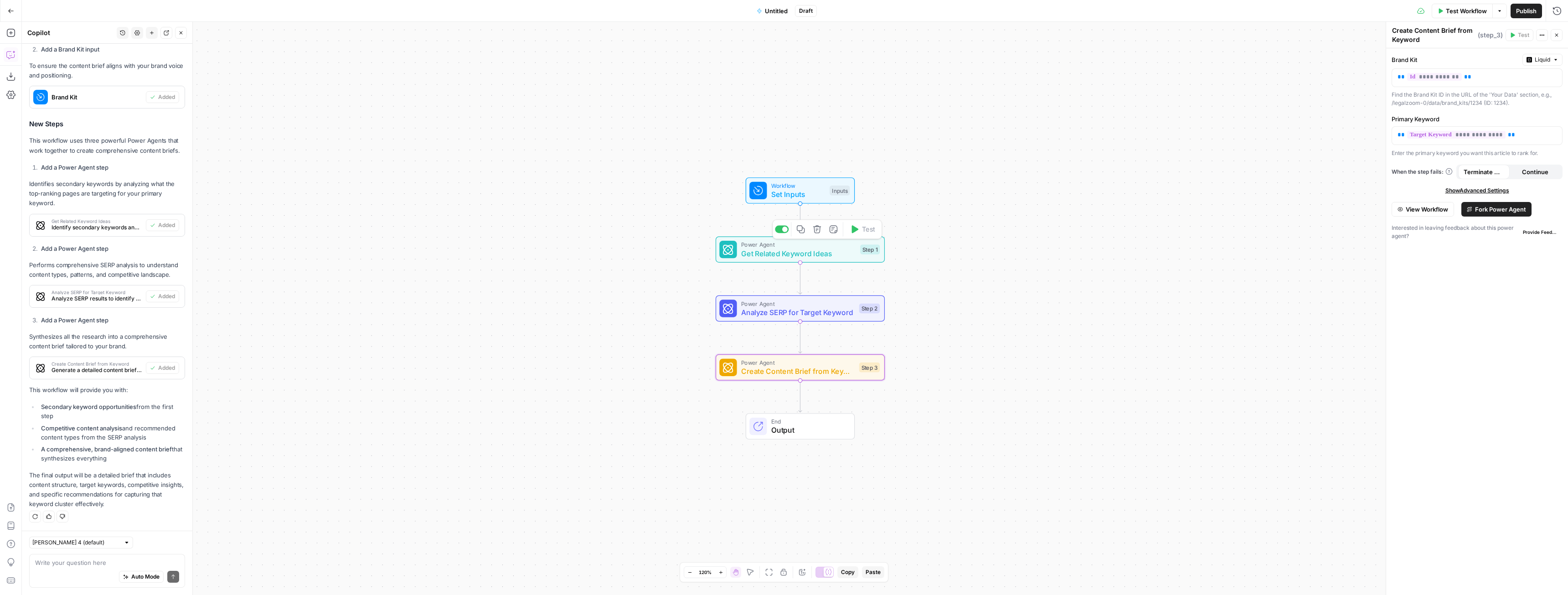
click at [779, 254] on span "Get Related Keyword Ideas" at bounding box center [797, 254] width 114 height 11
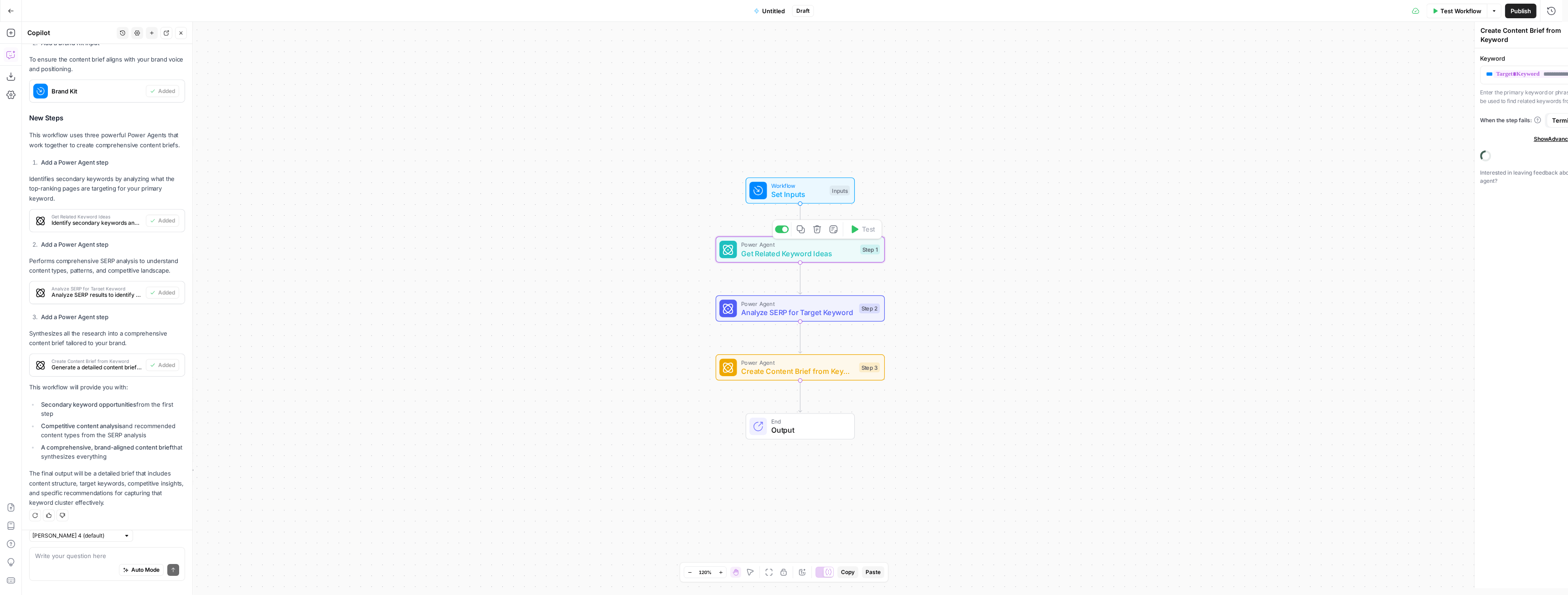
type textarea "Get Related Keyword Ideas"
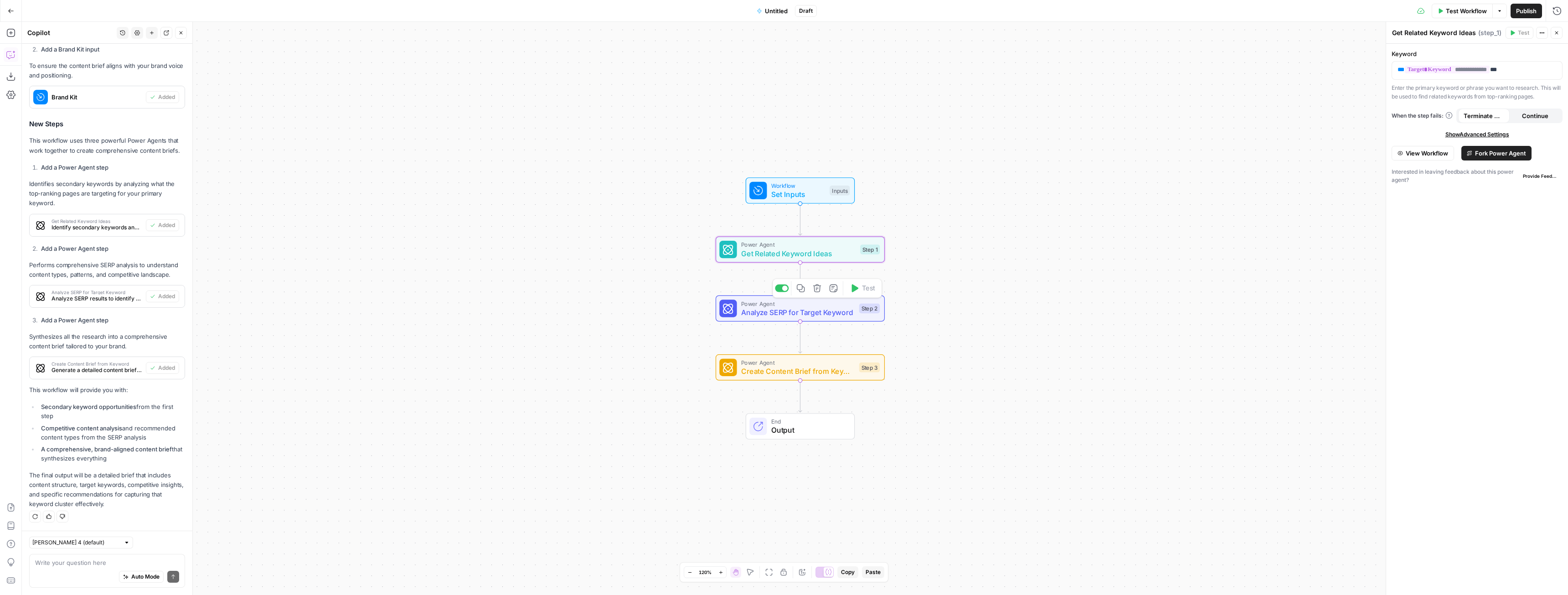
click at [796, 305] on span "Power Agent" at bounding box center [797, 303] width 113 height 8
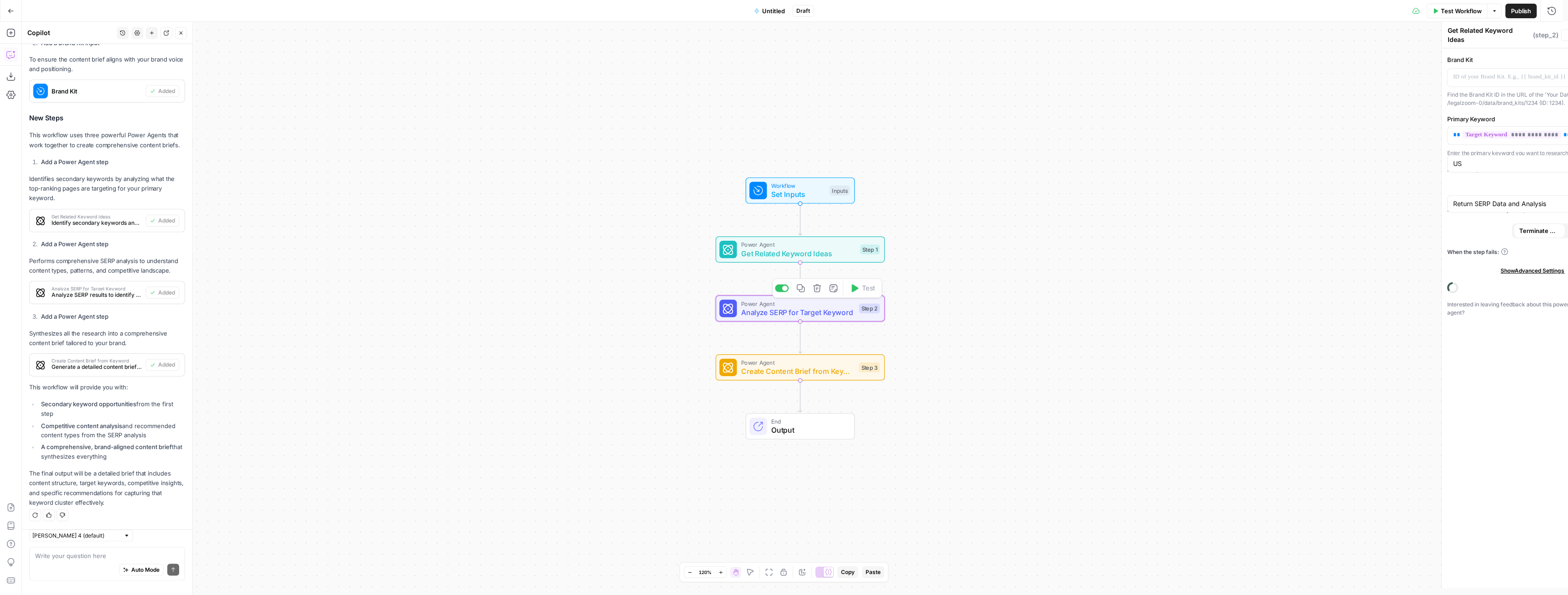
type textarea "Analyze SERP for Target Keyword"
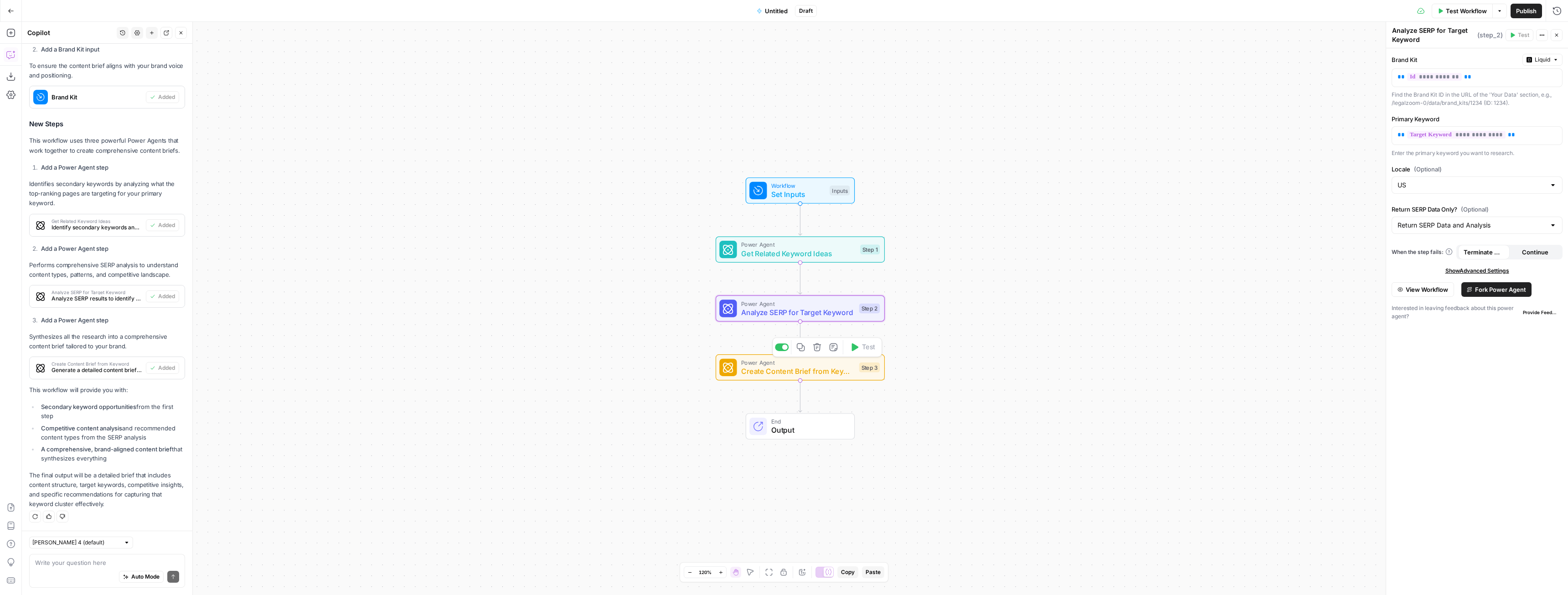
click at [787, 367] on span "Create Content Brief from Keyword" at bounding box center [797, 371] width 113 height 11
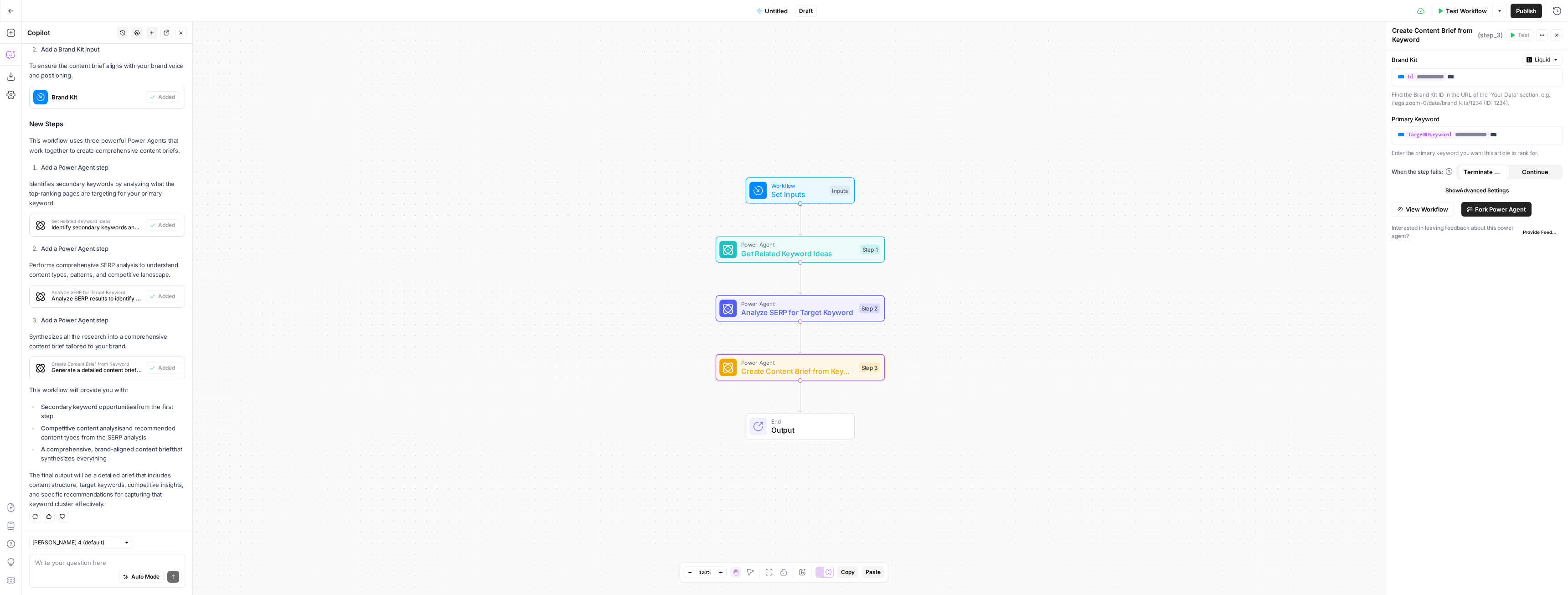
click at [79, 575] on div "Auto Mode Send" at bounding box center [107, 577] width 144 height 20
type textarea "is step 3 properly pulling all keyword analysis and related keyword ideas from …"
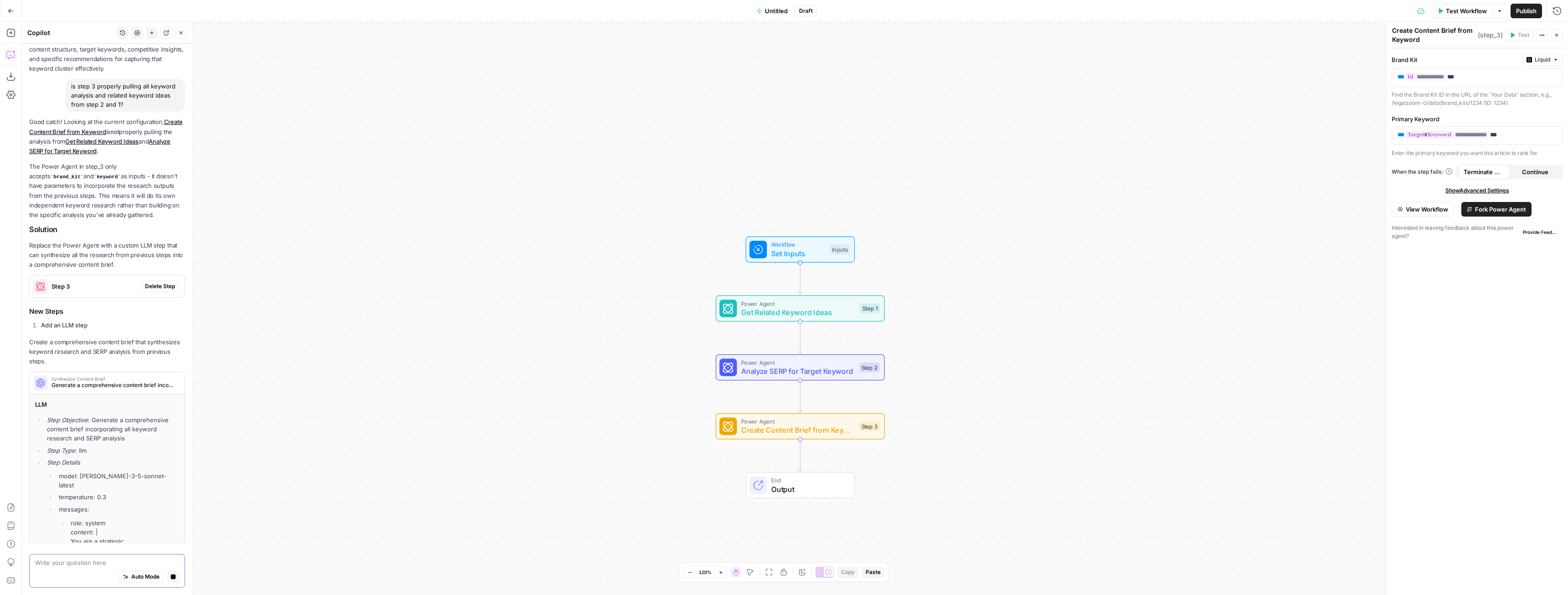
scroll to position [961, 0]
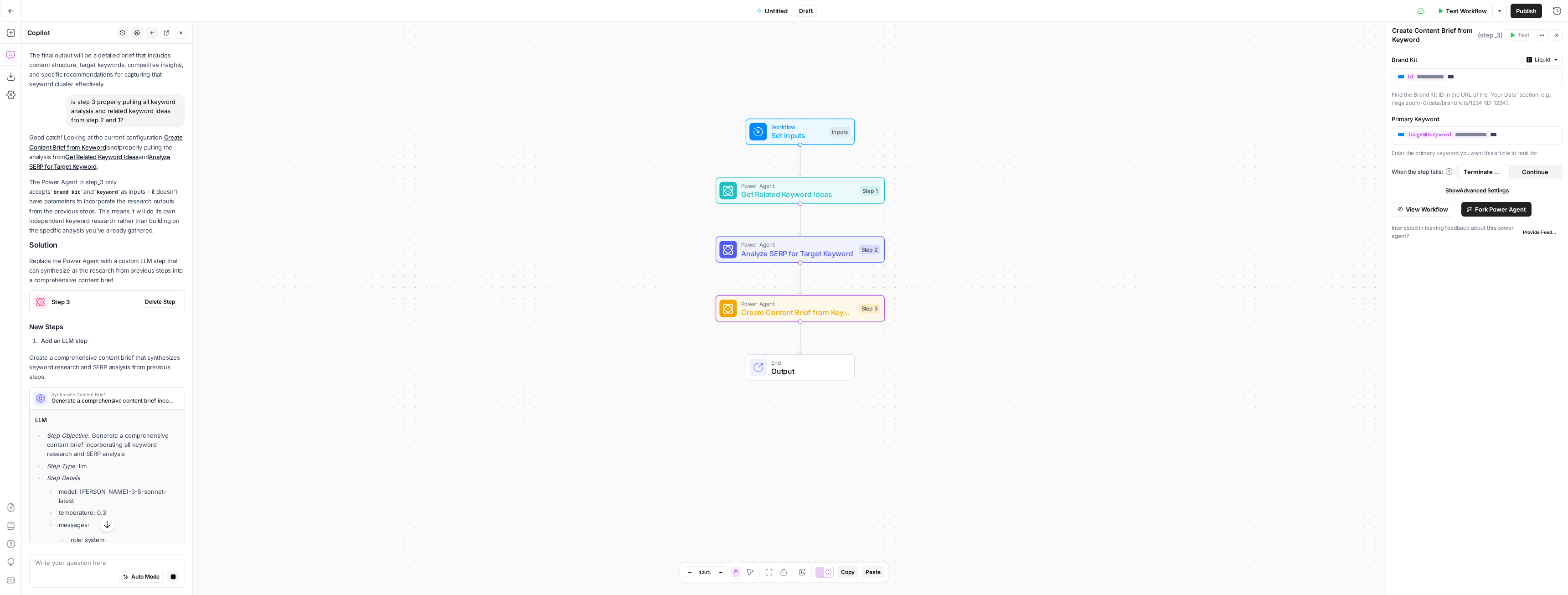
click at [158, 306] on span "Delete Step" at bounding box center [160, 301] width 30 height 8
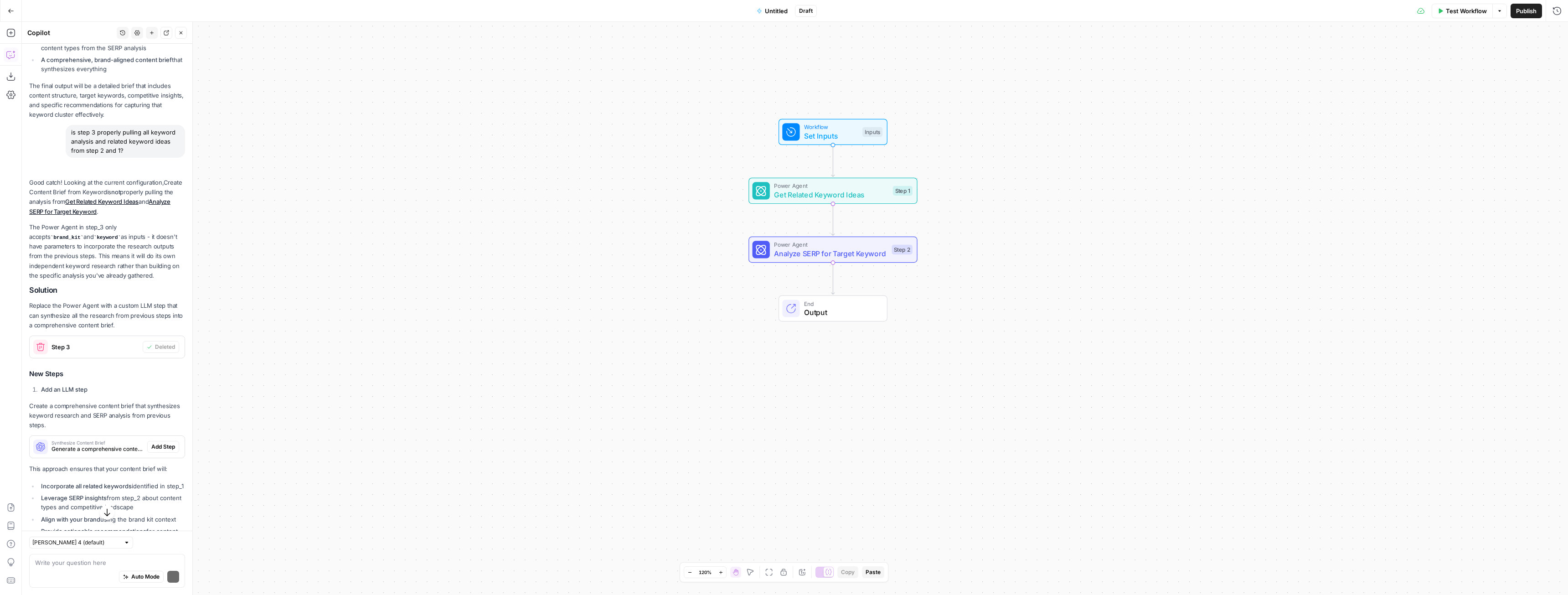
click at [155, 449] on div "Good catch! Looking at the current configuration, Create Content Brief from Key…" at bounding box center [107, 379] width 156 height 403
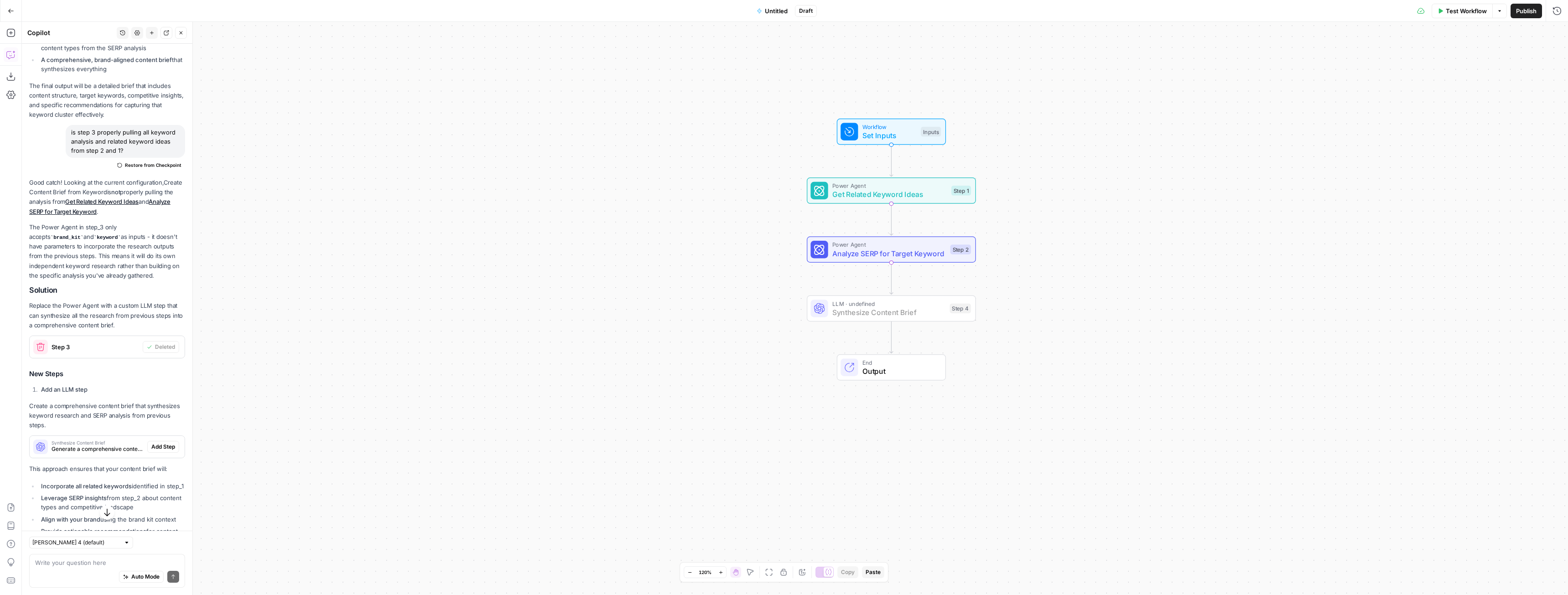
click at [163, 453] on button "Add Step" at bounding box center [163, 446] width 32 height 12
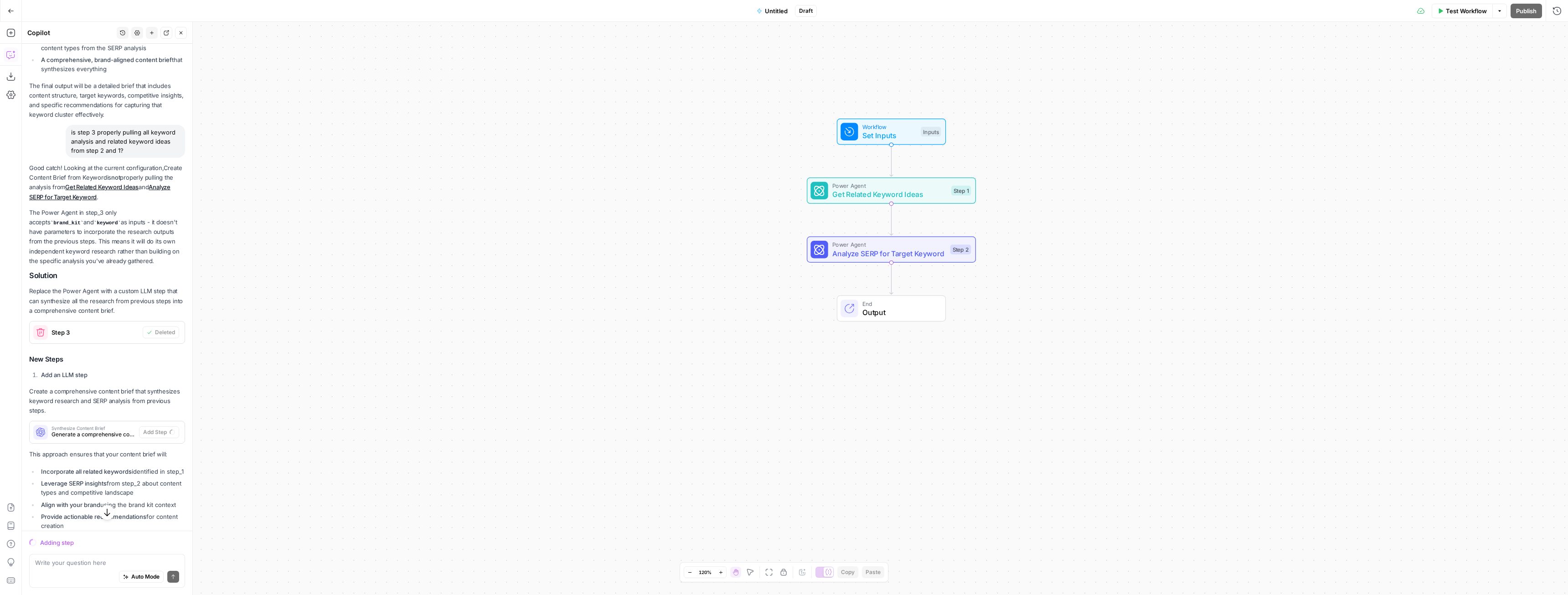
scroll to position [1023, 0]
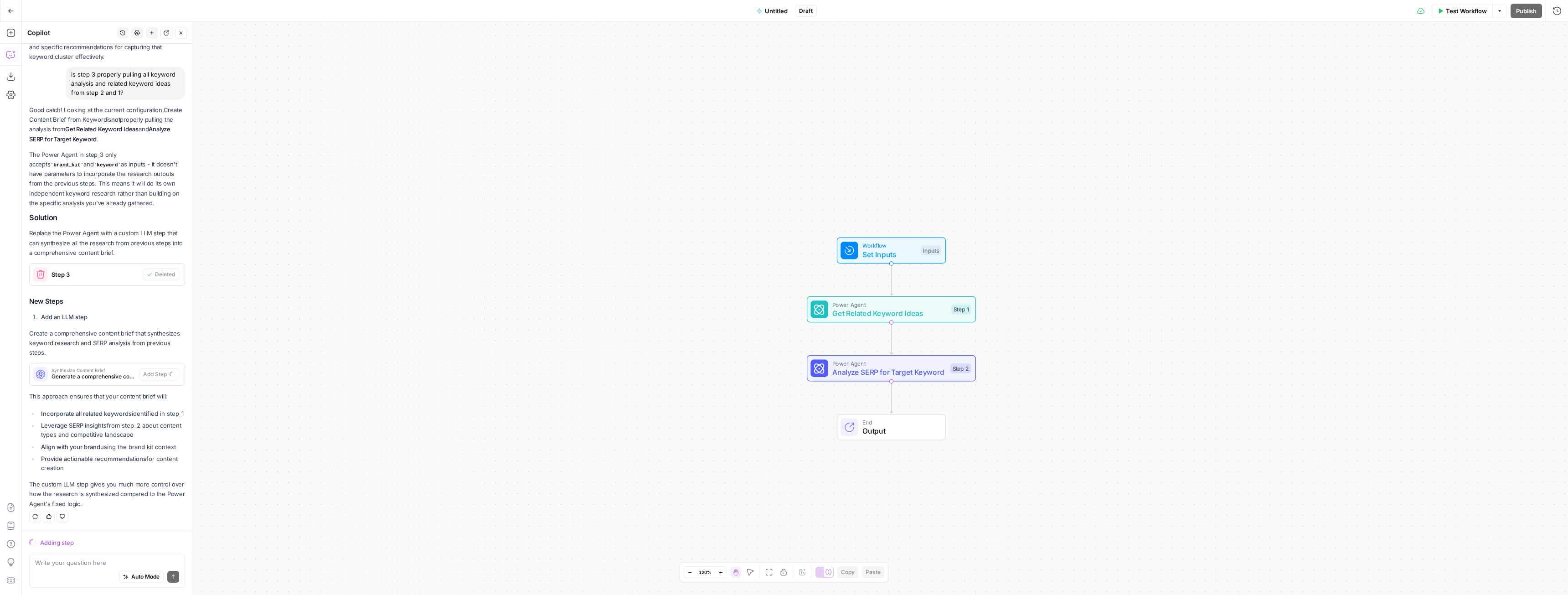
click at [863, 377] on span "Analyze SERP for Target Keyword" at bounding box center [889, 372] width 113 height 11
click at [863, 376] on span "Analyze SERP for Target Keyword" at bounding box center [889, 372] width 113 height 11
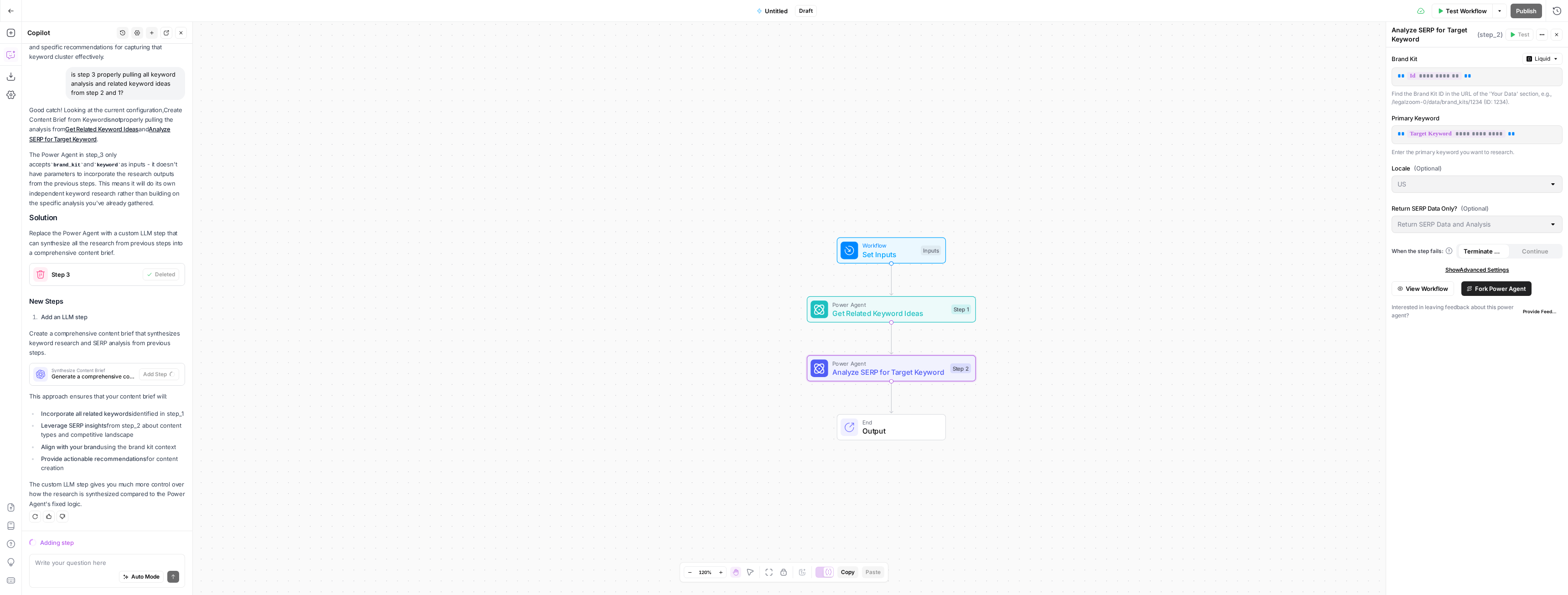
click at [852, 308] on span "Get Related Keyword Ideas" at bounding box center [889, 313] width 114 height 11
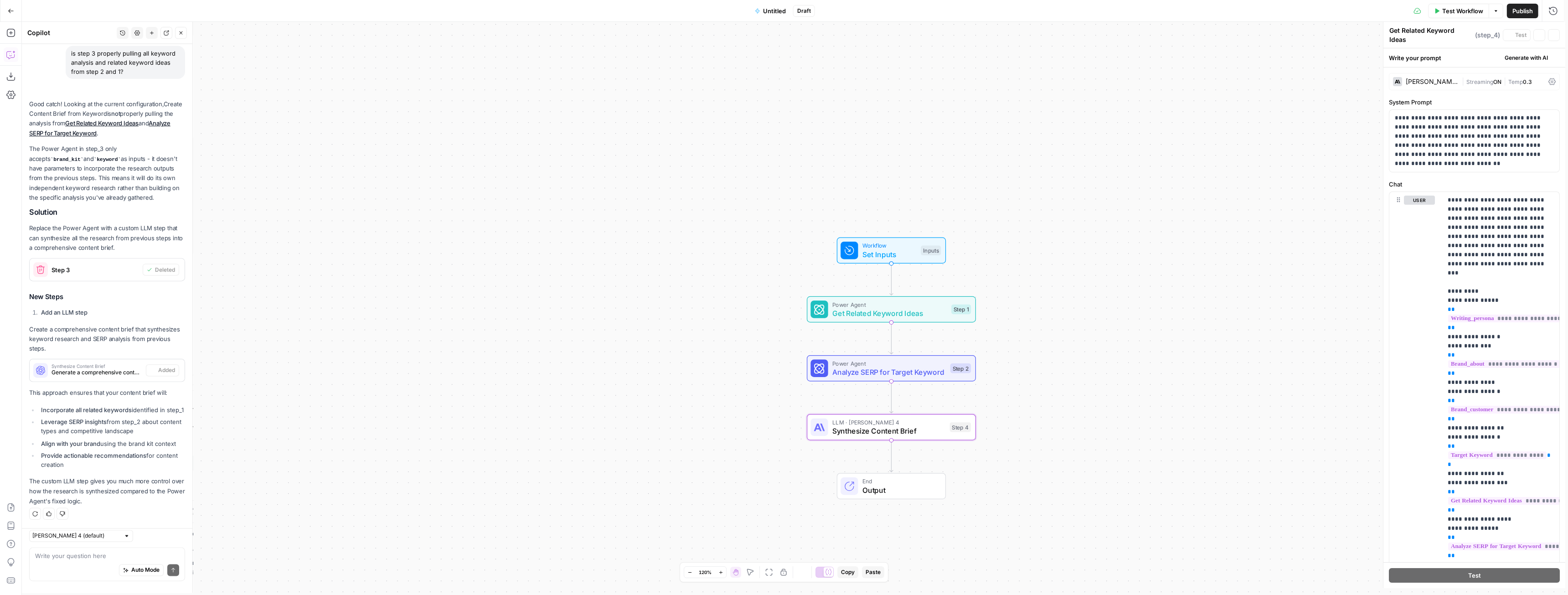
type textarea "Synthesize Content Brief"
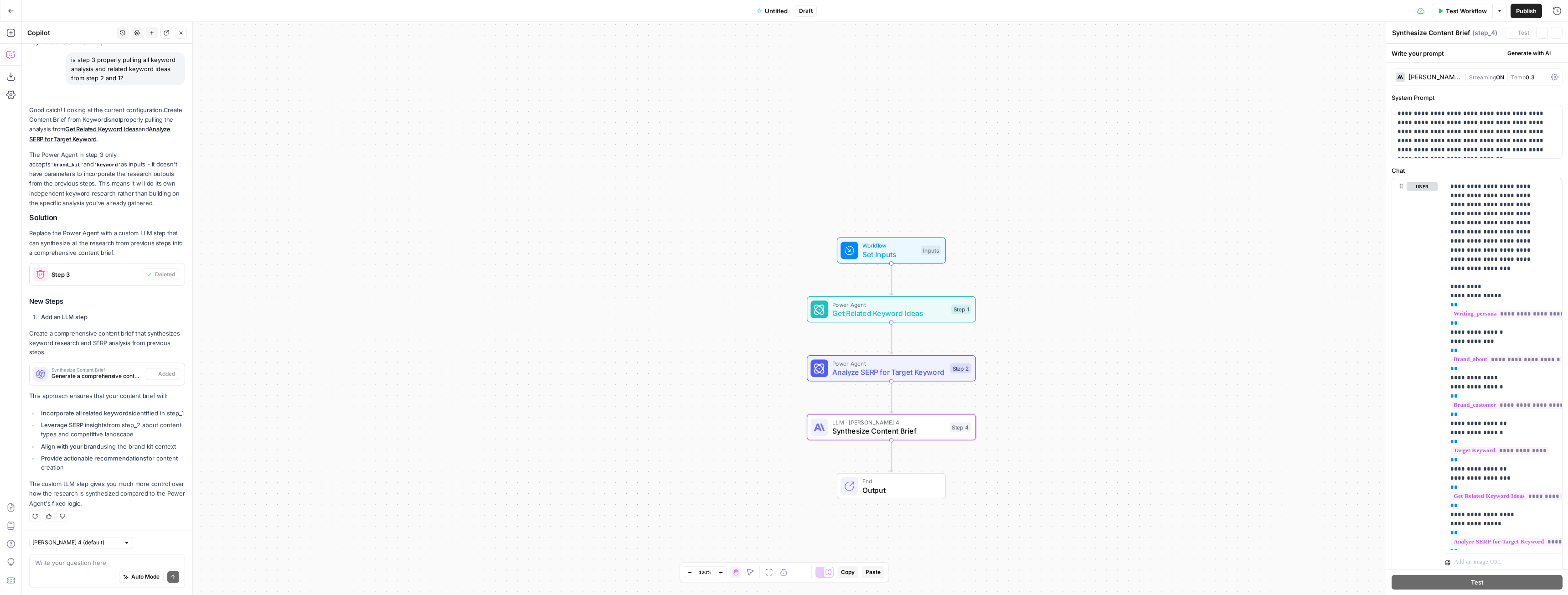
scroll to position [1051, 0]
click at [71, 562] on textarea at bounding box center [107, 562] width 144 height 9
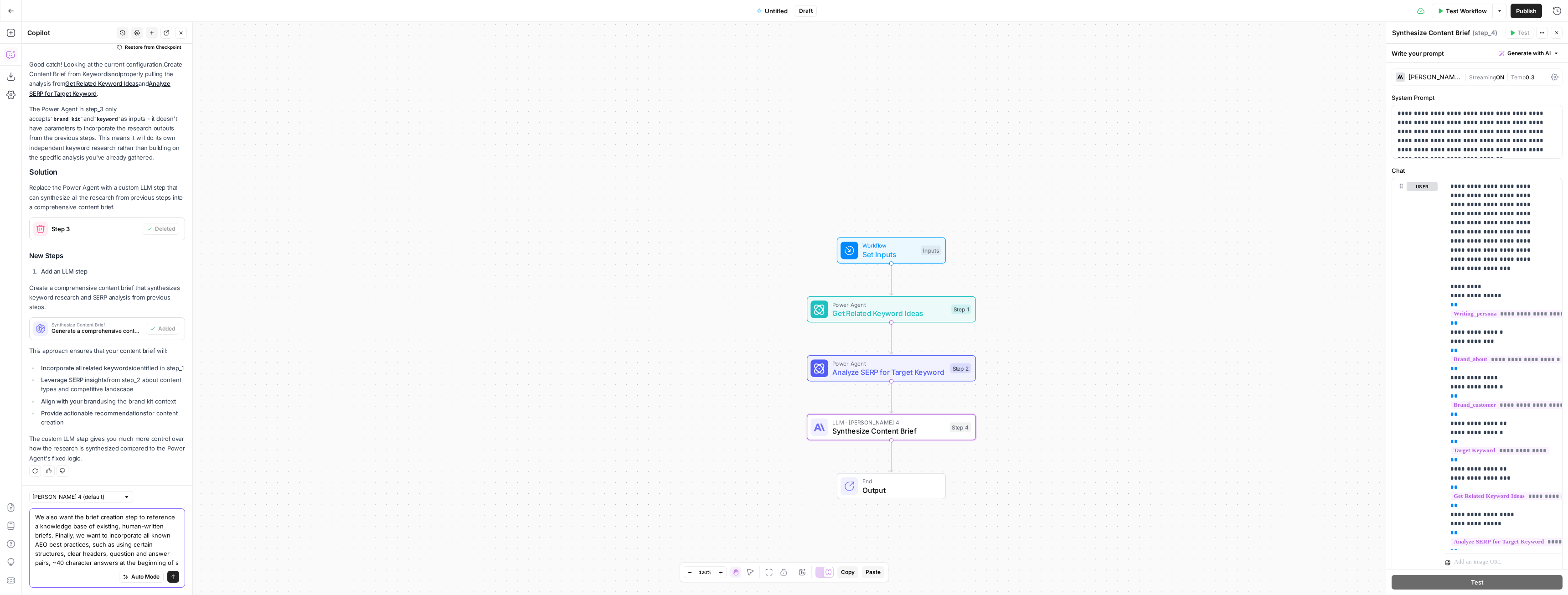
scroll to position [1106, 0]
type textarea "We also want the brief creation step to reference a knowledge base of existing,…"
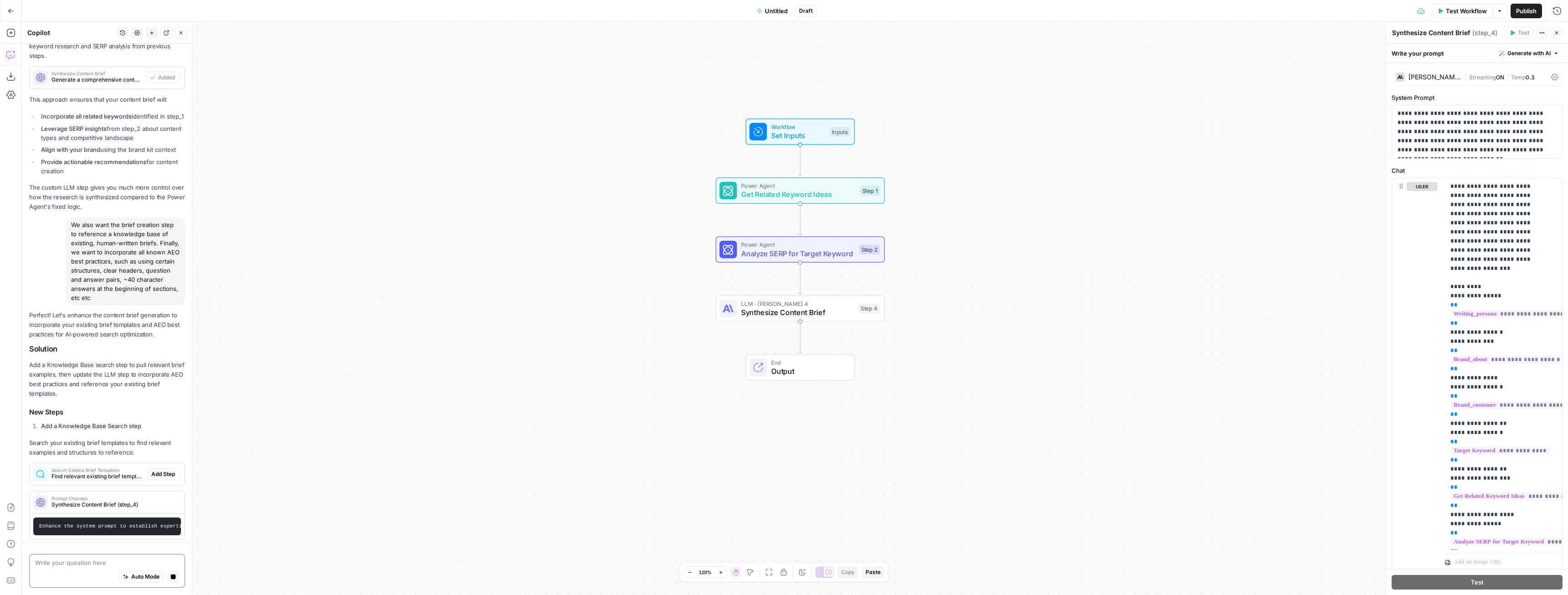
scroll to position [1277, 0]
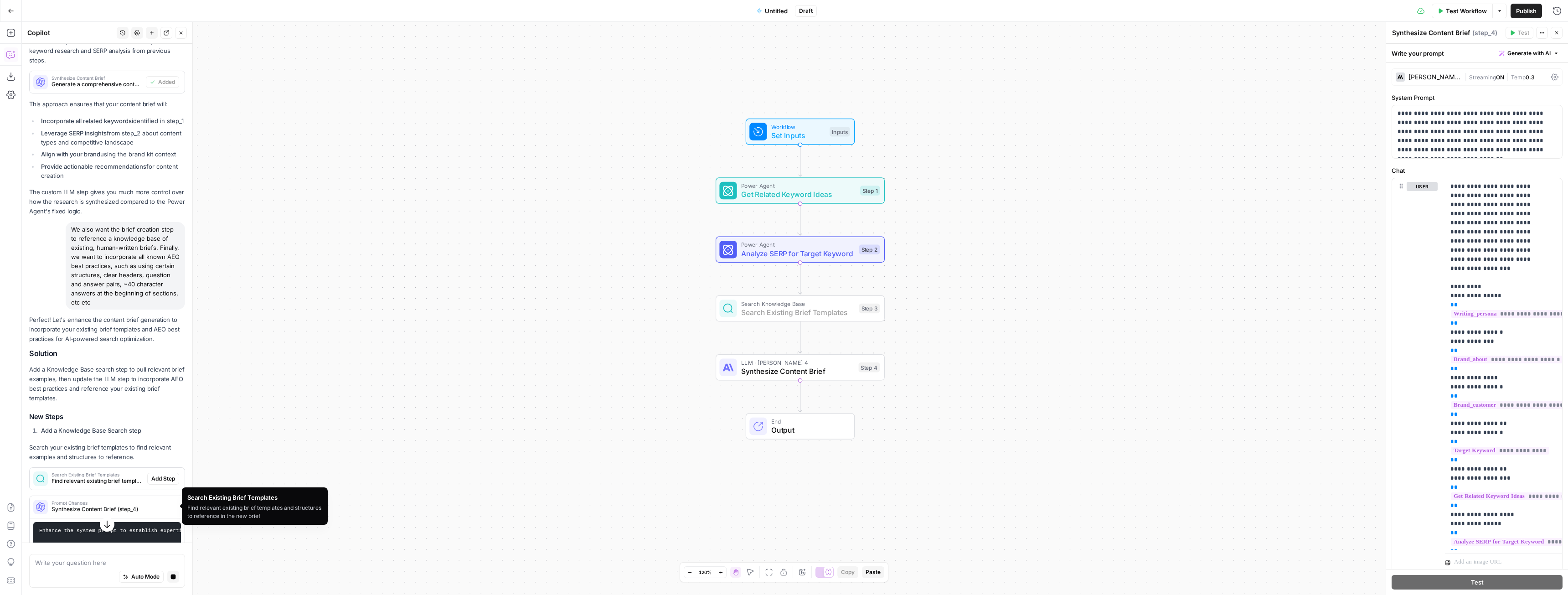
click at [157, 483] on span "Add Step" at bounding box center [164, 479] width 24 height 8
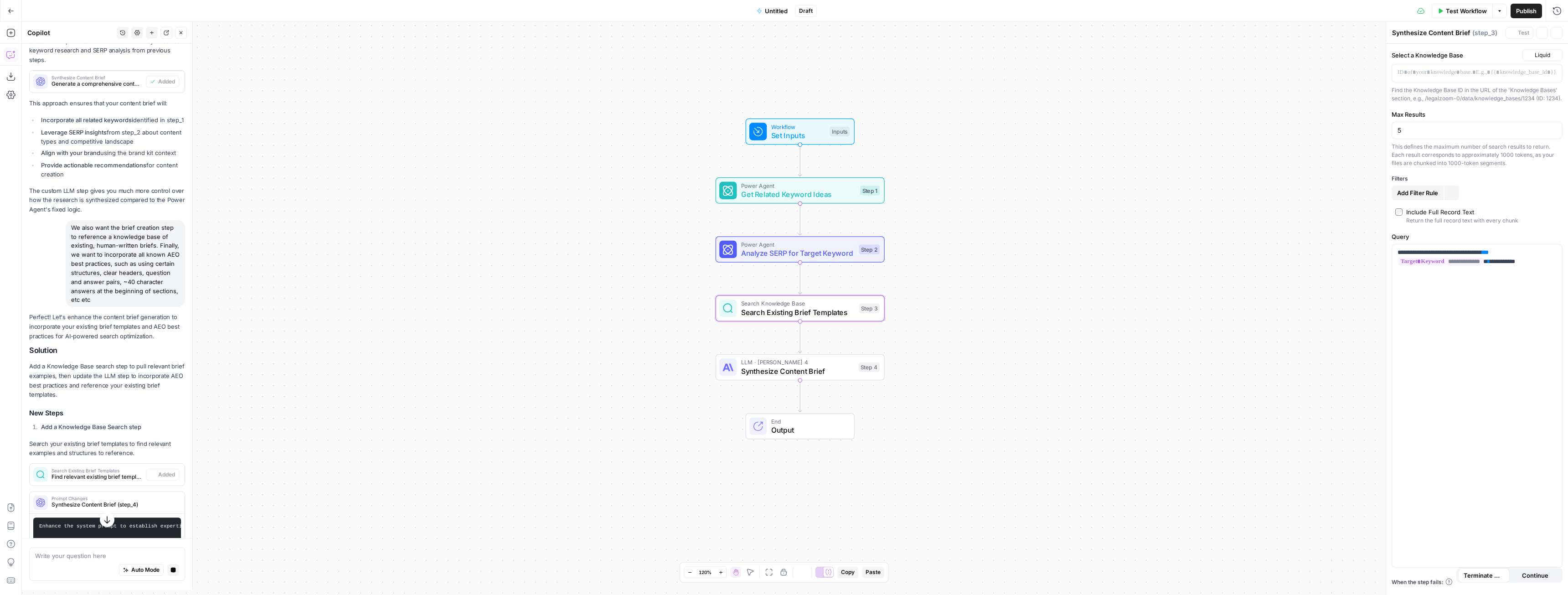
type textarea "Search Existing Brief Templates"
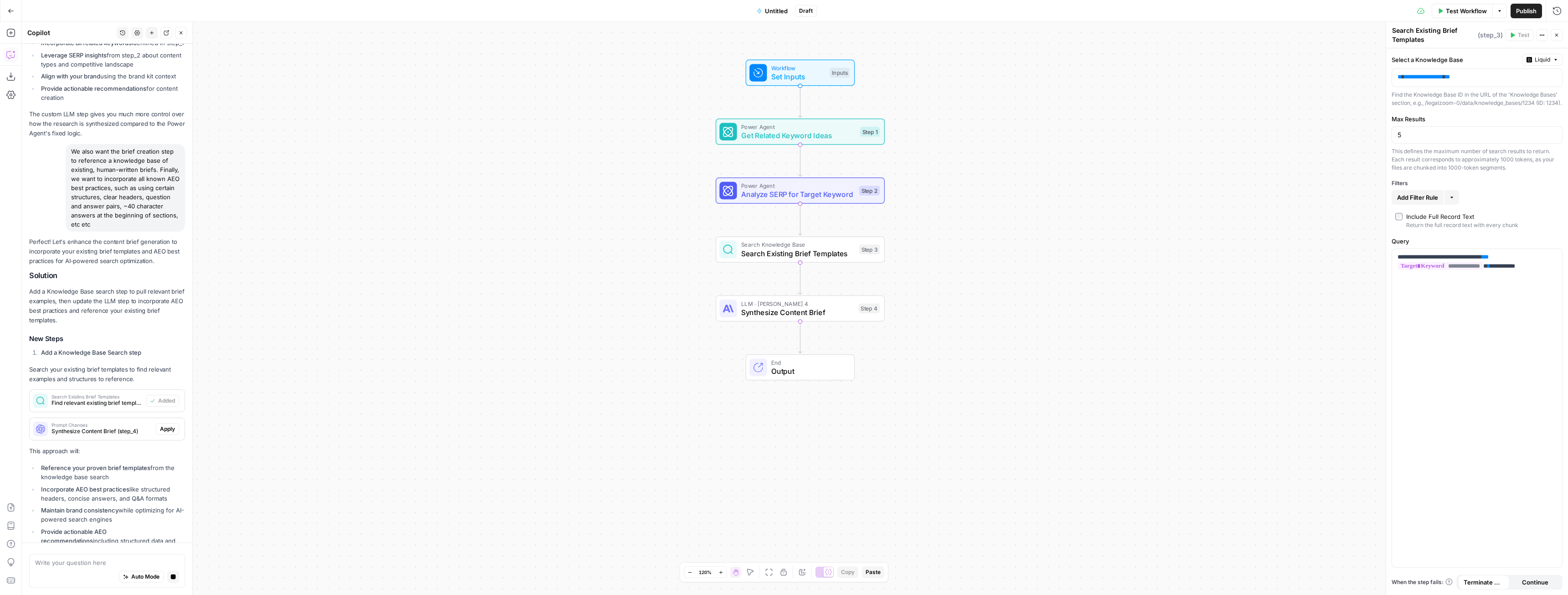
scroll to position [1351, 0]
click at [160, 438] on span "Apply" at bounding box center [167, 433] width 15 height 8
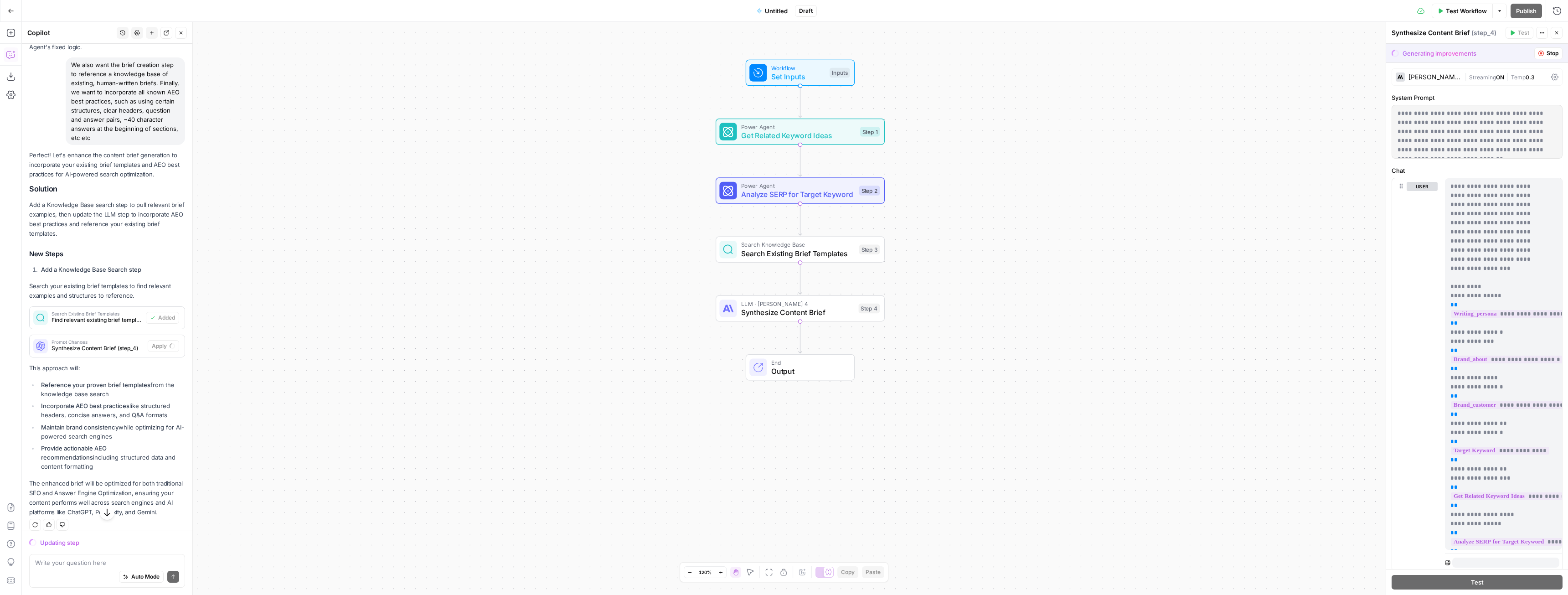
scroll to position [1488, 0]
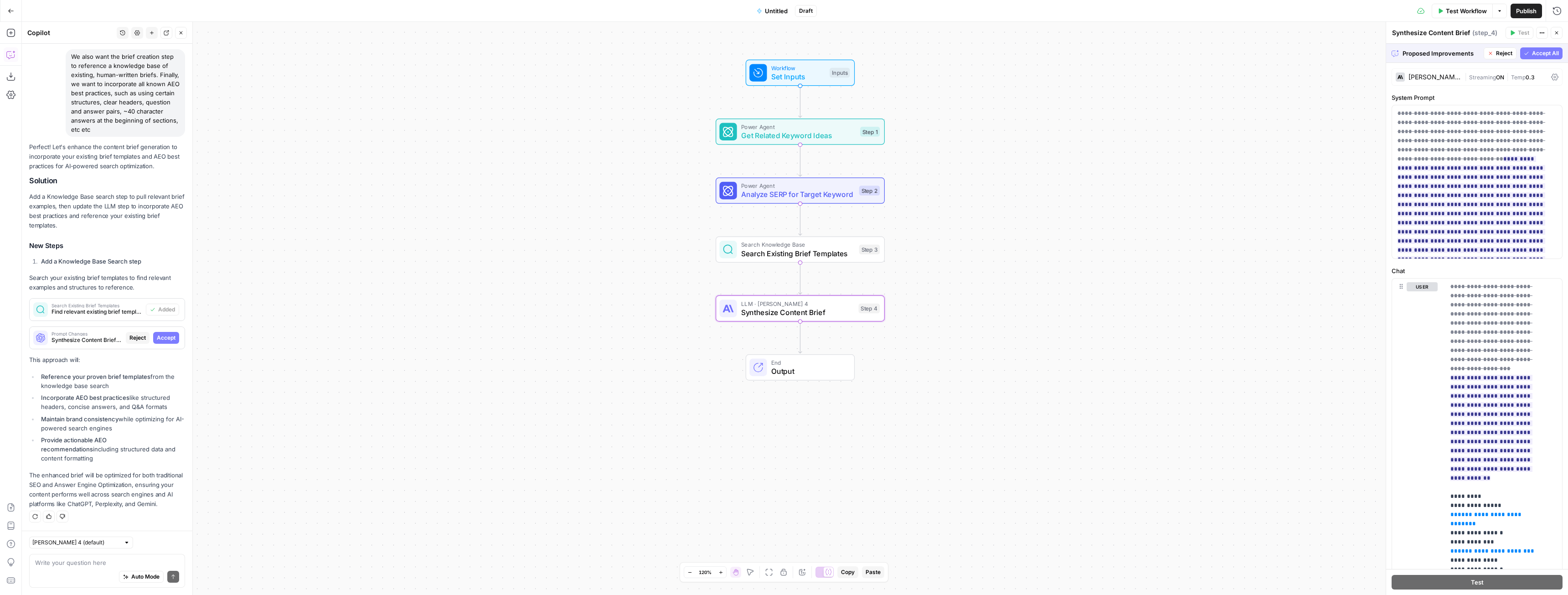
click at [157, 340] on span "Accept" at bounding box center [166, 337] width 19 height 8
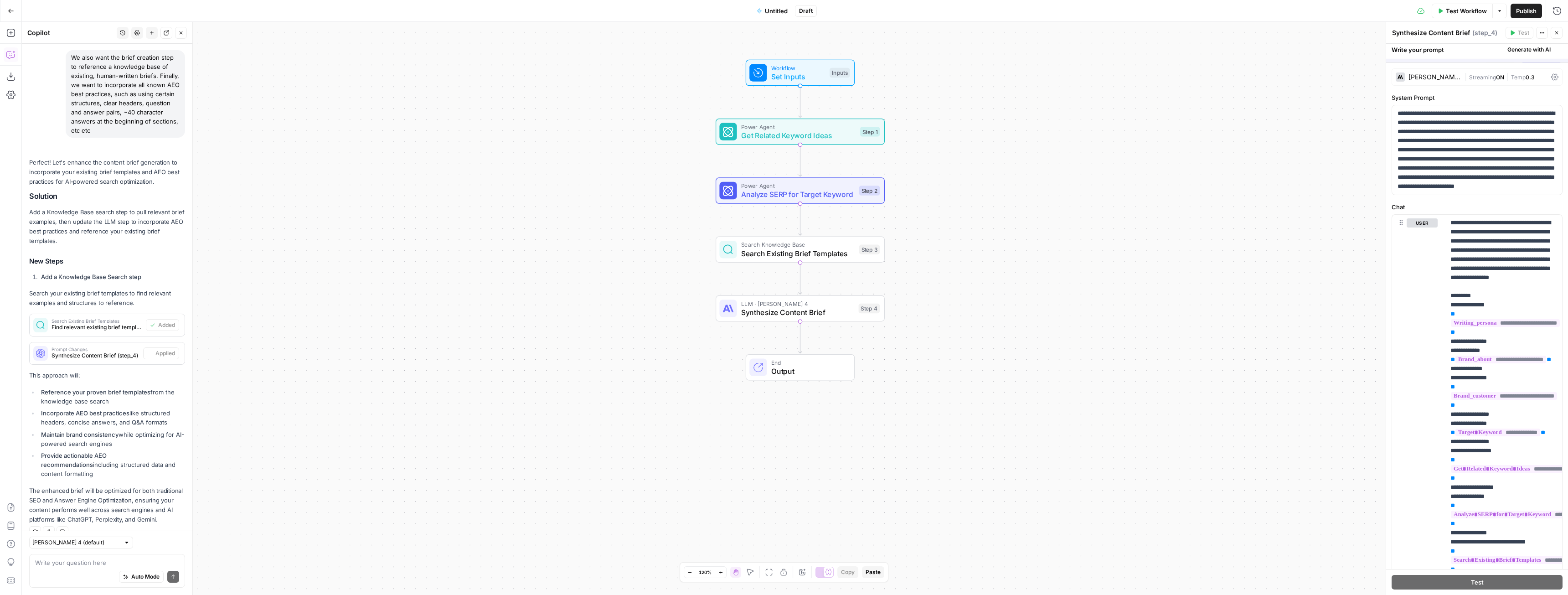
scroll to position [1532, 0]
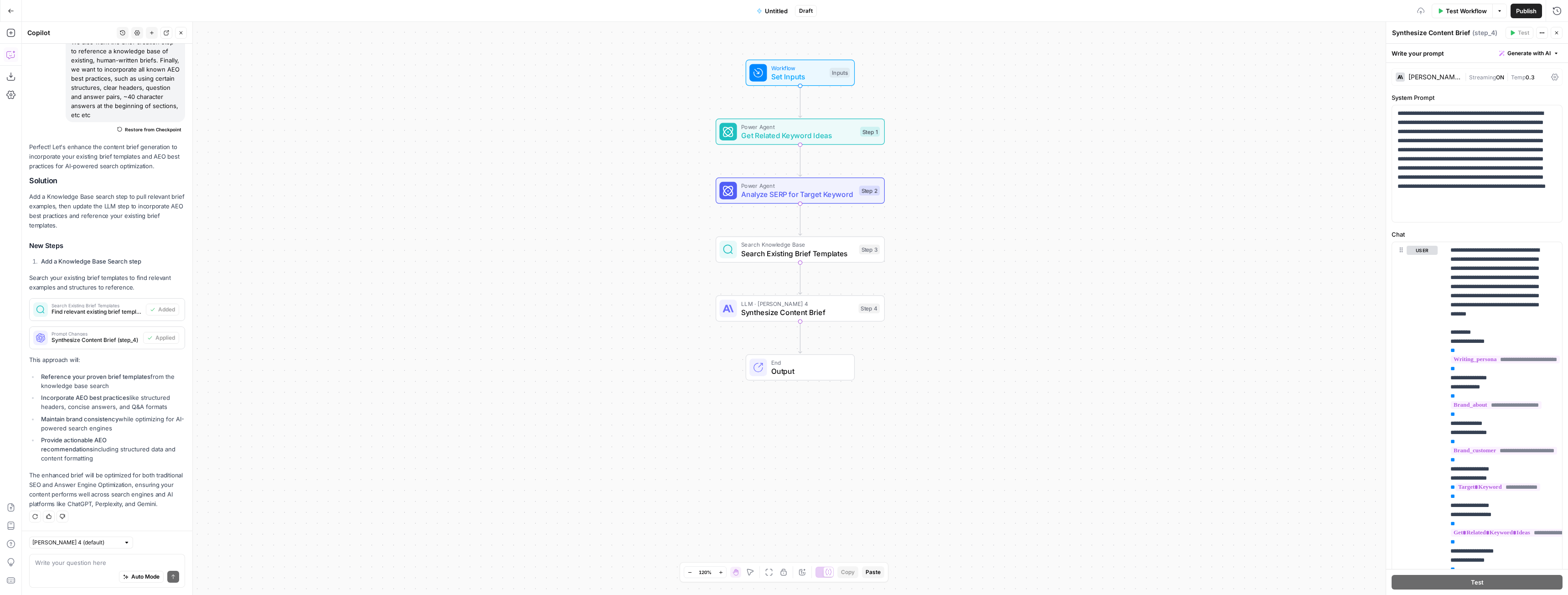
click at [87, 567] on div "Auto Mode Send" at bounding box center [107, 577] width 144 height 20
type textarea "we'll need another input for the brief knowledge base and to adjust the relevan…"
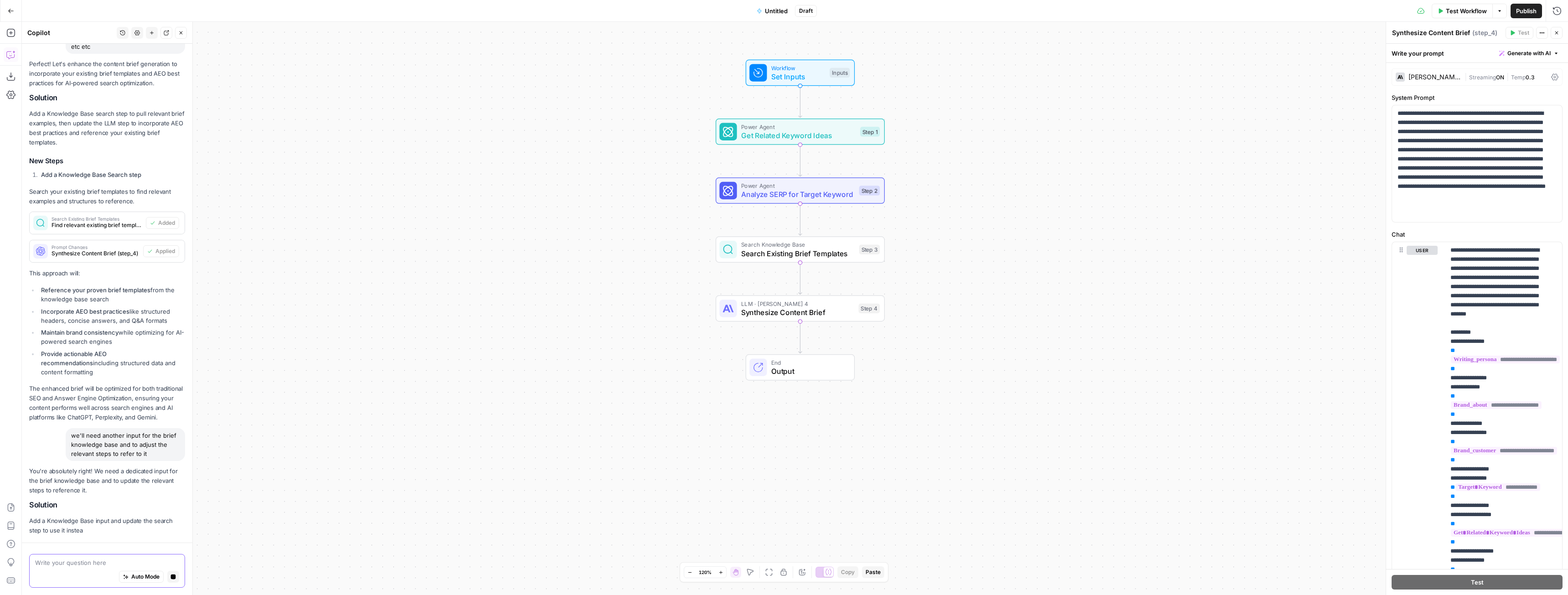
scroll to position [1610, 0]
